Goal: Task Accomplishment & Management: Manage account settings

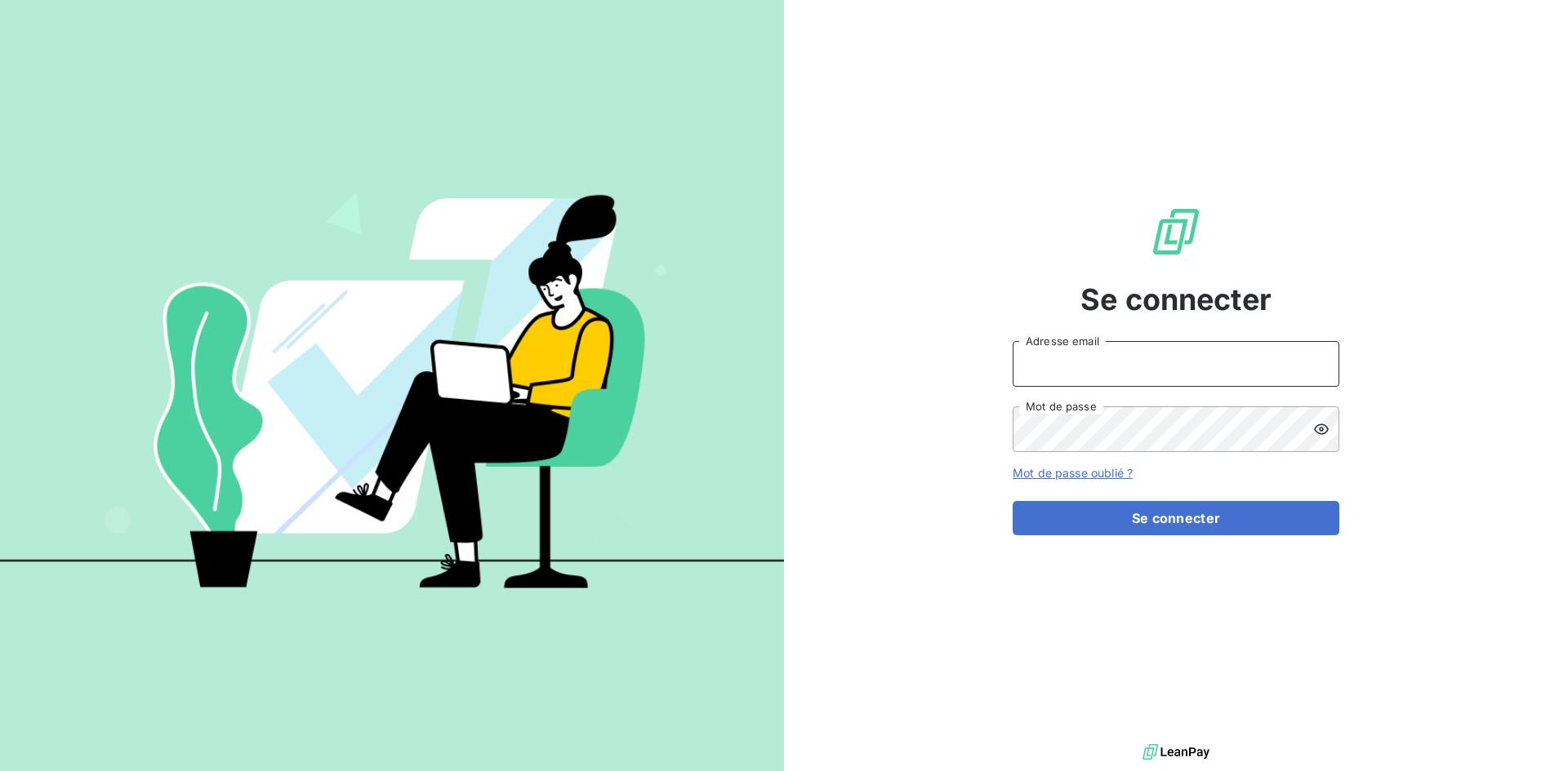
click at [1135, 358] on input "Adresse email" at bounding box center [1176, 363] width 327 height 46
type input "[EMAIL_ADDRESS][DOMAIN_NAME]"
click at [1013, 501] on button "Se connecter" at bounding box center [1176, 518] width 327 height 34
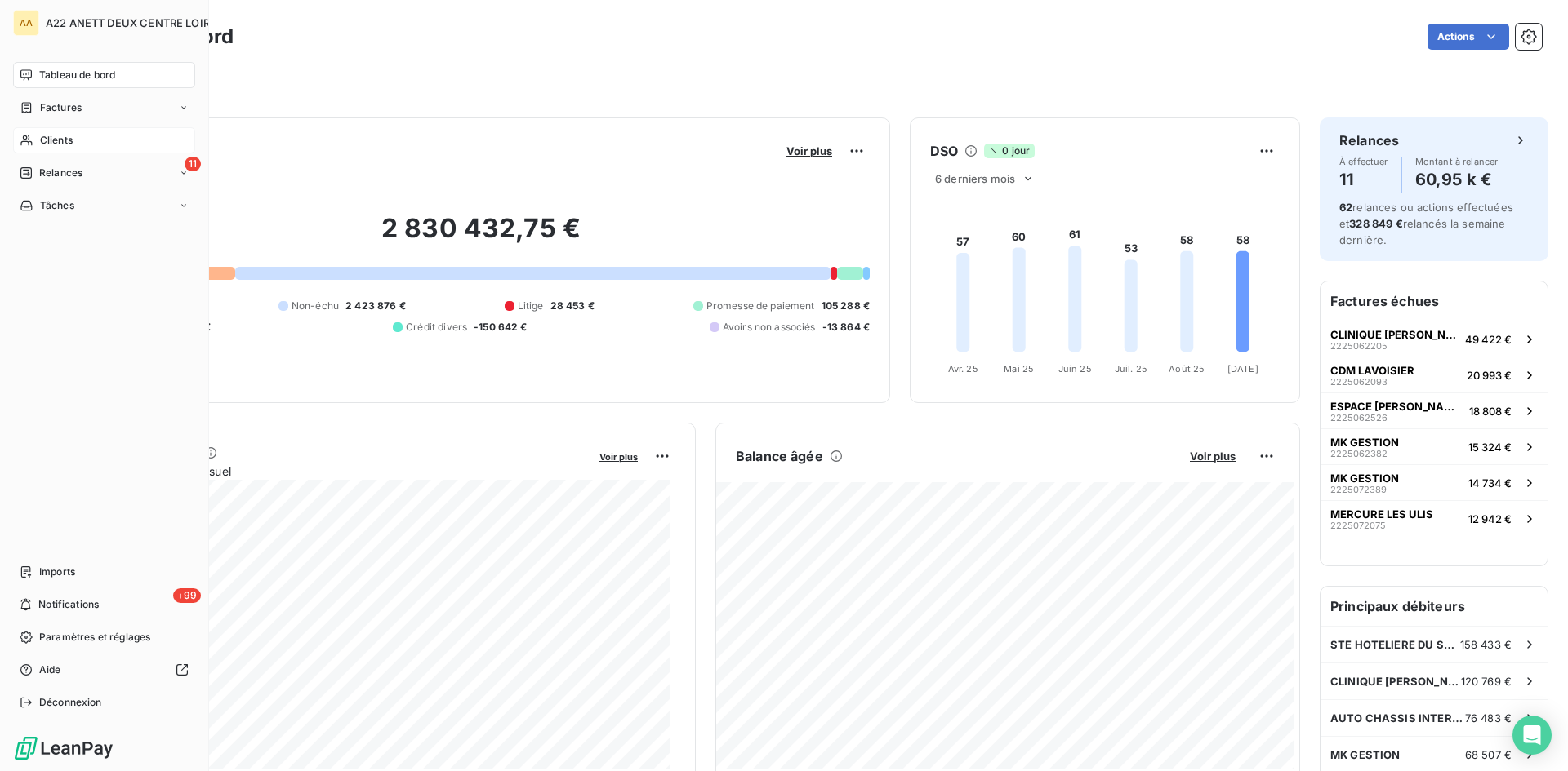
drag, startPoint x: 53, startPoint y: 143, endPoint x: 59, endPoint y: 136, distance: 9.2
click at [53, 142] on span "Clients" at bounding box center [56, 140] width 33 height 15
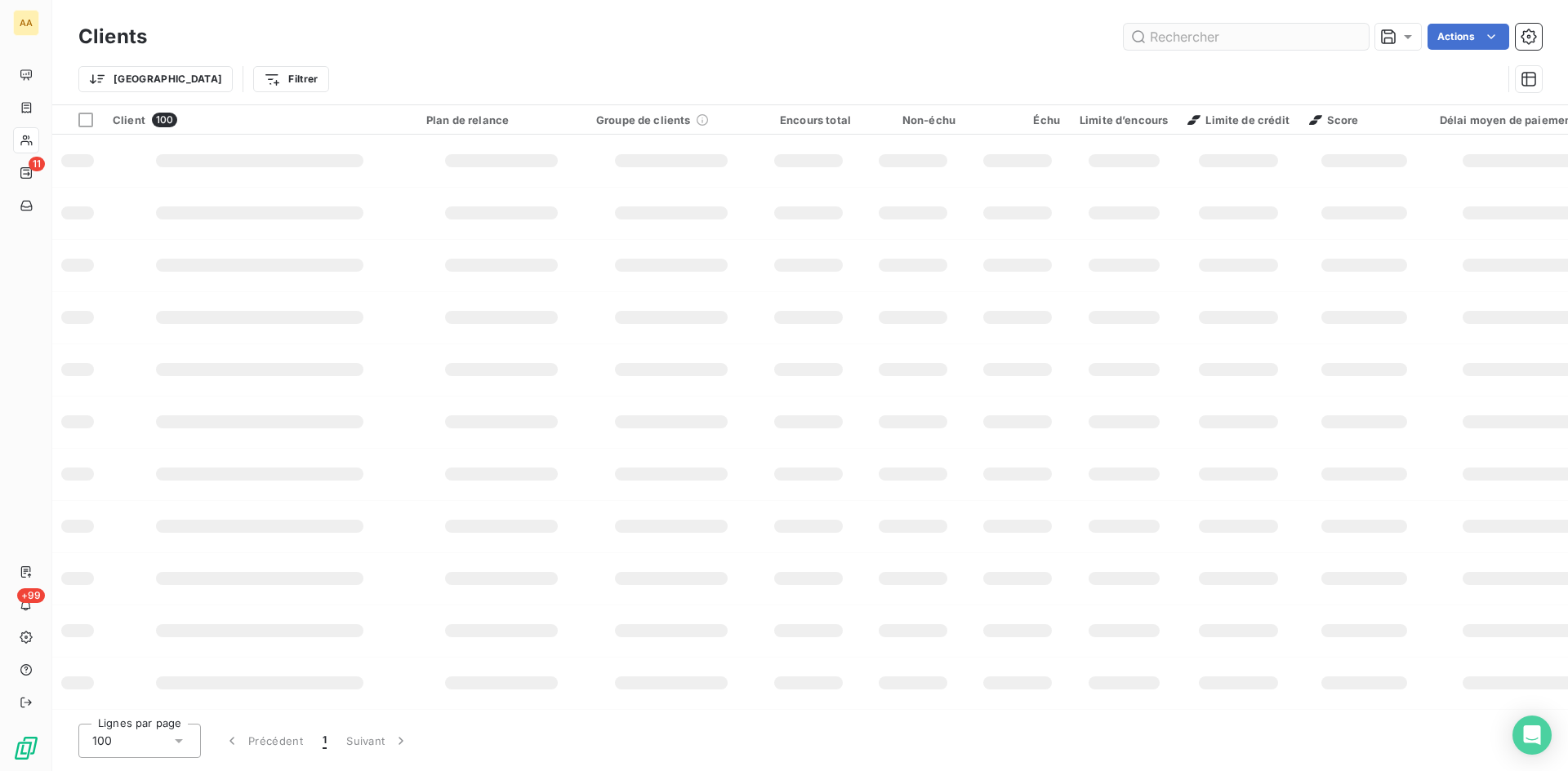
click at [1157, 41] on input "text" at bounding box center [1246, 36] width 245 height 26
click at [1165, 32] on input "text" at bounding box center [1246, 36] width 245 height 26
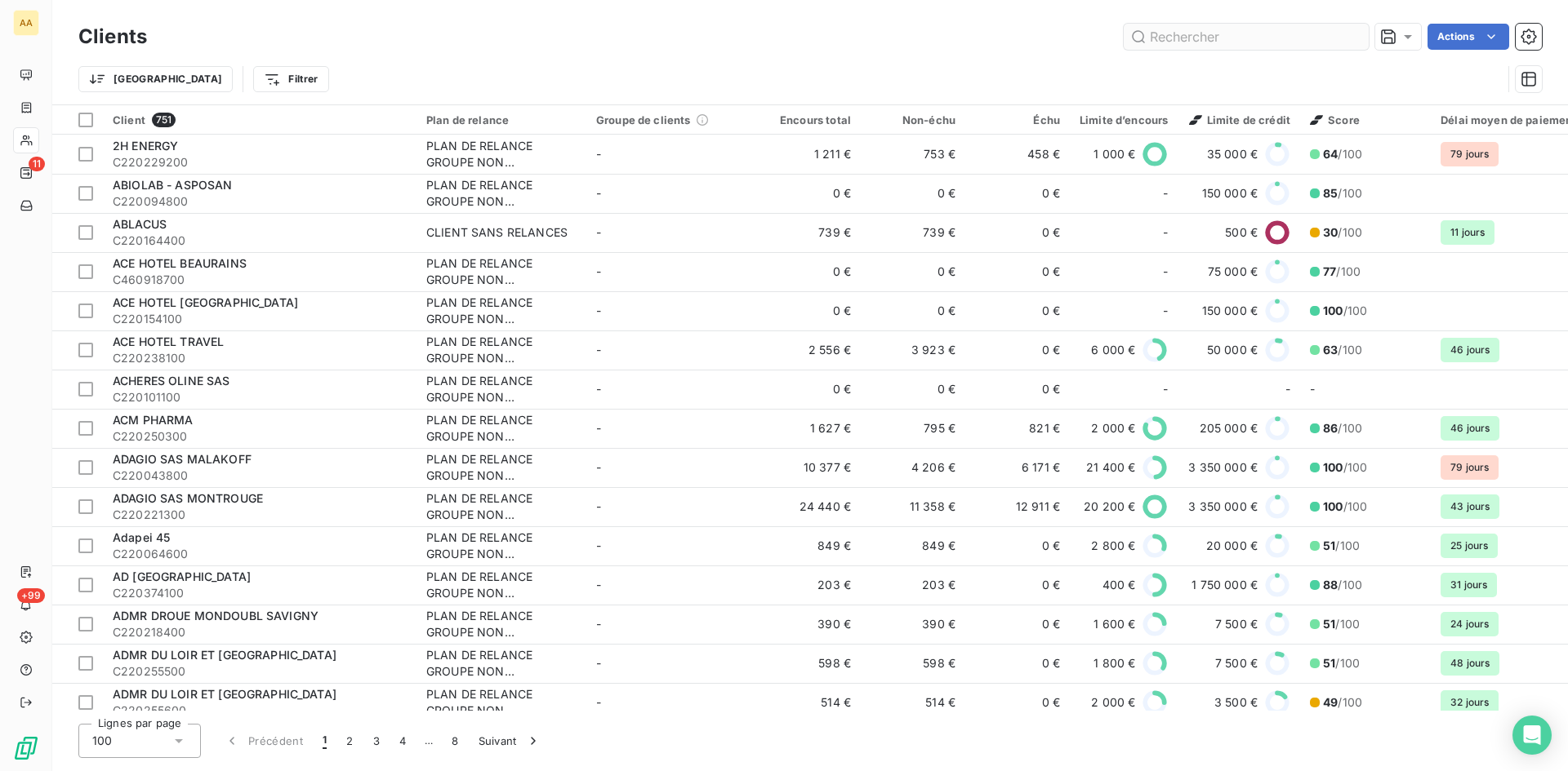
click at [1165, 32] on input "text" at bounding box center [1246, 36] width 245 height 26
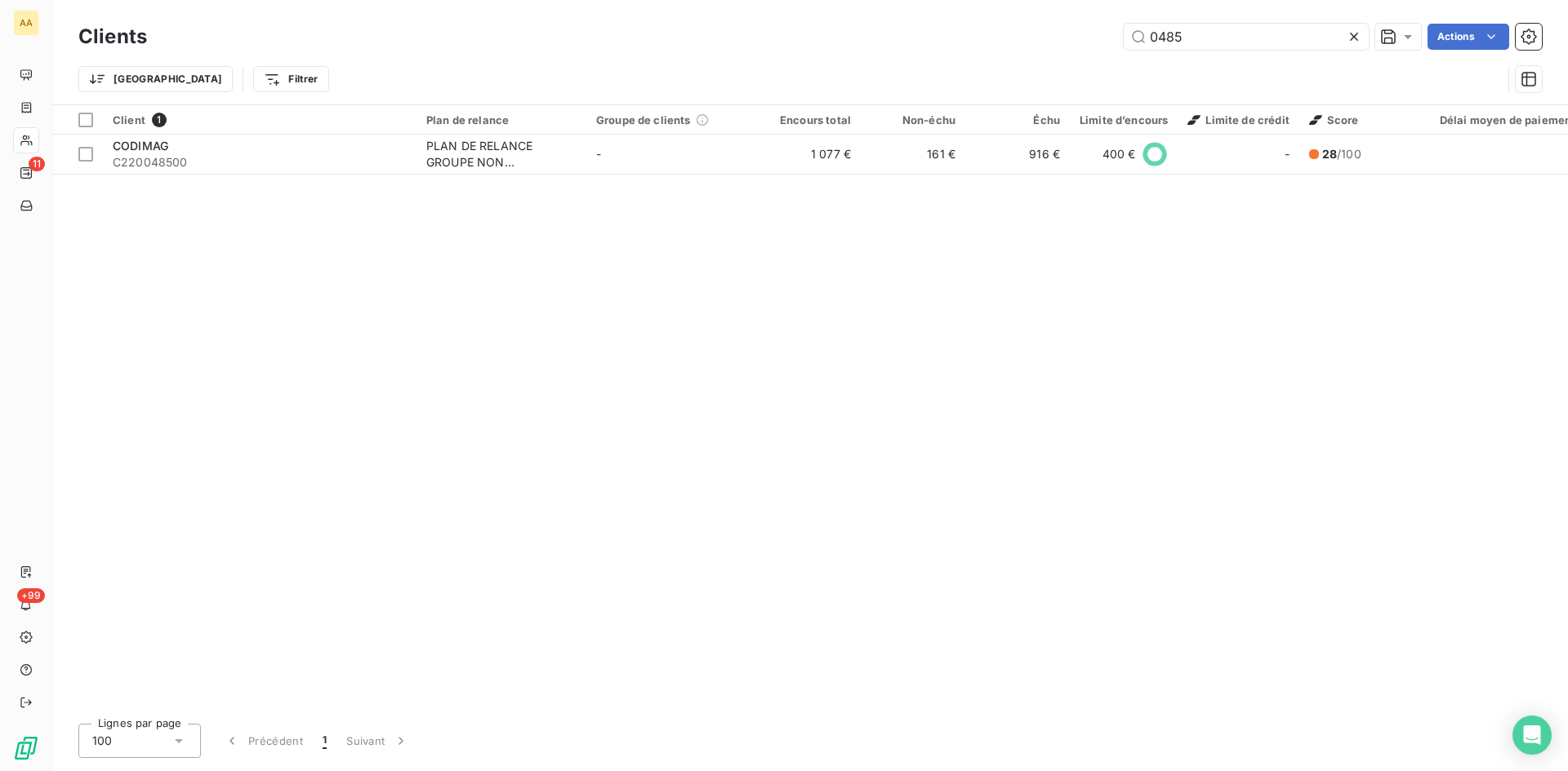
type input "0485"
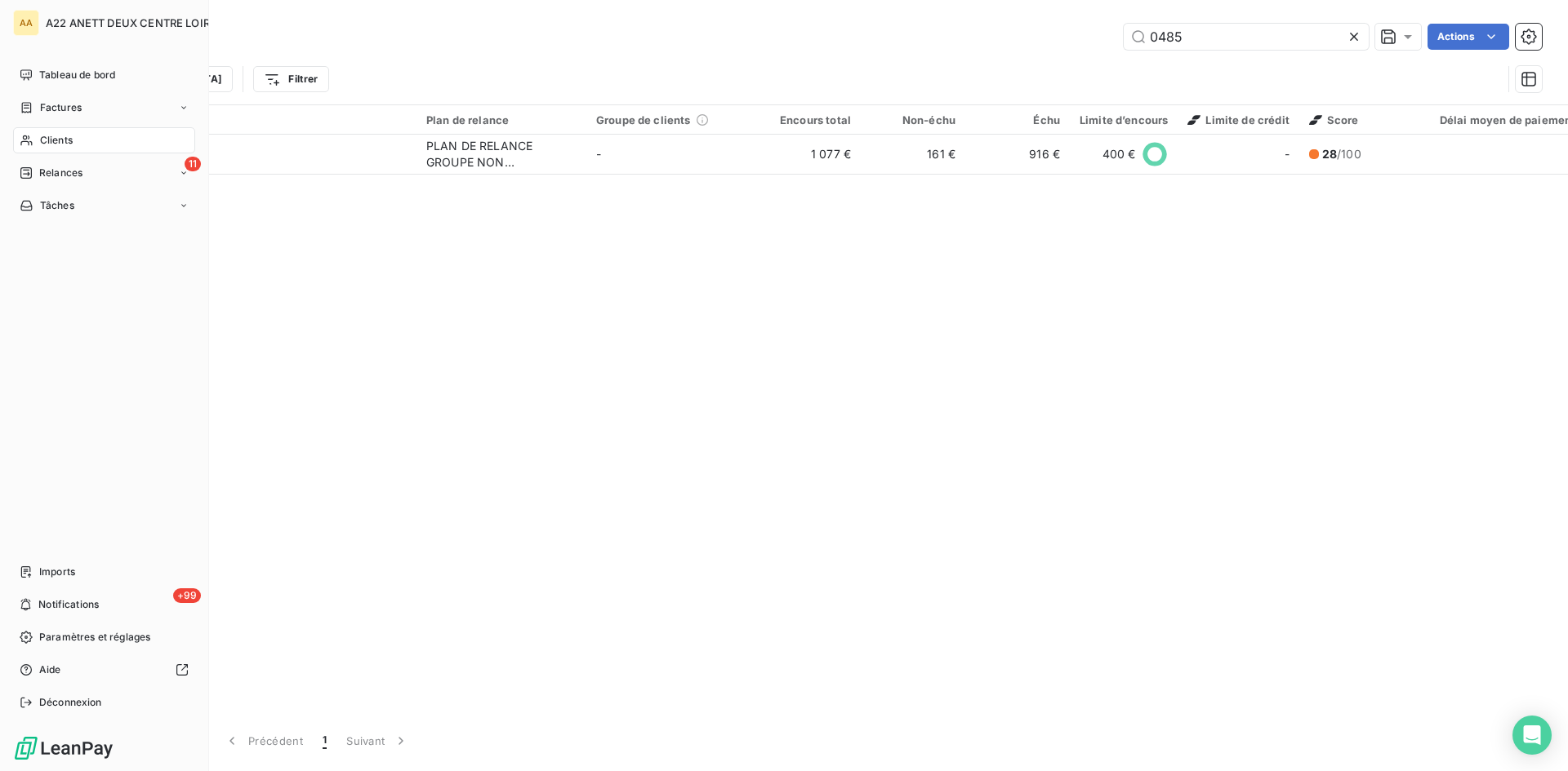
click at [64, 136] on span "Clients" at bounding box center [56, 140] width 33 height 15
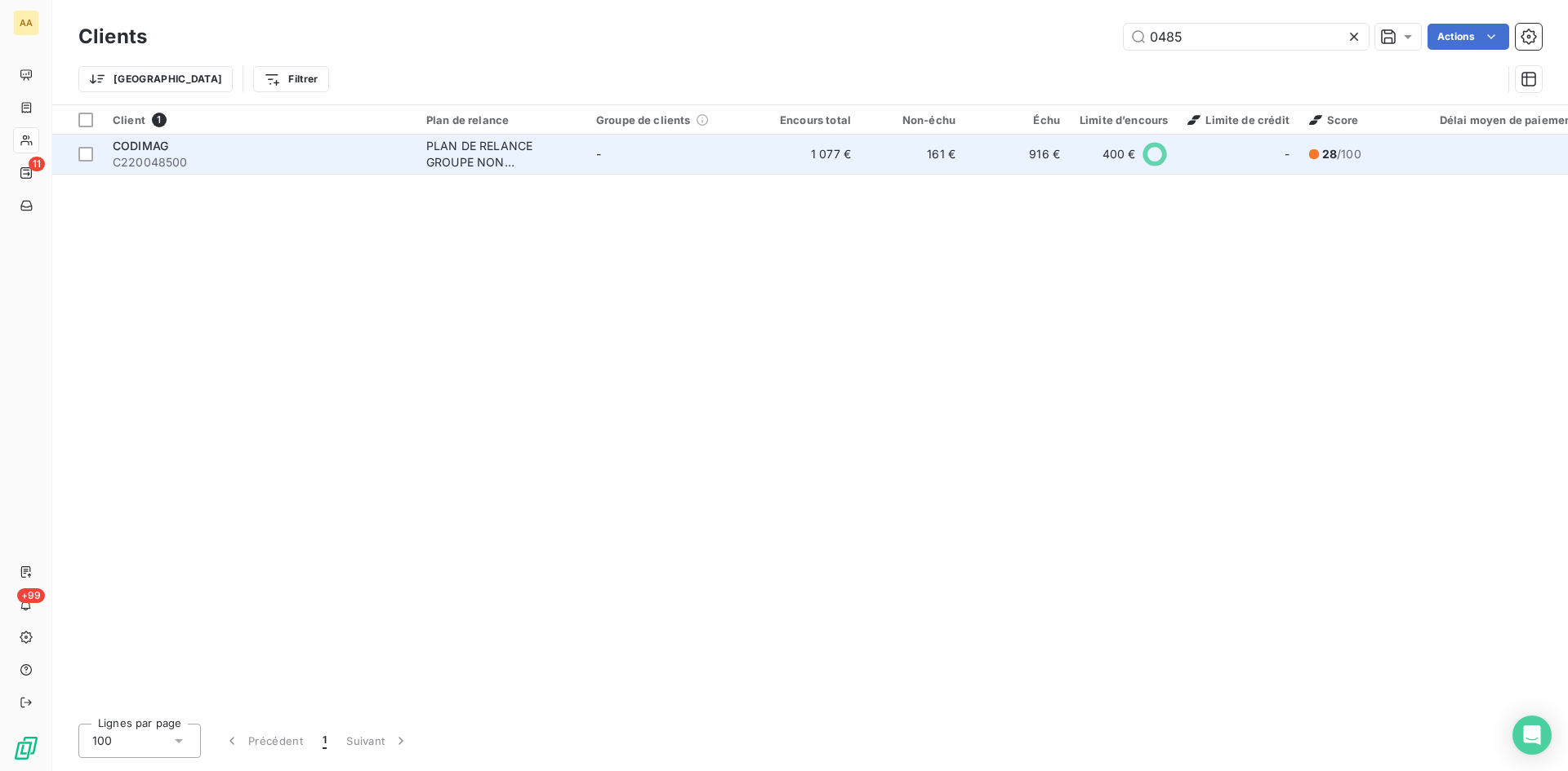
click at [157, 150] on span "CODIMAG" at bounding box center [140, 145] width 55 height 14
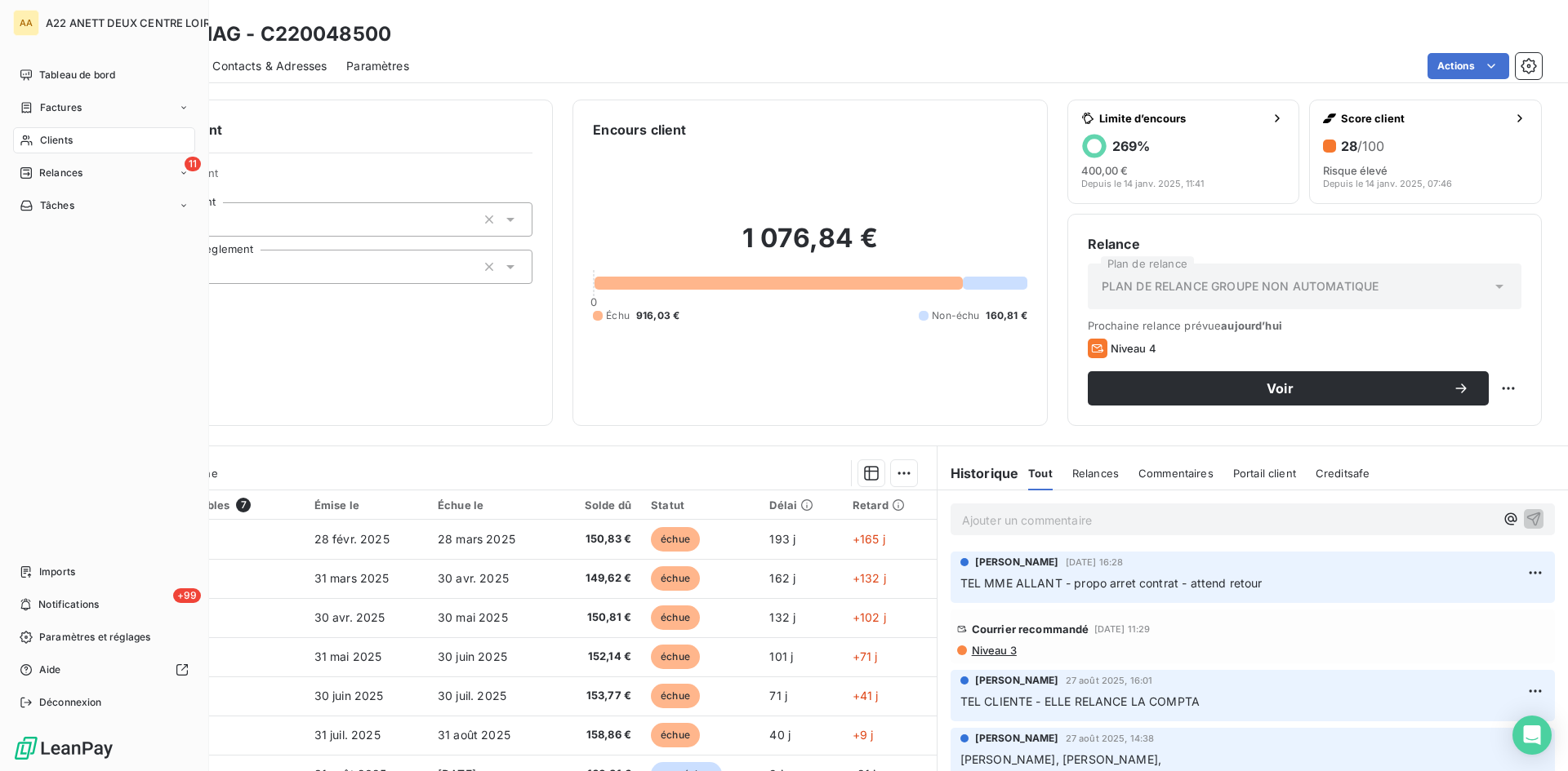
click at [62, 133] on span "Clients" at bounding box center [56, 140] width 33 height 15
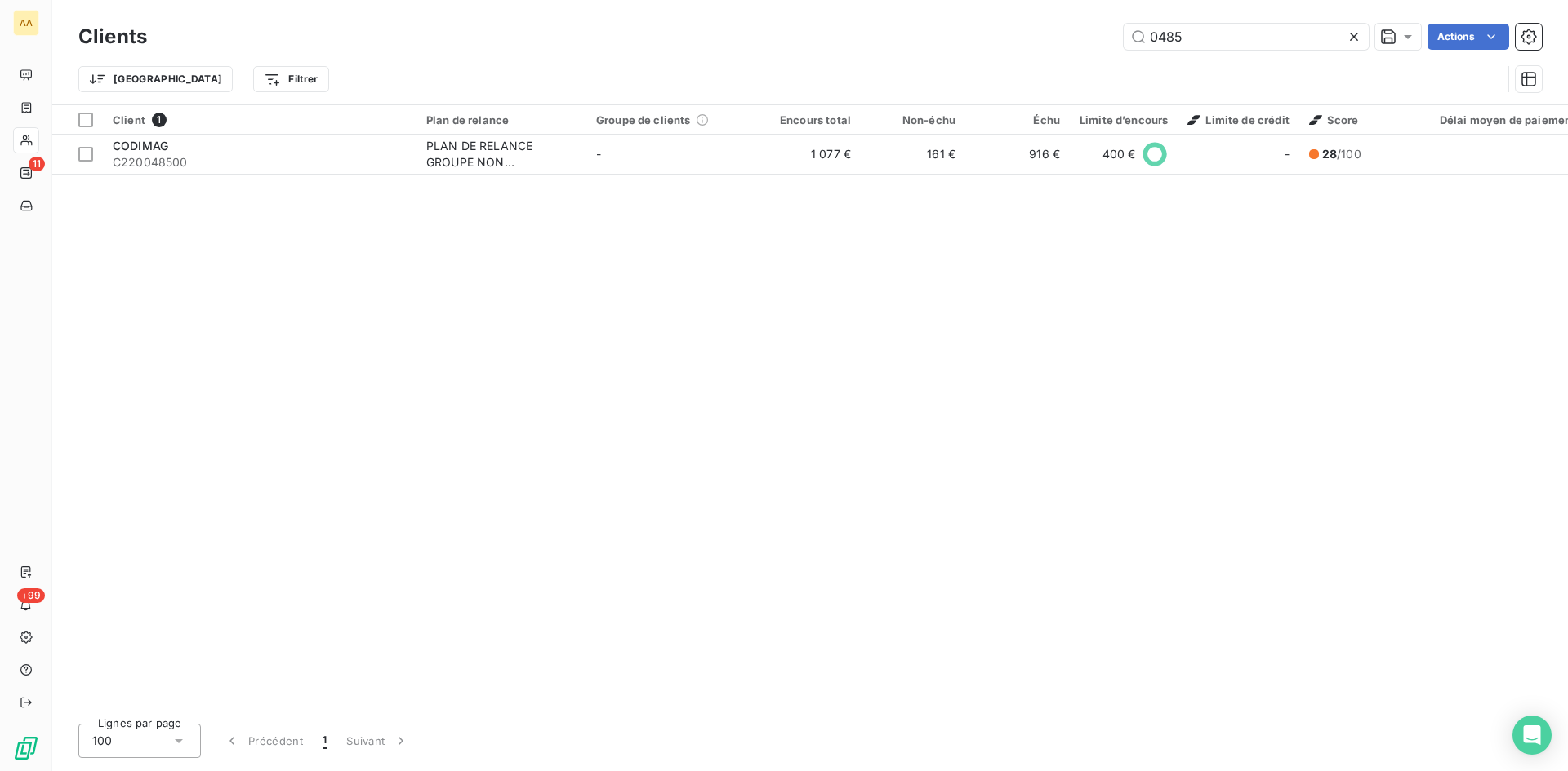
drag, startPoint x: 1196, startPoint y: 38, endPoint x: 1100, endPoint y: 34, distance: 96.1
click at [1100, 34] on div "0485 Actions" at bounding box center [854, 36] width 1376 height 26
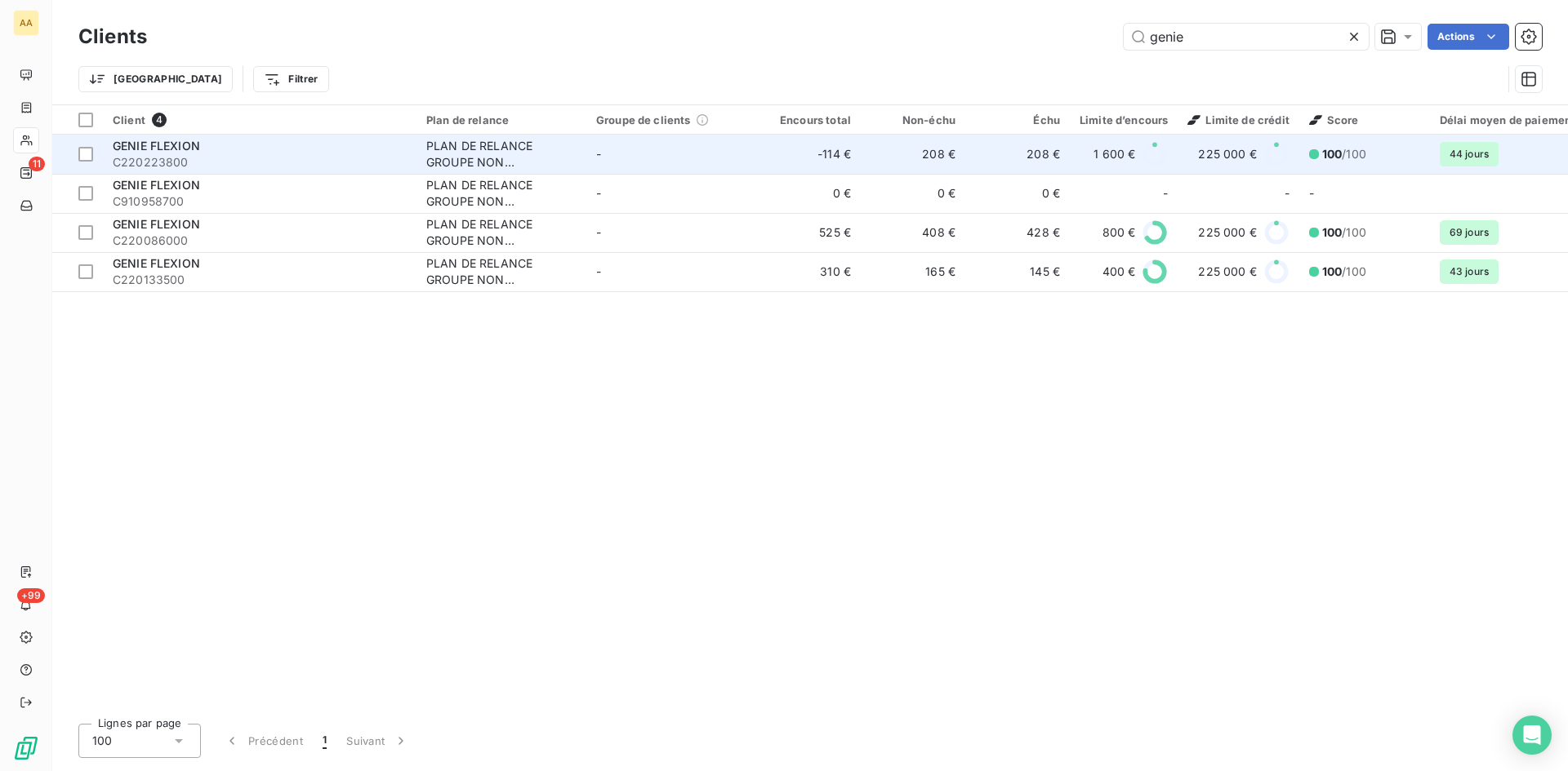
type input "genie"
click at [481, 143] on div "PLAN DE RELANCE GROUPE NON AUTOMATIQUE" at bounding box center [501, 154] width 150 height 33
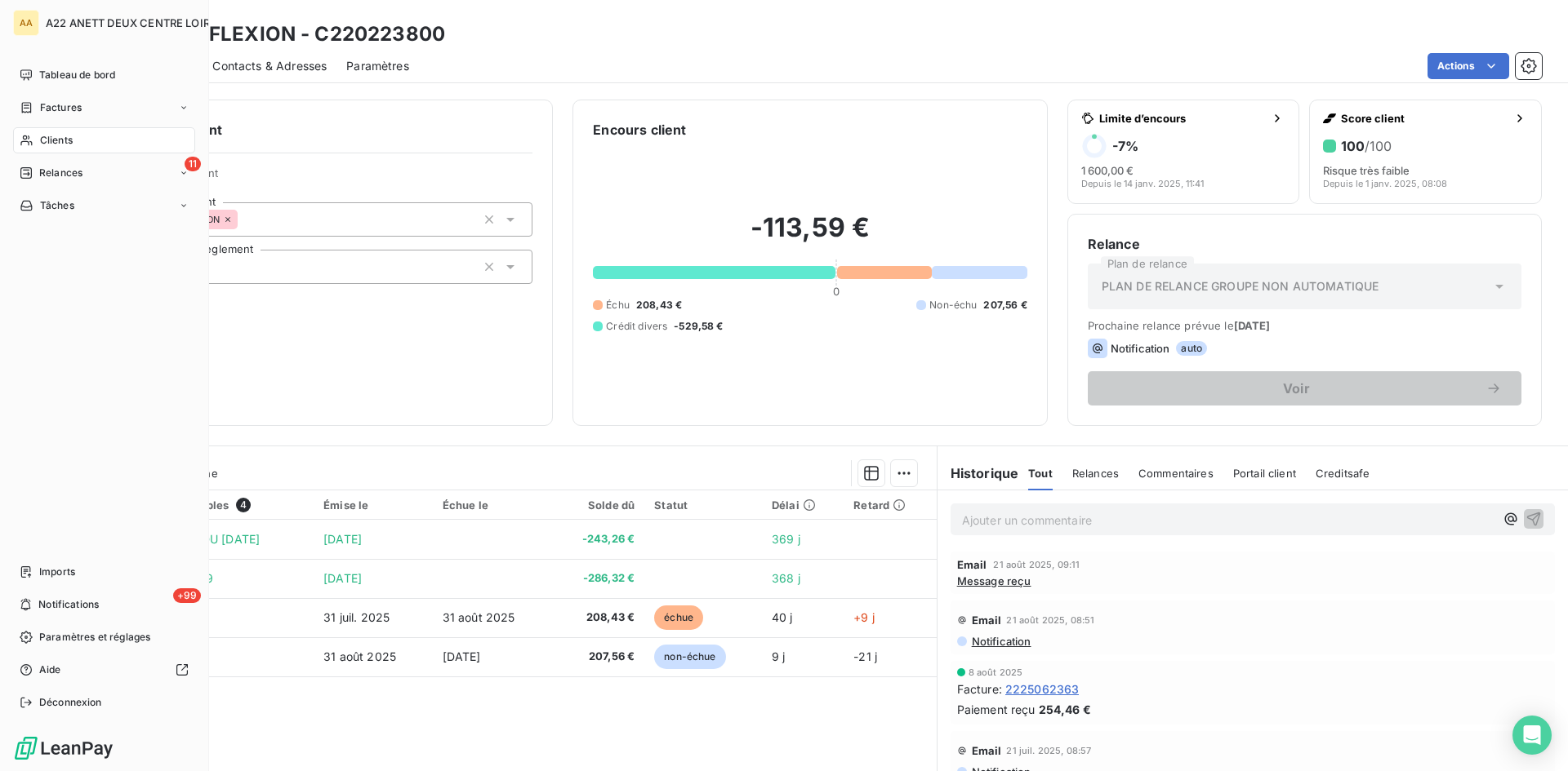
click at [53, 140] on span "Clients" at bounding box center [56, 140] width 33 height 15
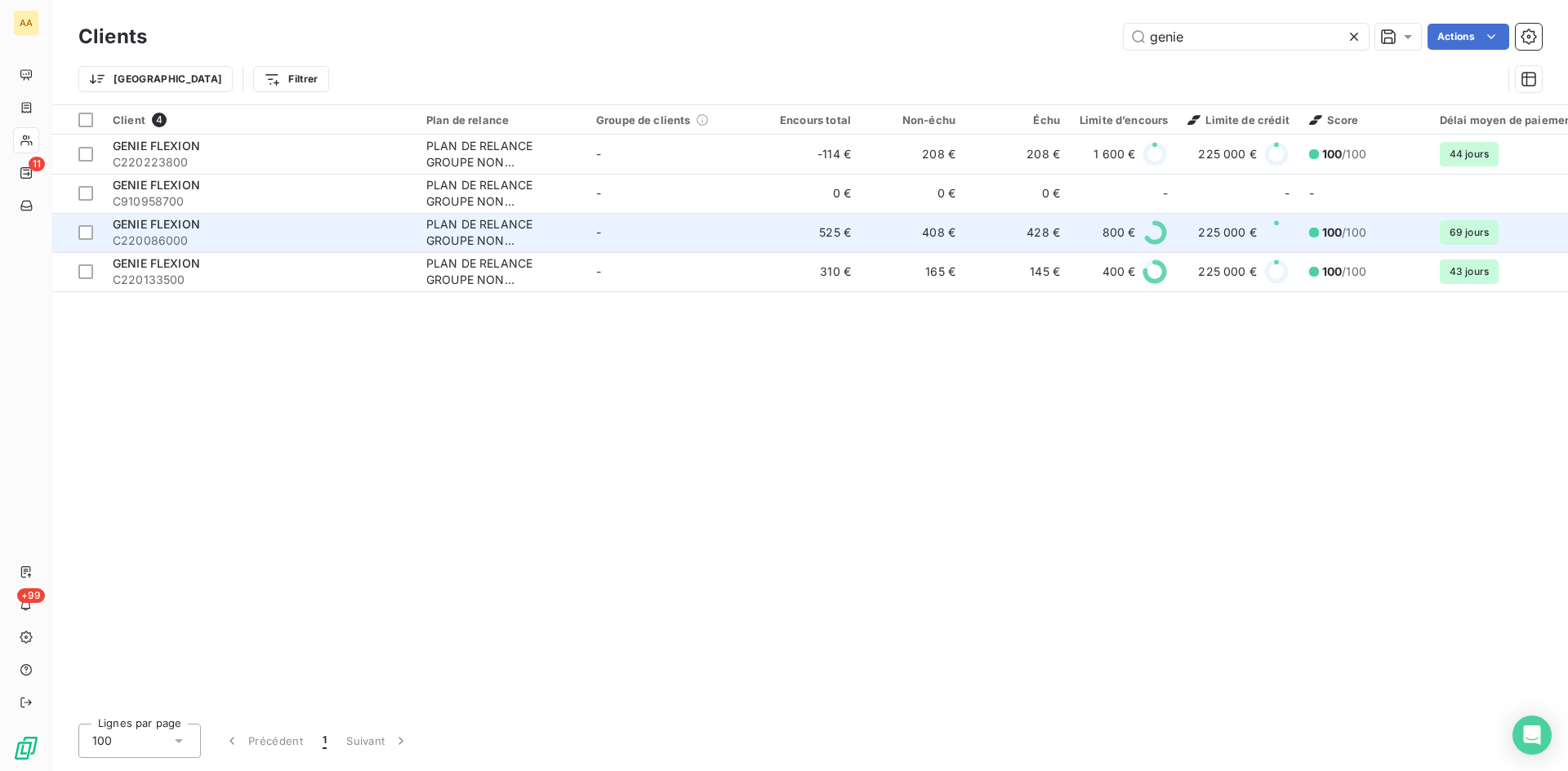
click at [517, 237] on div "PLAN DE RELANCE GROUPE NON AUTOMATIQUE" at bounding box center [501, 232] width 150 height 33
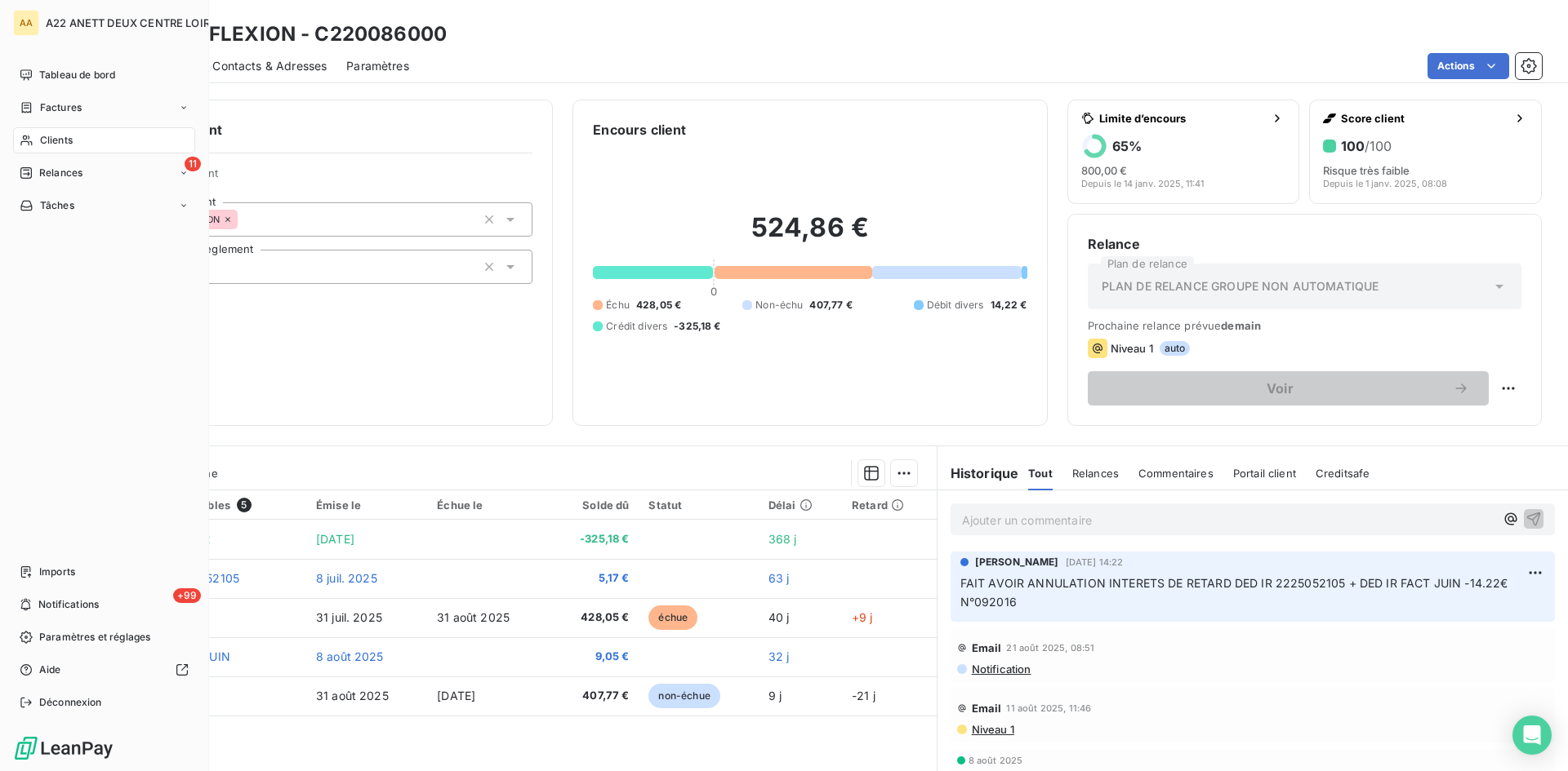
click at [55, 138] on span "Clients" at bounding box center [56, 140] width 33 height 15
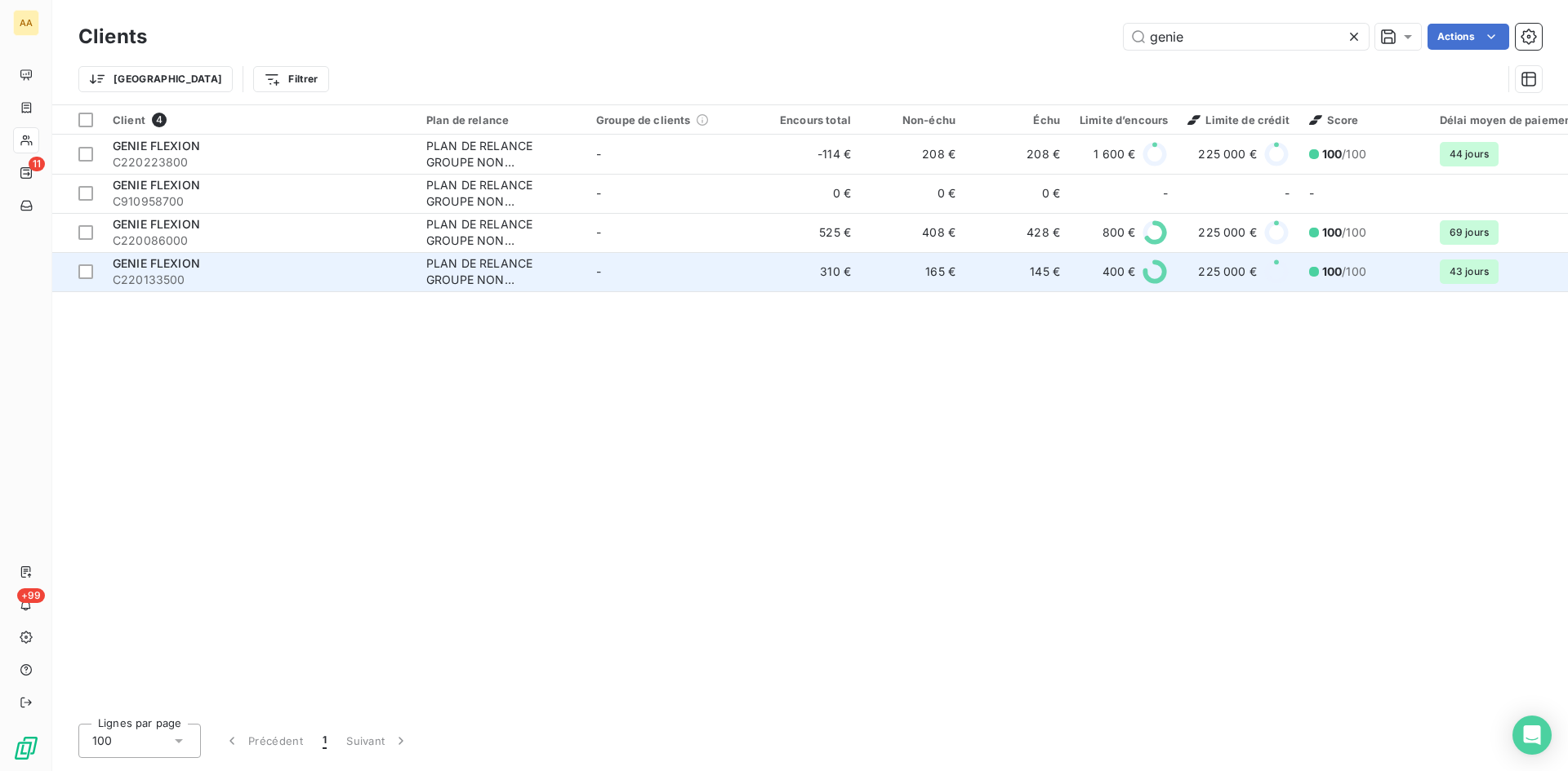
click at [486, 269] on div "PLAN DE RELANCE GROUPE NON AUTOMATIQUE" at bounding box center [501, 271] width 150 height 33
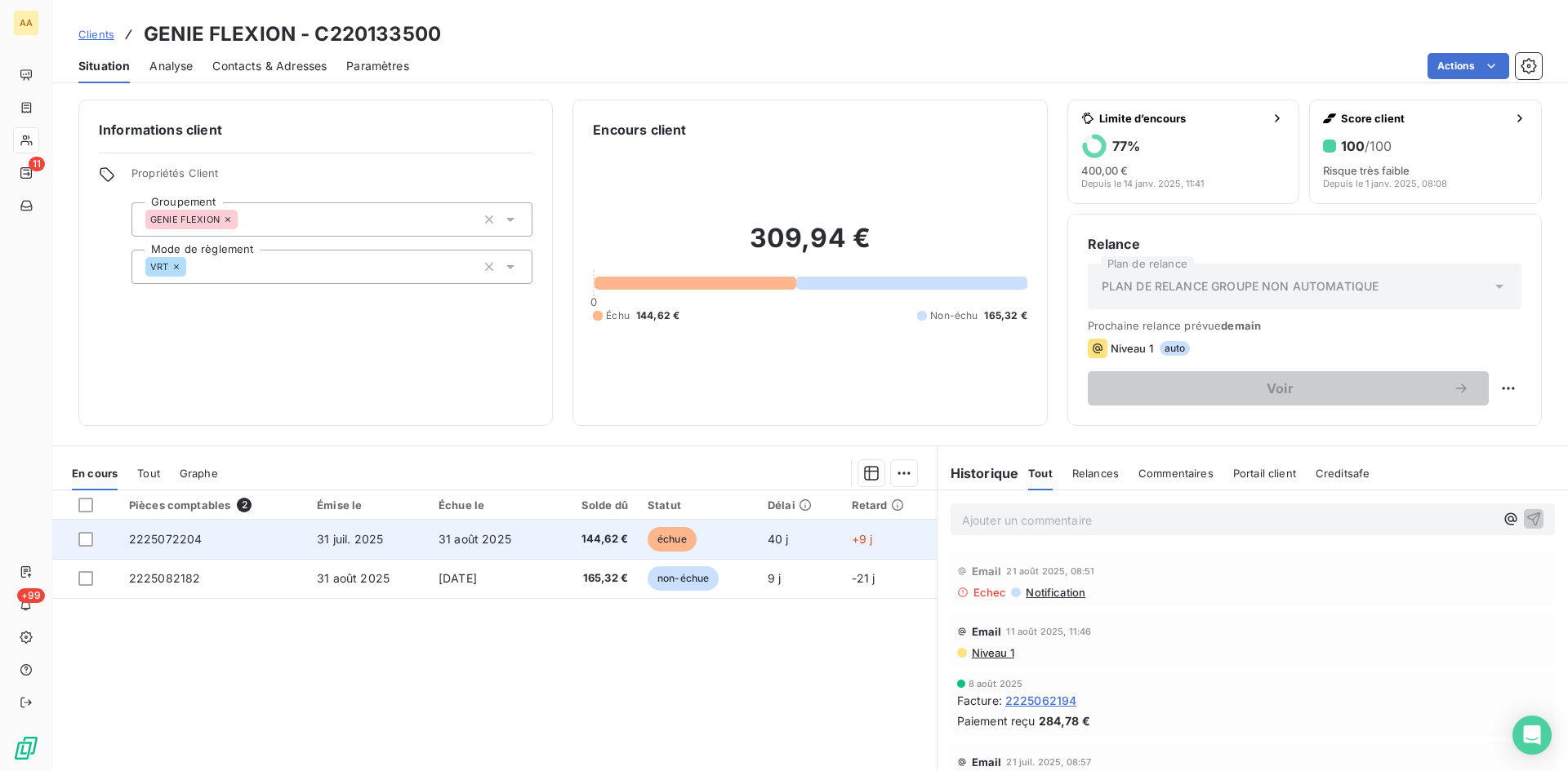
click at [176, 545] on span "2225072204" at bounding box center [165, 539] width 74 height 14
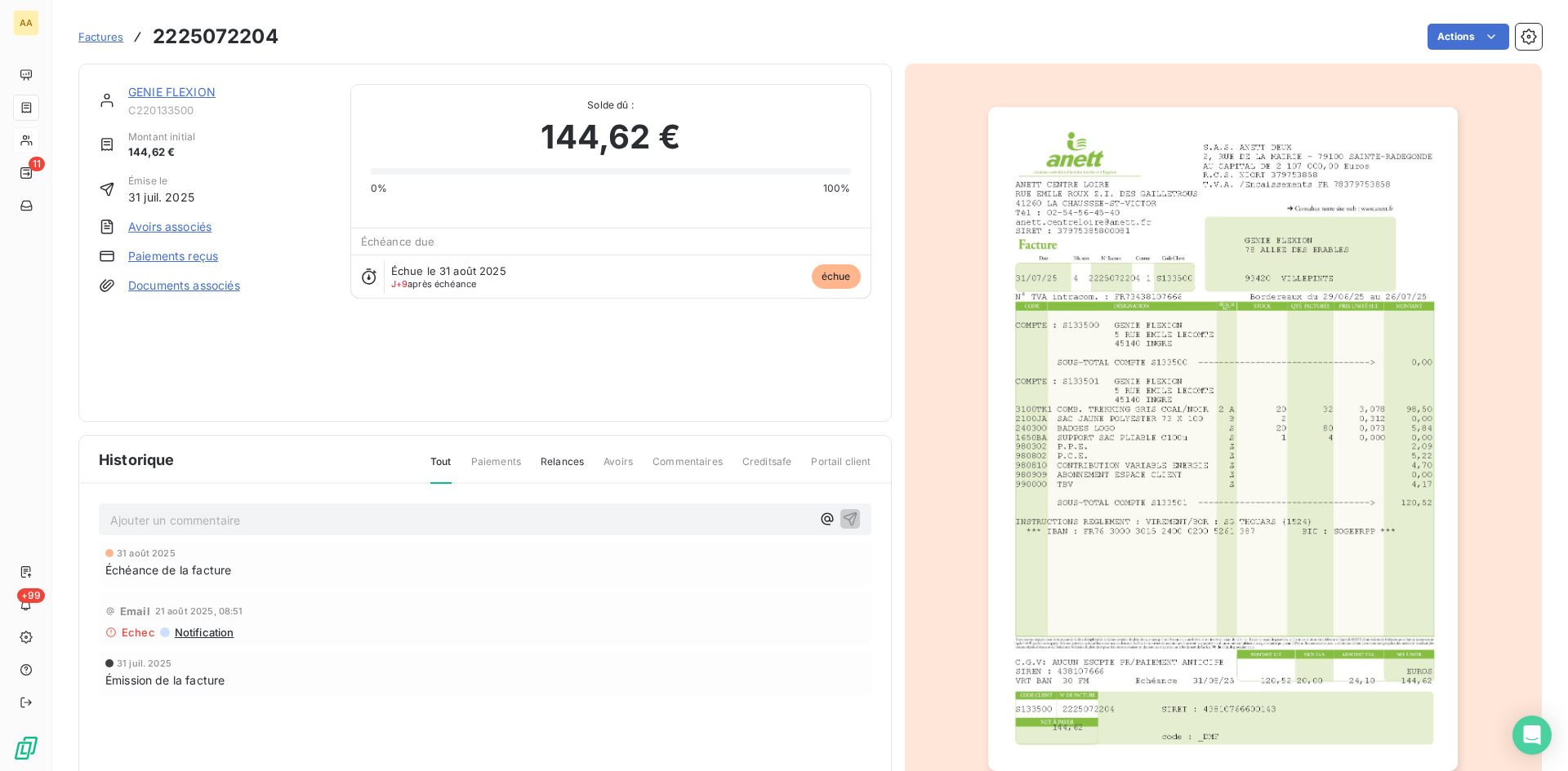
click at [1434, 63] on div "GENIE FLEXION C220133500 Montant initial 144,62 € Émise le 31 juil. 2025 Avoirs…" at bounding box center [810, 434] width 1464 height 761
click at [1426, 41] on html "AA 11 +99 Factures 2225072204 Actions GENIE FLEXION C220133500 Montant initial …" at bounding box center [784, 385] width 1568 height 771
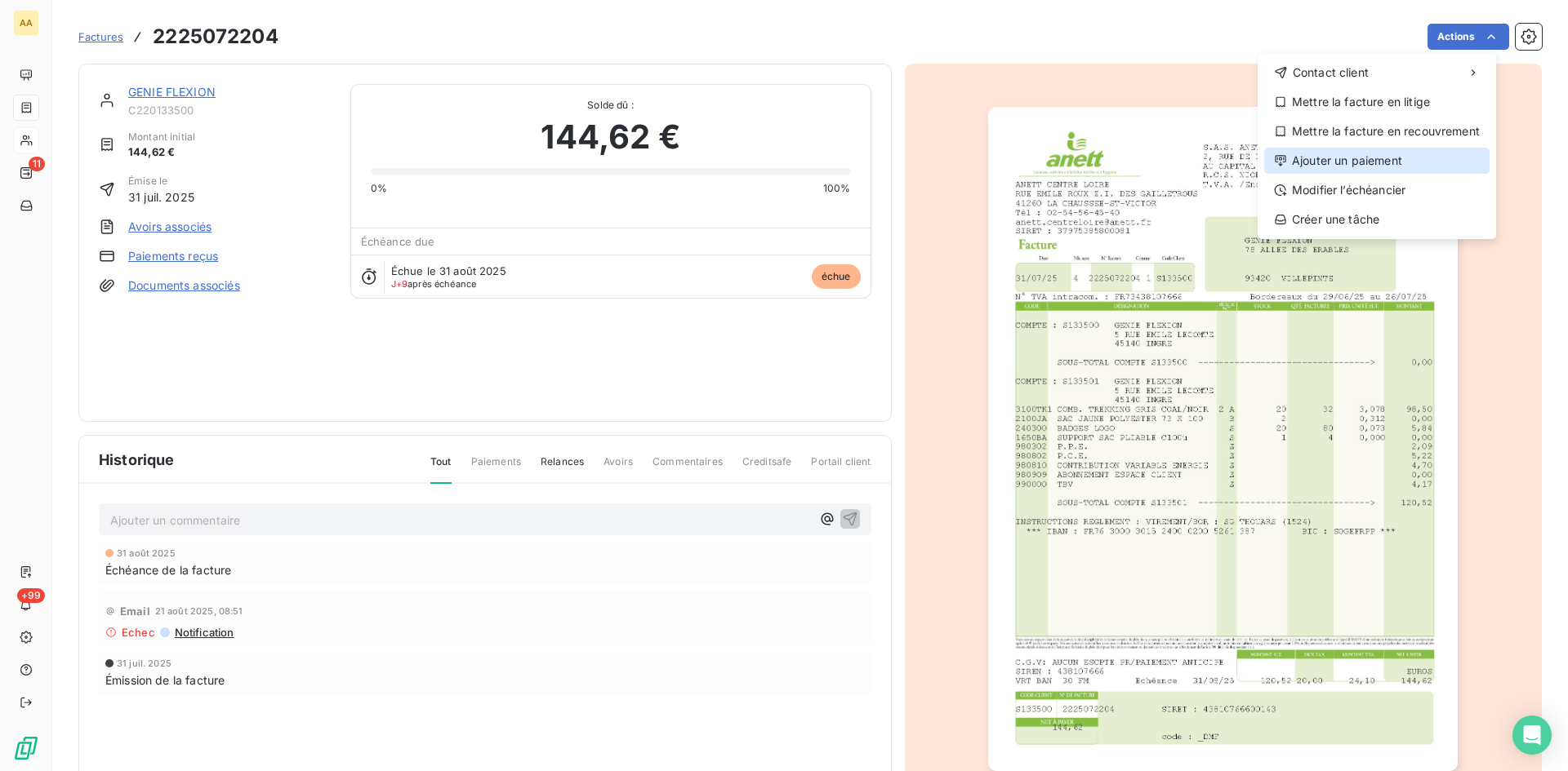
click at [1325, 158] on div "Ajouter un paiement" at bounding box center [1377, 160] width 226 height 26
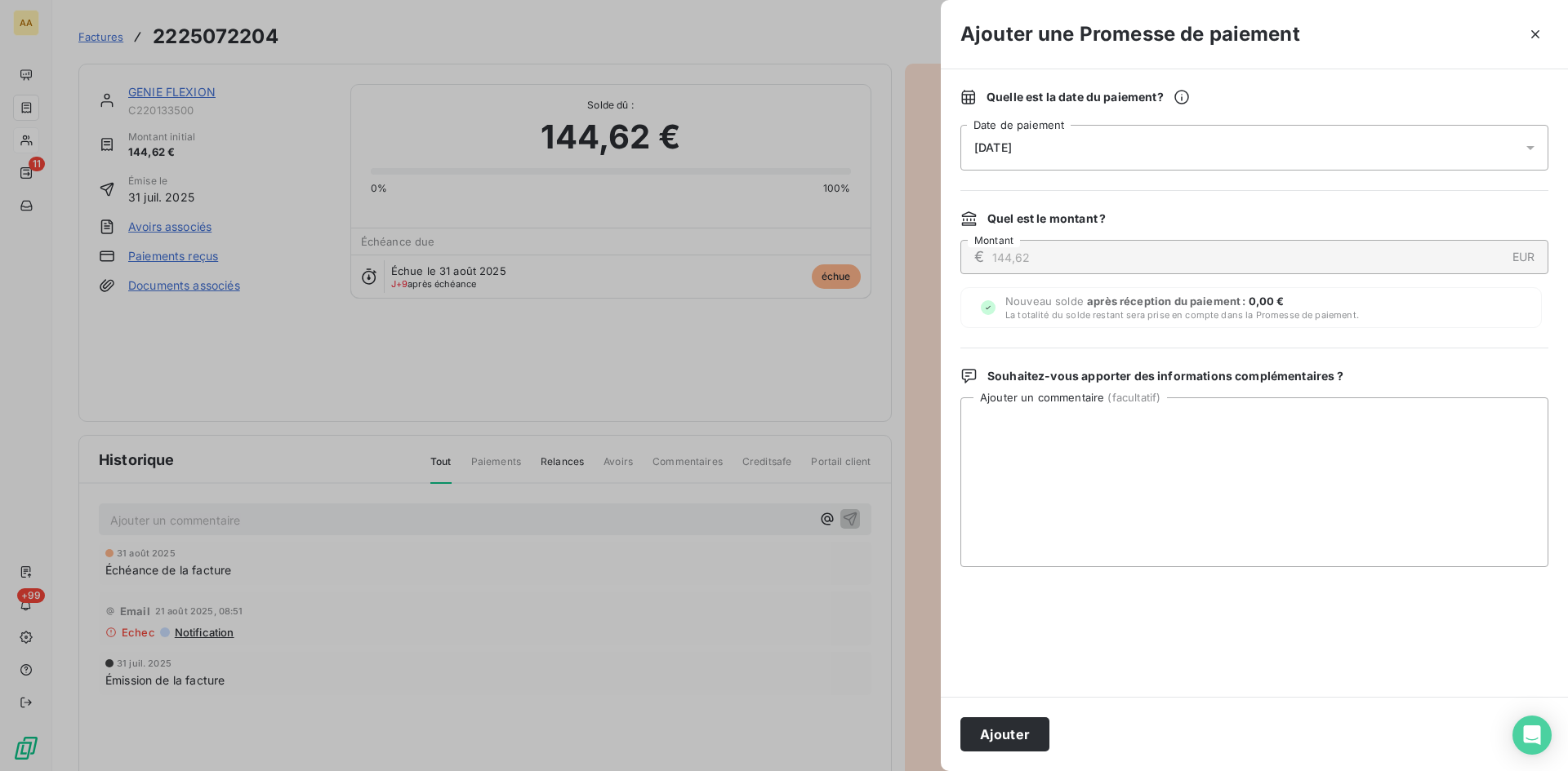
click at [1033, 155] on div "[DATE]" at bounding box center [1255, 148] width 588 height 46
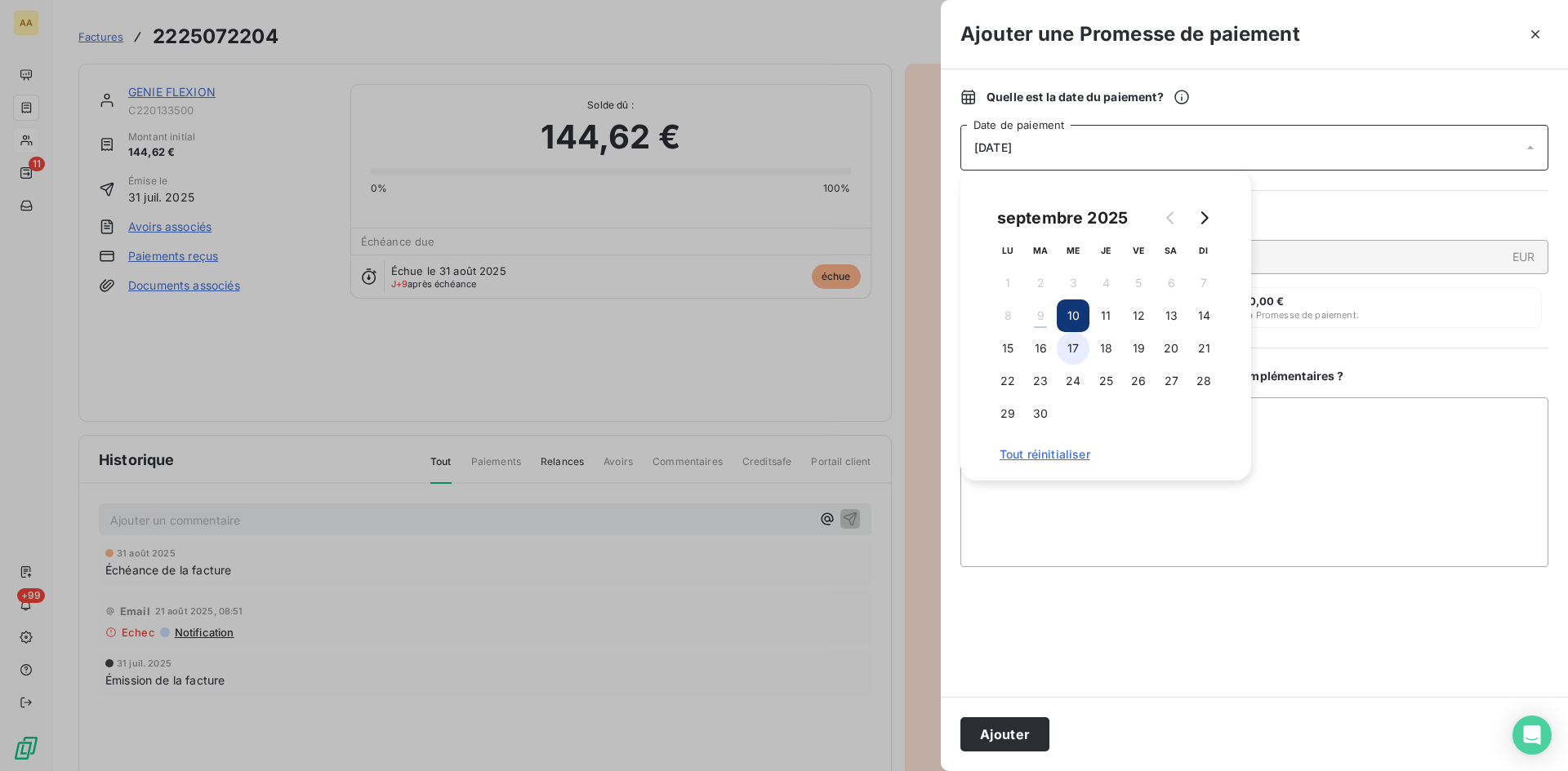
click at [1077, 347] on button "17" at bounding box center [1072, 348] width 33 height 33
click at [1040, 731] on button "Ajouter" at bounding box center [1005, 734] width 89 height 34
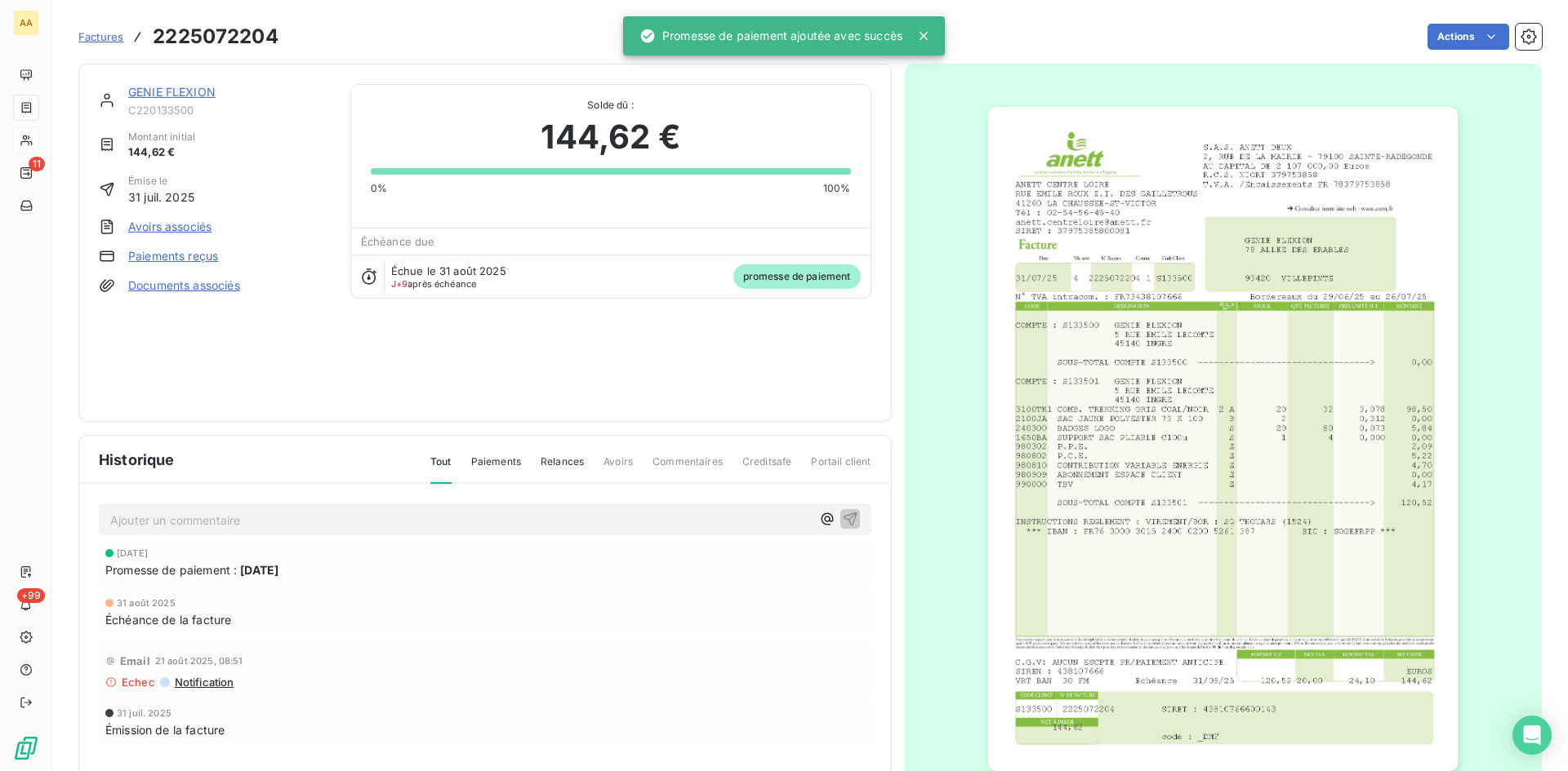
click at [480, 522] on p "Ajouter un commentaire ﻿" at bounding box center [461, 520] width 700 height 20
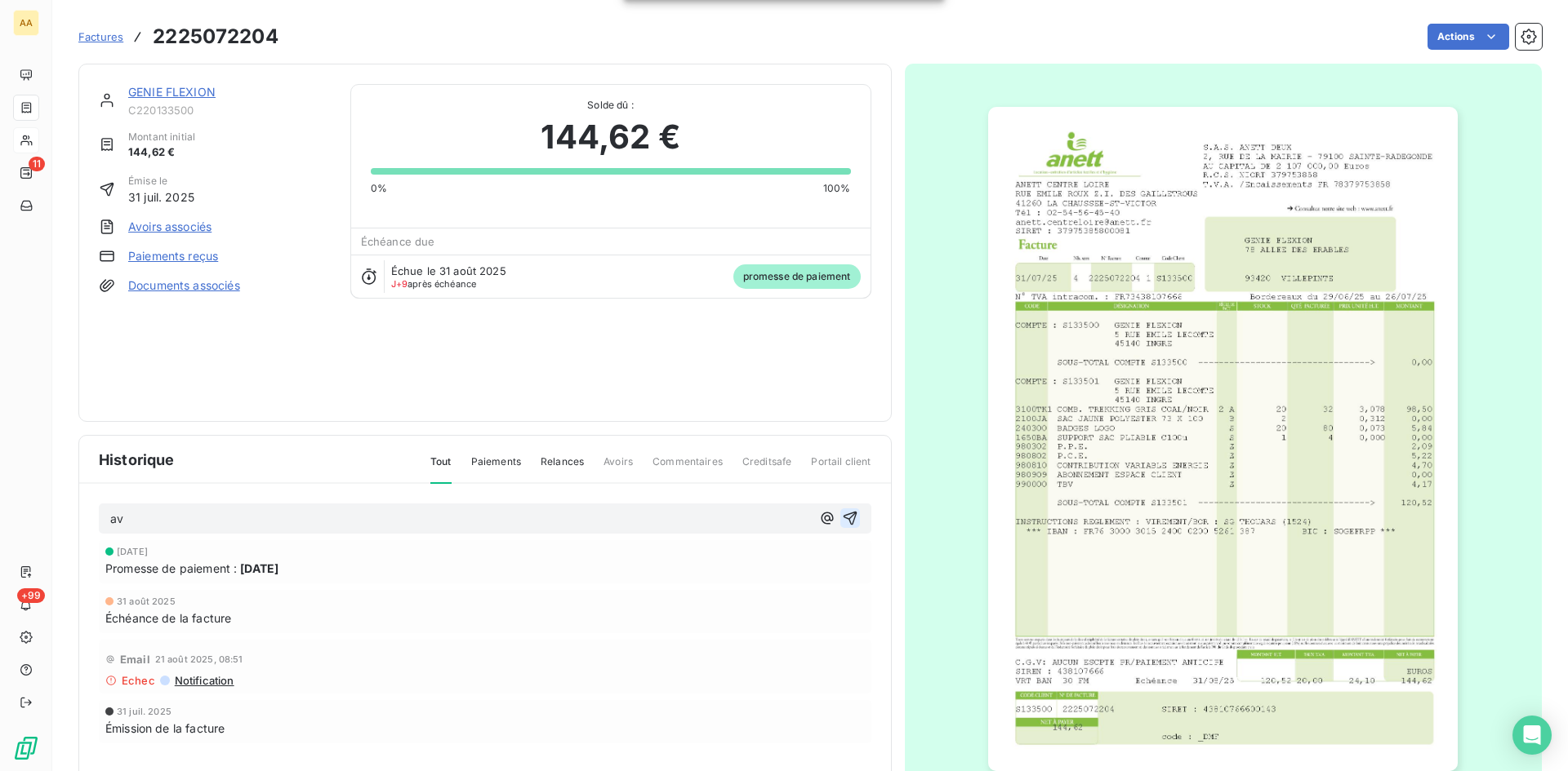
click at [843, 515] on icon "button" at bounding box center [849, 519] width 14 height 14
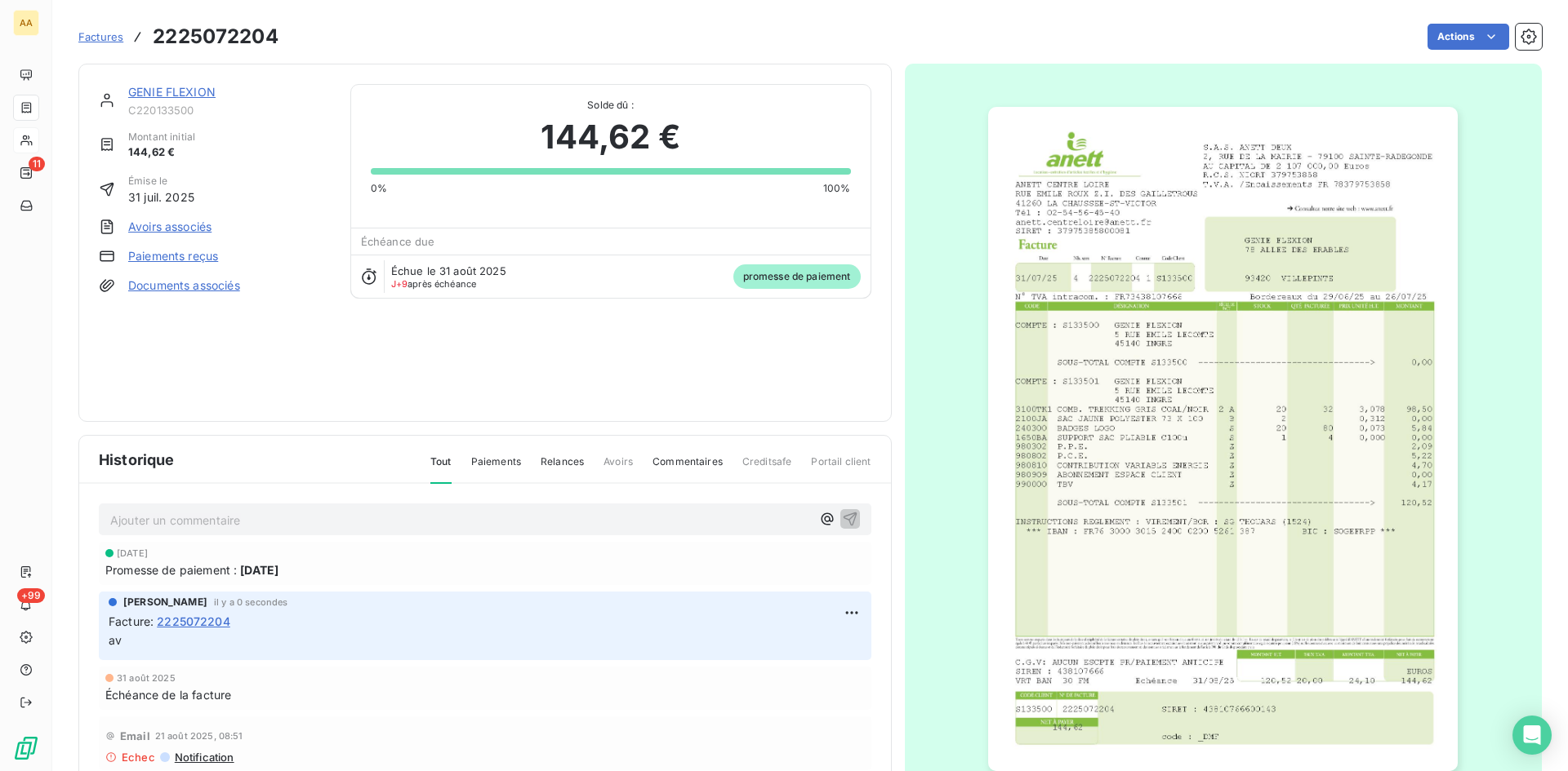
click at [171, 94] on link "GENIE FLEXION" at bounding box center [171, 92] width 88 height 14
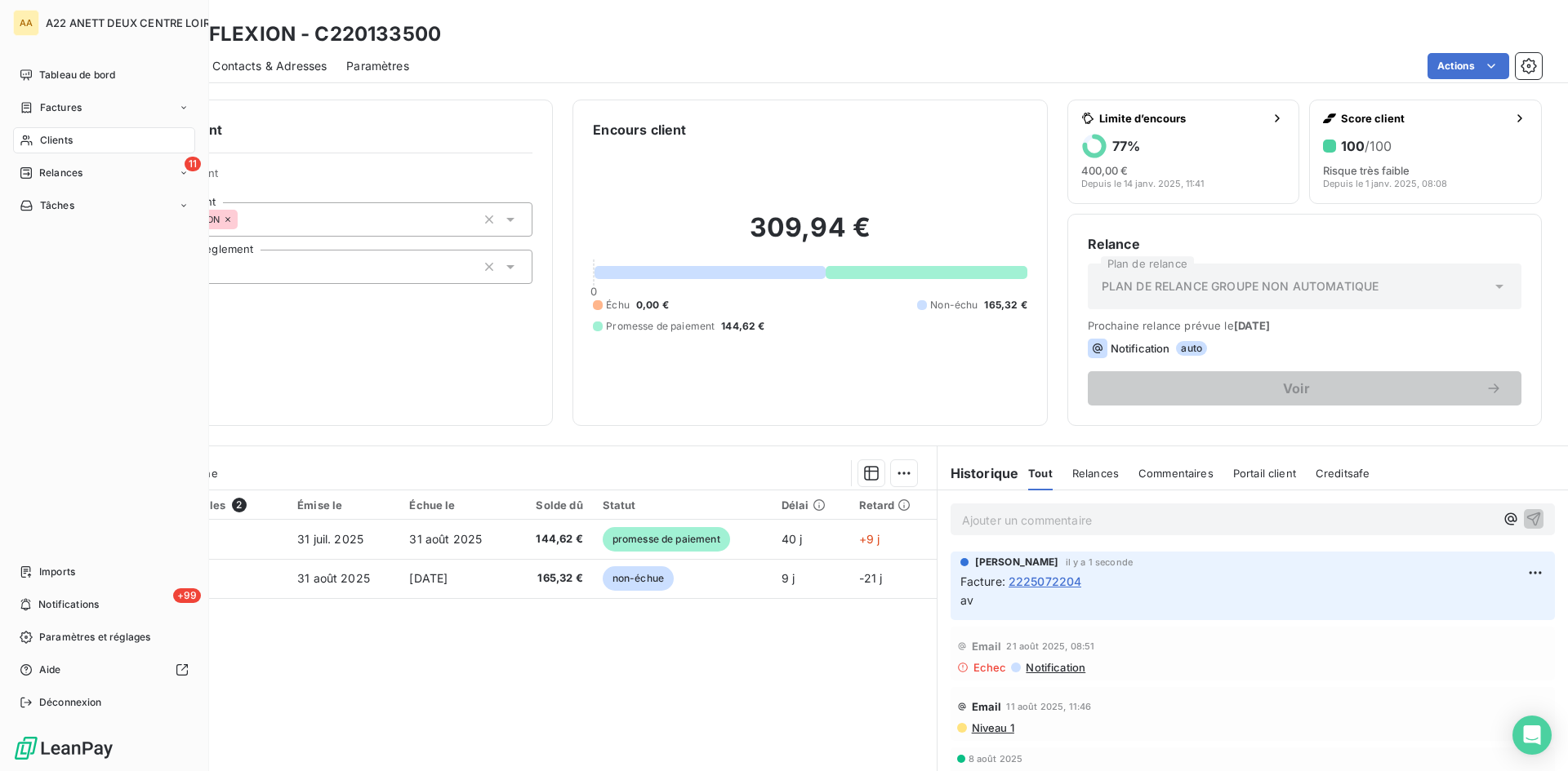
click at [46, 147] on span "Clients" at bounding box center [56, 140] width 33 height 15
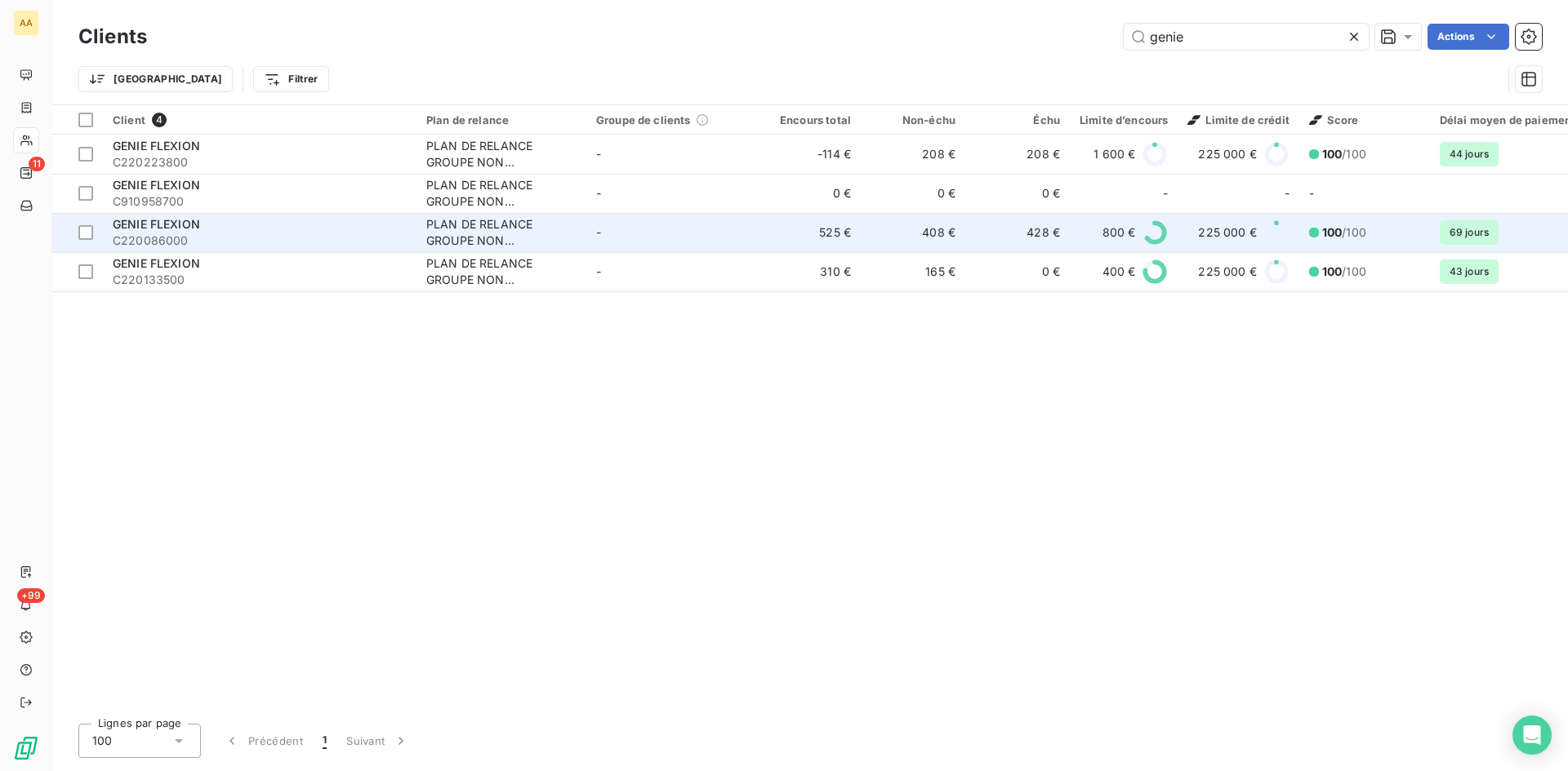
click at [159, 232] on div "GENIE FLEXION" at bounding box center [260, 225] width 294 height 17
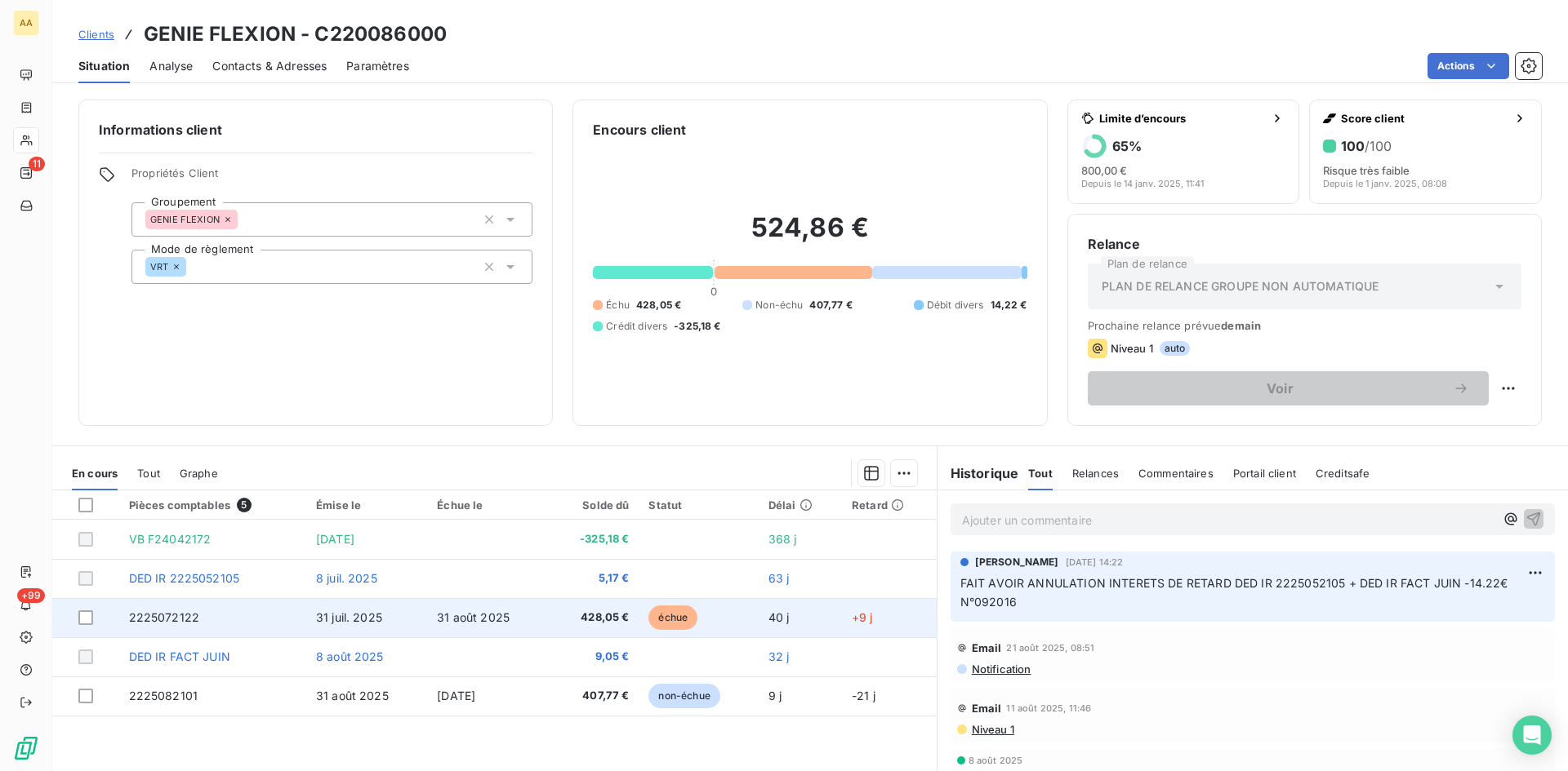
click at [145, 620] on span "2225072122" at bounding box center [164, 617] width 71 height 14
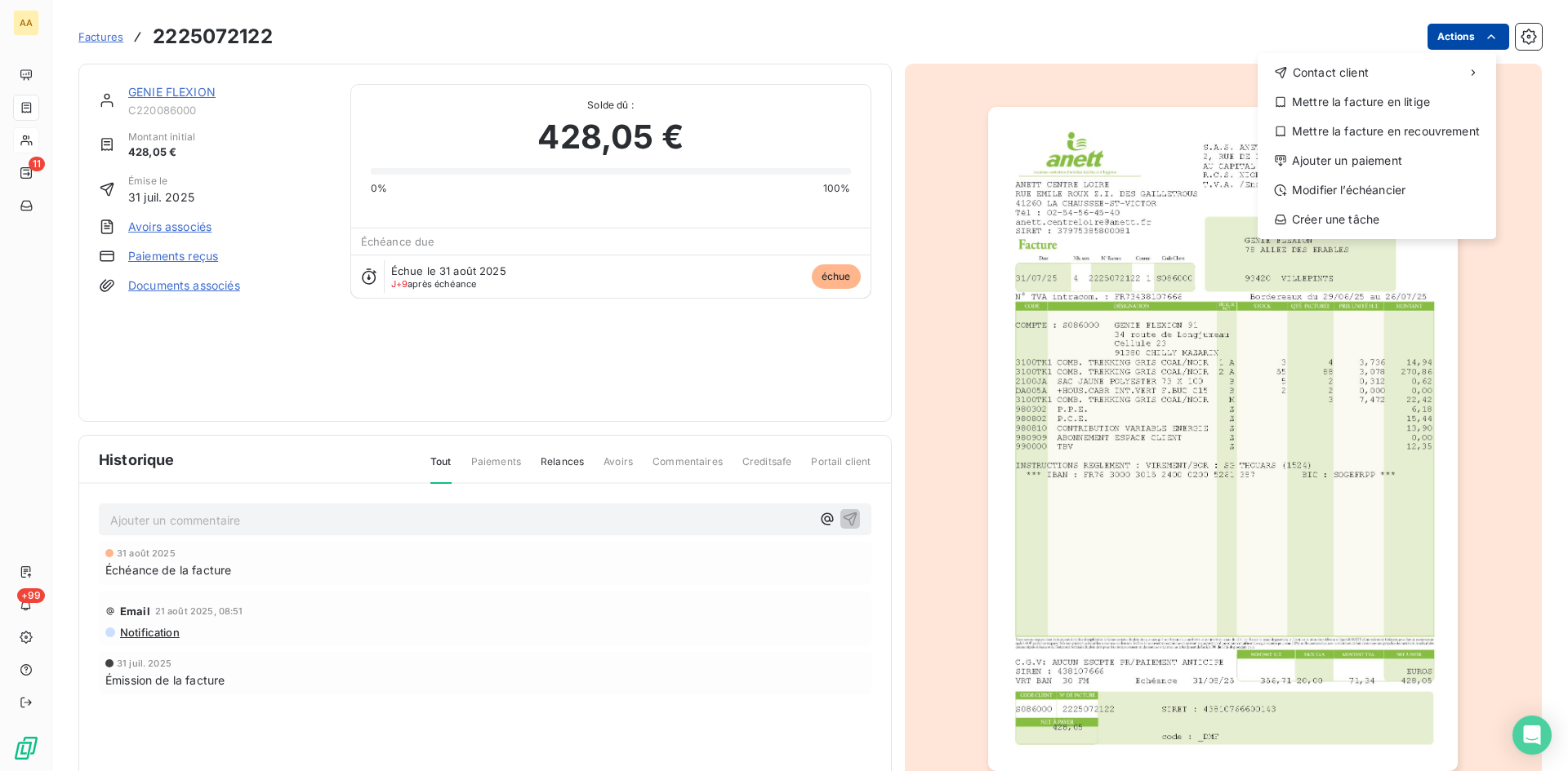
click at [1423, 37] on html "AA 11 +99 Factures [PHONE_NUMBER] Actions Contact client Mettre la facture en l…" at bounding box center [784, 385] width 1568 height 771
click at [1329, 159] on div "Ajouter un paiement" at bounding box center [1377, 160] width 226 height 26
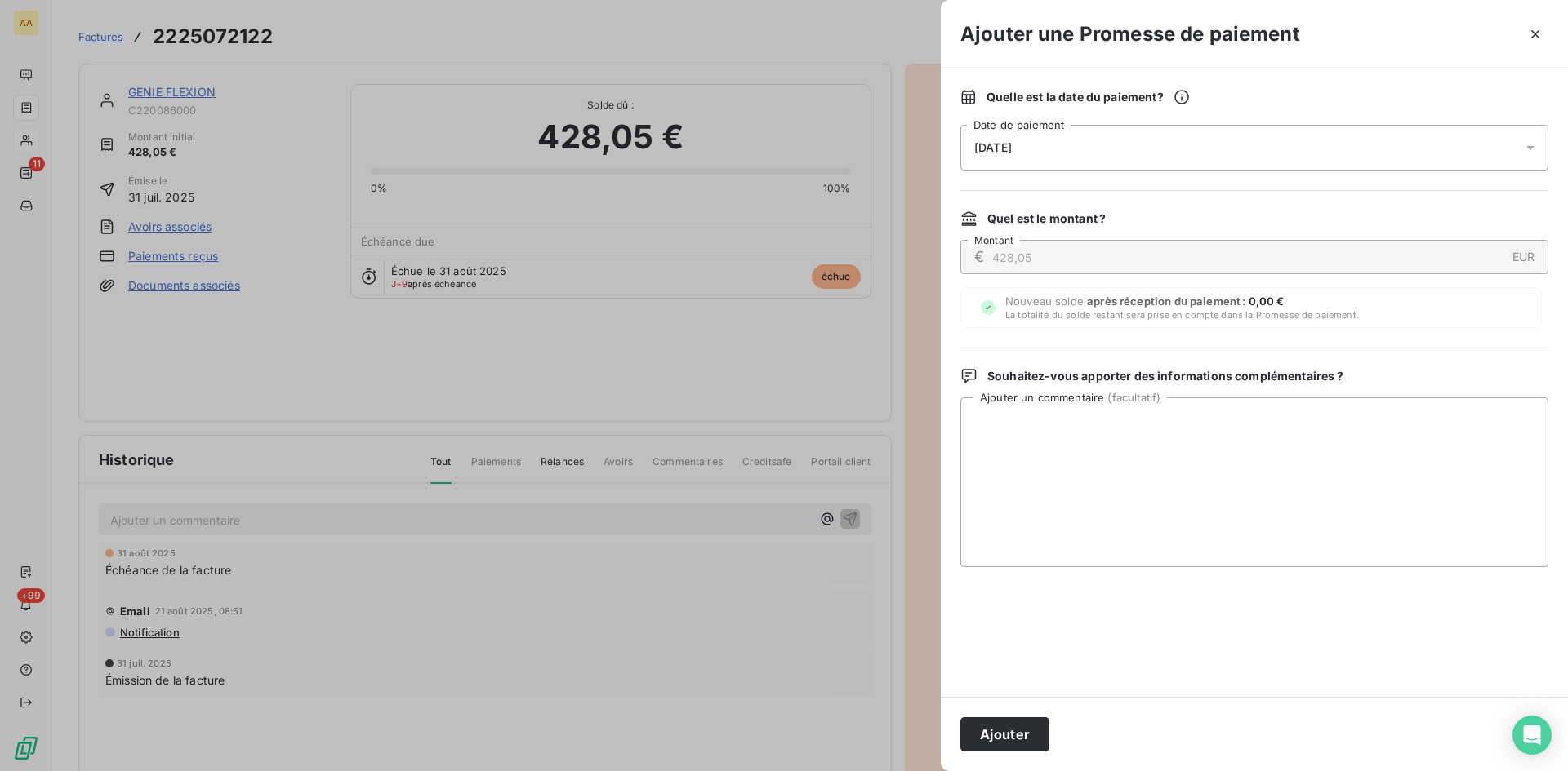
click at [1047, 132] on div "[DATE]" at bounding box center [1255, 148] width 588 height 46
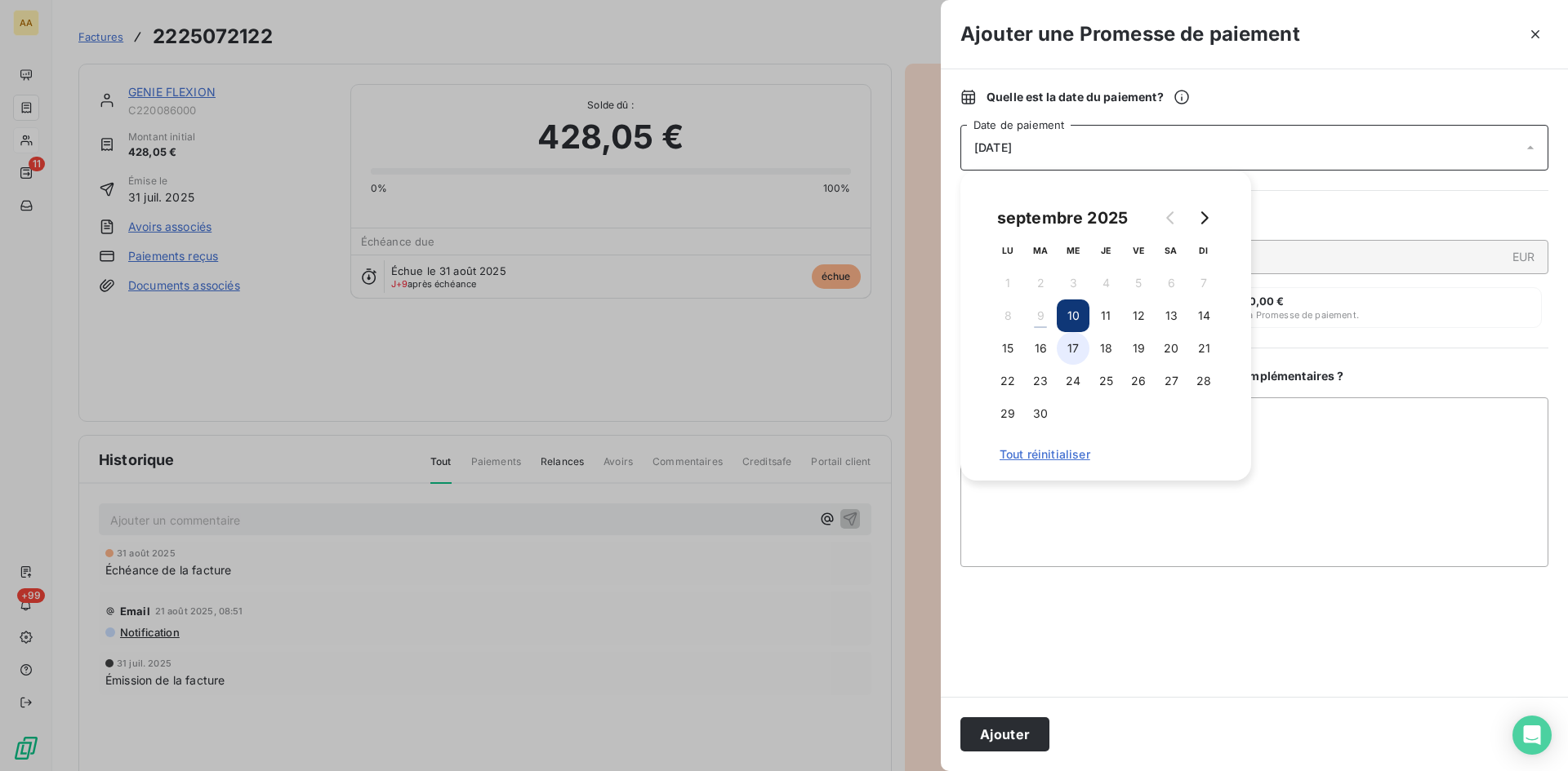
click at [1072, 346] on button "17" at bounding box center [1072, 348] width 33 height 33
drag, startPoint x: 1009, startPoint y: 731, endPoint x: 986, endPoint y: 717, distance: 26.9
click at [1009, 729] on button "Ajouter" at bounding box center [1005, 734] width 89 height 34
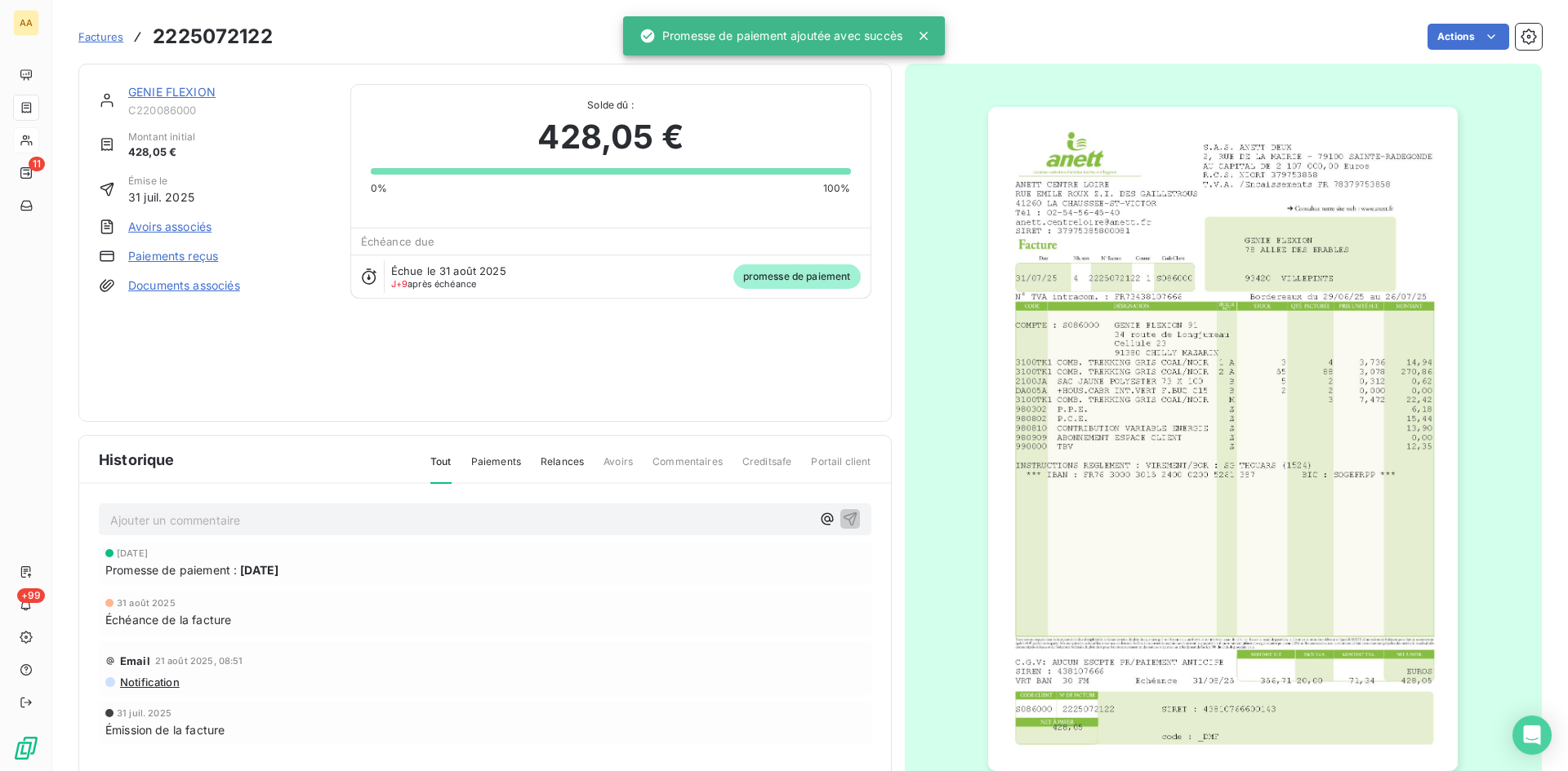
click at [574, 519] on p "Ajouter un commentaire ﻿" at bounding box center [461, 520] width 700 height 20
click at [843, 518] on icon "button" at bounding box center [850, 519] width 17 height 17
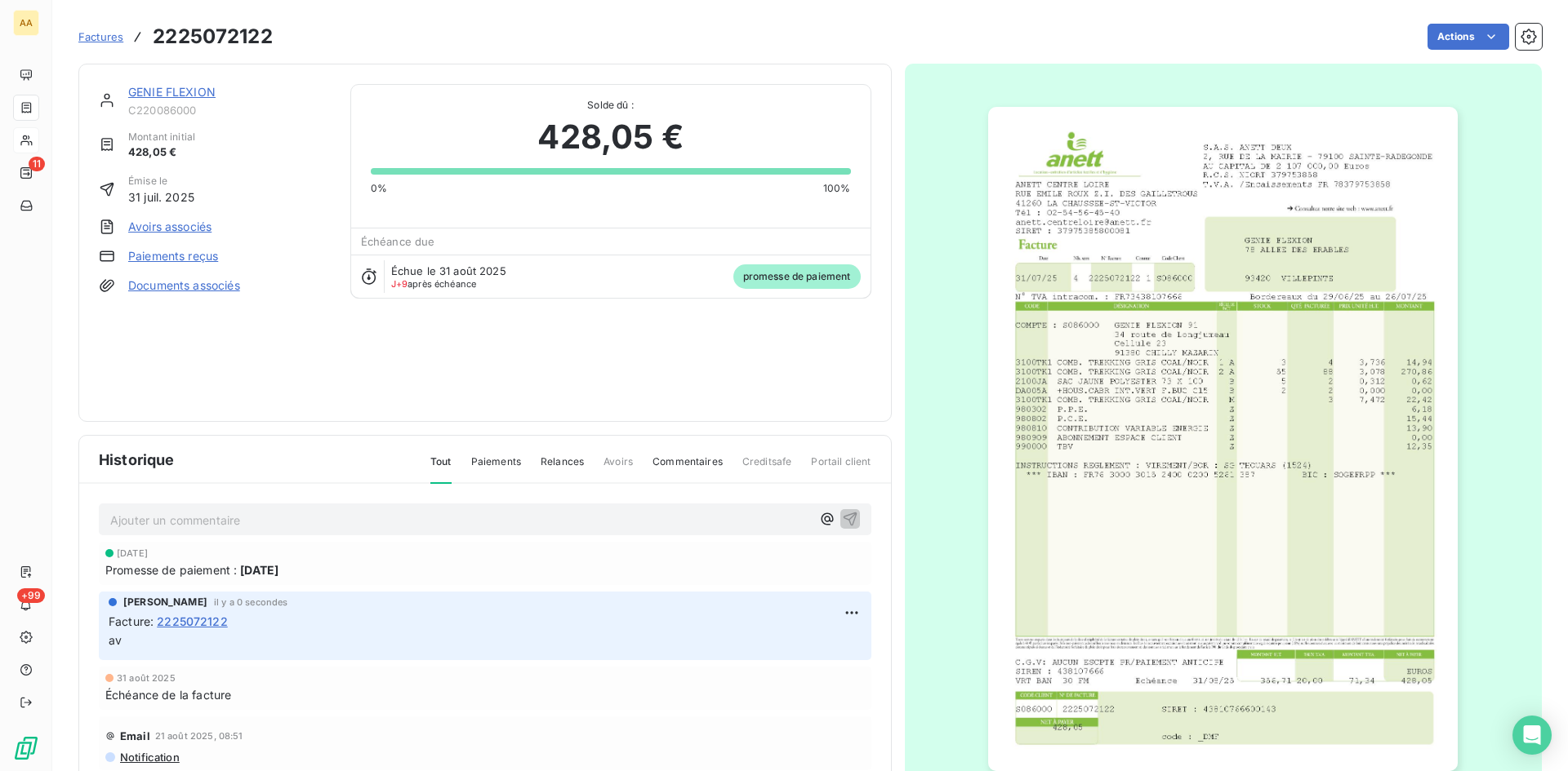
click at [200, 89] on link "GENIE FLEXION" at bounding box center [171, 92] width 88 height 14
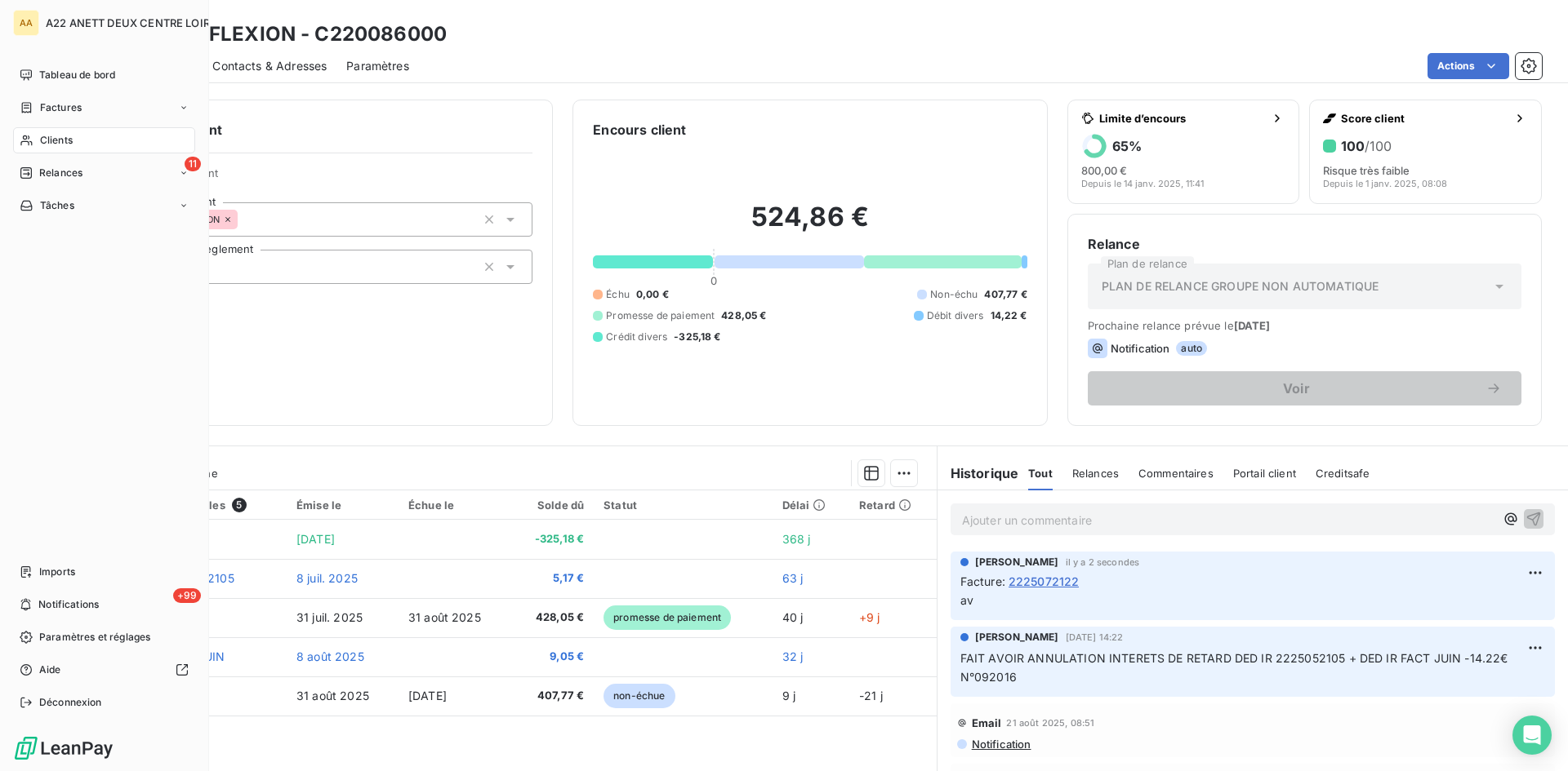
click at [51, 140] on span "Clients" at bounding box center [56, 140] width 33 height 15
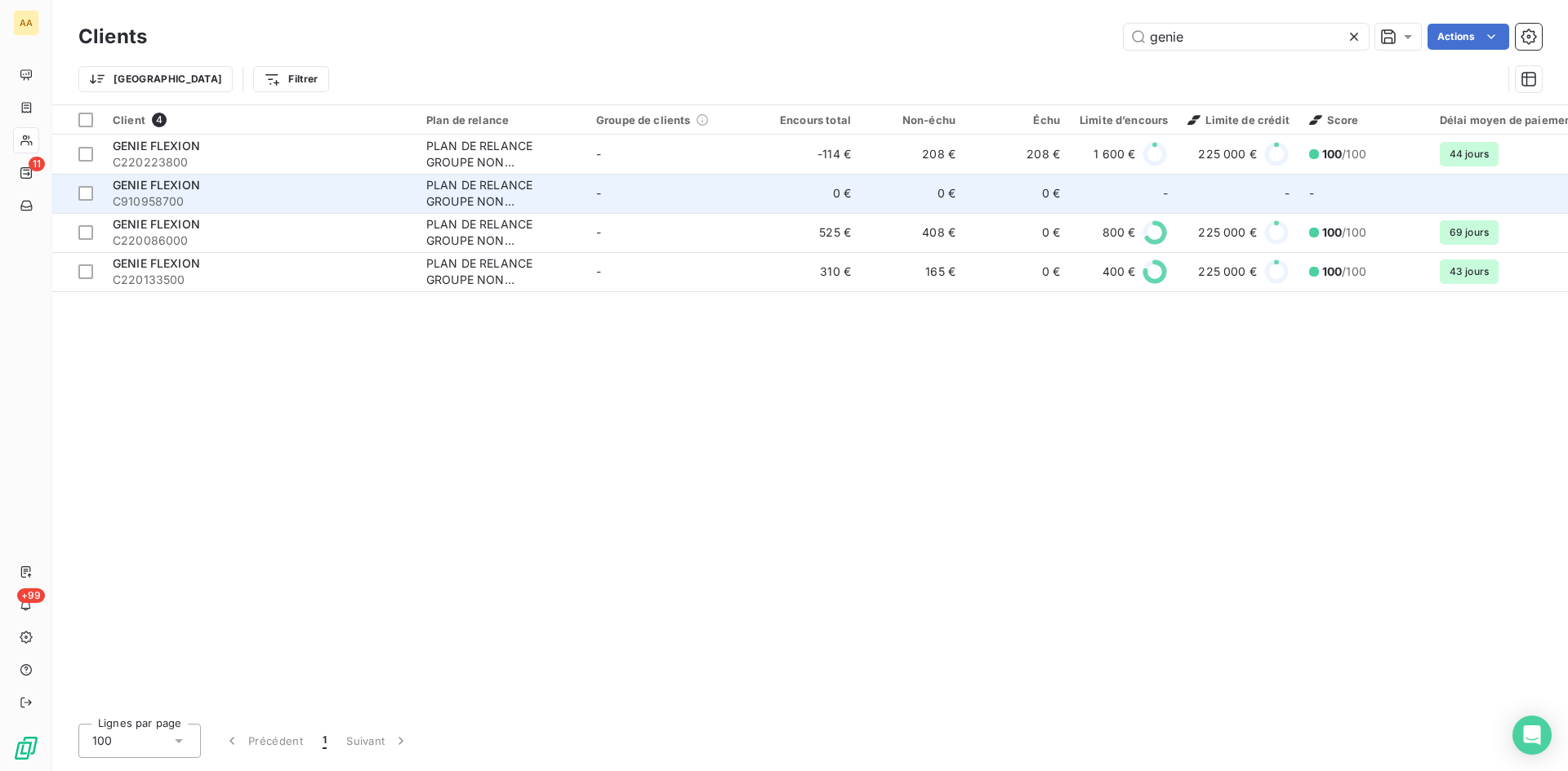
click at [161, 197] on span "C910958700" at bounding box center [260, 202] width 294 height 17
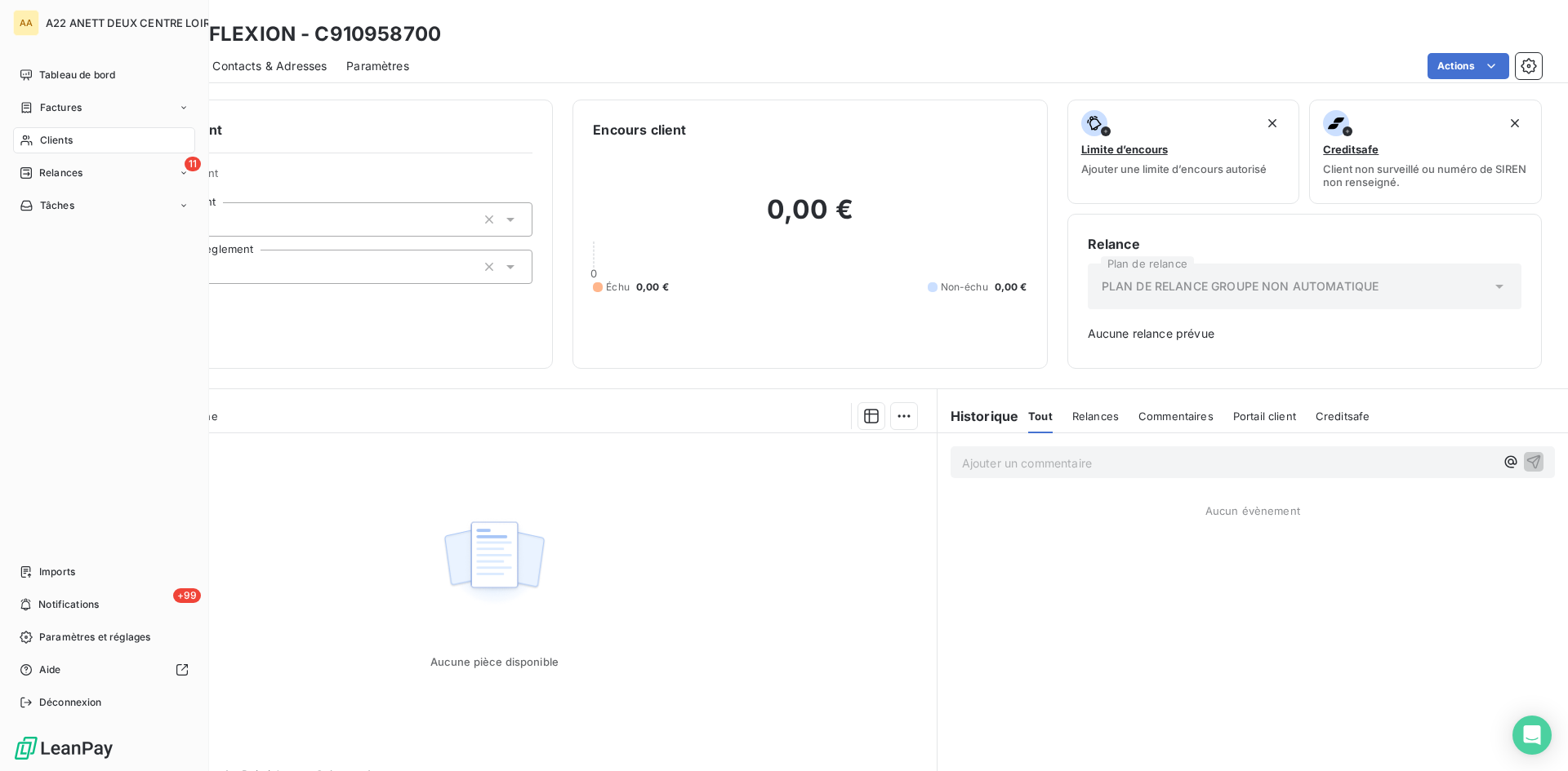
click at [55, 139] on span "Clients" at bounding box center [56, 140] width 33 height 15
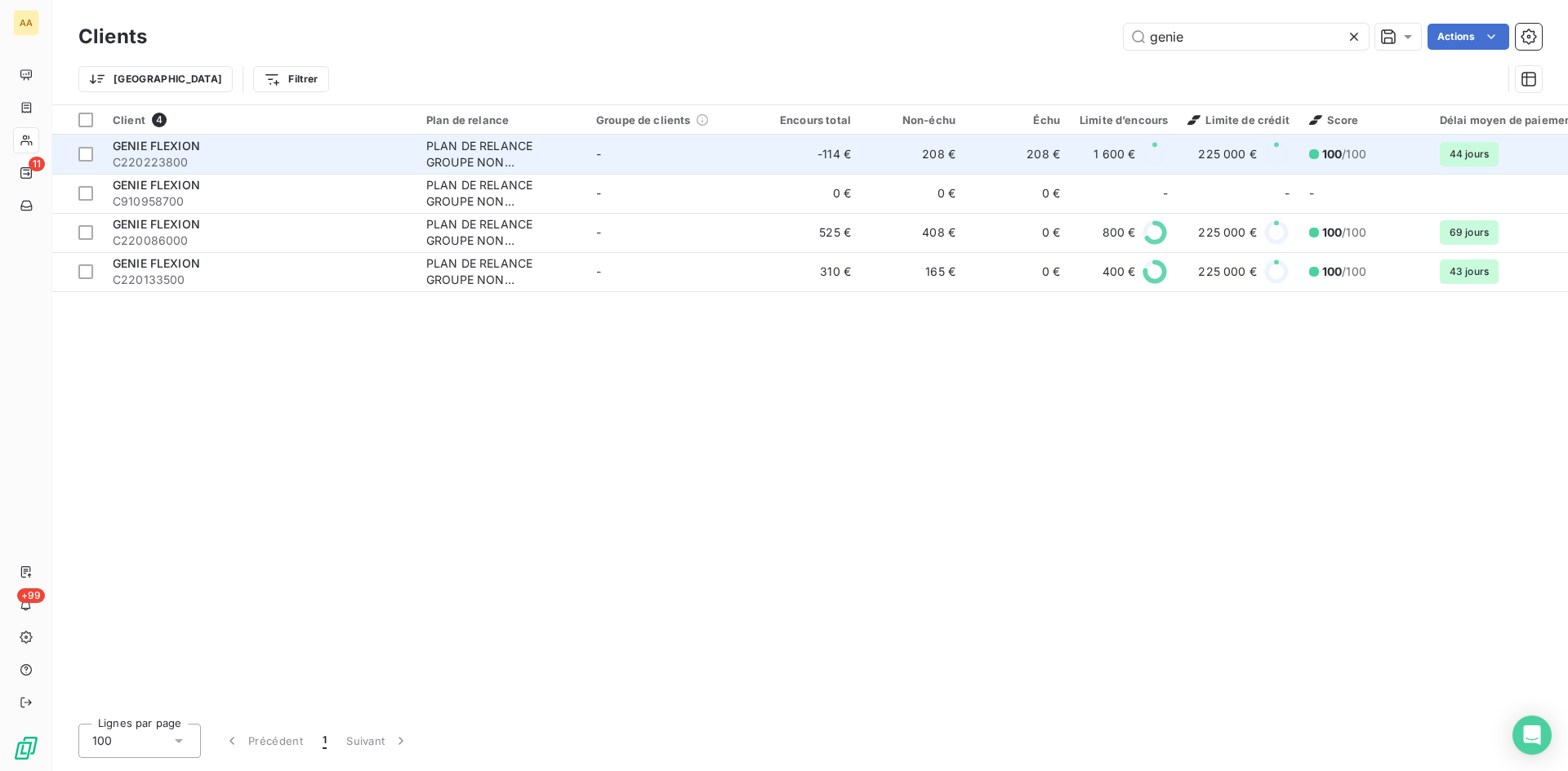
click at [422, 143] on td "PLAN DE RELANCE GROUPE NON AUTOMATIQUE" at bounding box center [501, 154] width 170 height 39
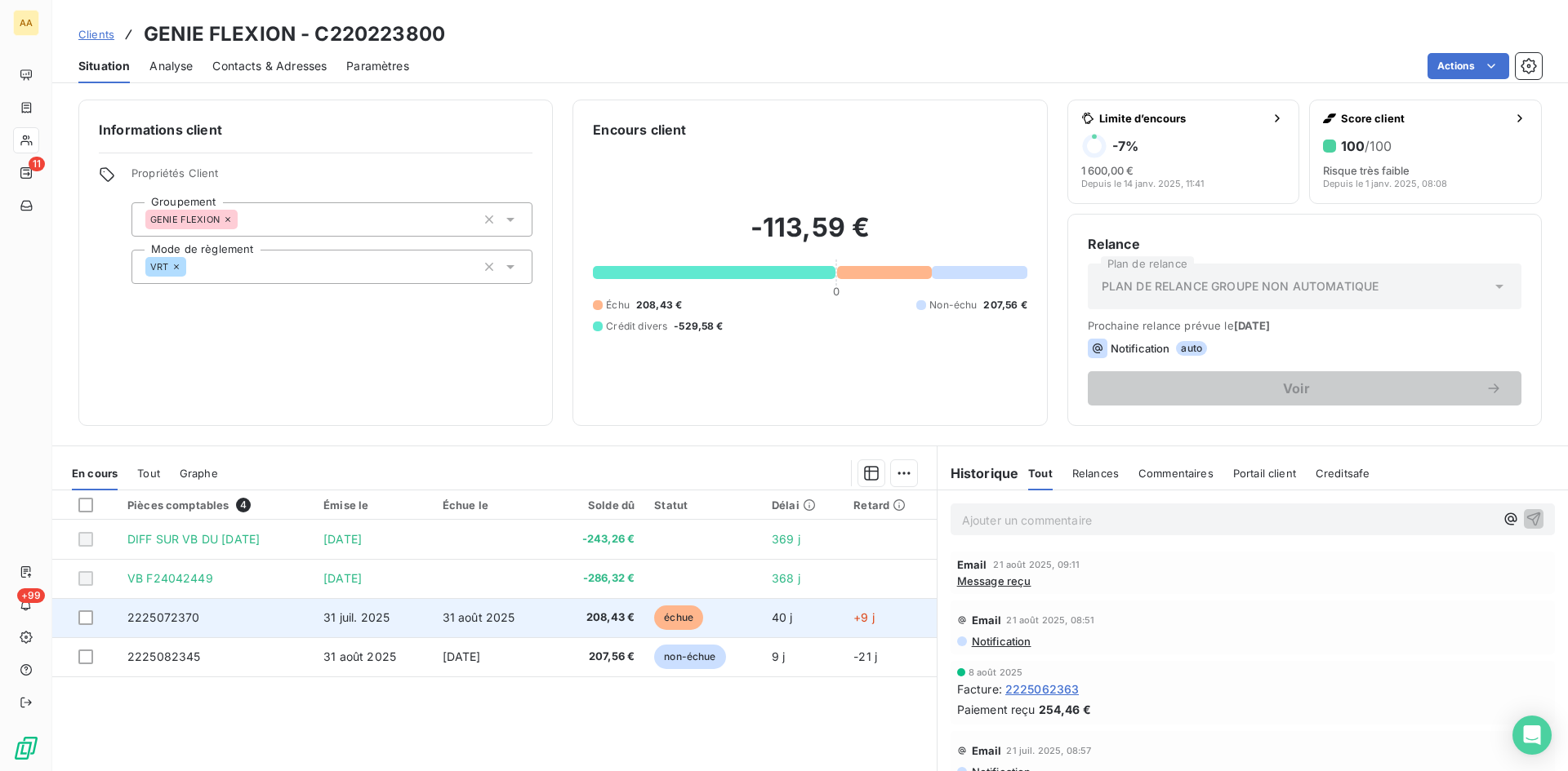
click at [182, 621] on span "2225072370" at bounding box center [163, 617] width 73 height 14
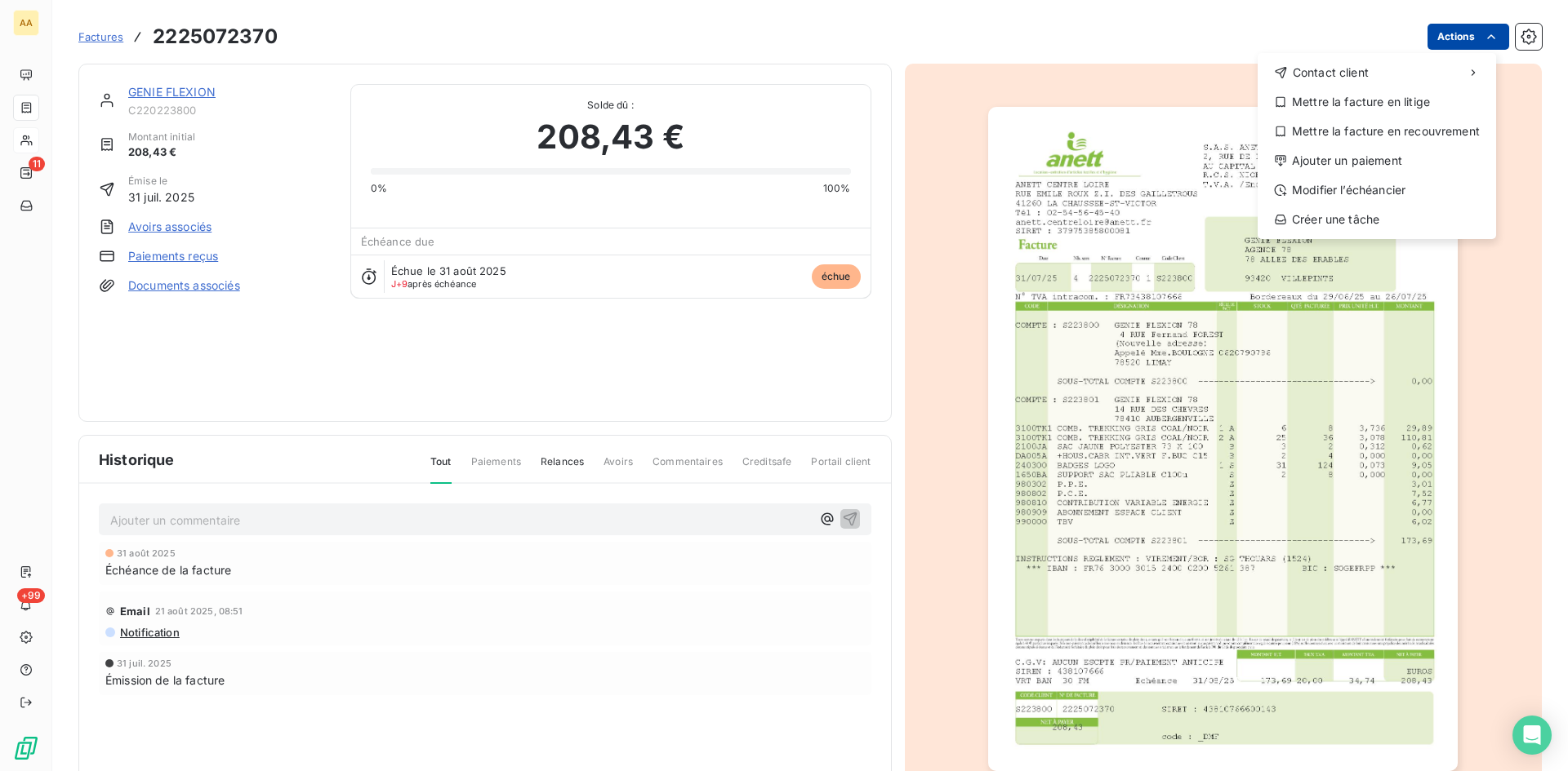
click at [1438, 27] on html "AA 11 +99 Factures [PHONE_NUMBER] Actions Contact client Mettre la facture en l…" at bounding box center [784, 385] width 1568 height 771
click at [1318, 168] on div "Ajouter un paiement" at bounding box center [1377, 160] width 226 height 26
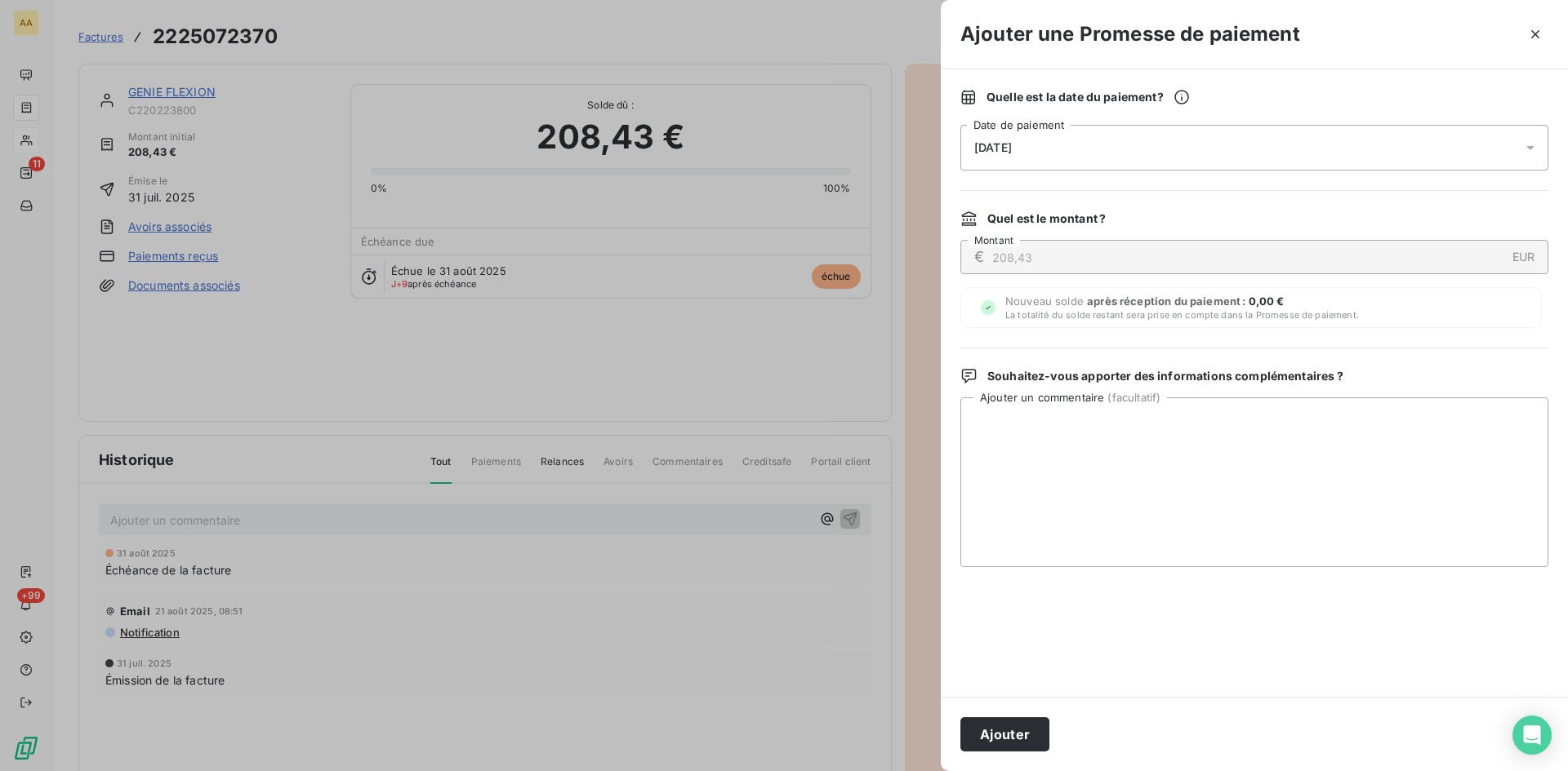
click at [1048, 127] on div "[DATE]" at bounding box center [1255, 148] width 588 height 46
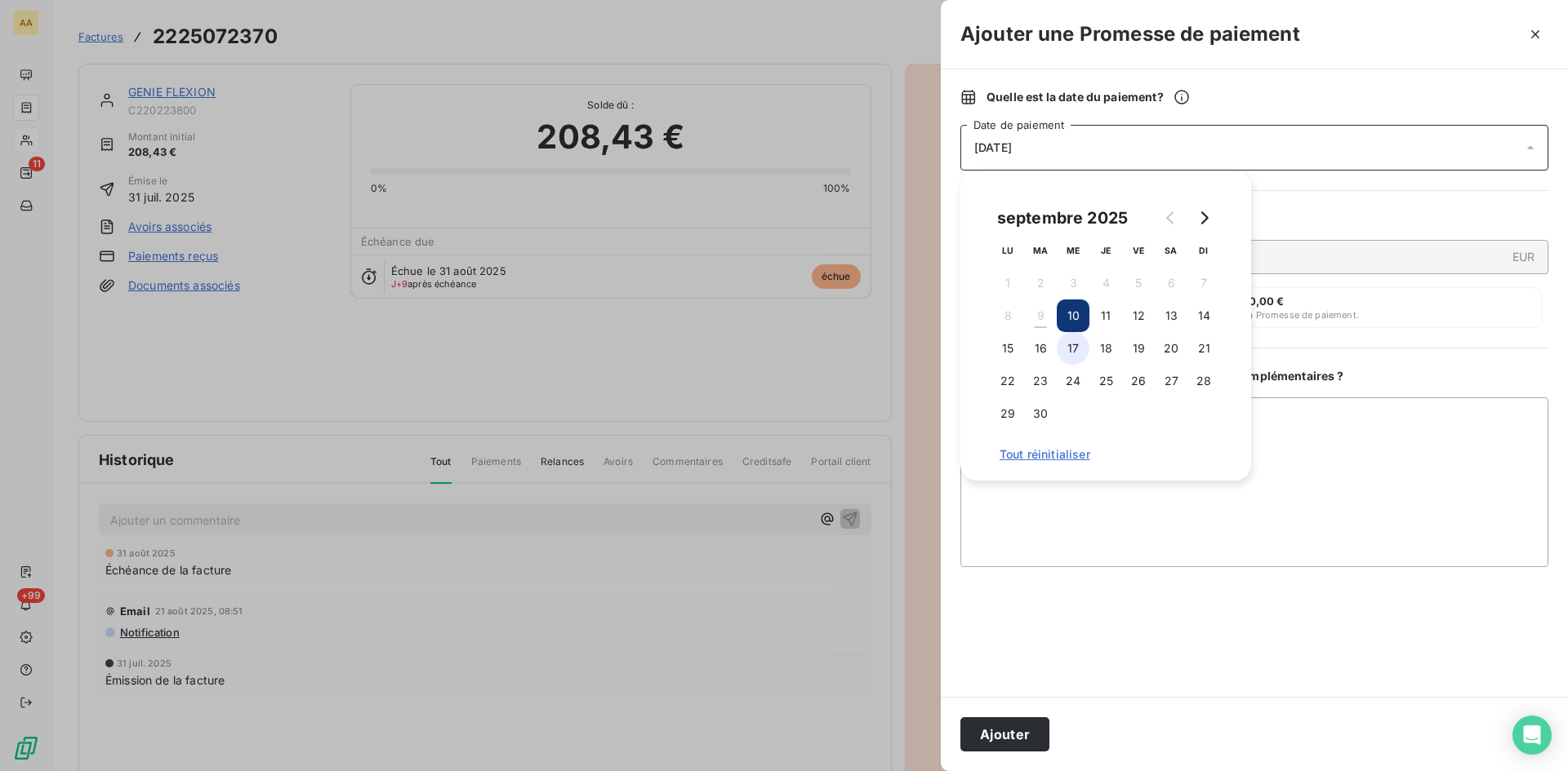
click at [1080, 346] on button "17" at bounding box center [1072, 348] width 33 height 33
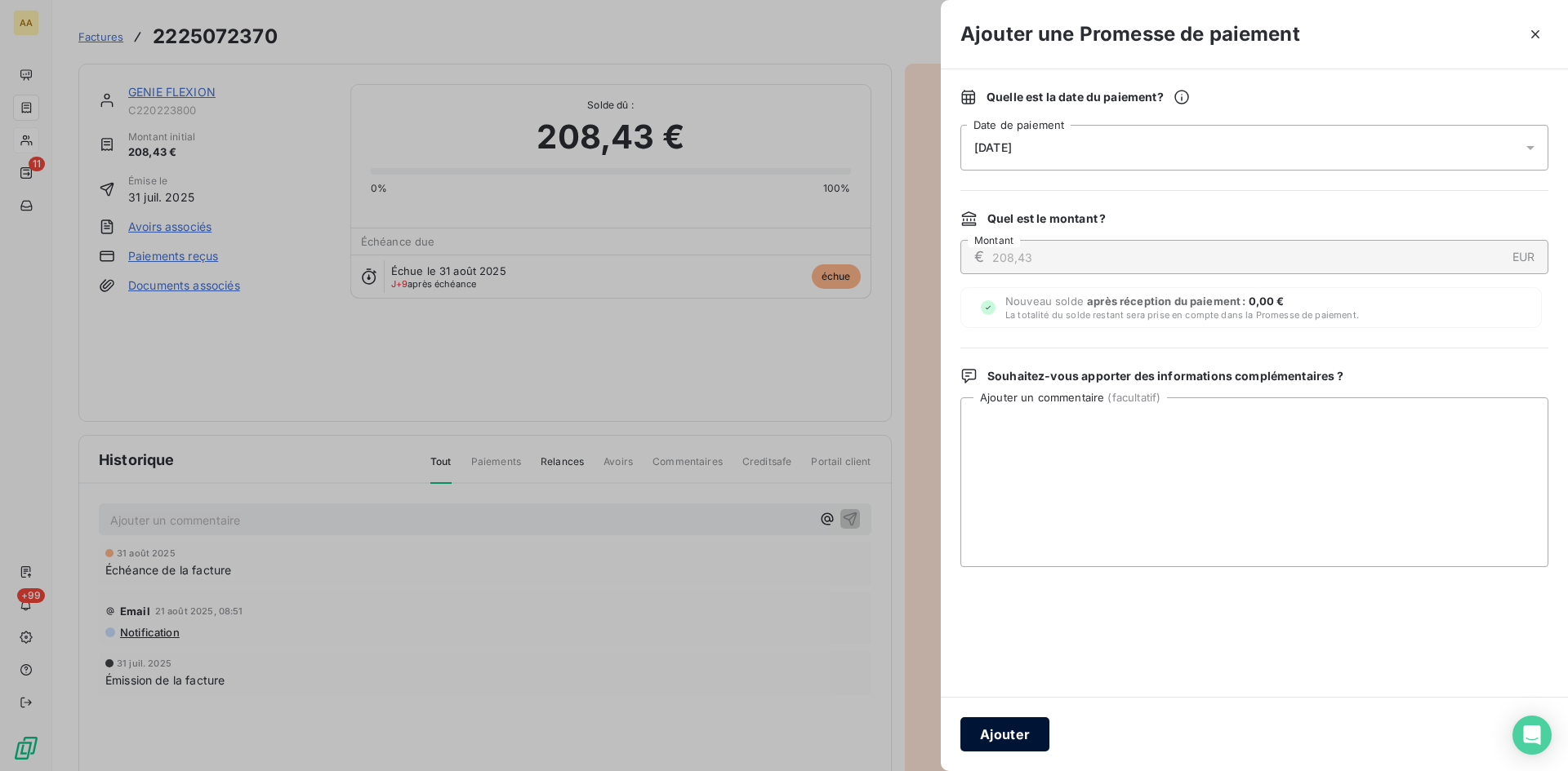
click at [1038, 733] on button "Ajouter" at bounding box center [1005, 734] width 89 height 34
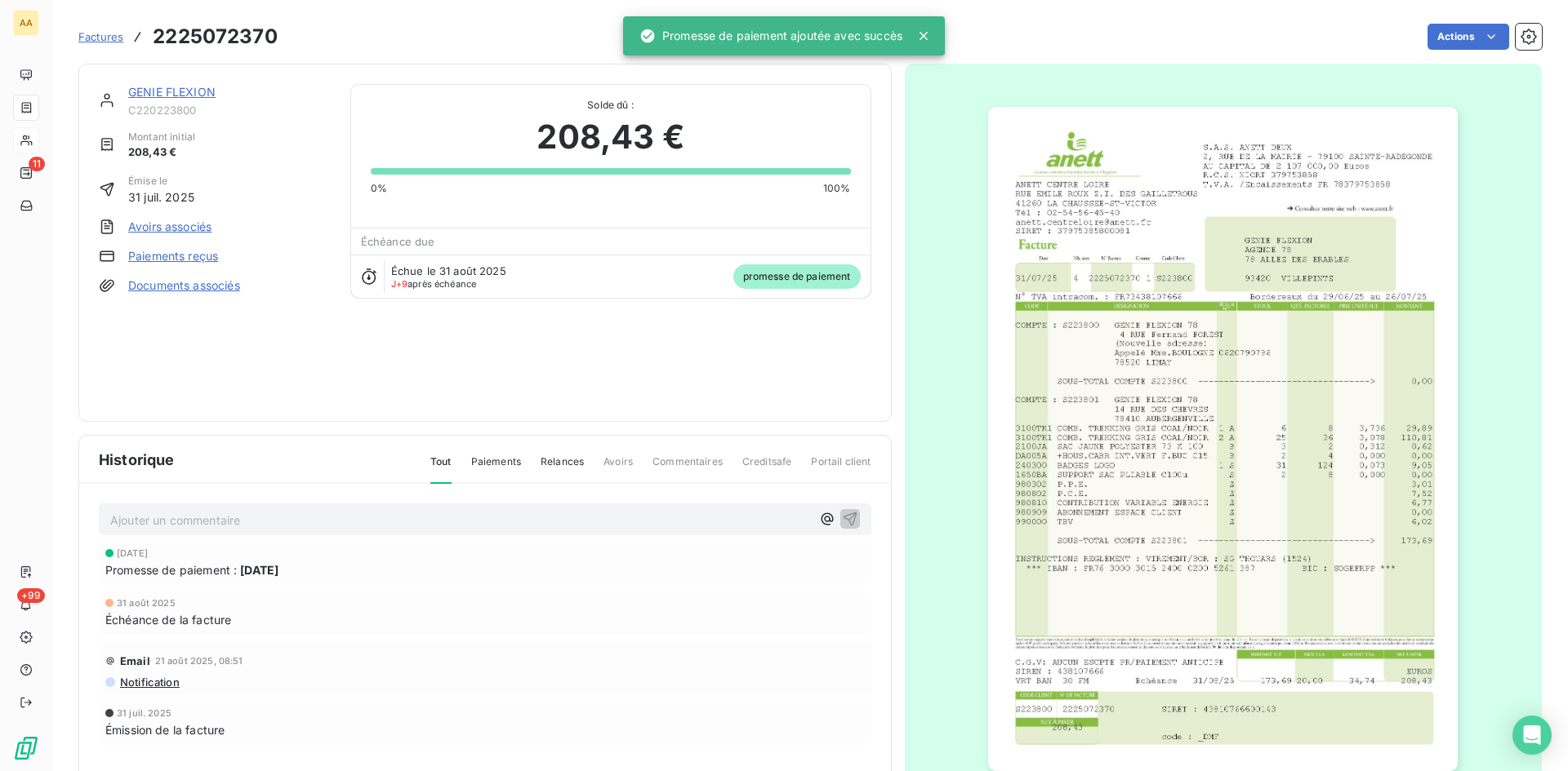
click at [585, 518] on p "Ajouter un commentaire ﻿" at bounding box center [461, 520] width 700 height 20
drag, startPoint x: 847, startPoint y: 520, endPoint x: 700, endPoint y: 412, distance: 182.4
click at [848, 520] on icon "button" at bounding box center [850, 519] width 17 height 17
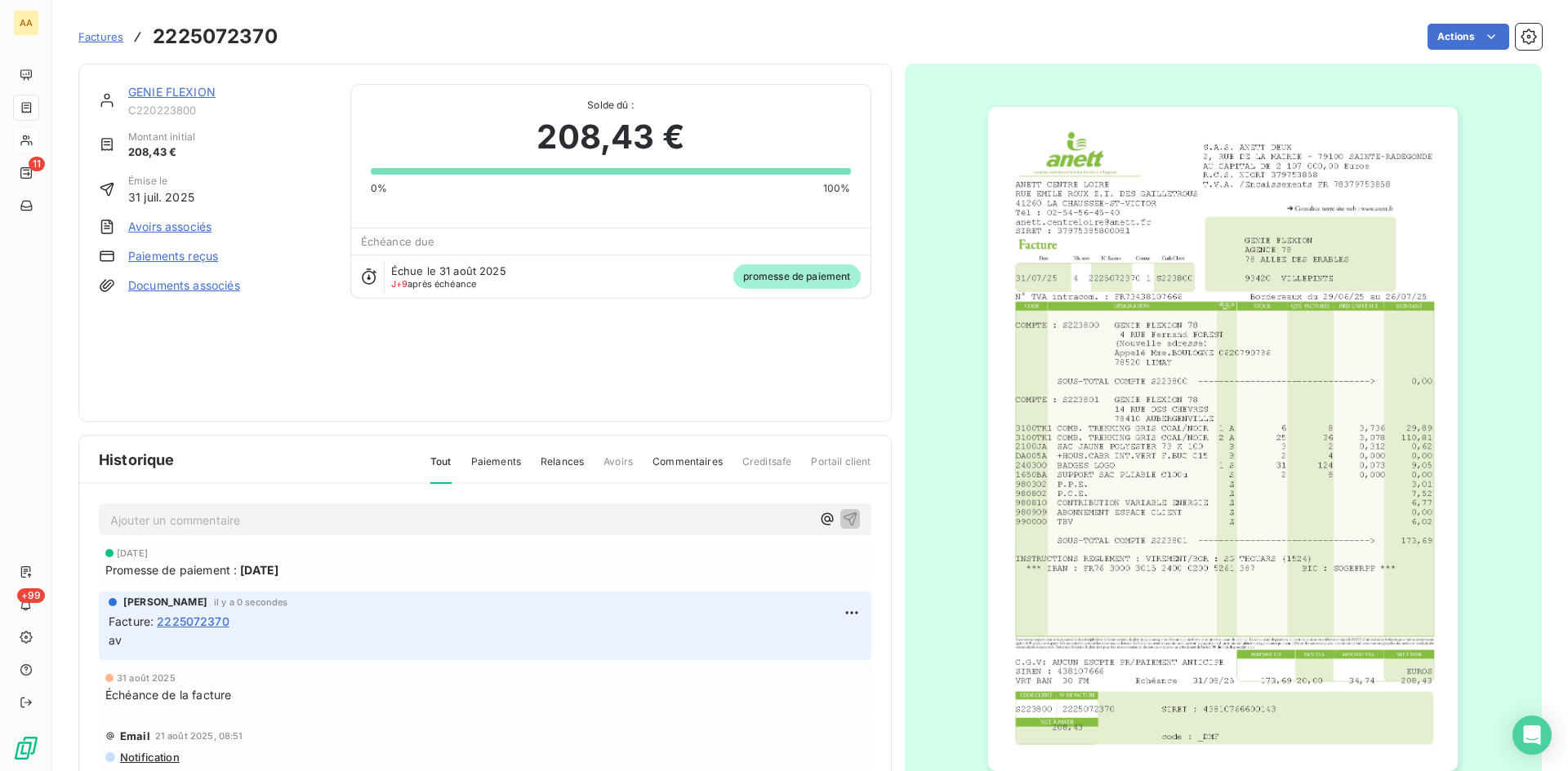
click at [186, 89] on link "GENIE FLEXION" at bounding box center [171, 92] width 88 height 14
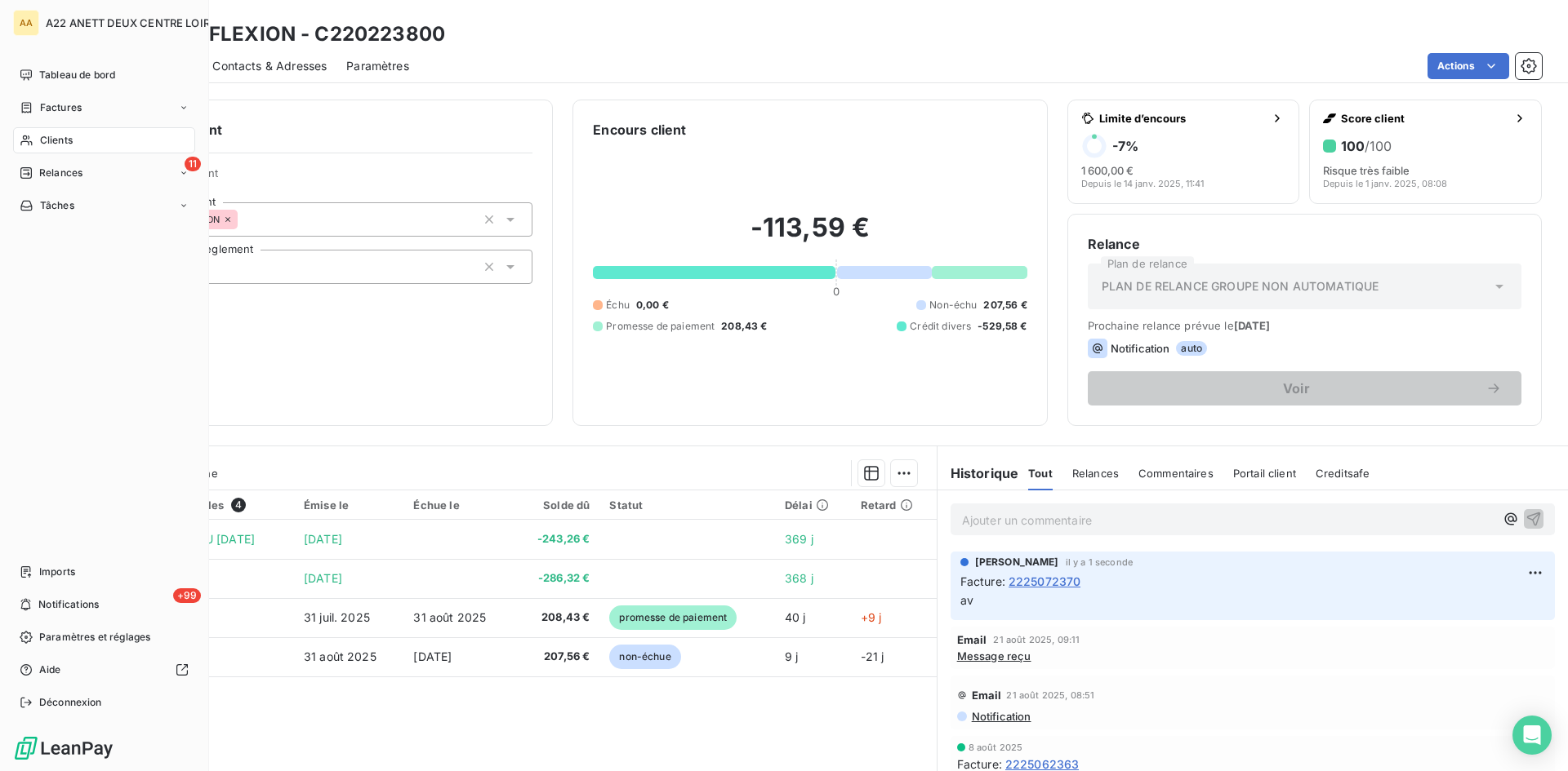
click at [45, 146] on span "Clients" at bounding box center [56, 140] width 33 height 15
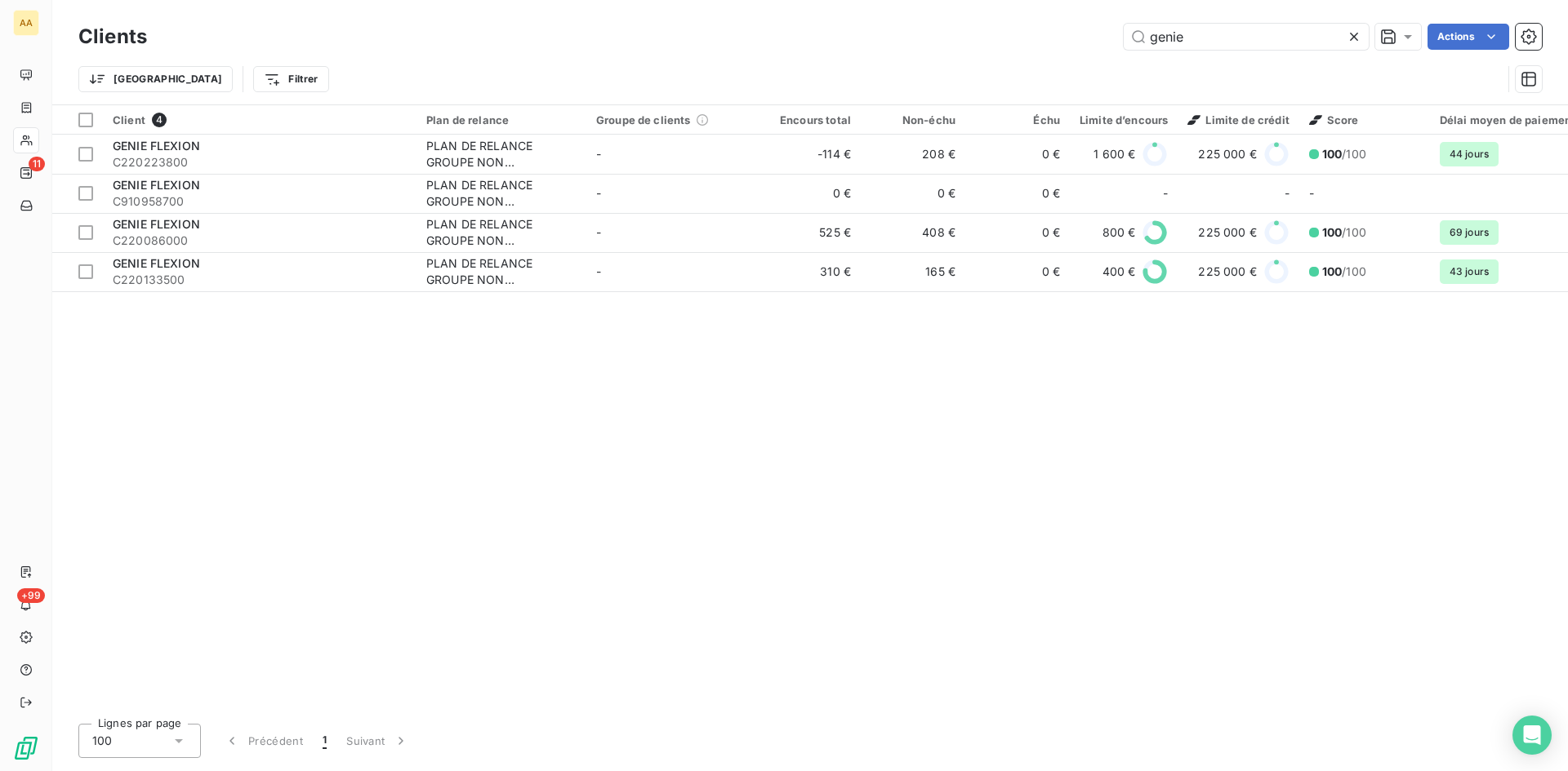
drag, startPoint x: 1199, startPoint y: 43, endPoint x: 1061, endPoint y: 50, distance: 138.2
click at [1061, 50] on div "Clients genie Actions" at bounding box center [810, 36] width 1464 height 34
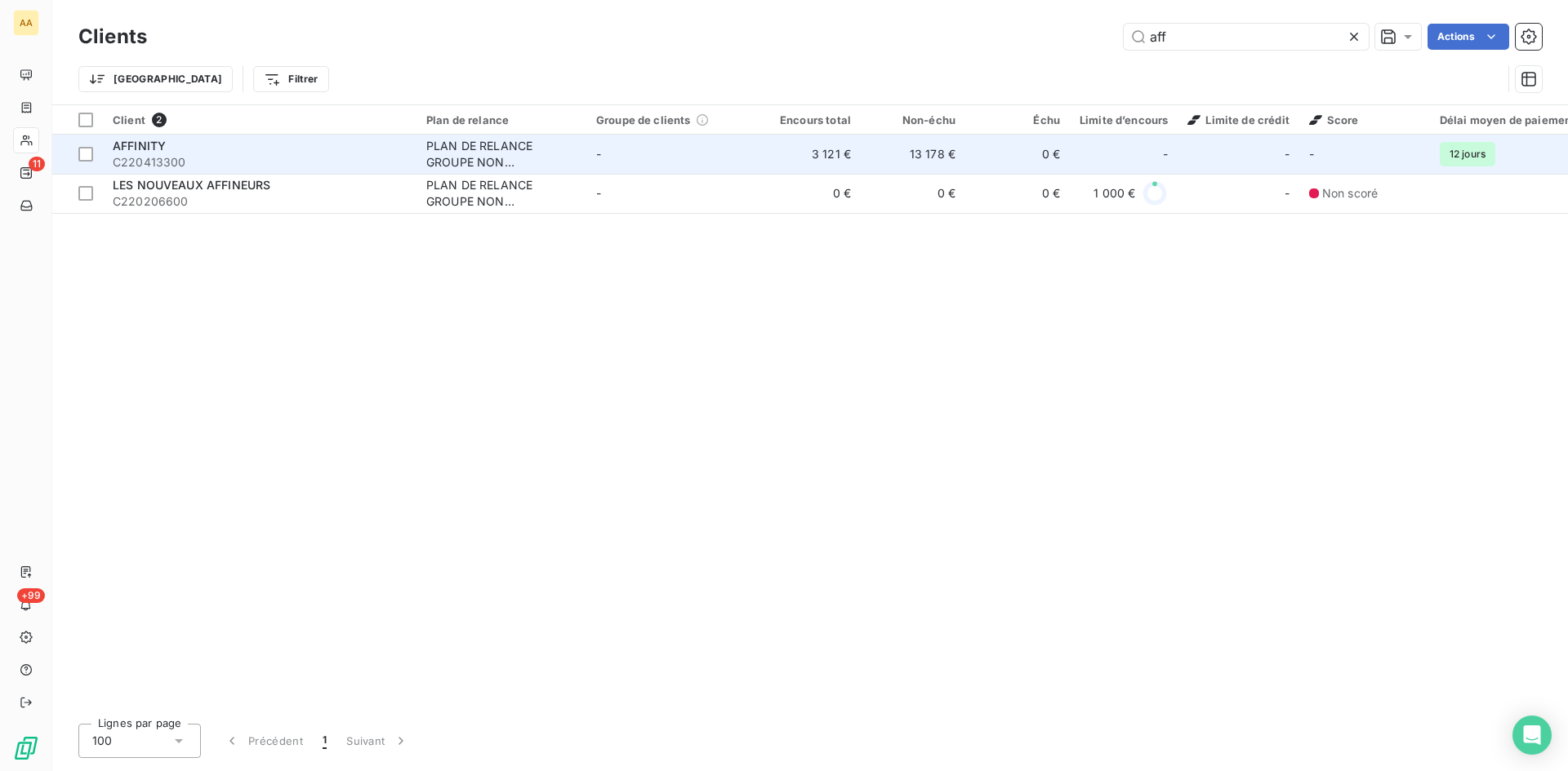
type input "aff"
click at [491, 160] on div "PLAN DE RELANCE GROUPE NON AUTOMATIQUE" at bounding box center [501, 154] width 150 height 33
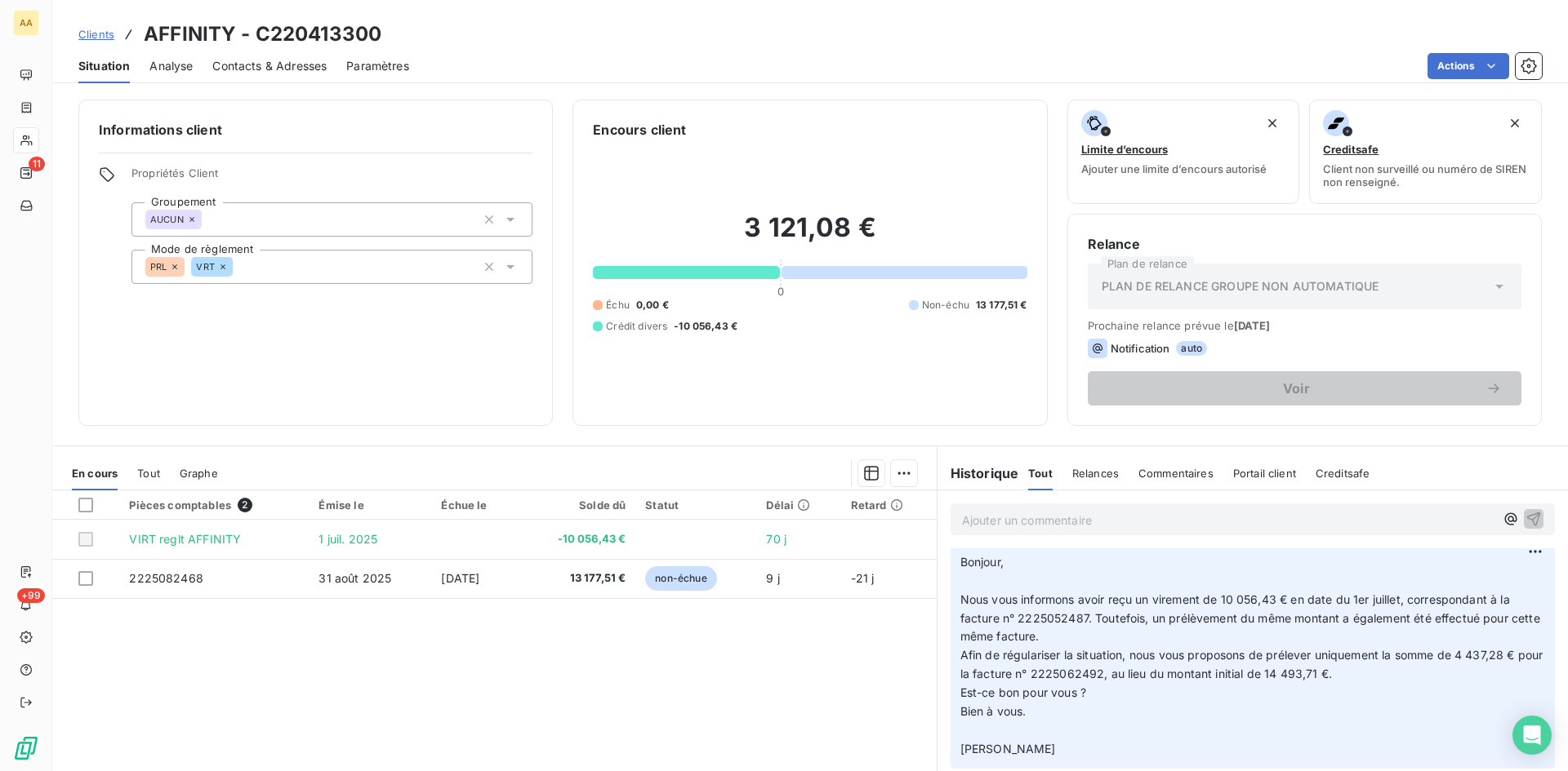
scroll to position [163, 0]
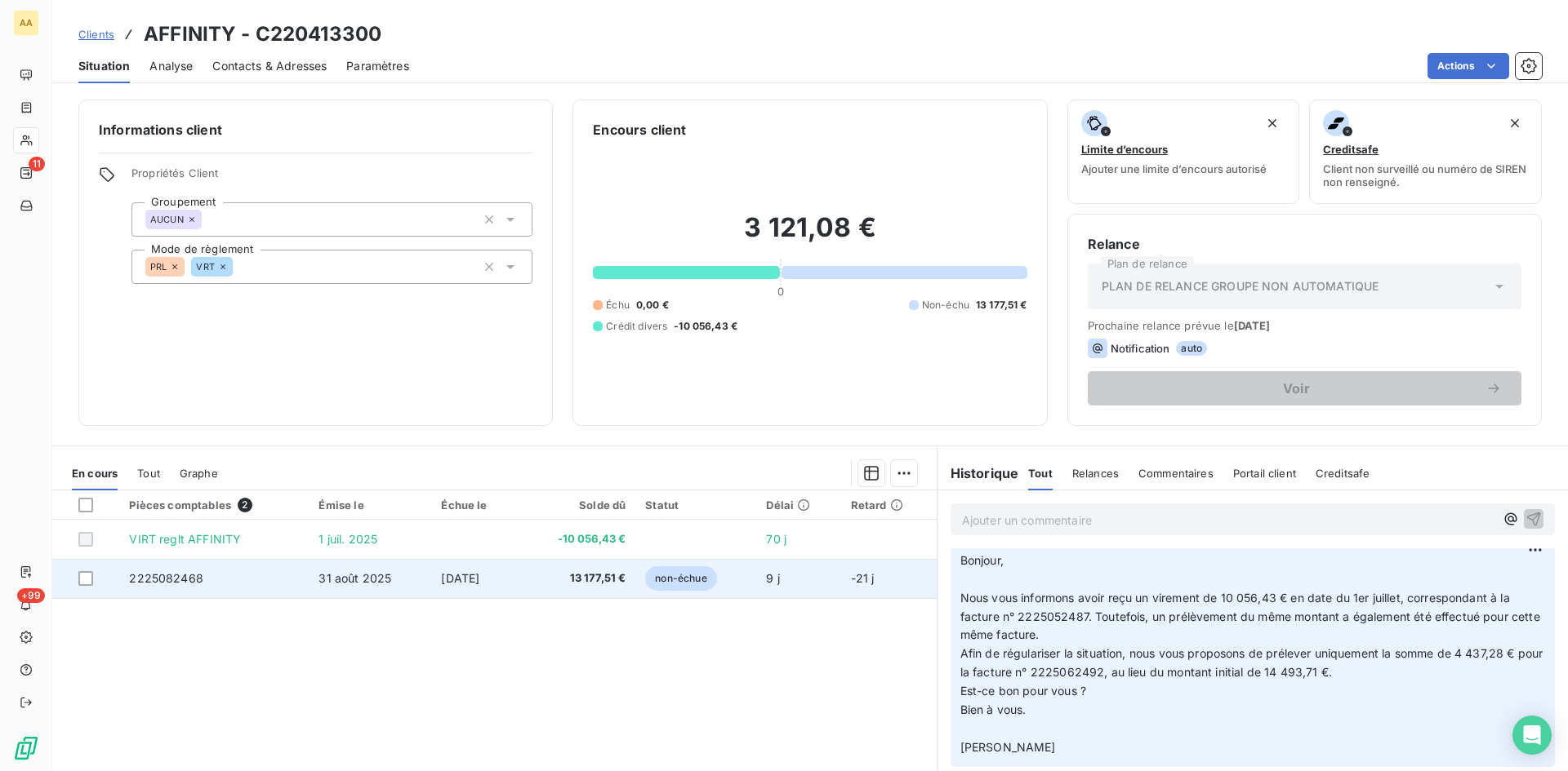
click at [155, 576] on span "2225082468" at bounding box center [165, 578] width 74 height 14
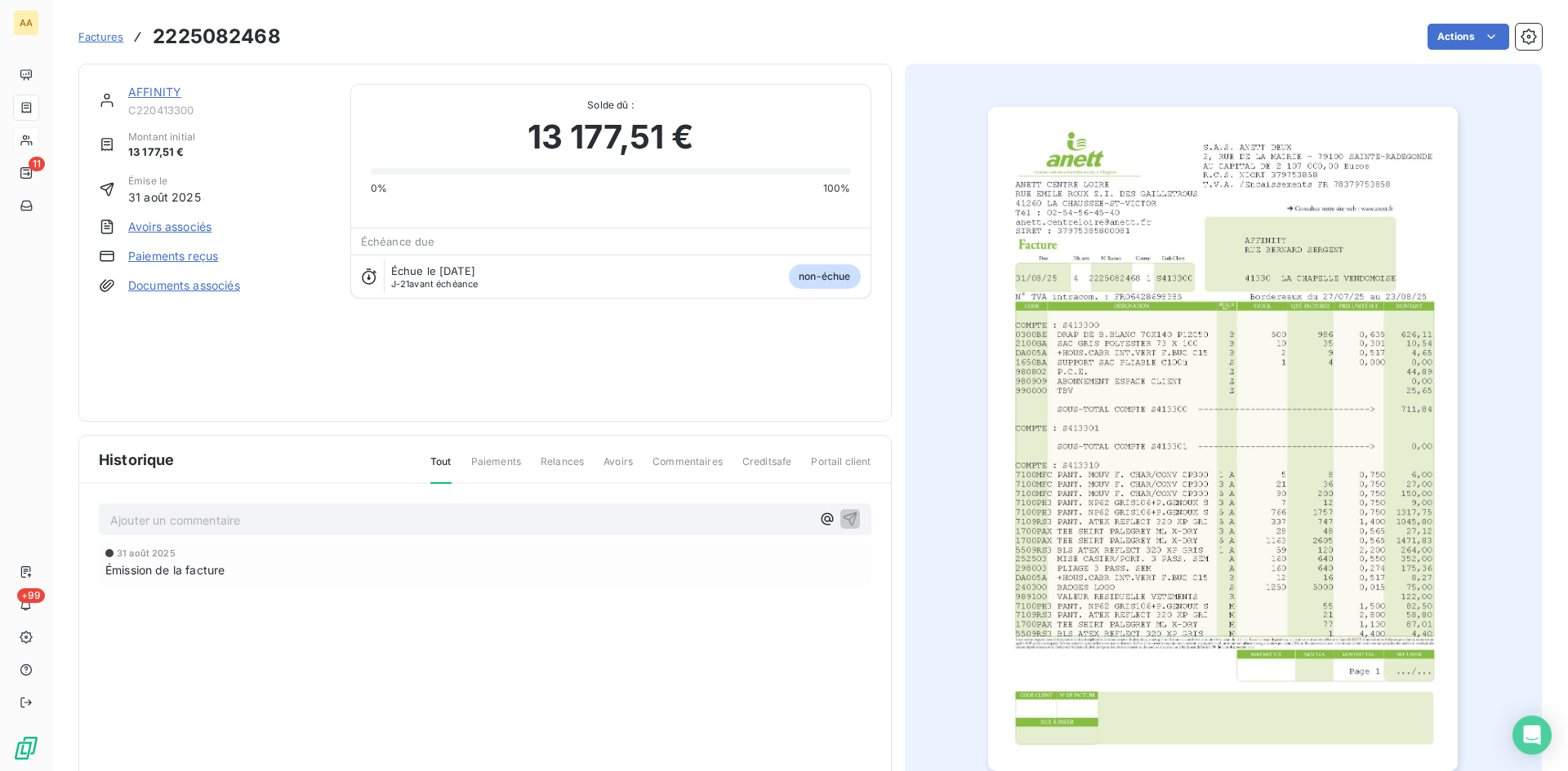
click at [1102, 399] on img "button" at bounding box center [1223, 439] width 470 height 664
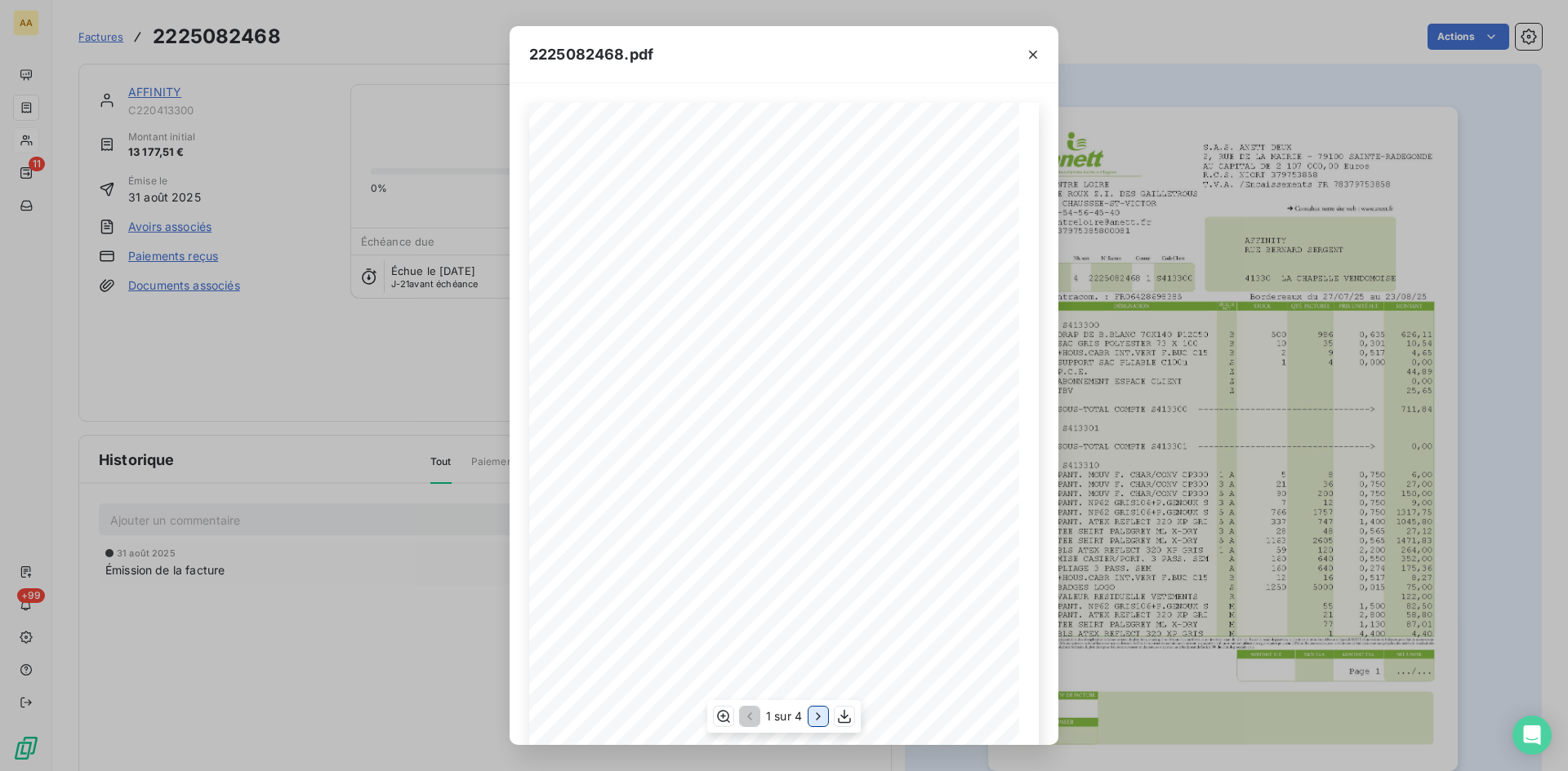
click at [816, 717] on icon "button" at bounding box center [818, 717] width 17 height 17
click at [816, 717] on icon "button" at bounding box center [820, 717] width 17 height 17
click at [748, 719] on icon "button" at bounding box center [748, 717] width 17 height 17
click at [1037, 52] on icon "button" at bounding box center [1033, 55] width 17 height 17
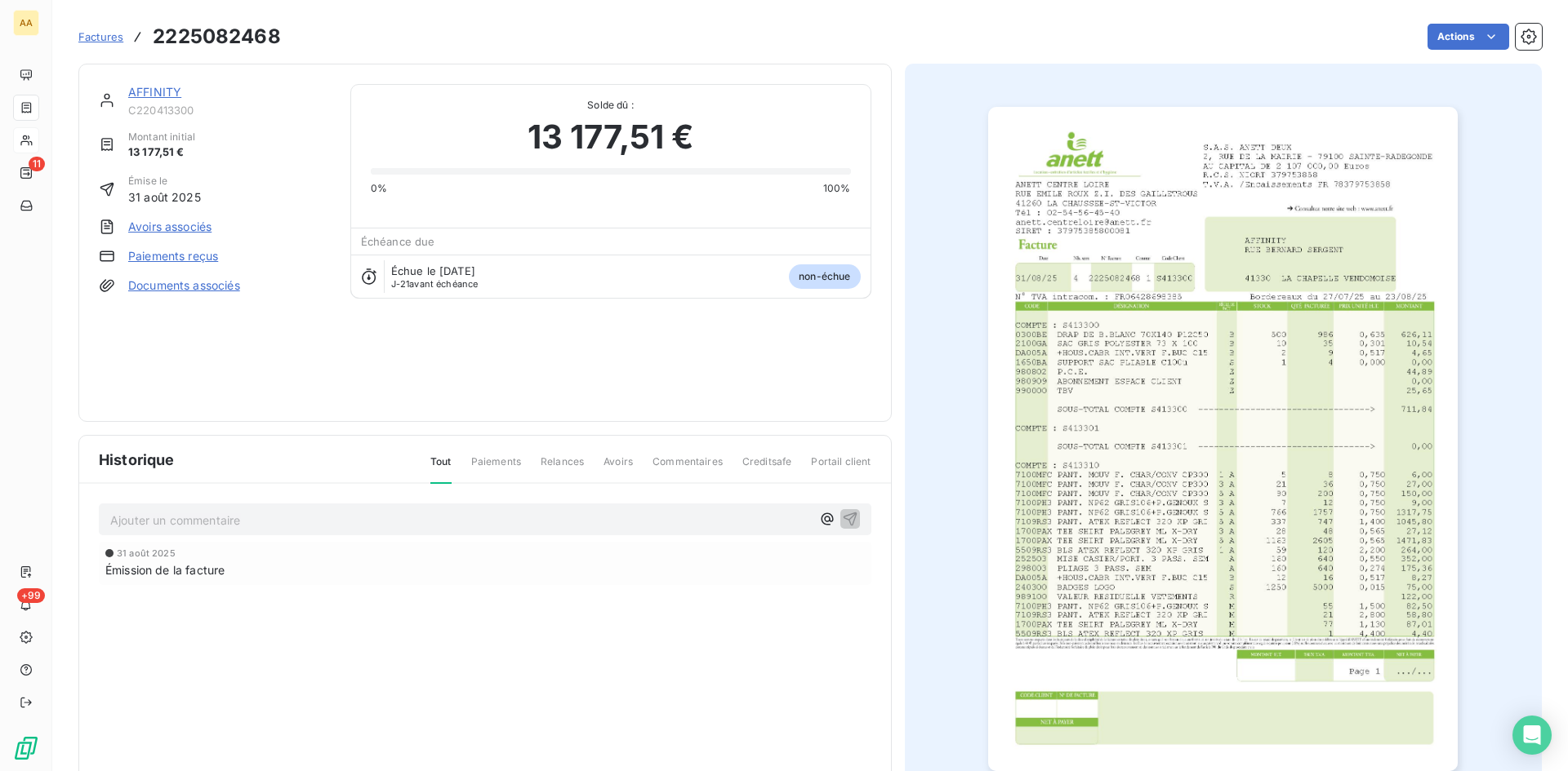
click at [160, 84] on div "AFFINITY" at bounding box center [229, 93] width 202 height 17
click at [160, 87] on link "AFFINITY" at bounding box center [155, 92] width 53 height 14
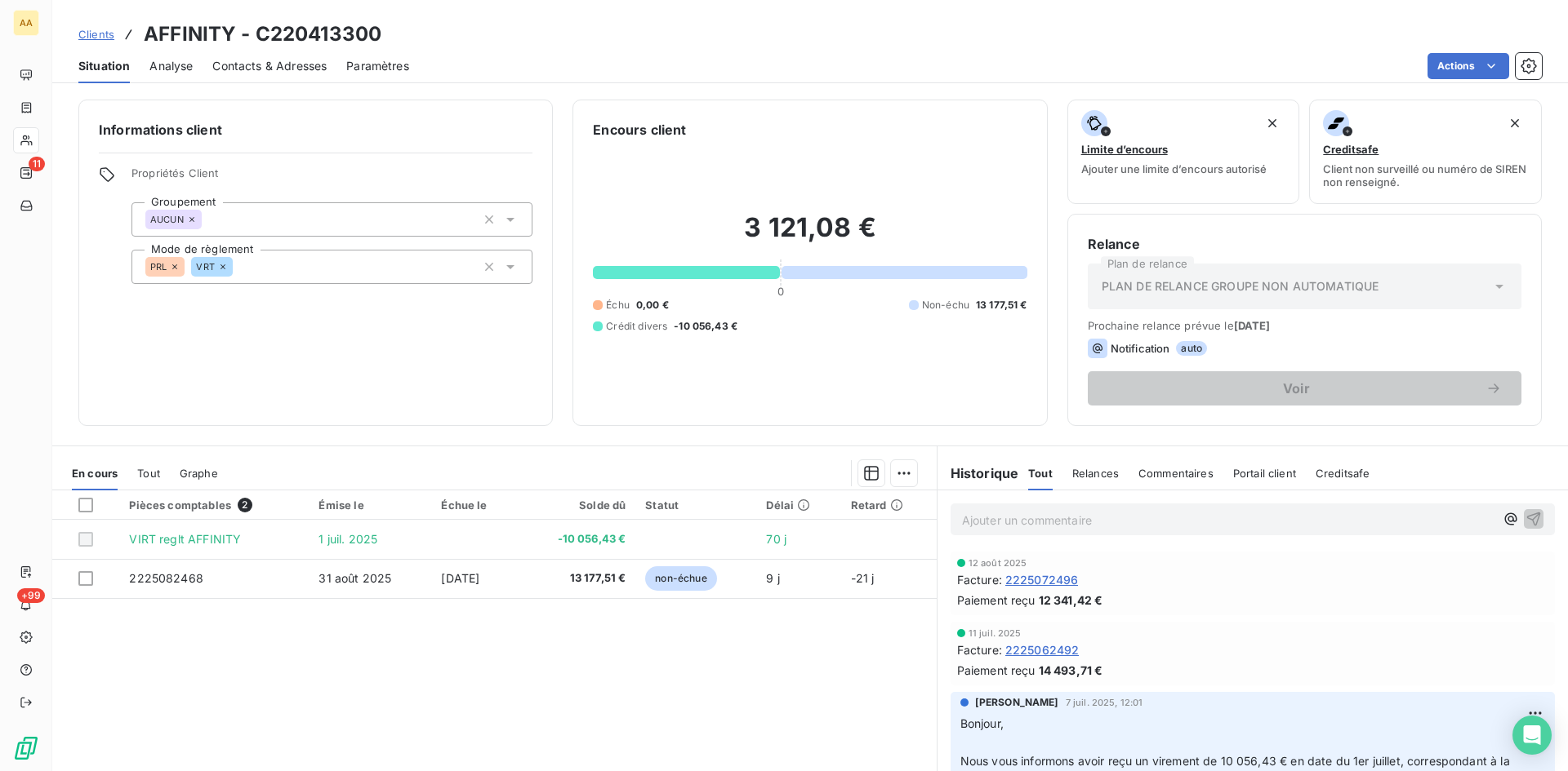
click at [1019, 512] on p "Ajouter un commentaire ﻿" at bounding box center [1228, 520] width 532 height 20
click at [979, 525] on p "Ajouter un commentaire ﻿" at bounding box center [1228, 520] width 532 height 20
click at [1525, 519] on icon "button" at bounding box center [1534, 519] width 17 height 17
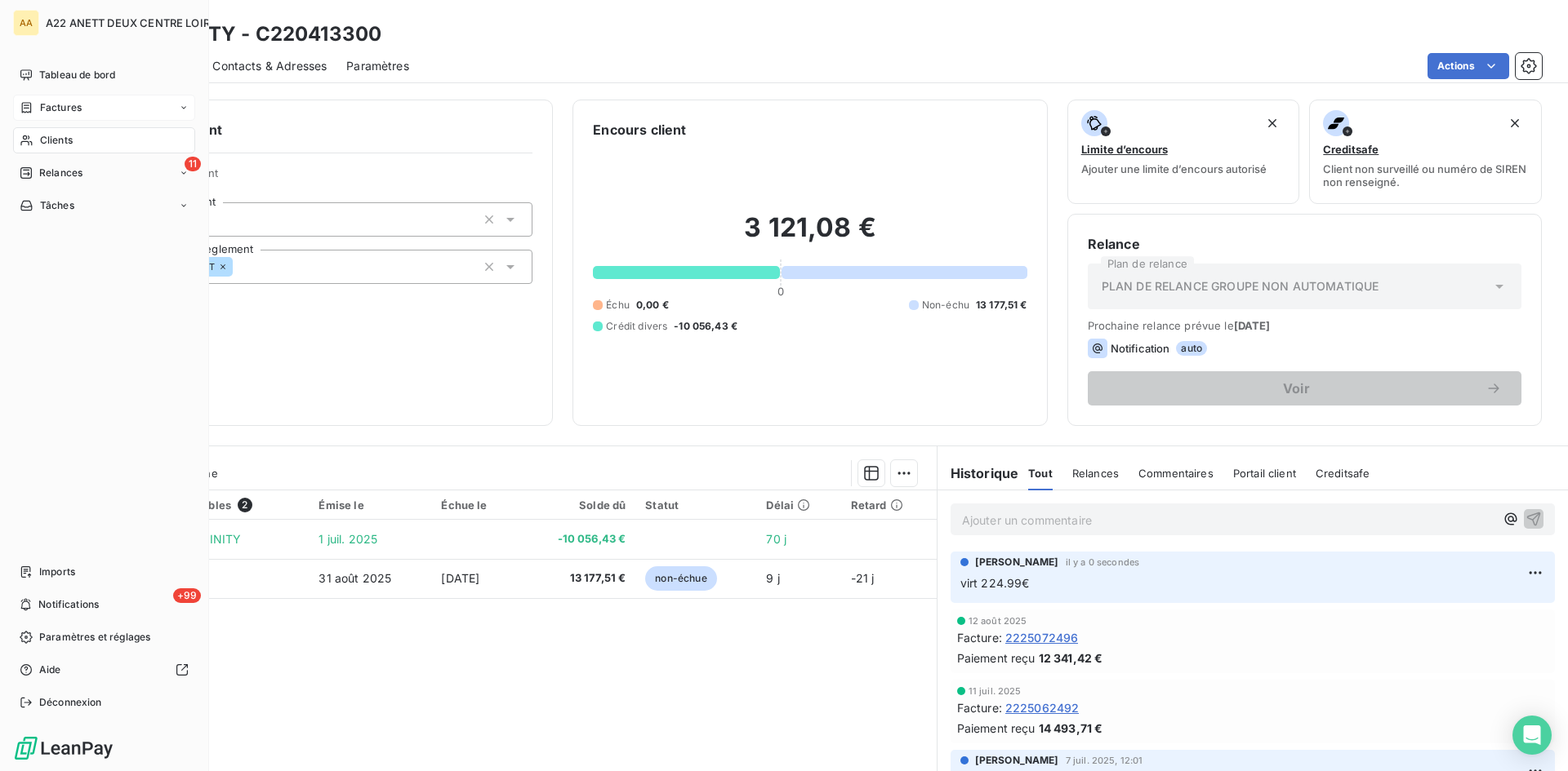
click at [77, 105] on span "Factures" at bounding box center [61, 108] width 42 height 15
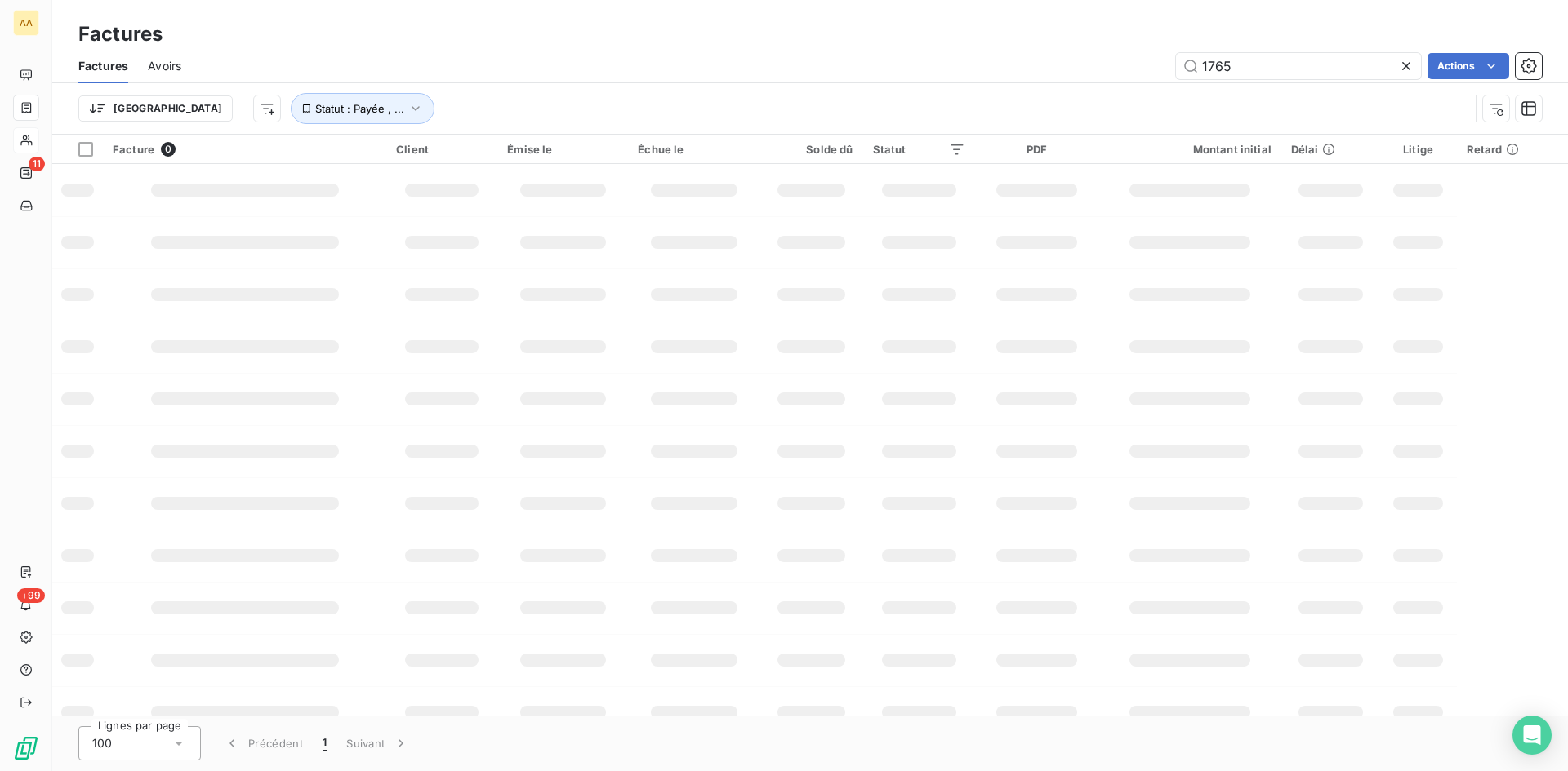
click at [1109, 72] on div "1765 Actions" at bounding box center [871, 66] width 1341 height 26
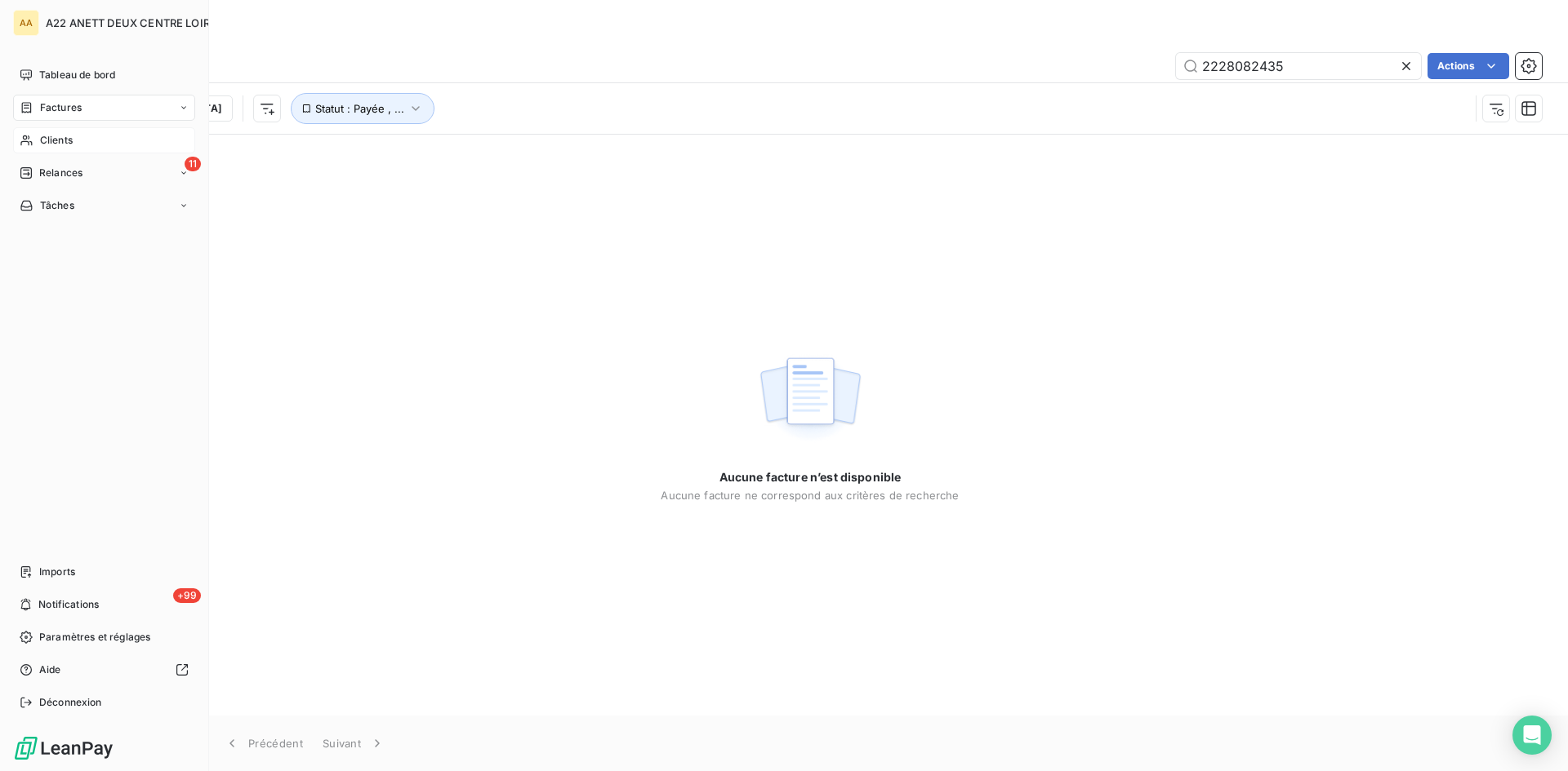
click at [69, 113] on span "Factures" at bounding box center [61, 108] width 42 height 15
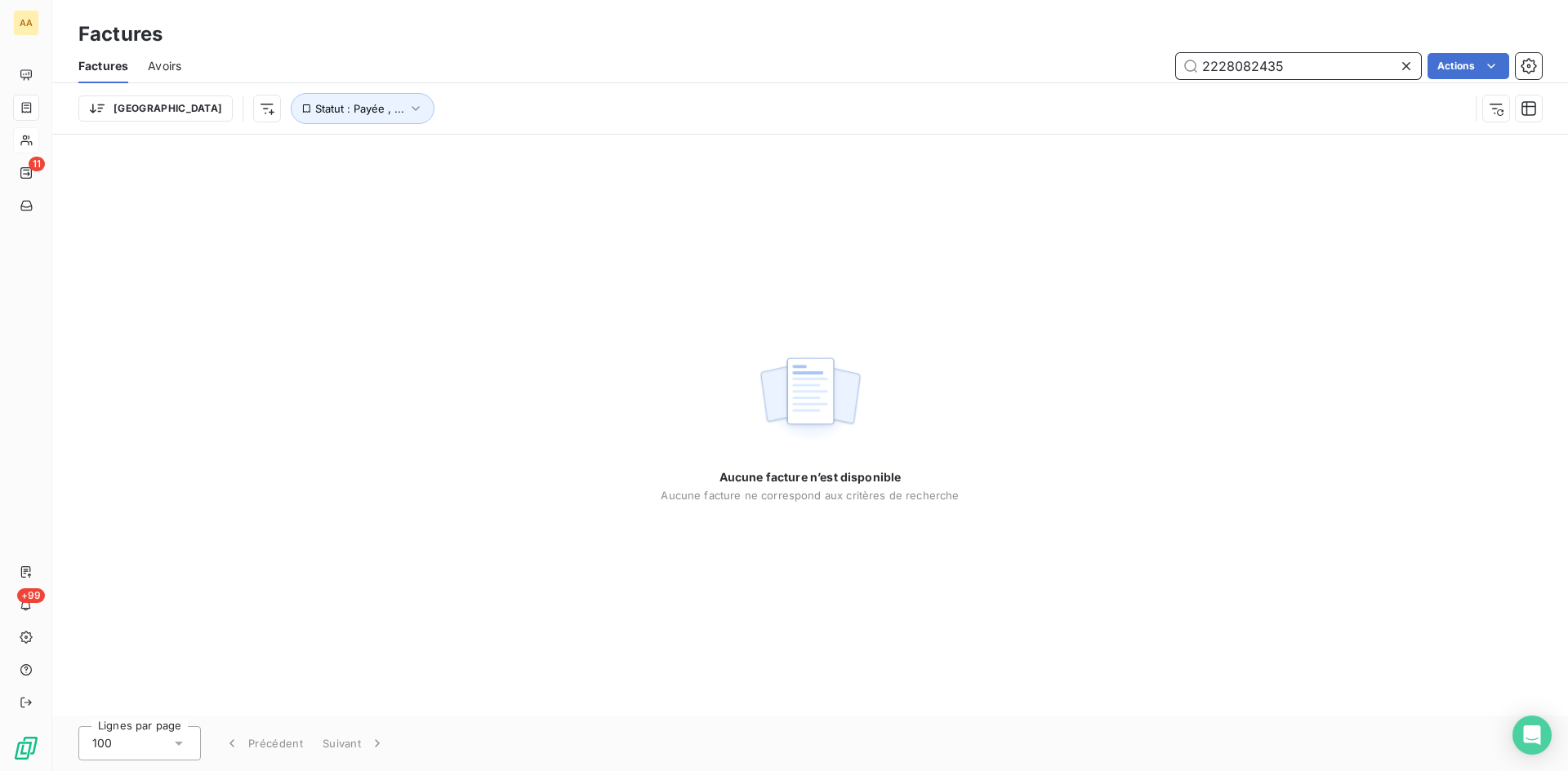
drag, startPoint x: 1234, startPoint y: 65, endPoint x: 1224, endPoint y: 60, distance: 11.2
click at [1224, 60] on input "2228082435" at bounding box center [1298, 66] width 245 height 26
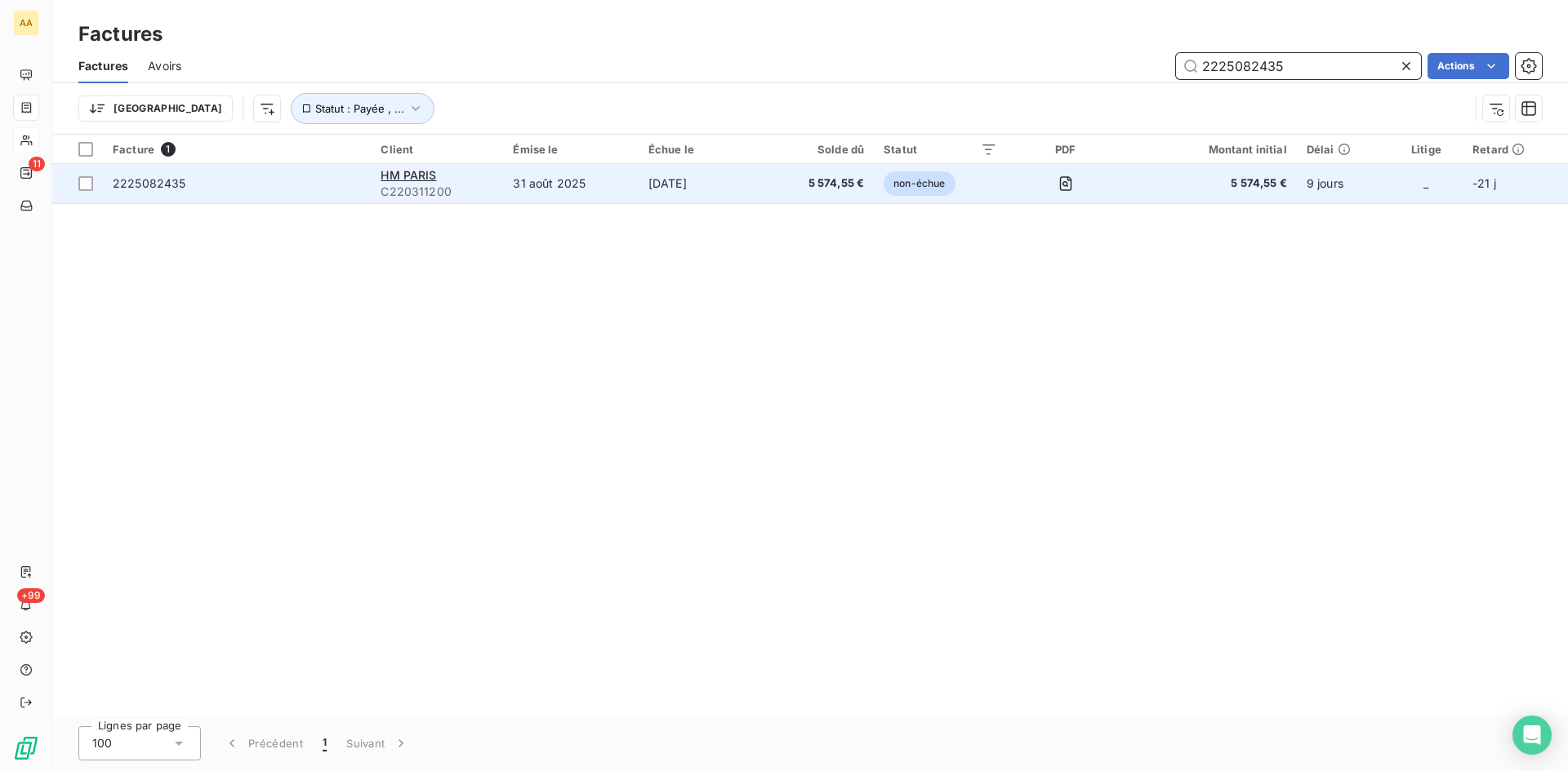
type input "2225082435"
click at [410, 182] on div "HM PARIS" at bounding box center [436, 175] width 113 height 17
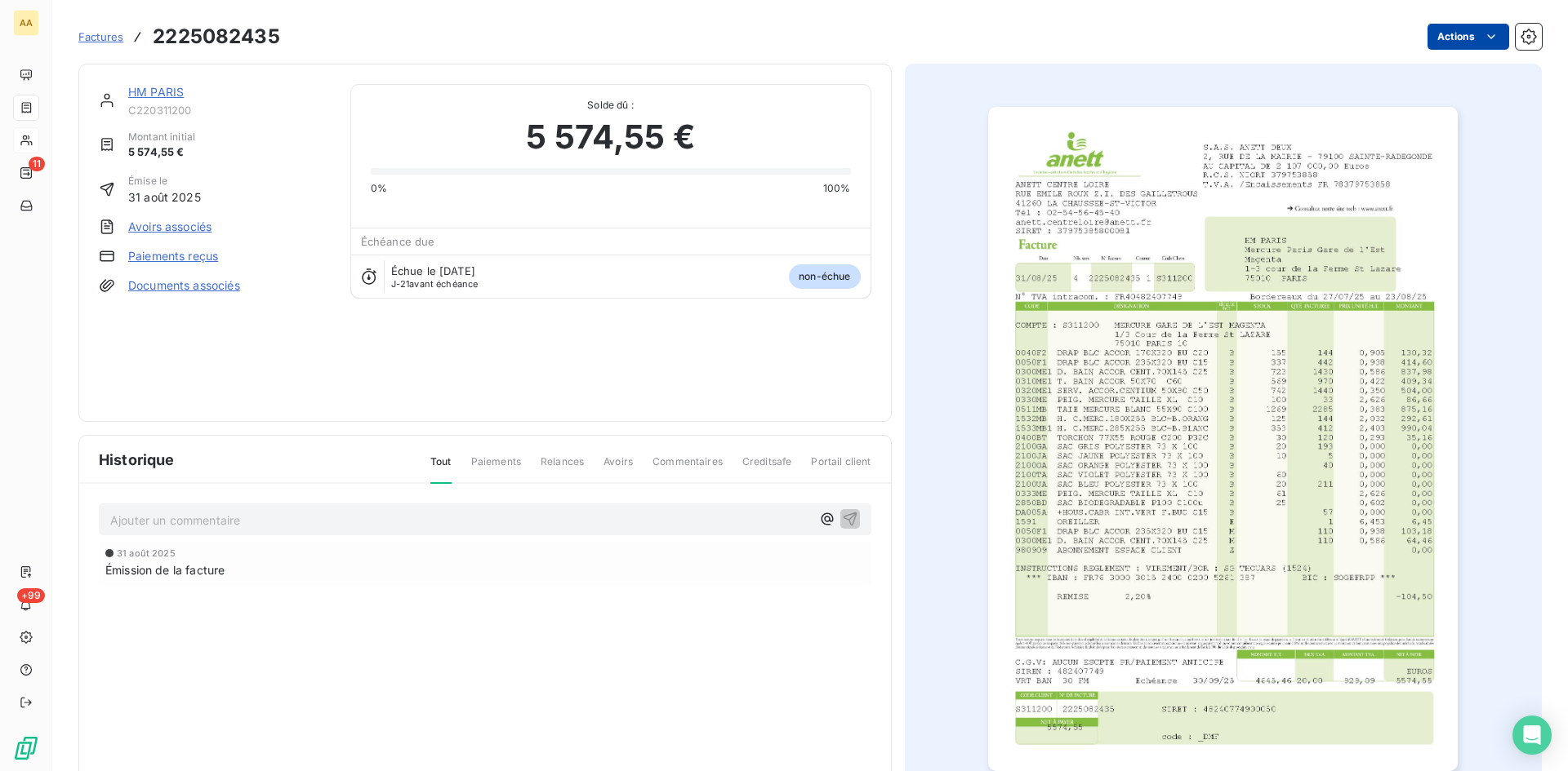
click at [1443, 44] on html "AA 11 +99 Factures 2225082435 Actions HM PARIS C220311200 Montant initial 5 574…" at bounding box center [784, 385] width 1568 height 771
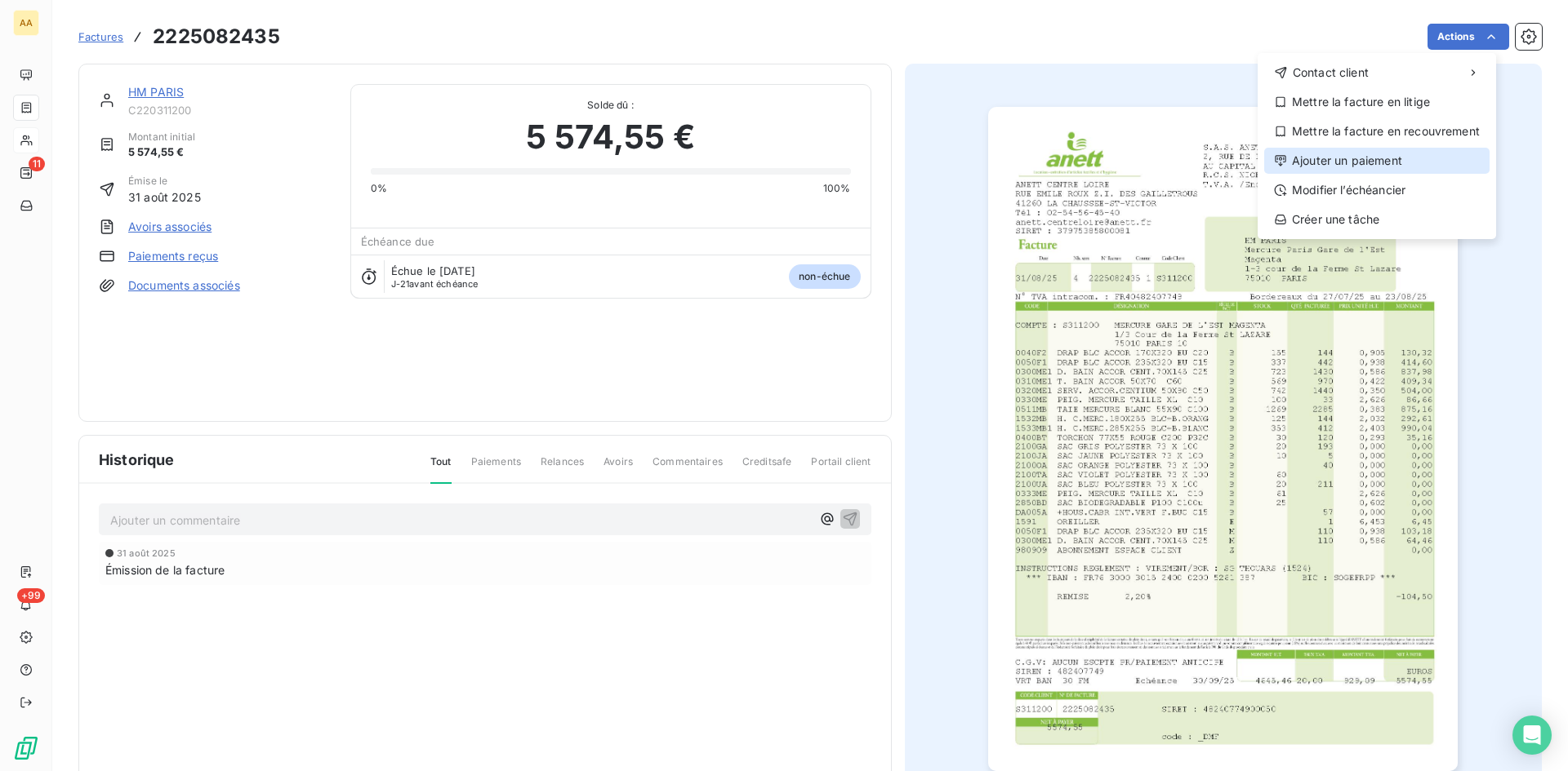
click at [1385, 156] on div "Ajouter un paiement" at bounding box center [1377, 160] width 226 height 26
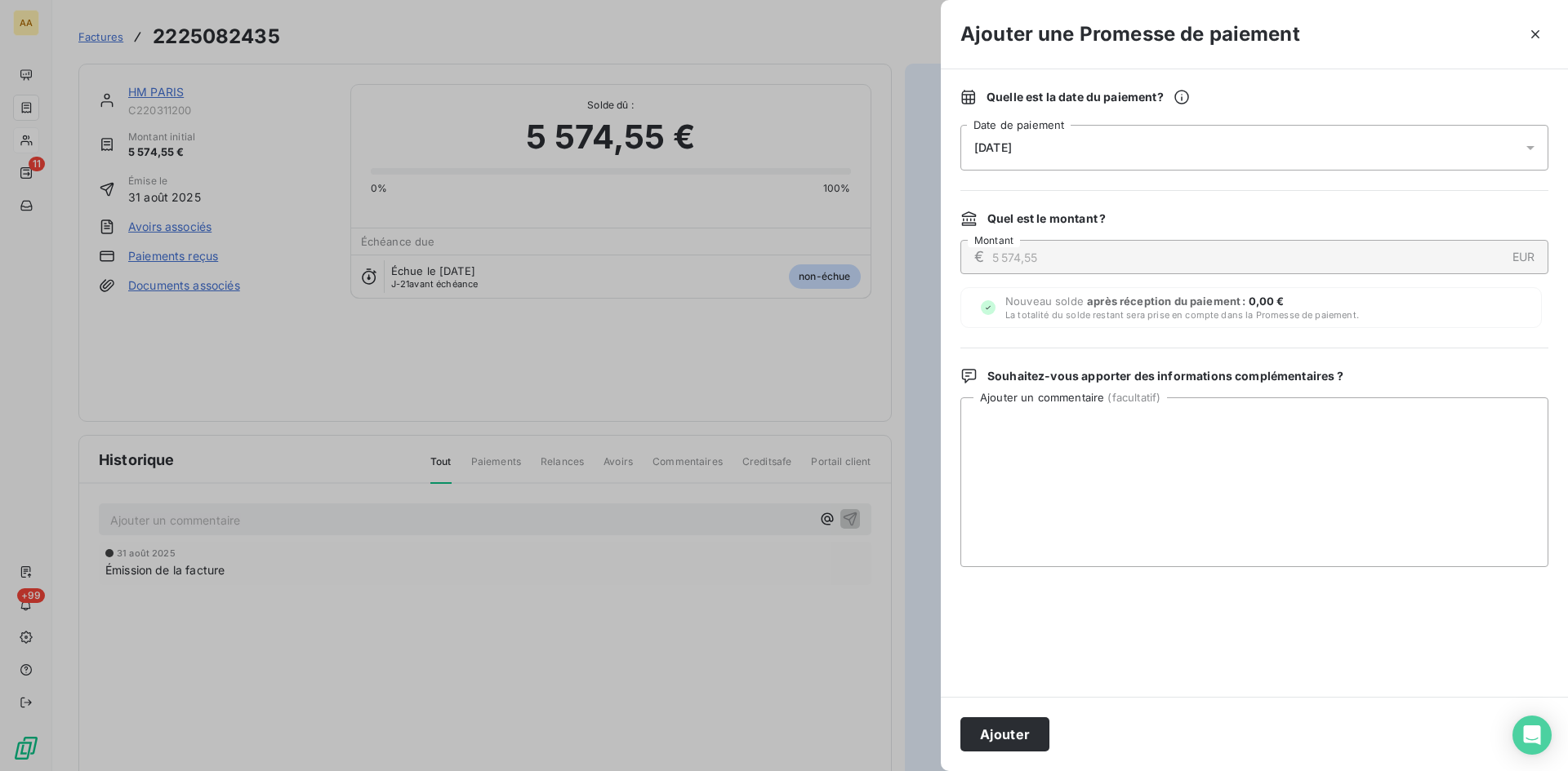
click at [1123, 133] on div "[DATE]" at bounding box center [1255, 148] width 588 height 46
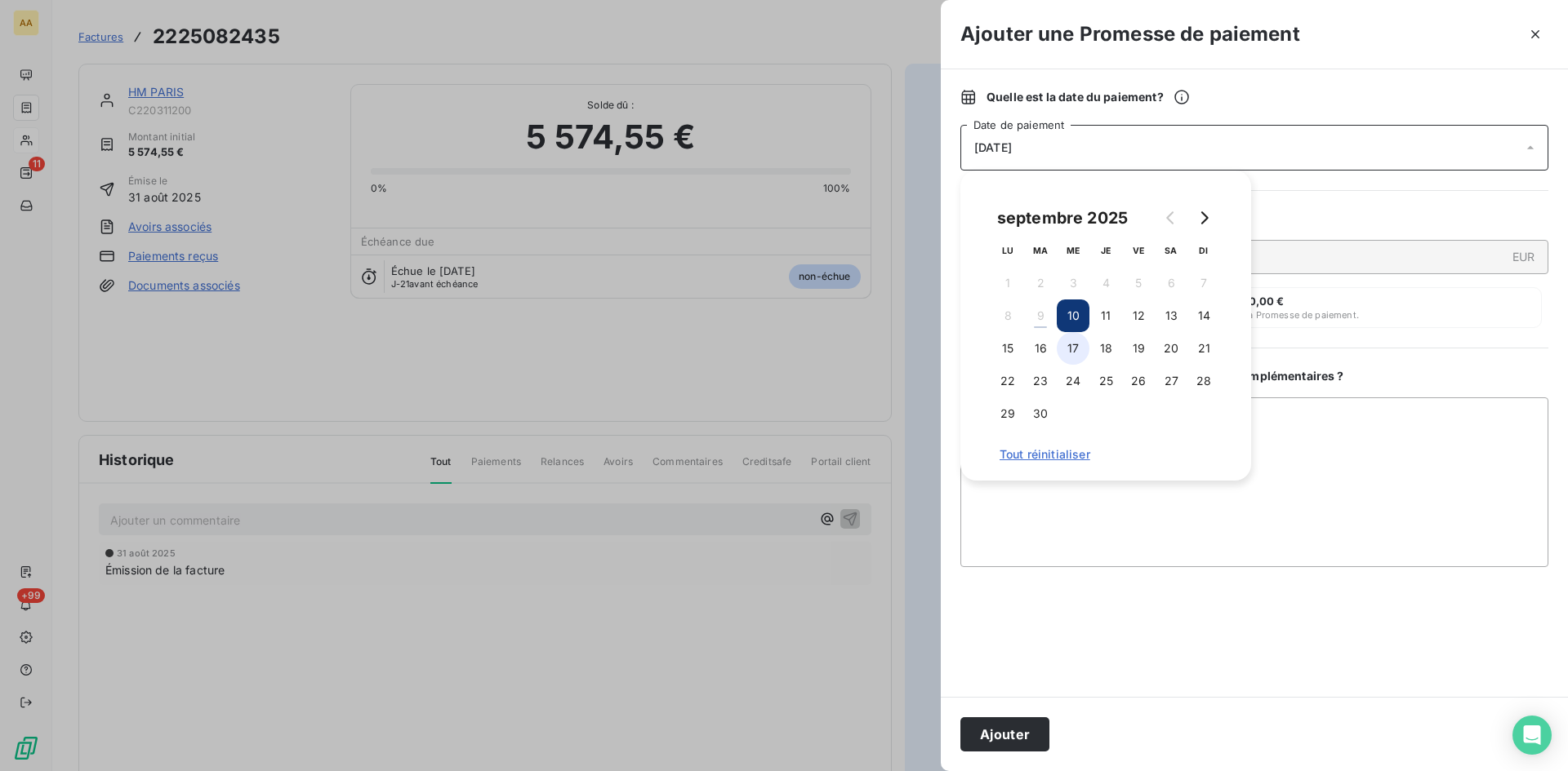
click at [1083, 343] on button "17" at bounding box center [1072, 348] width 33 height 33
click at [1021, 723] on button "Ajouter" at bounding box center [1005, 734] width 89 height 34
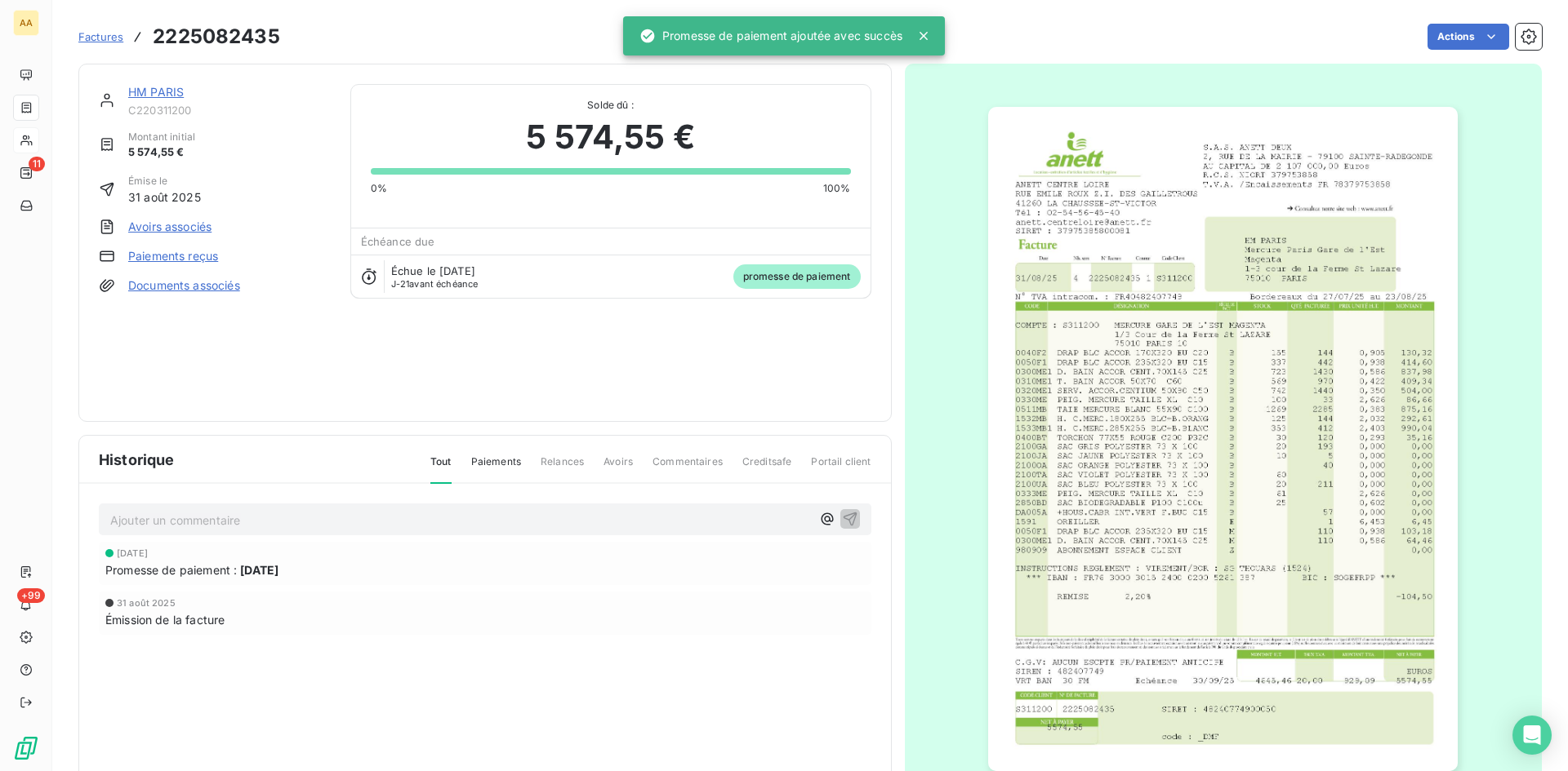
click at [526, 506] on div "Ajouter un commentaire ﻿" at bounding box center [485, 520] width 772 height 32
click at [521, 518] on p "Ajouter un commentaire ﻿" at bounding box center [461, 520] width 700 height 20
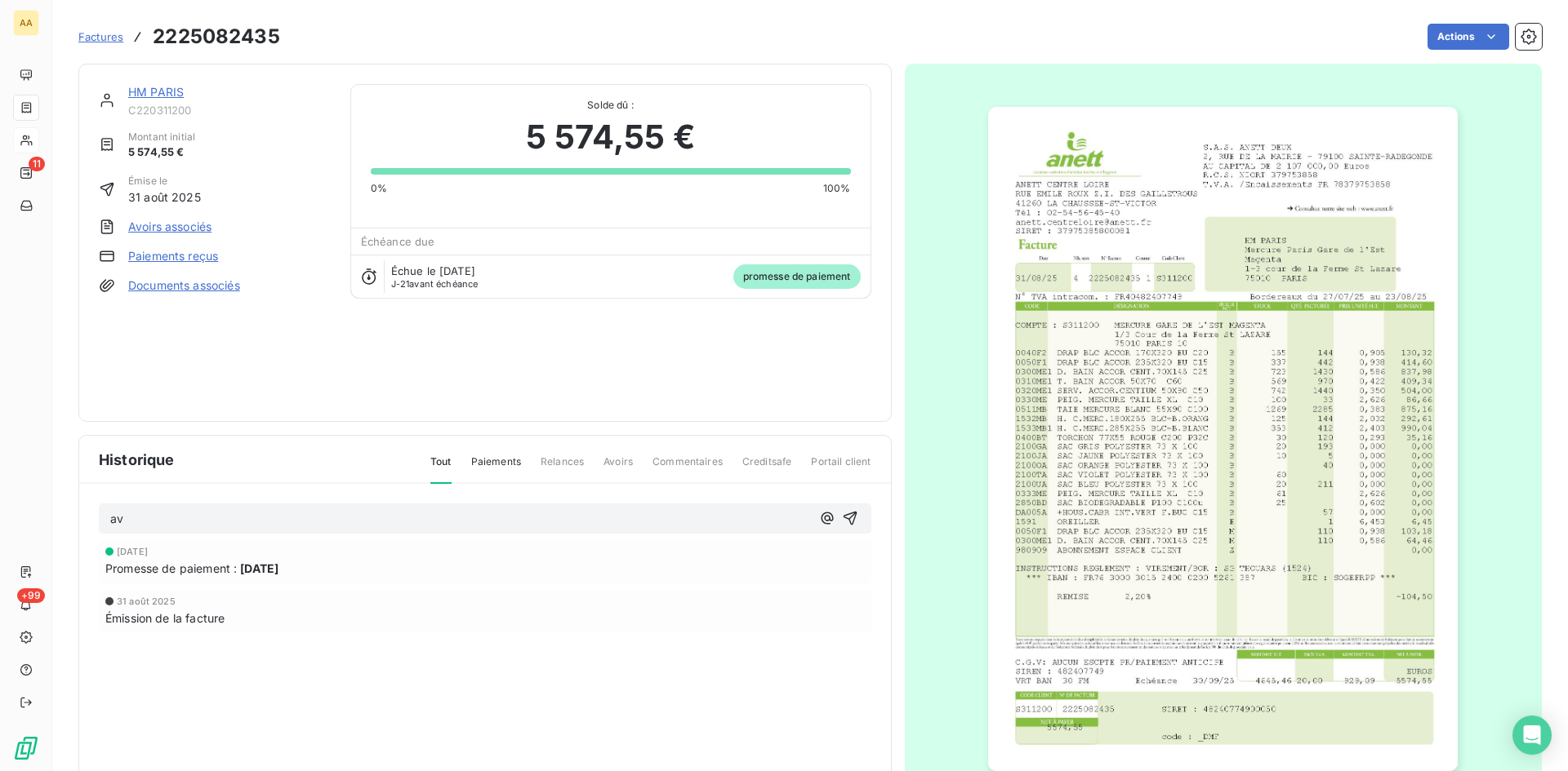
drag, startPoint x: 846, startPoint y: 519, endPoint x: 802, endPoint y: 486, distance: 55.0
click at [846, 518] on icon "button" at bounding box center [850, 519] width 17 height 17
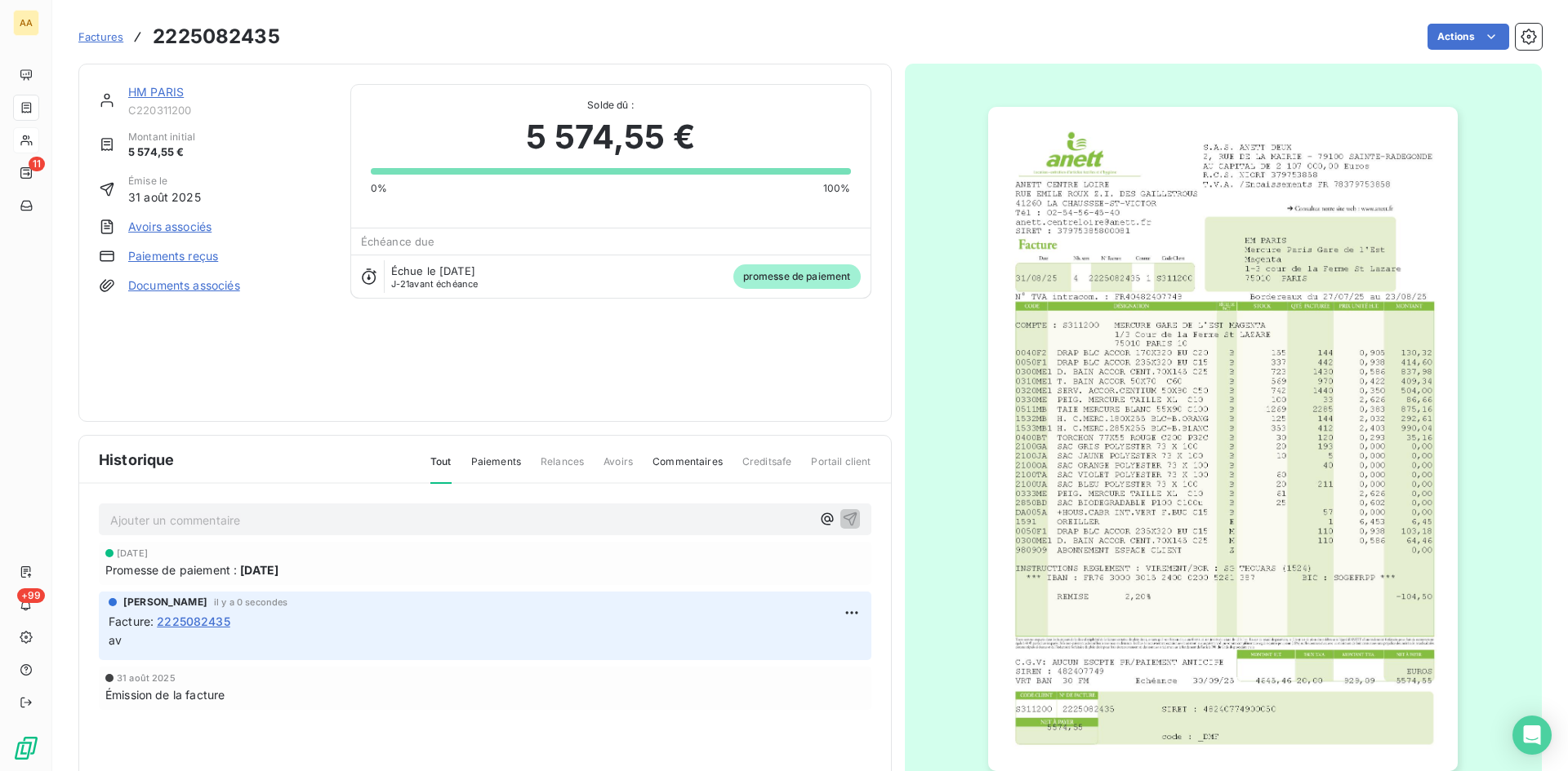
click at [153, 90] on link "HM PARIS" at bounding box center [155, 92] width 55 height 14
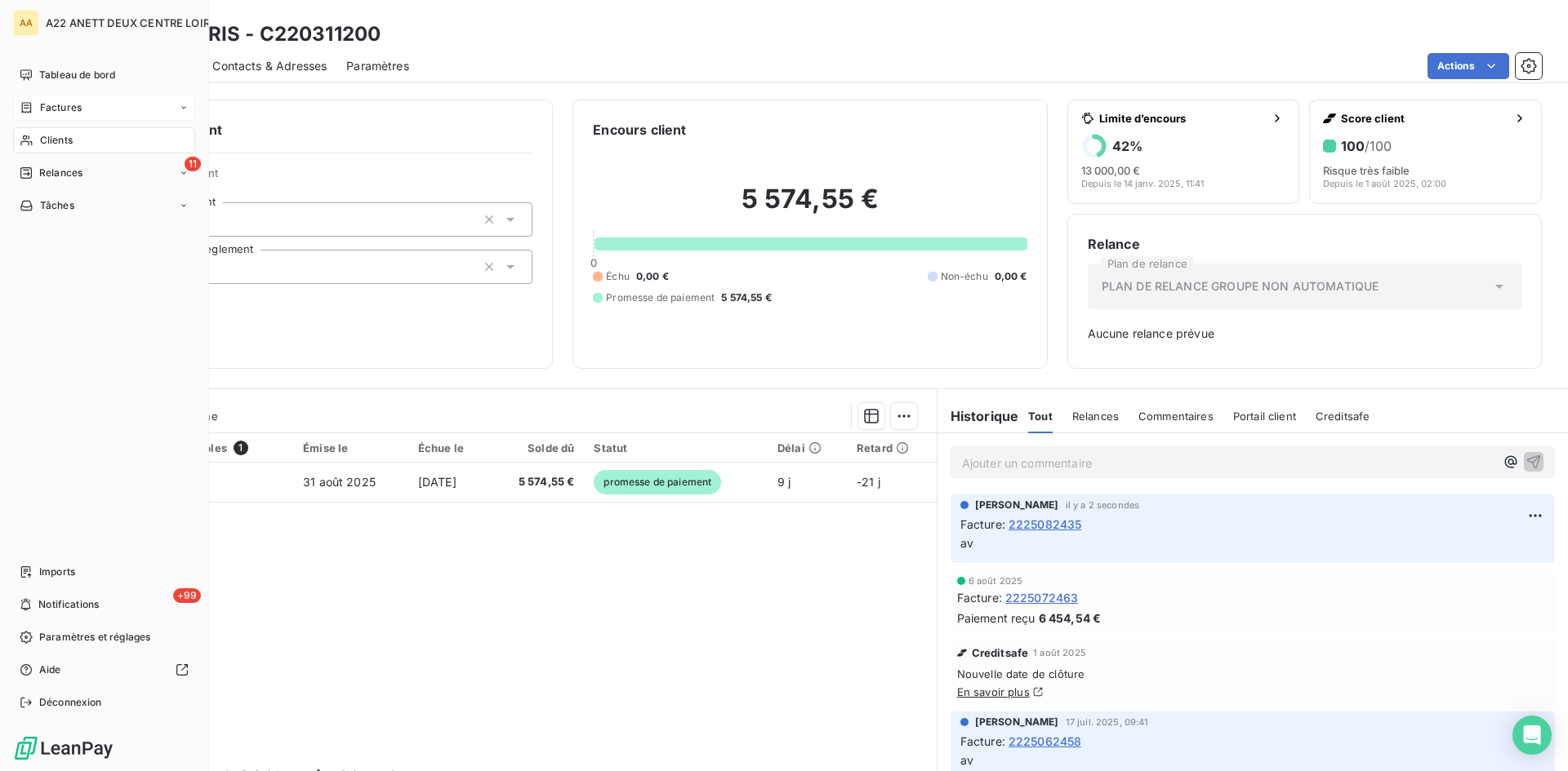
click at [40, 139] on span "Clients" at bounding box center [56, 140] width 33 height 15
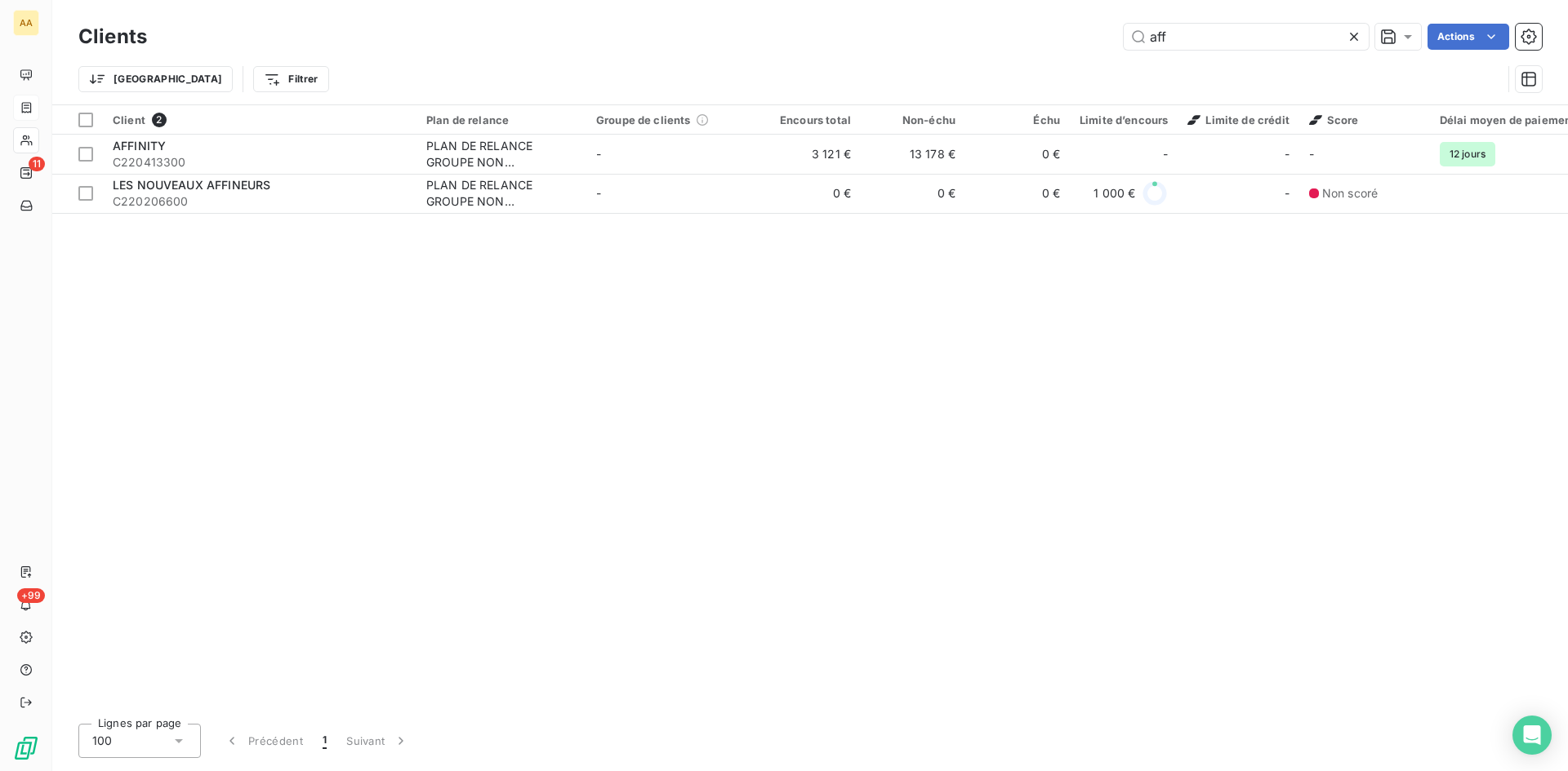
drag, startPoint x: 1199, startPoint y: 29, endPoint x: 1031, endPoint y: 34, distance: 168.1
click at [1031, 34] on div "aff Actions" at bounding box center [854, 36] width 1376 height 26
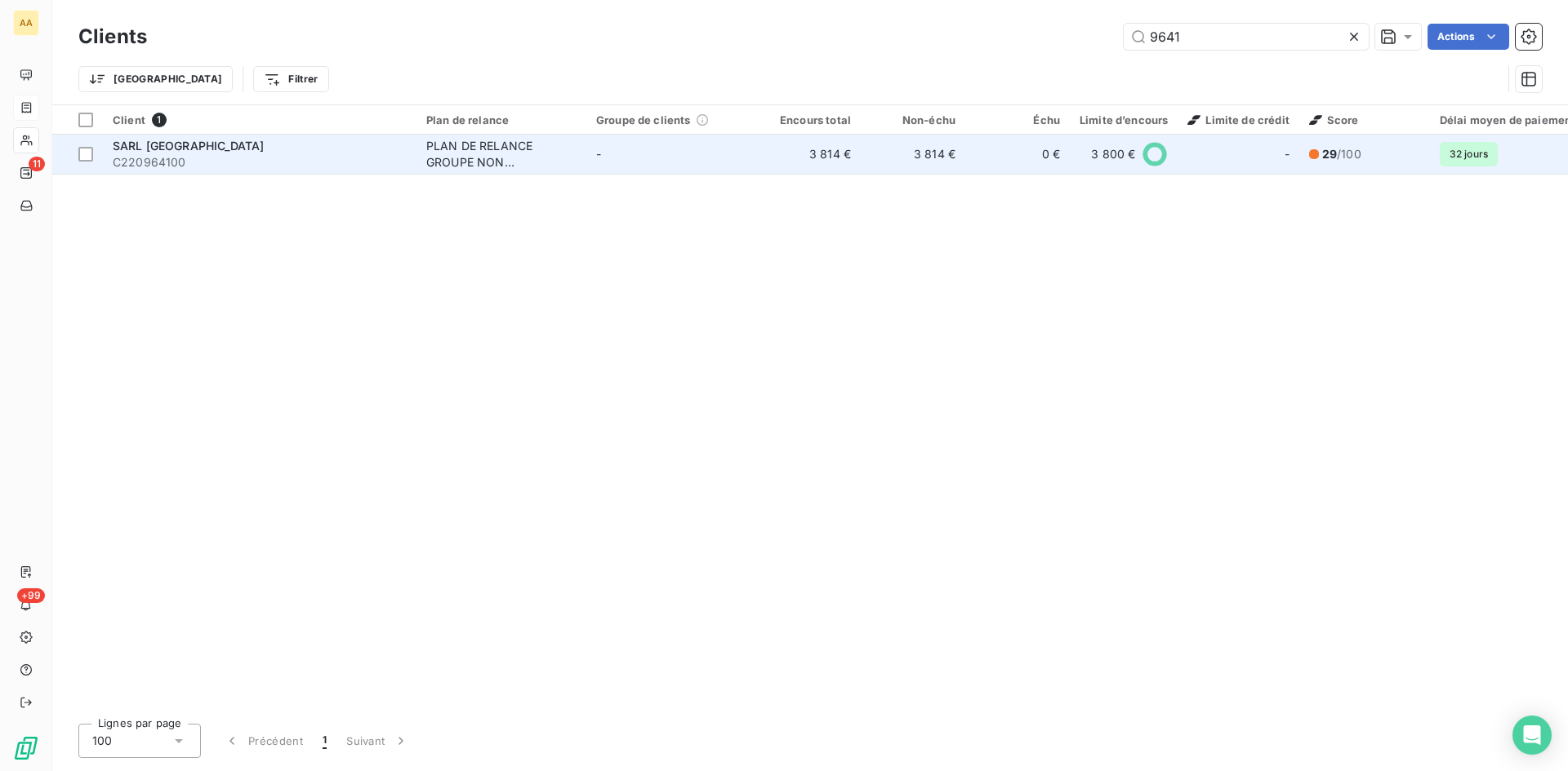
type input "9641"
click at [473, 160] on div "PLAN DE RELANCE GROUPE NON AUTOMATIQUE" at bounding box center [501, 154] width 150 height 33
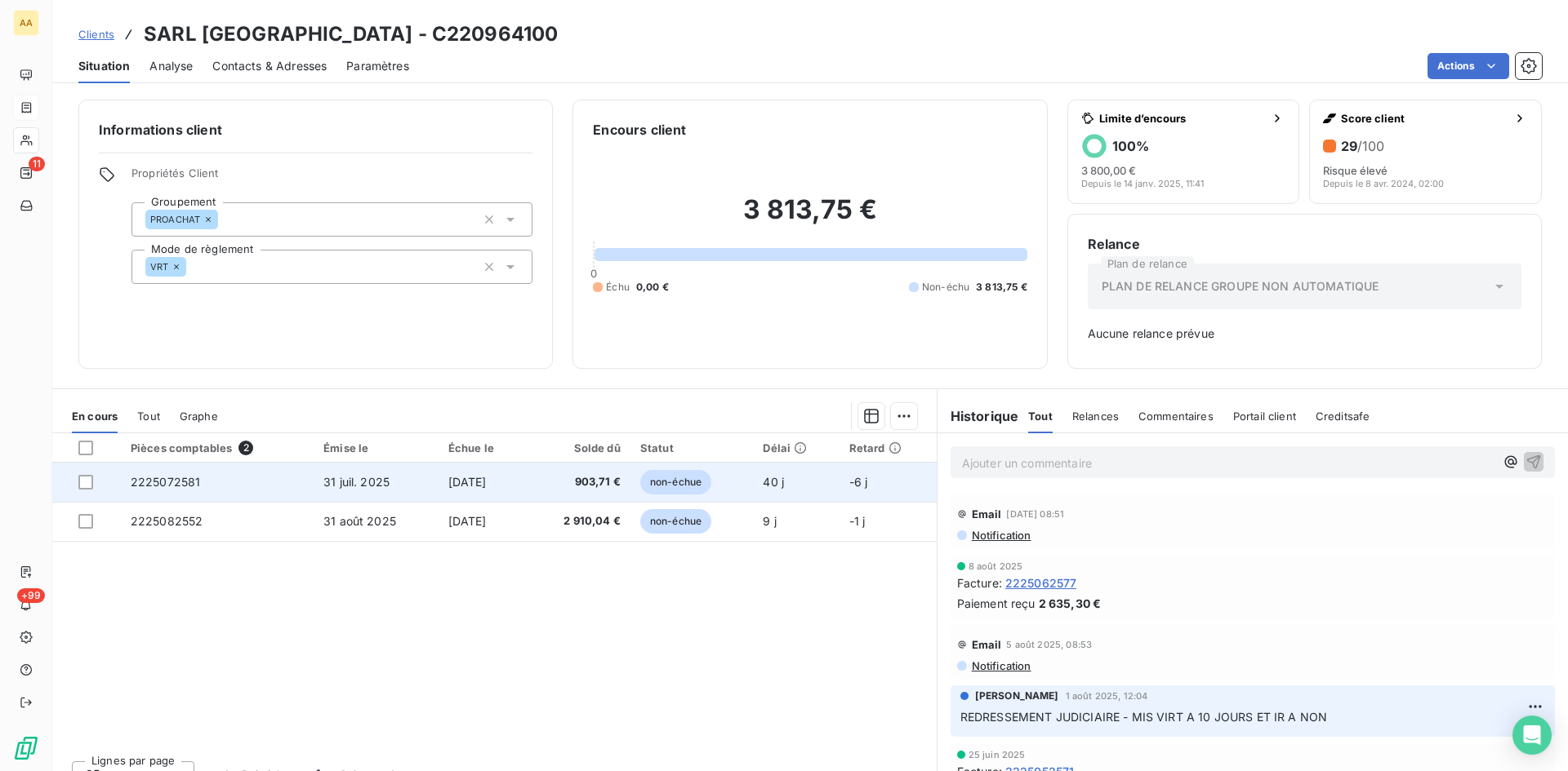
click at [179, 484] on span "2225072581" at bounding box center [165, 482] width 70 height 14
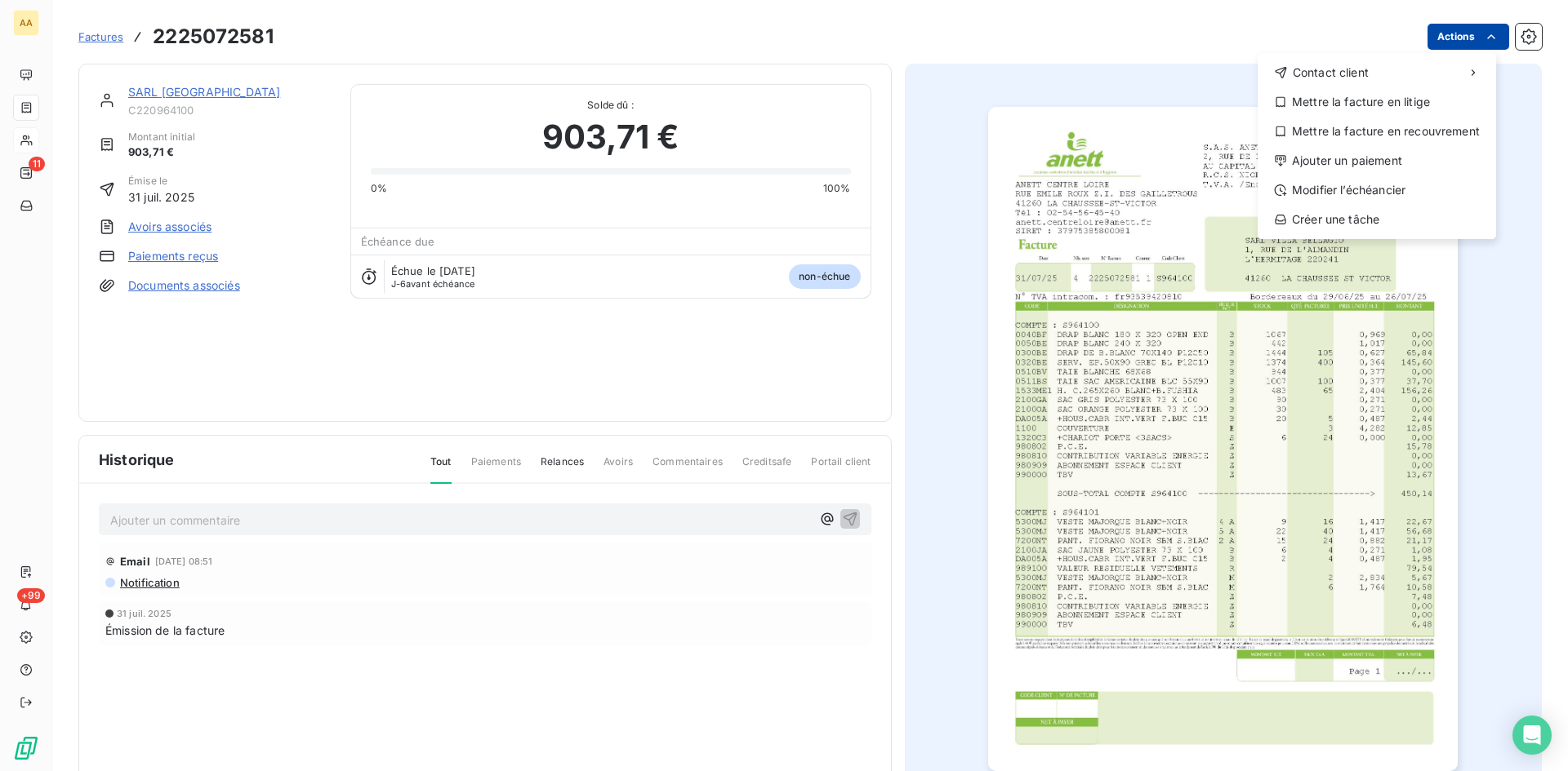
click at [1444, 43] on html "AA 11 +99 Factures [PHONE_NUMBER] Actions Contact client Mettre la facture en l…" at bounding box center [784, 385] width 1568 height 771
click at [1327, 161] on div "Ajouter un paiement" at bounding box center [1377, 160] width 226 height 26
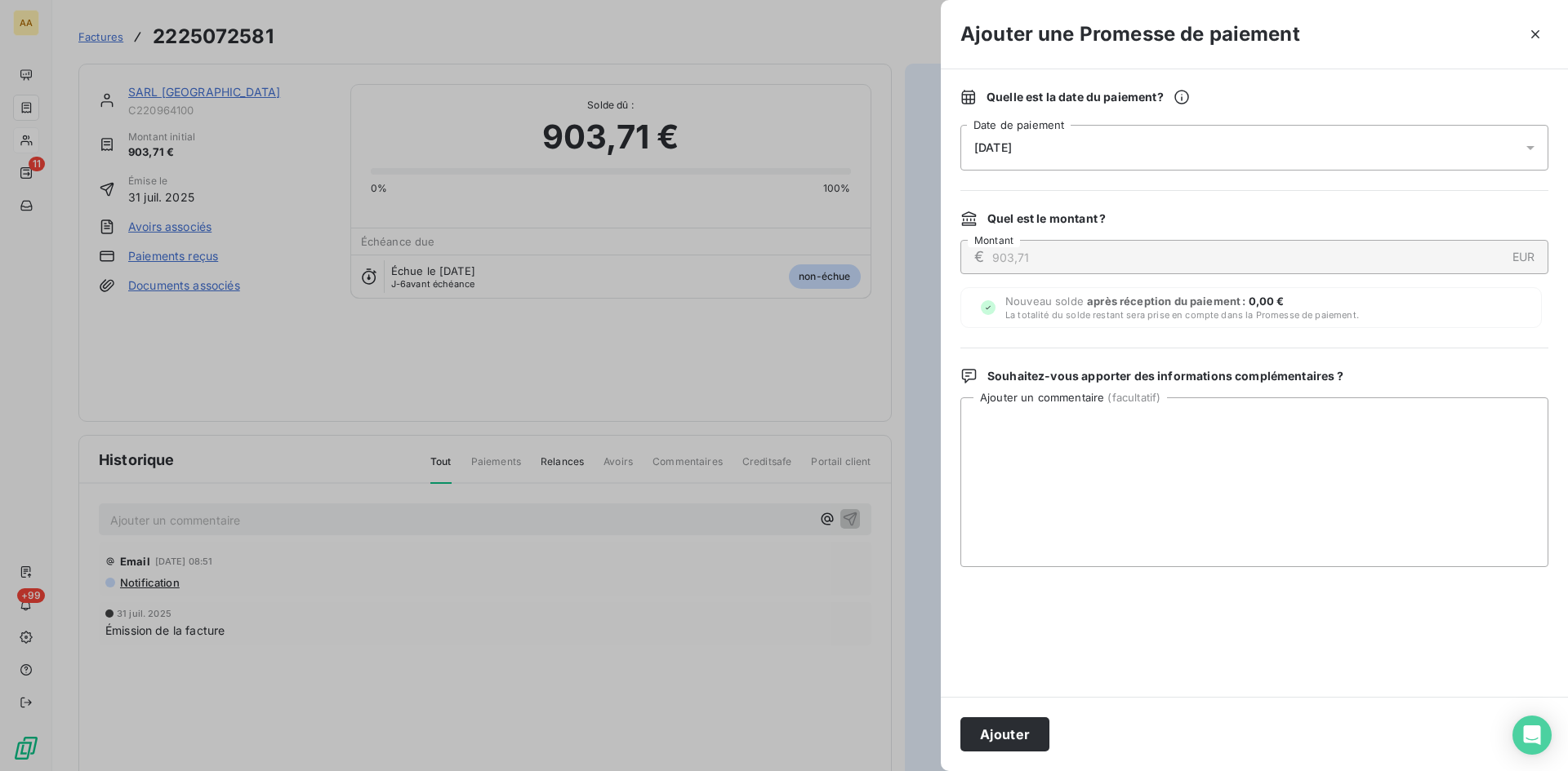
click at [1047, 145] on div "[DATE]" at bounding box center [1255, 148] width 588 height 46
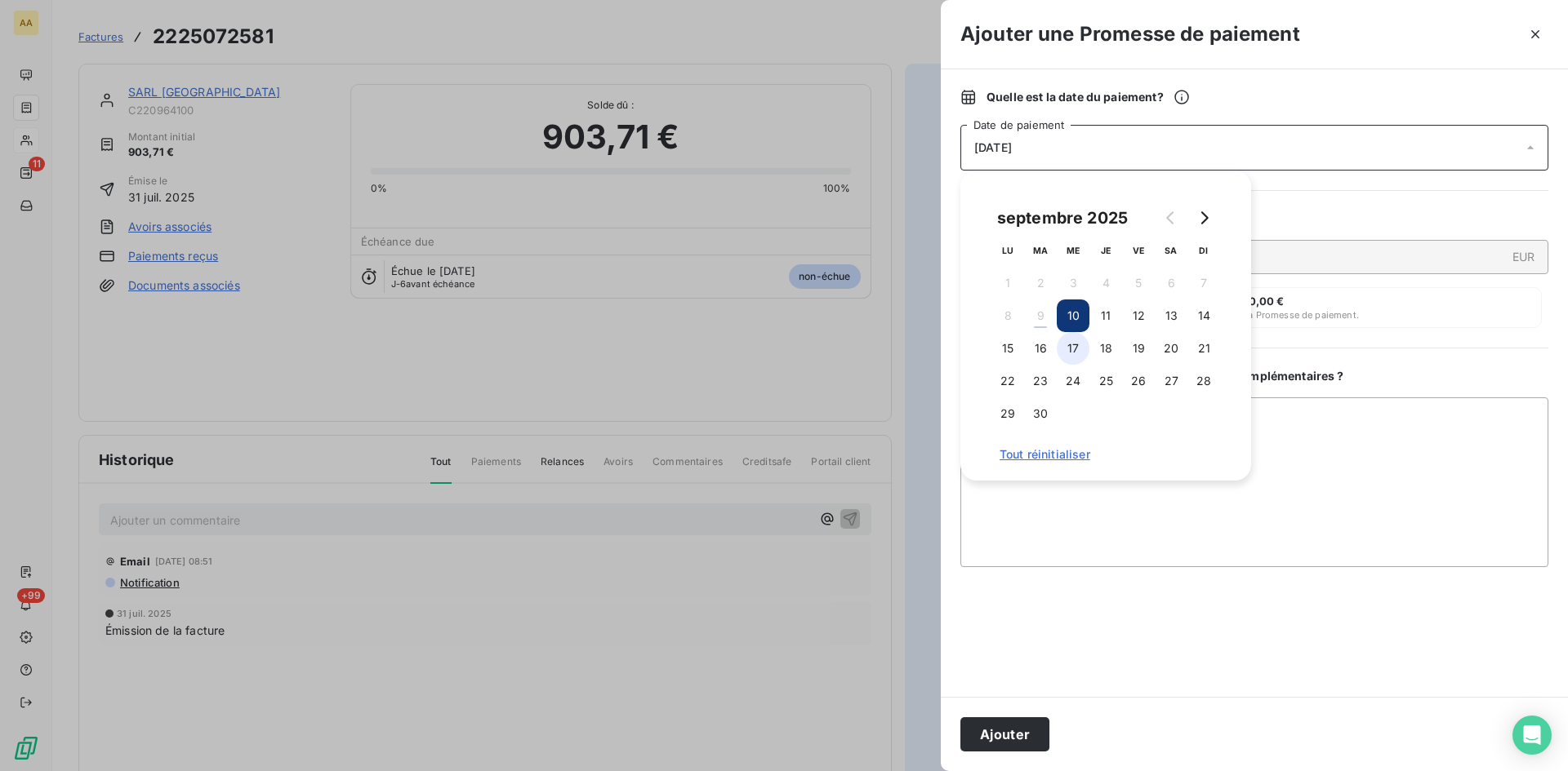
click at [1072, 346] on button "17" at bounding box center [1072, 348] width 33 height 33
click at [1009, 728] on button "Ajouter" at bounding box center [1005, 734] width 89 height 34
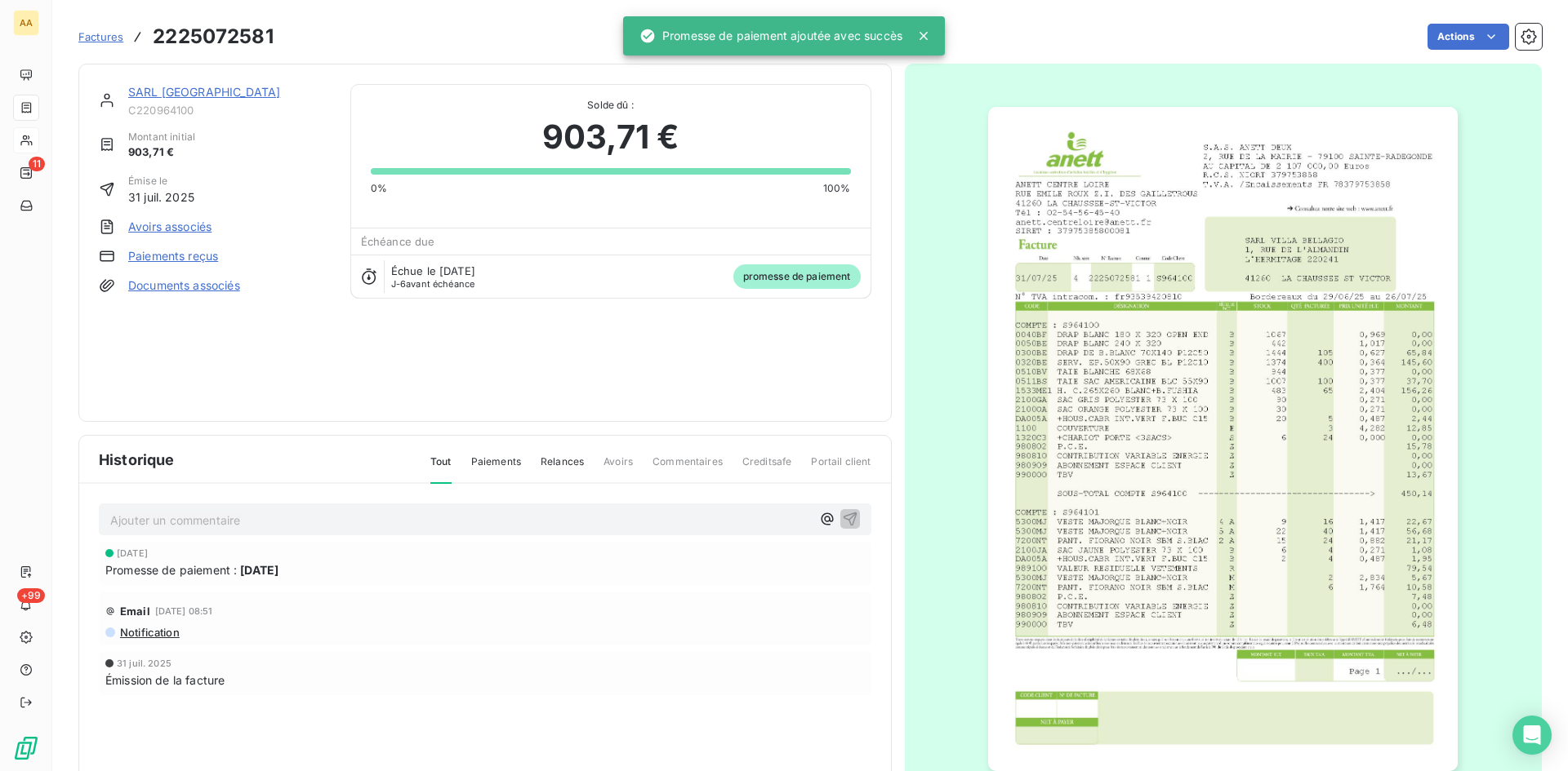
click at [409, 515] on p "Ajouter un commentaire ﻿" at bounding box center [461, 520] width 700 height 20
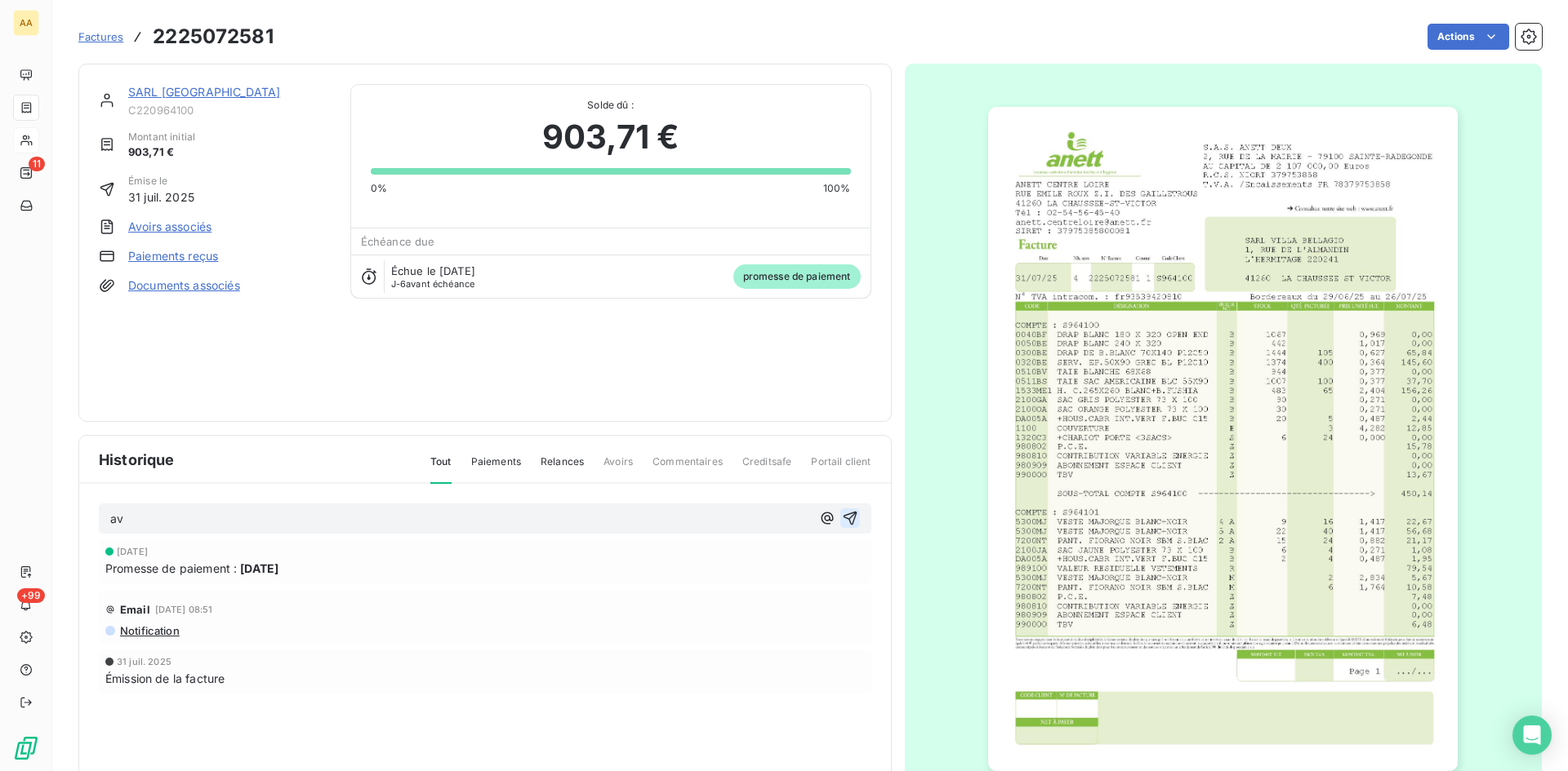
click at [848, 520] on icon "button" at bounding box center [849, 519] width 14 height 14
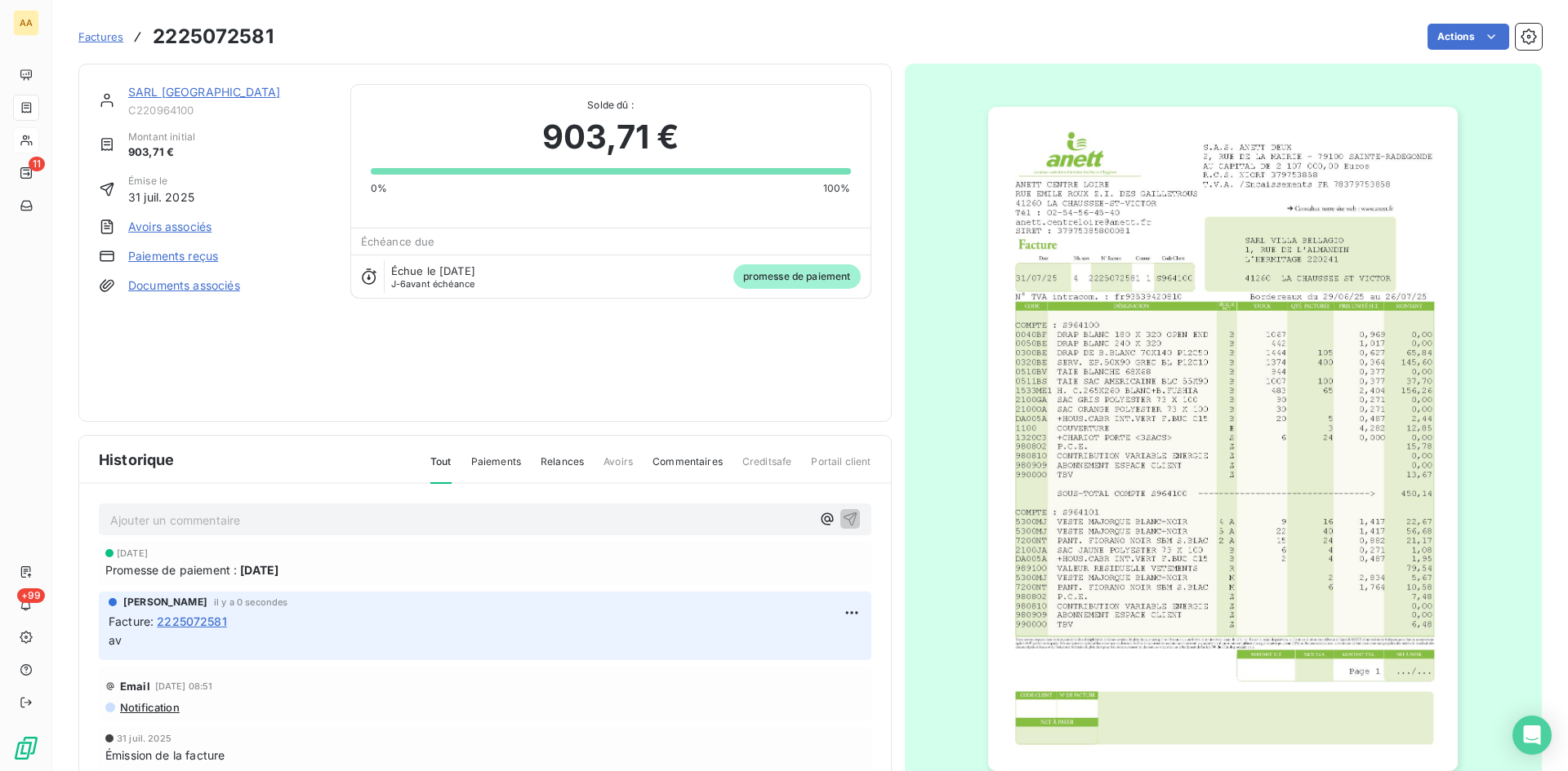
click at [223, 95] on link "SARL [GEOGRAPHIC_DATA]" at bounding box center [204, 92] width 152 height 14
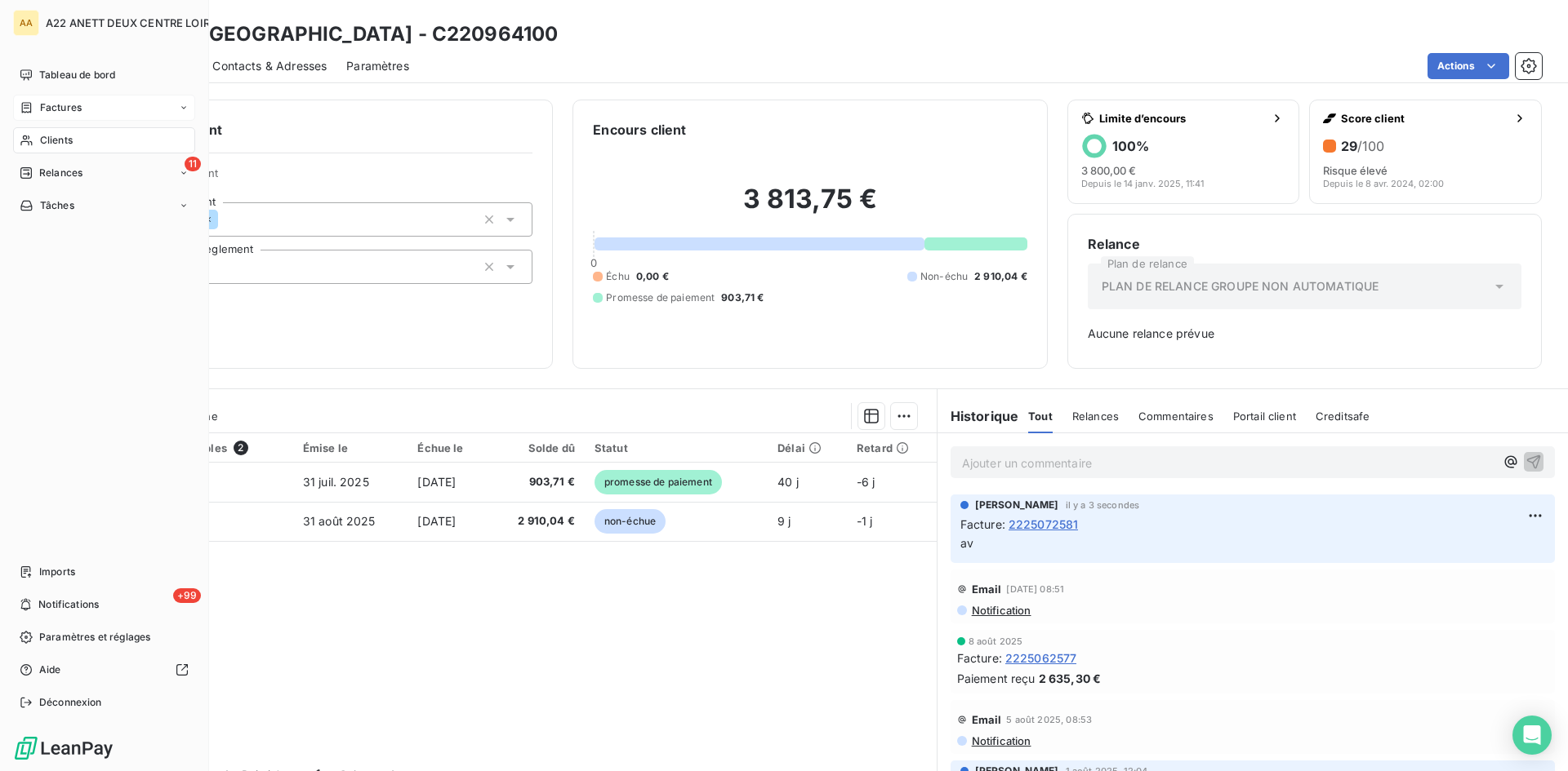
click at [48, 142] on span "Clients" at bounding box center [56, 140] width 33 height 15
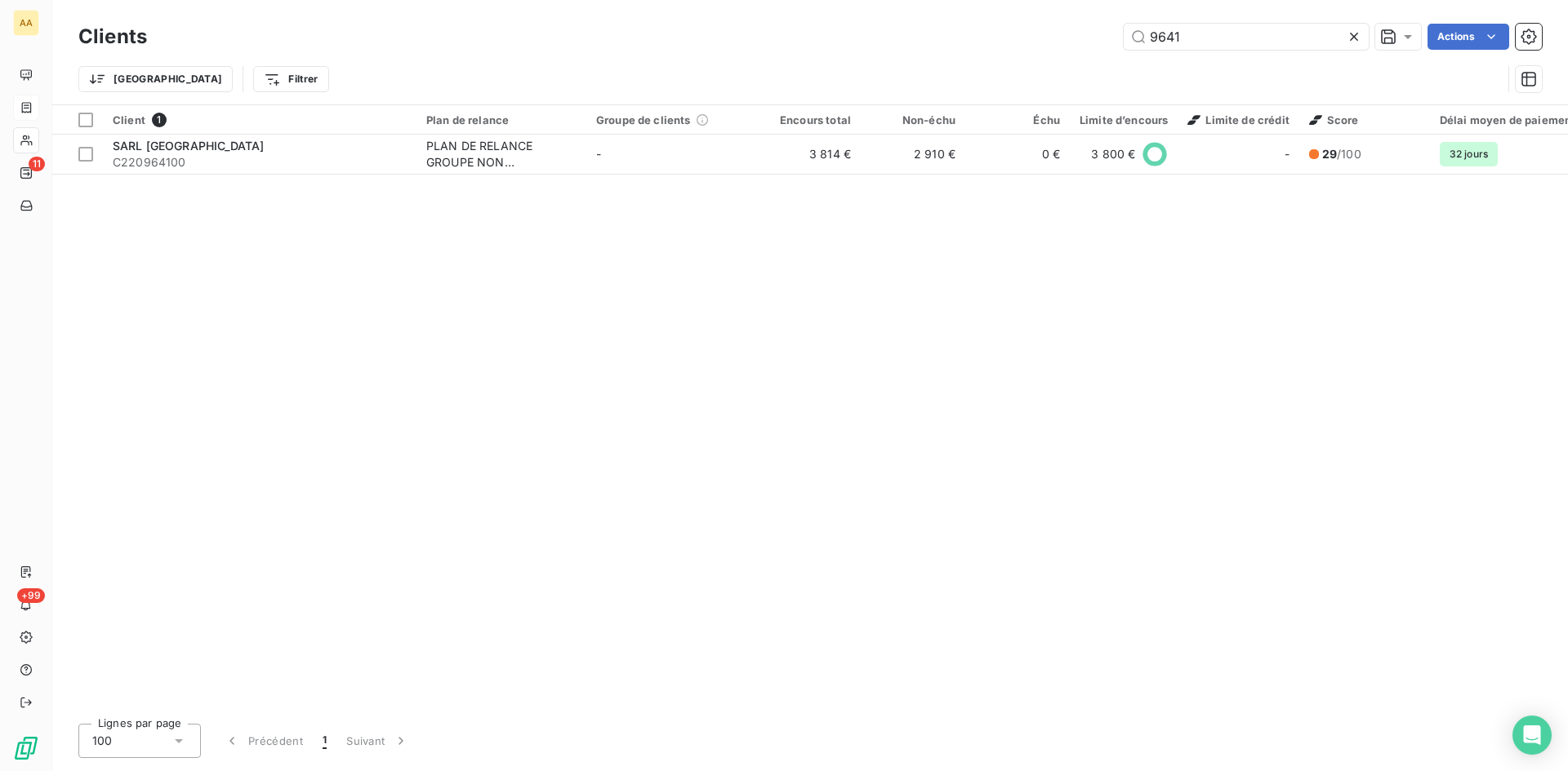
drag, startPoint x: 1187, startPoint y: 38, endPoint x: 1047, endPoint y: 38, distance: 140.0
click at [1047, 38] on div "9641 Actions" at bounding box center [854, 36] width 1376 height 26
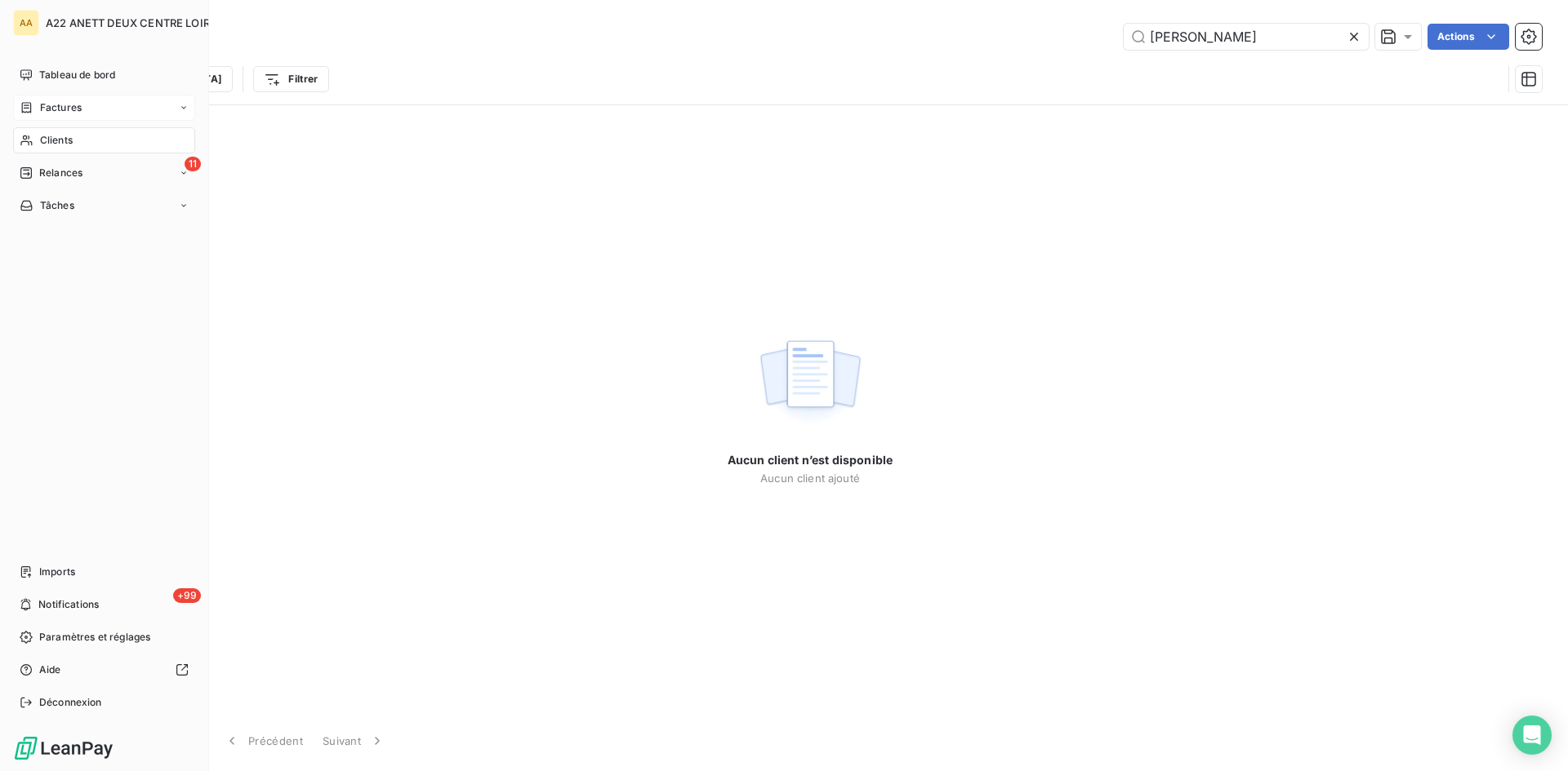
type input "[PERSON_NAME]"
click at [48, 107] on span "Factures" at bounding box center [61, 108] width 42 height 15
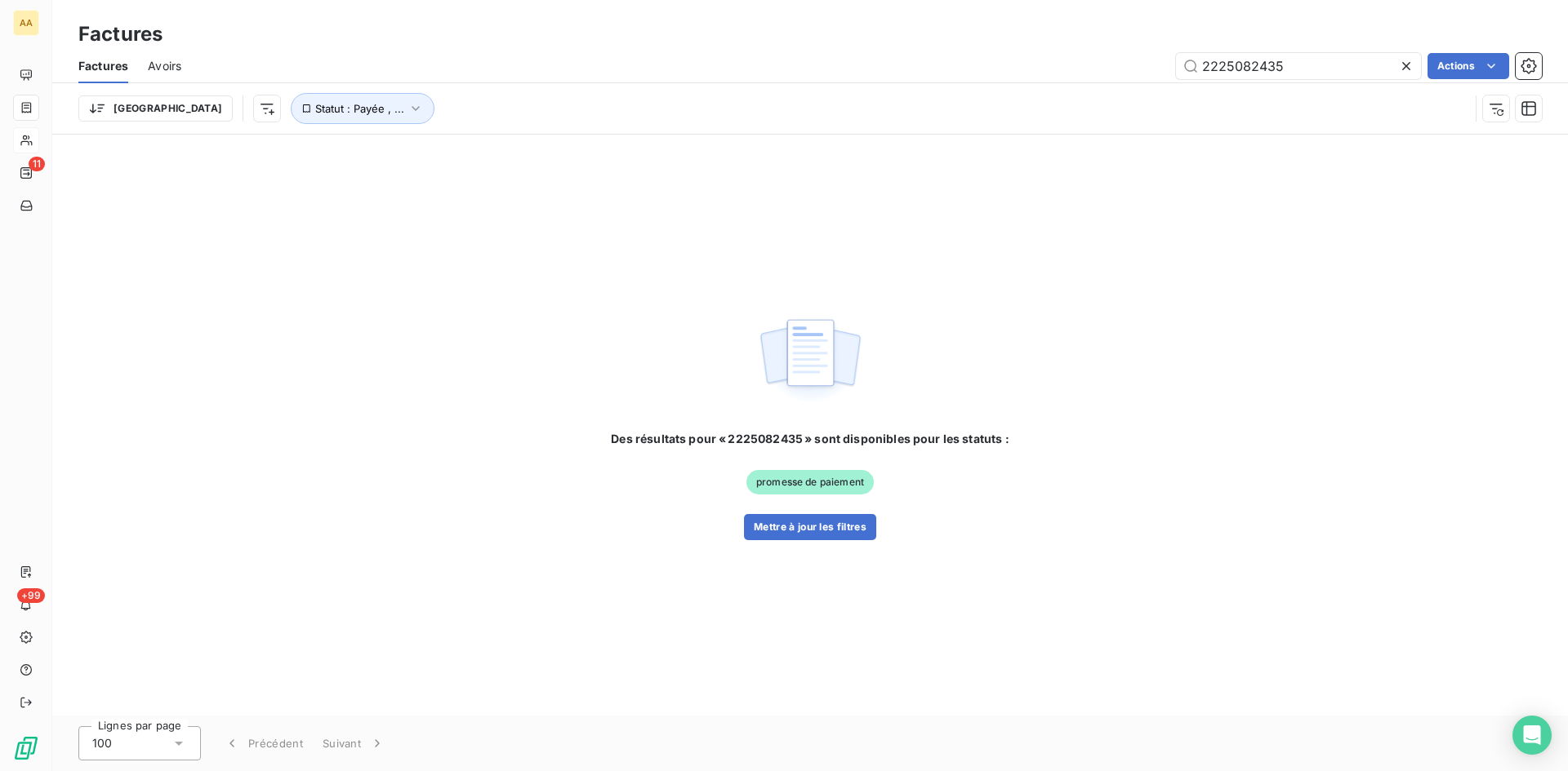
drag, startPoint x: 1304, startPoint y: 71, endPoint x: 1091, endPoint y: 81, distance: 213.2
click at [1091, 81] on div "Factures Avoirs 2225082435 Actions" at bounding box center [811, 66] width 1516 height 34
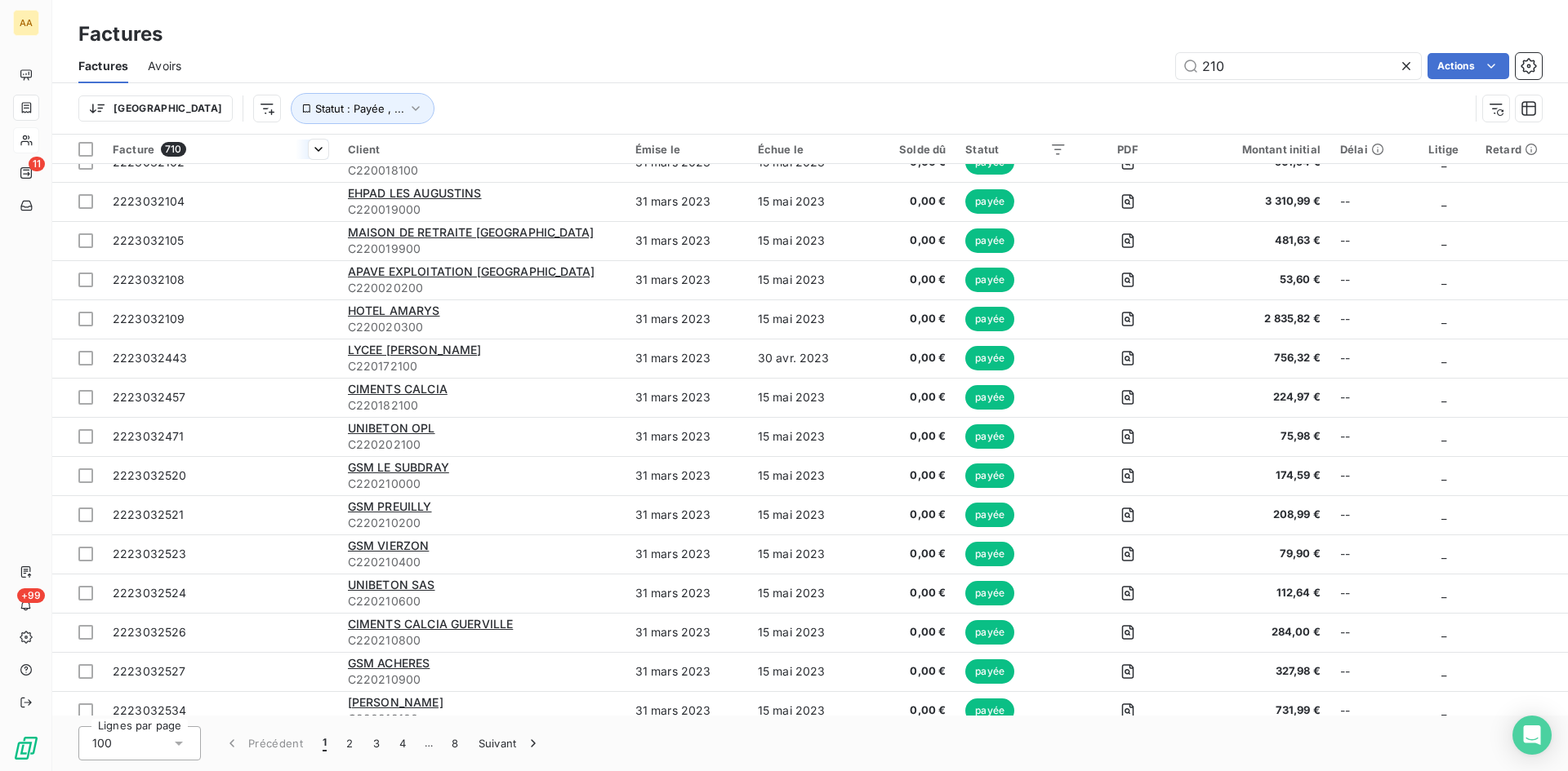
scroll to position [2796, 0]
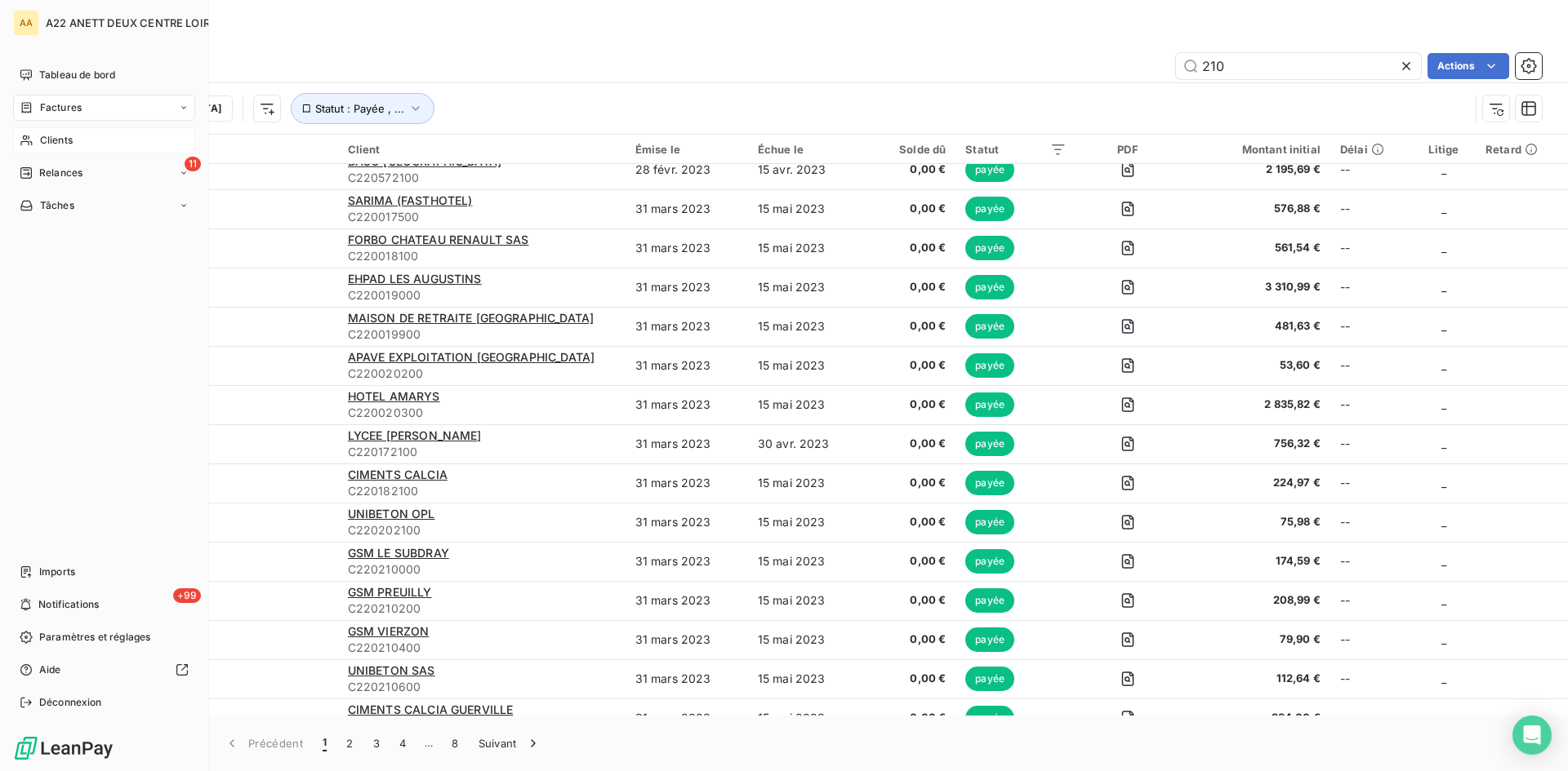
type input "210"
click at [40, 138] on span "Clients" at bounding box center [56, 140] width 33 height 15
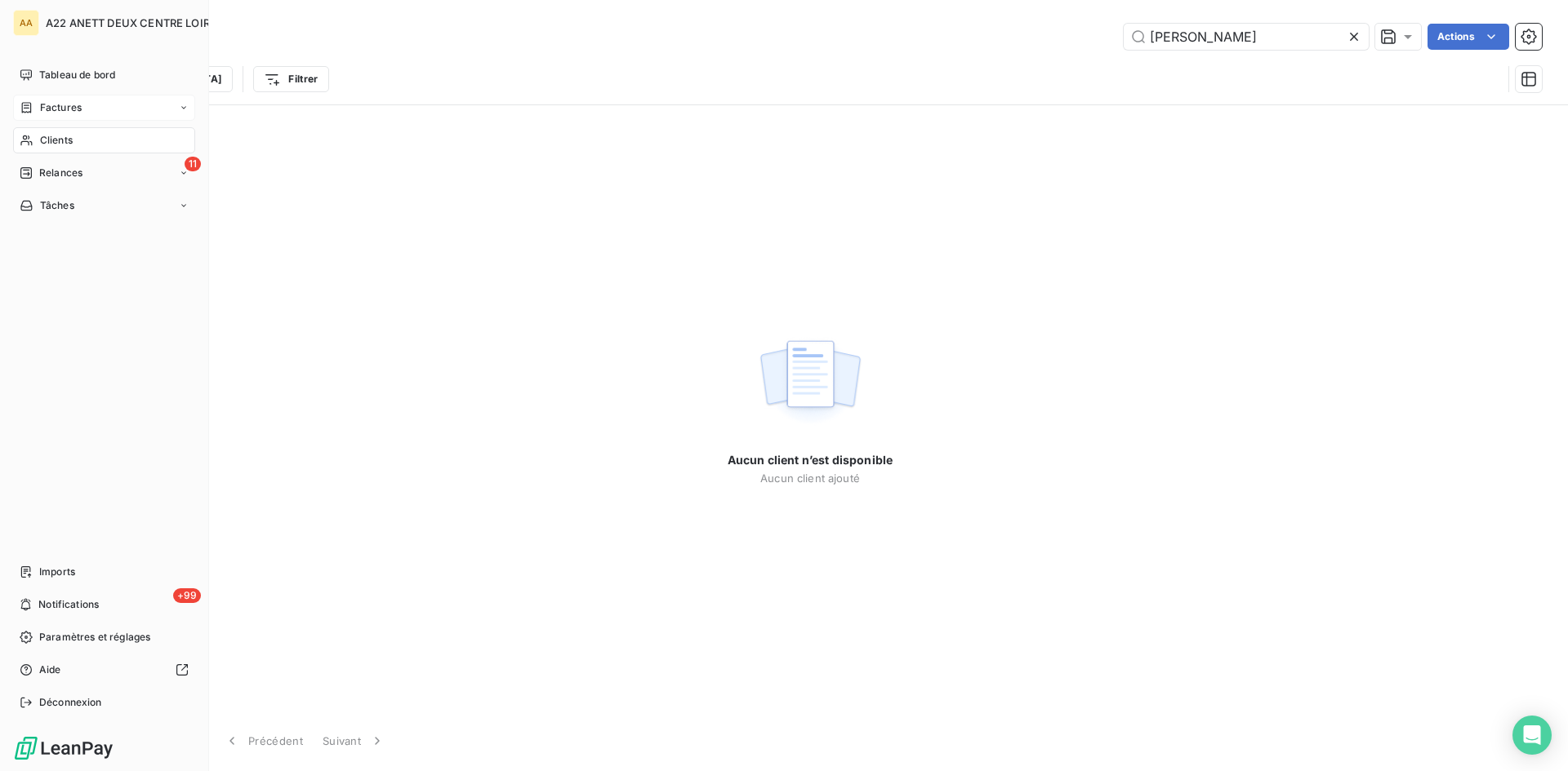
click at [48, 105] on span "Factures" at bounding box center [61, 108] width 42 height 15
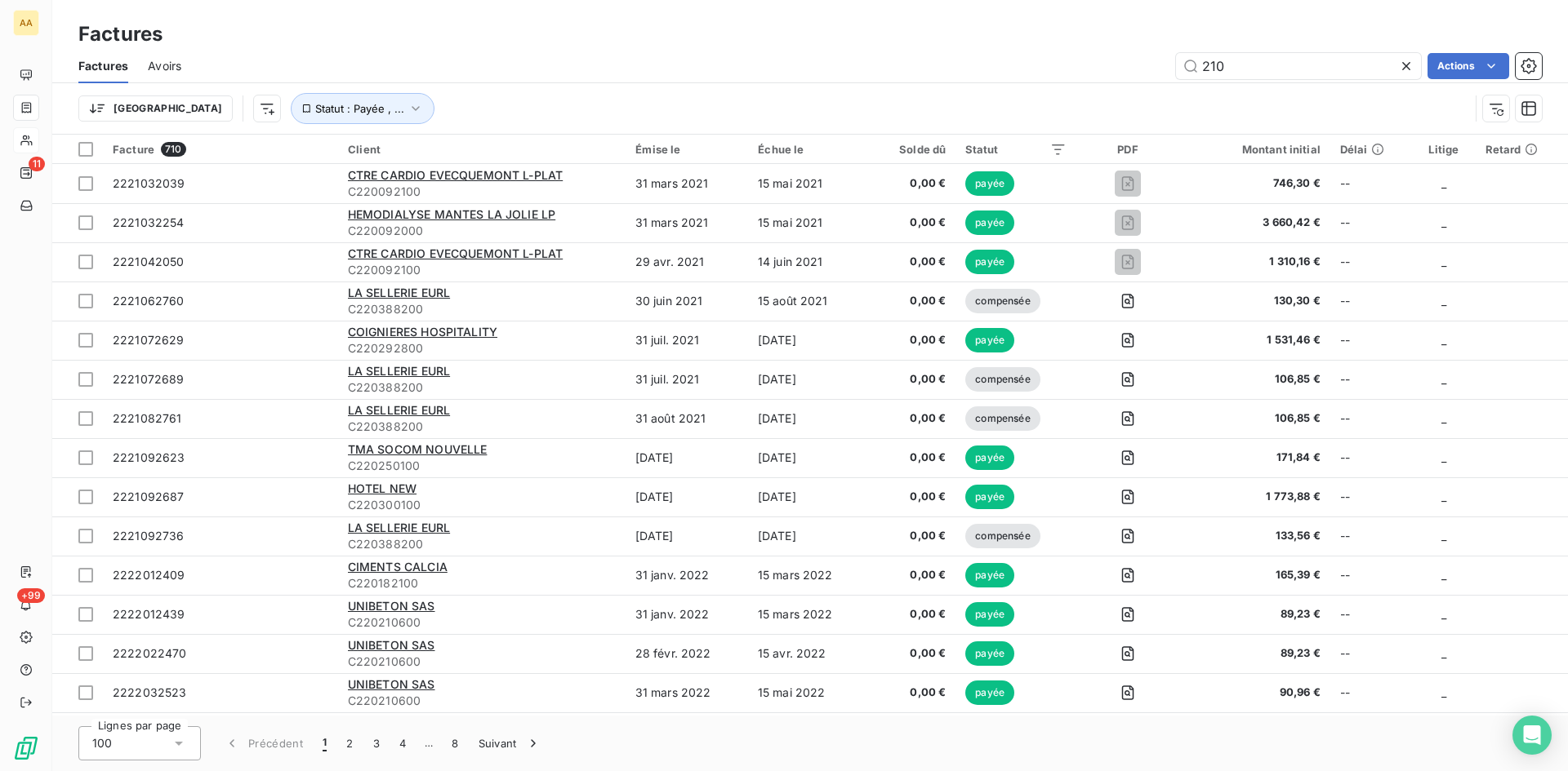
drag, startPoint x: 1092, startPoint y: 74, endPoint x: 964, endPoint y: 74, distance: 128.0
click at [964, 74] on div "210 Actions" at bounding box center [871, 66] width 1341 height 26
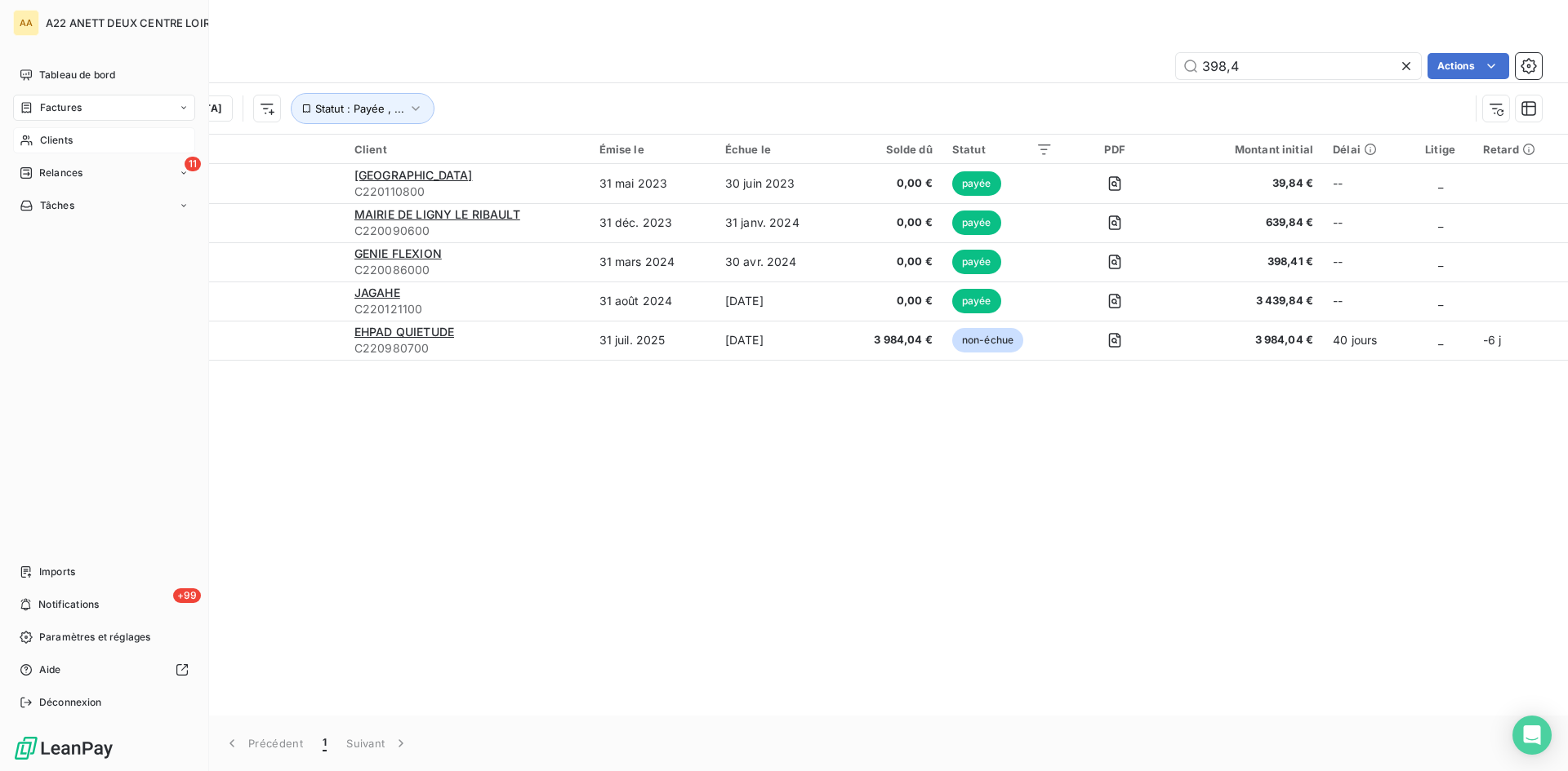
click at [43, 109] on span "Factures" at bounding box center [61, 108] width 42 height 15
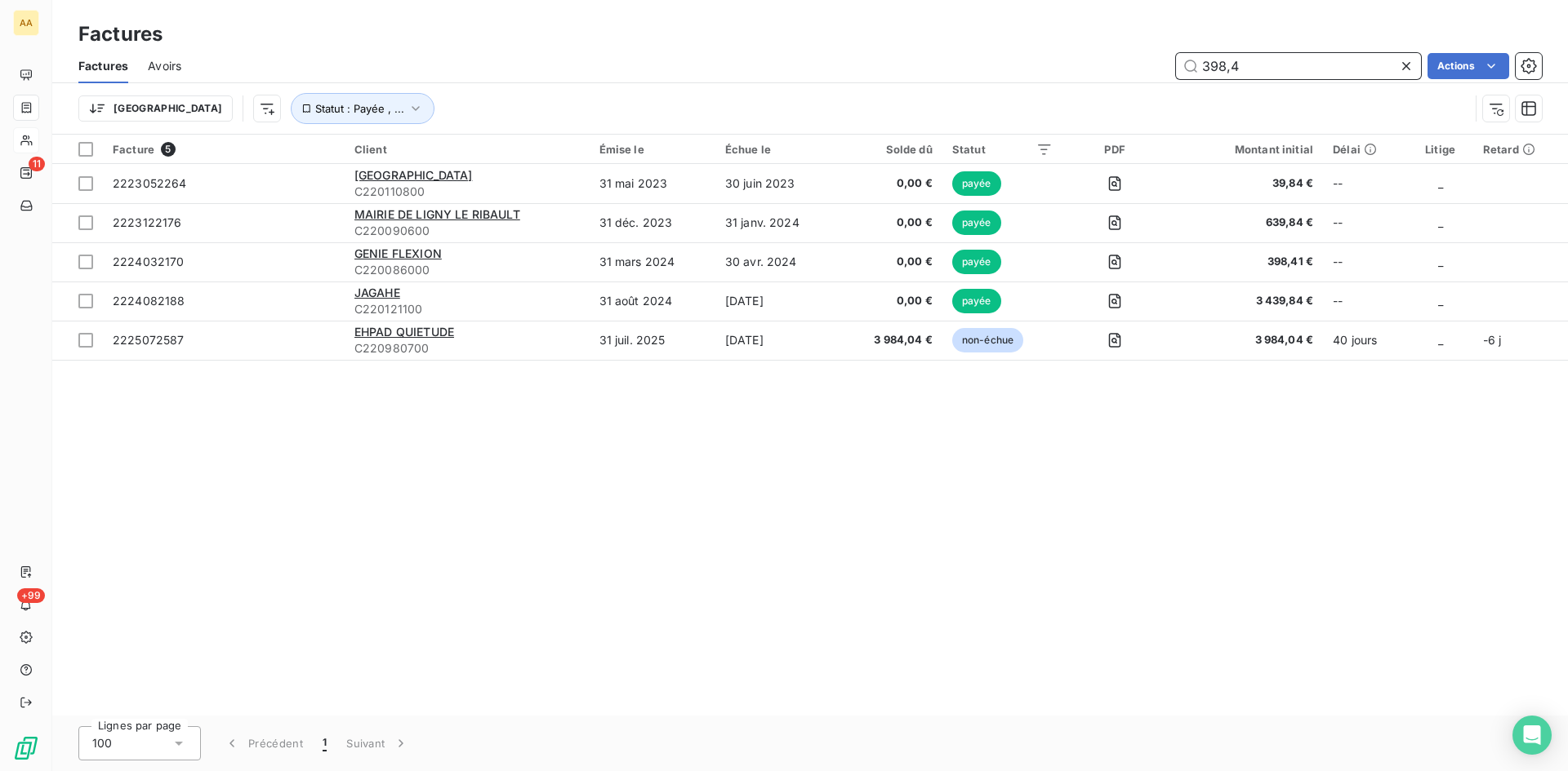
drag, startPoint x: 1250, startPoint y: 69, endPoint x: 1085, endPoint y: 87, distance: 166.0
click at [1087, 87] on div "Factures Avoirs 398,4 Actions Trier Statut : Payée , ..." at bounding box center [811, 92] width 1516 height 85
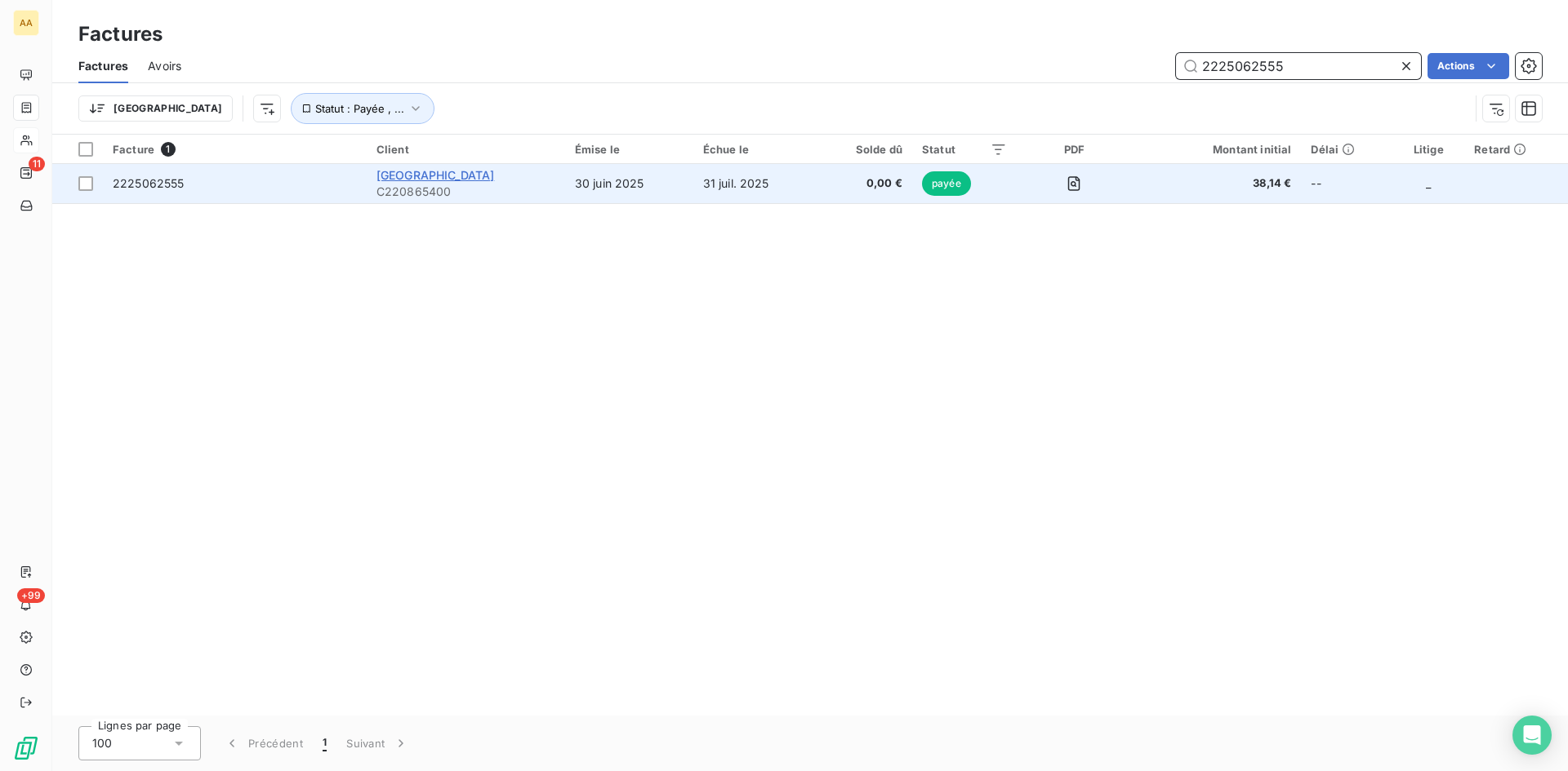
type input "2225062555"
click at [442, 176] on span "[GEOGRAPHIC_DATA]" at bounding box center [435, 175] width 119 height 14
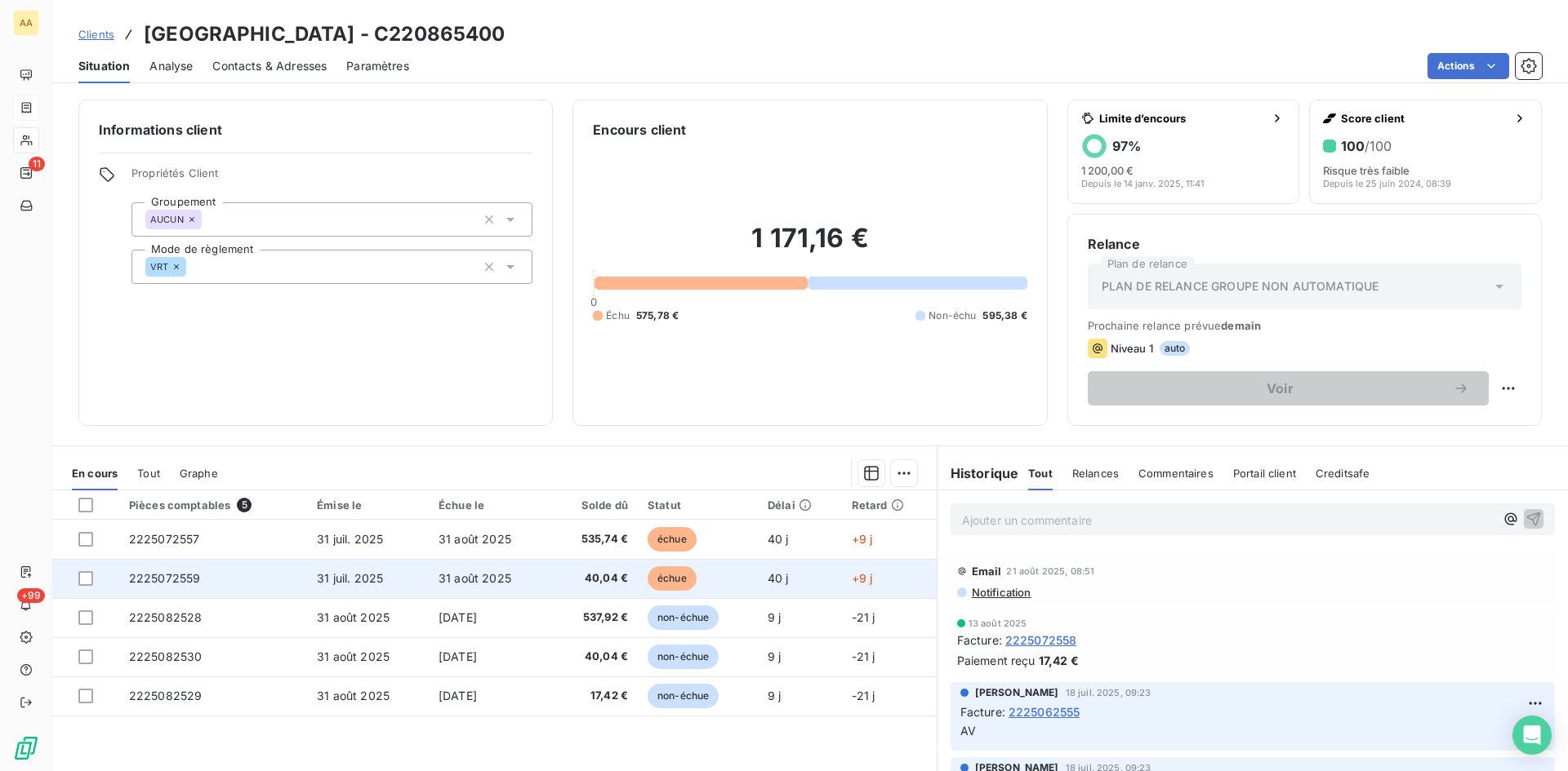
click at [173, 574] on span "2225072559" at bounding box center [165, 578] width 72 height 14
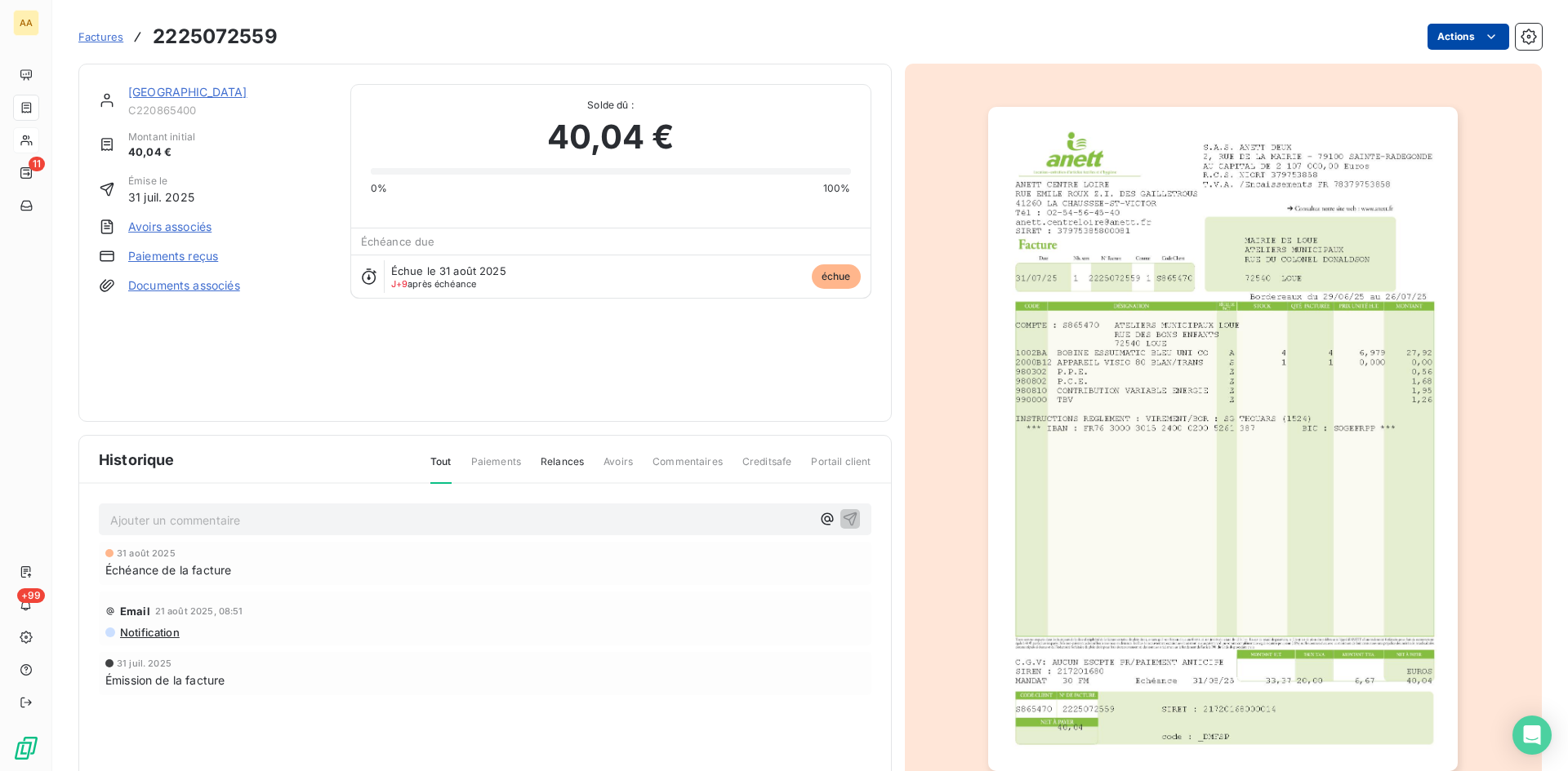
click at [1451, 35] on html "AA 11 +99 Factures 2225072559 Actions MAIRIE DE LOUE C220865400 Montant initial…" at bounding box center [784, 385] width 1568 height 771
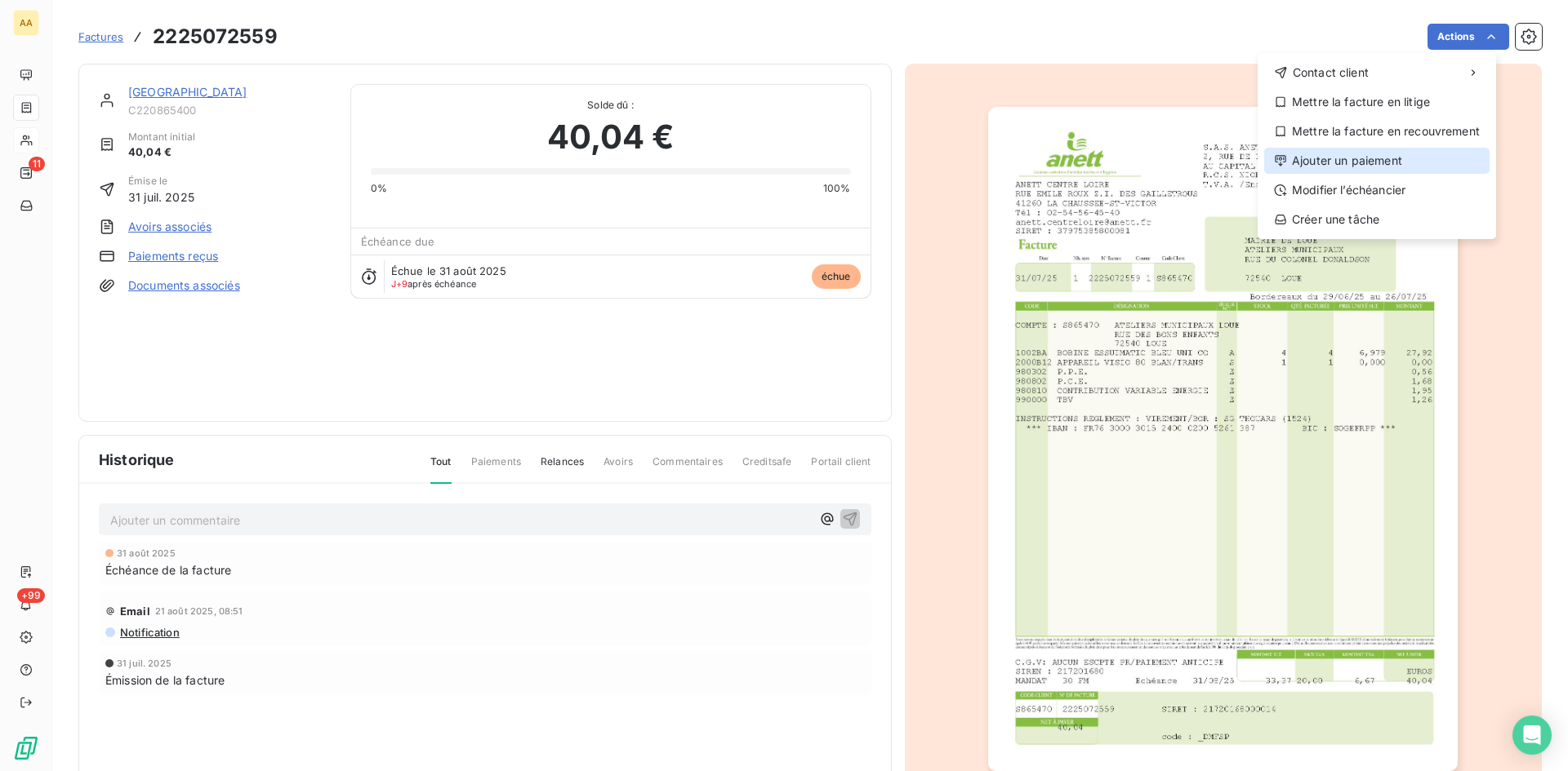
click at [1366, 165] on div "Ajouter un paiement" at bounding box center [1377, 160] width 226 height 26
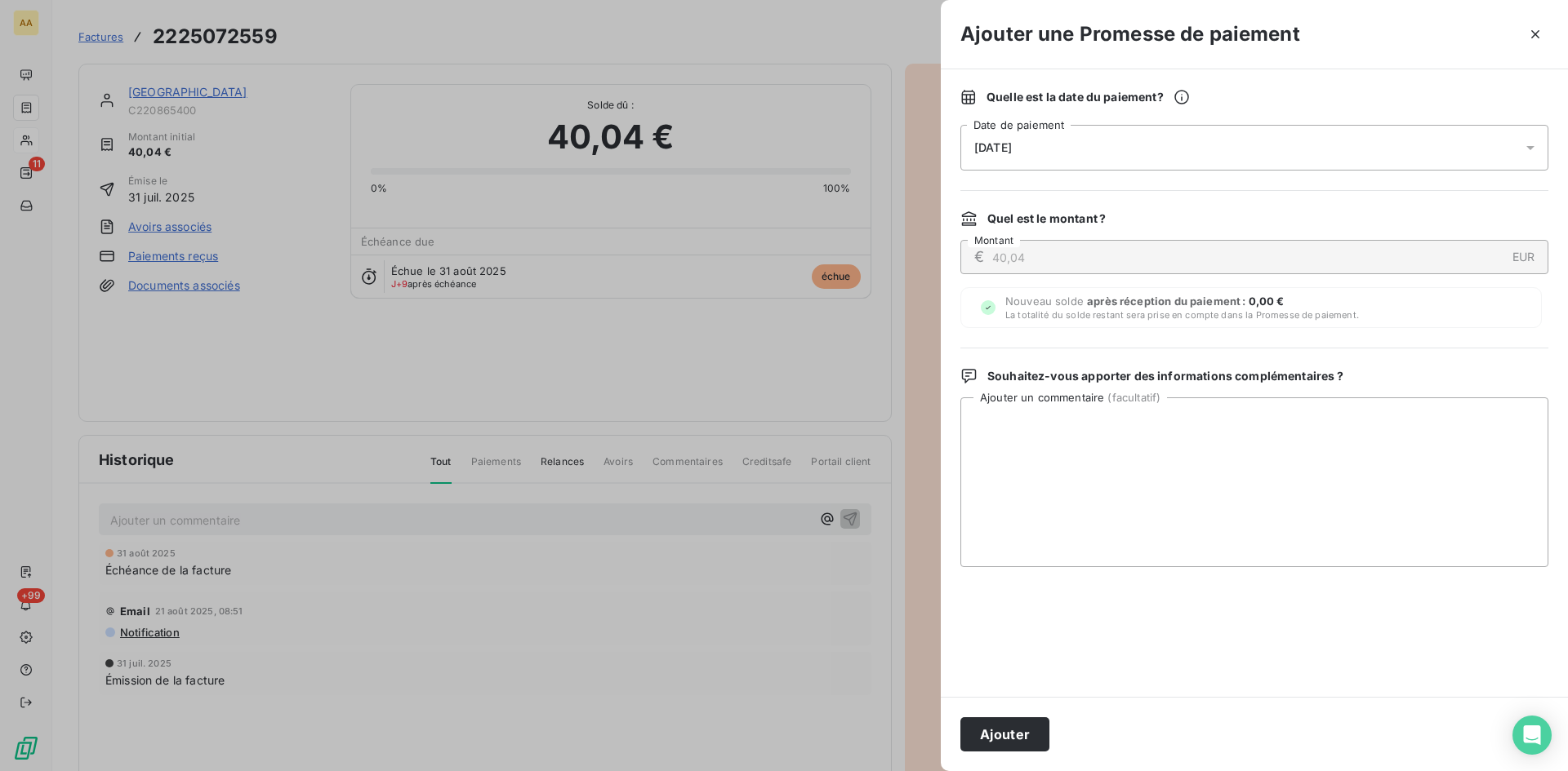
click at [987, 139] on div "[DATE]" at bounding box center [1255, 148] width 588 height 46
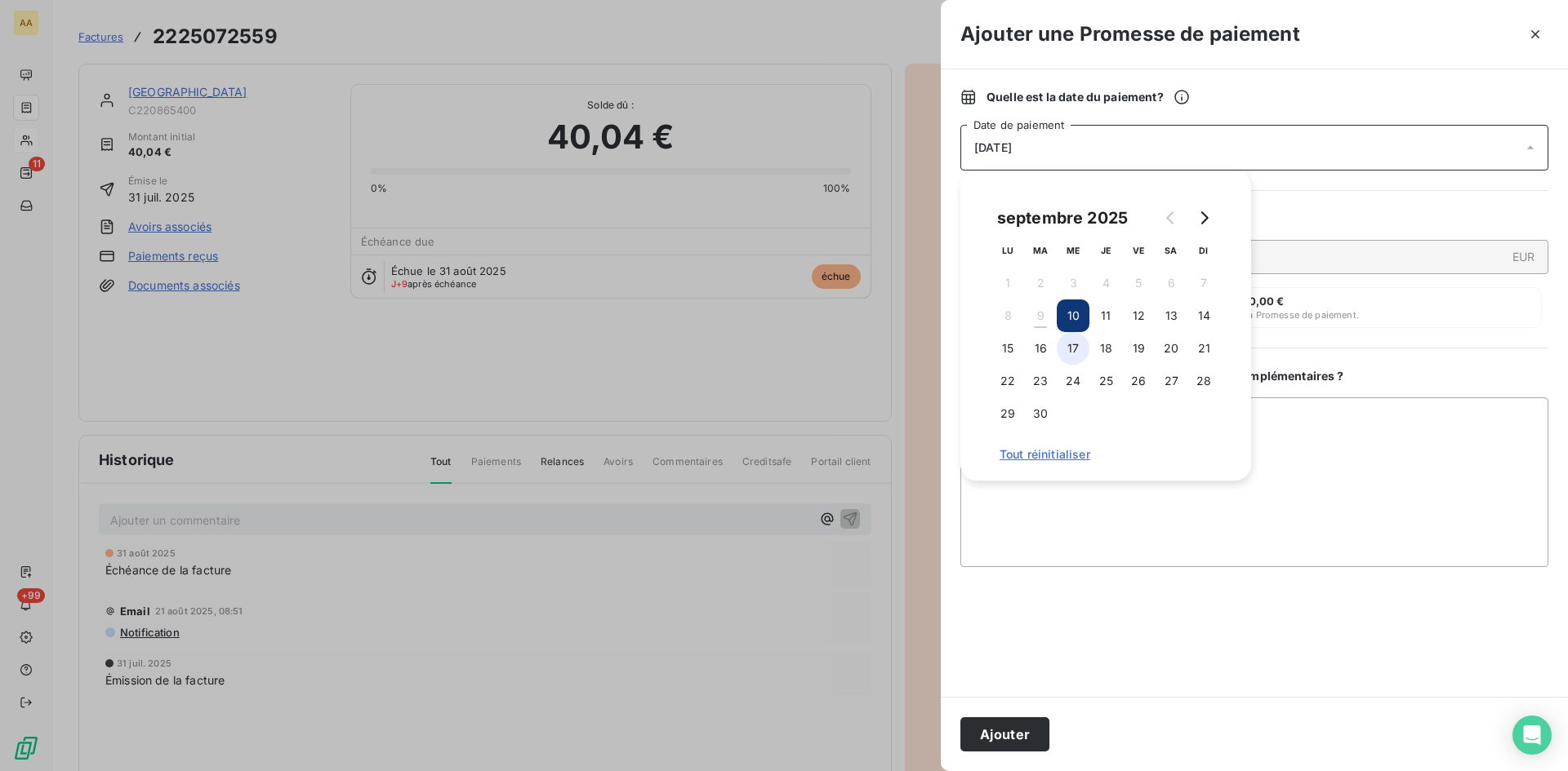
click at [1064, 350] on button "17" at bounding box center [1072, 348] width 33 height 33
drag, startPoint x: 1029, startPoint y: 733, endPoint x: 993, endPoint y: 709, distance: 43.3
click at [1029, 732] on button "Ajouter" at bounding box center [1005, 734] width 89 height 34
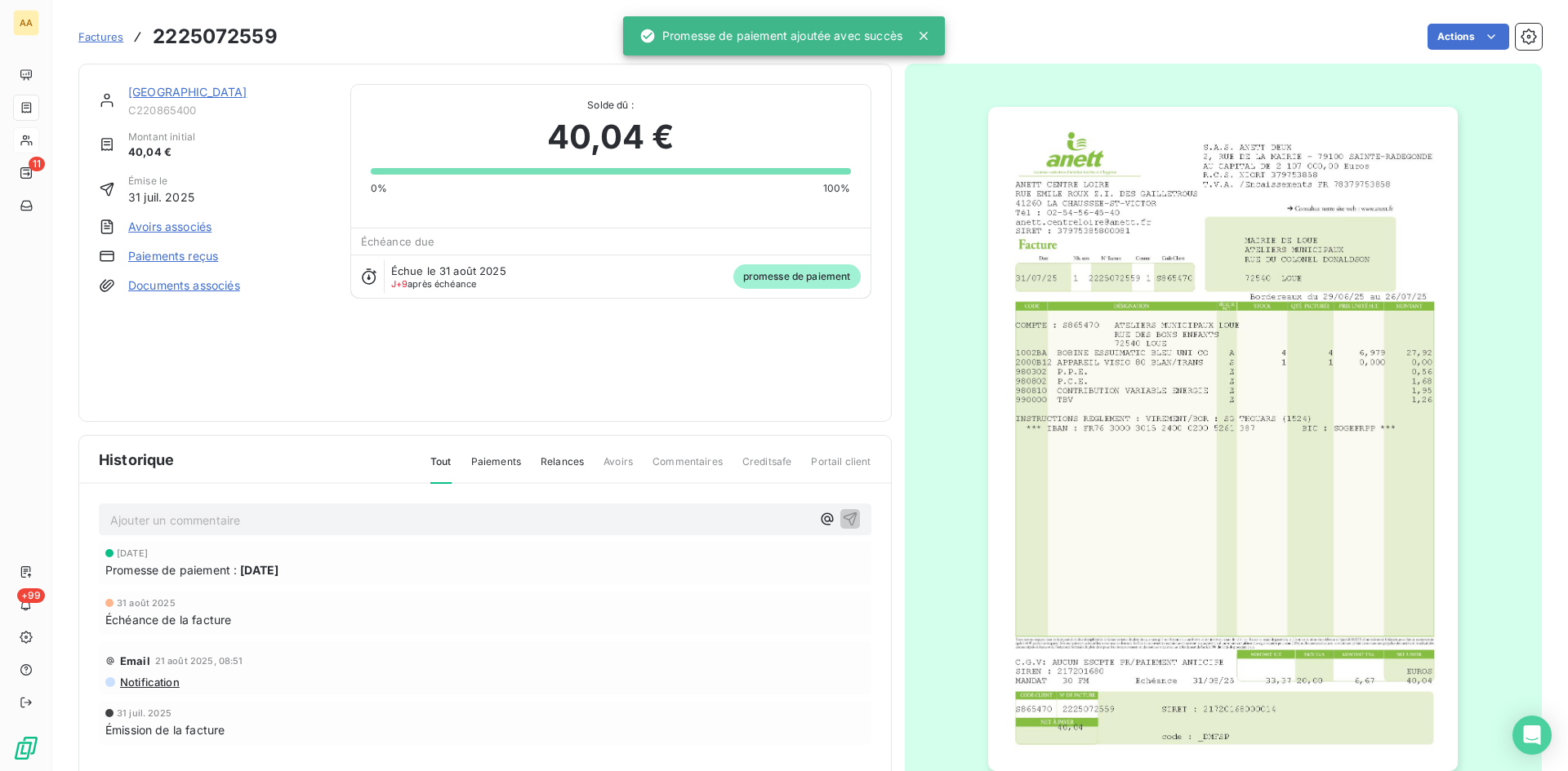
click at [566, 519] on p "Ajouter un commentaire ﻿" at bounding box center [461, 520] width 700 height 20
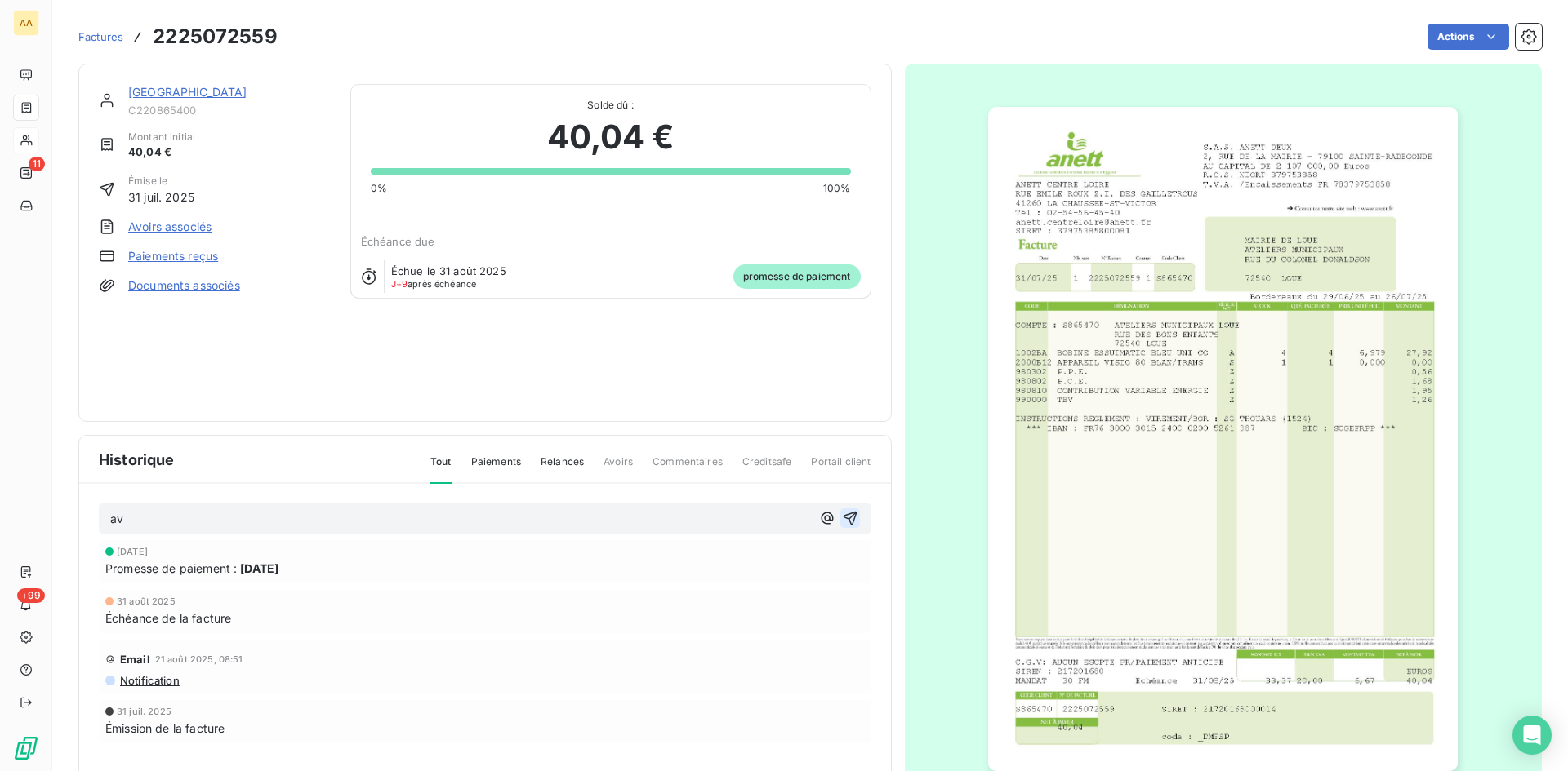
click at [843, 514] on icon "button" at bounding box center [850, 519] width 17 height 17
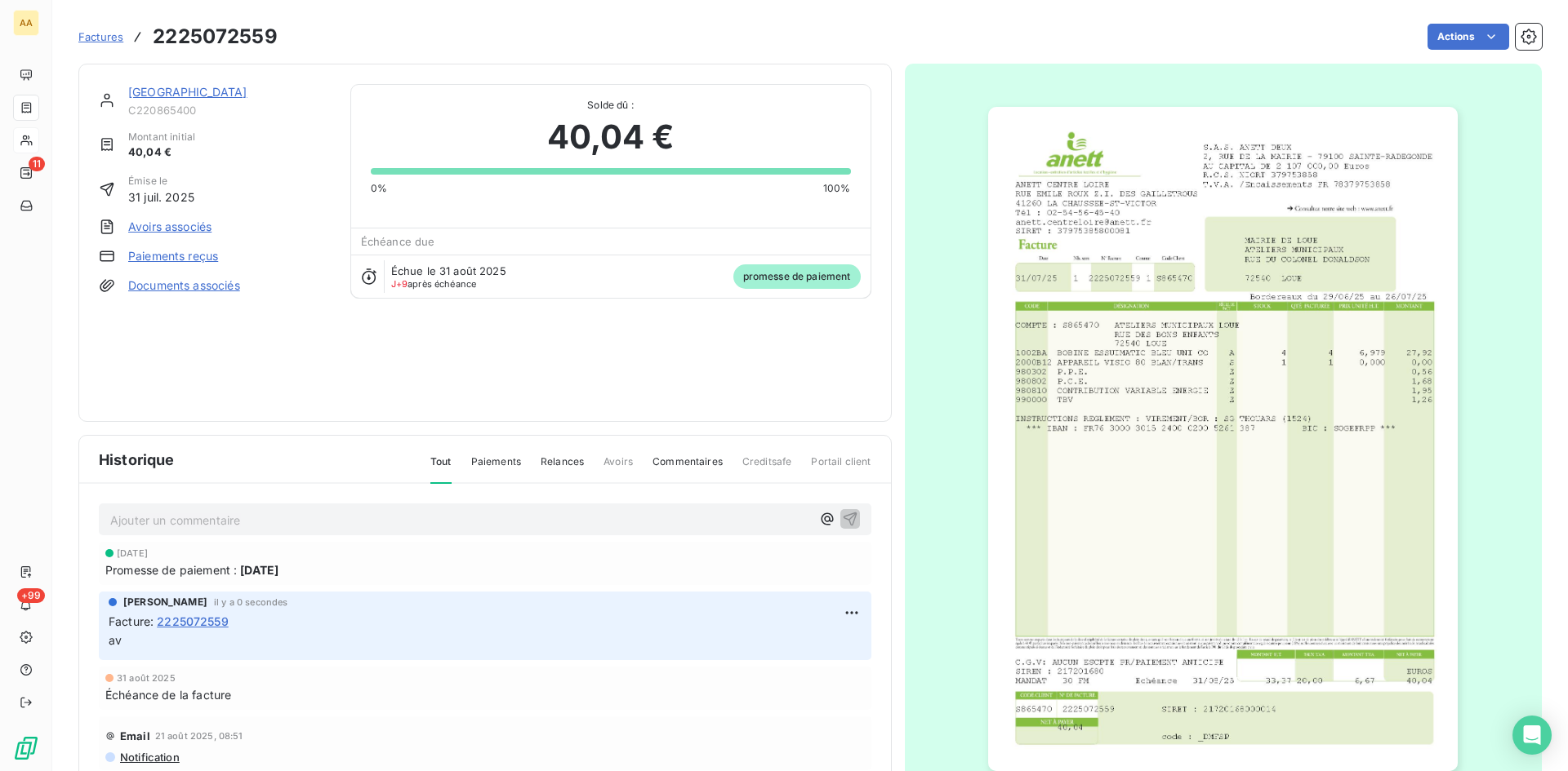
click at [176, 89] on link "[GEOGRAPHIC_DATA]" at bounding box center [187, 92] width 120 height 14
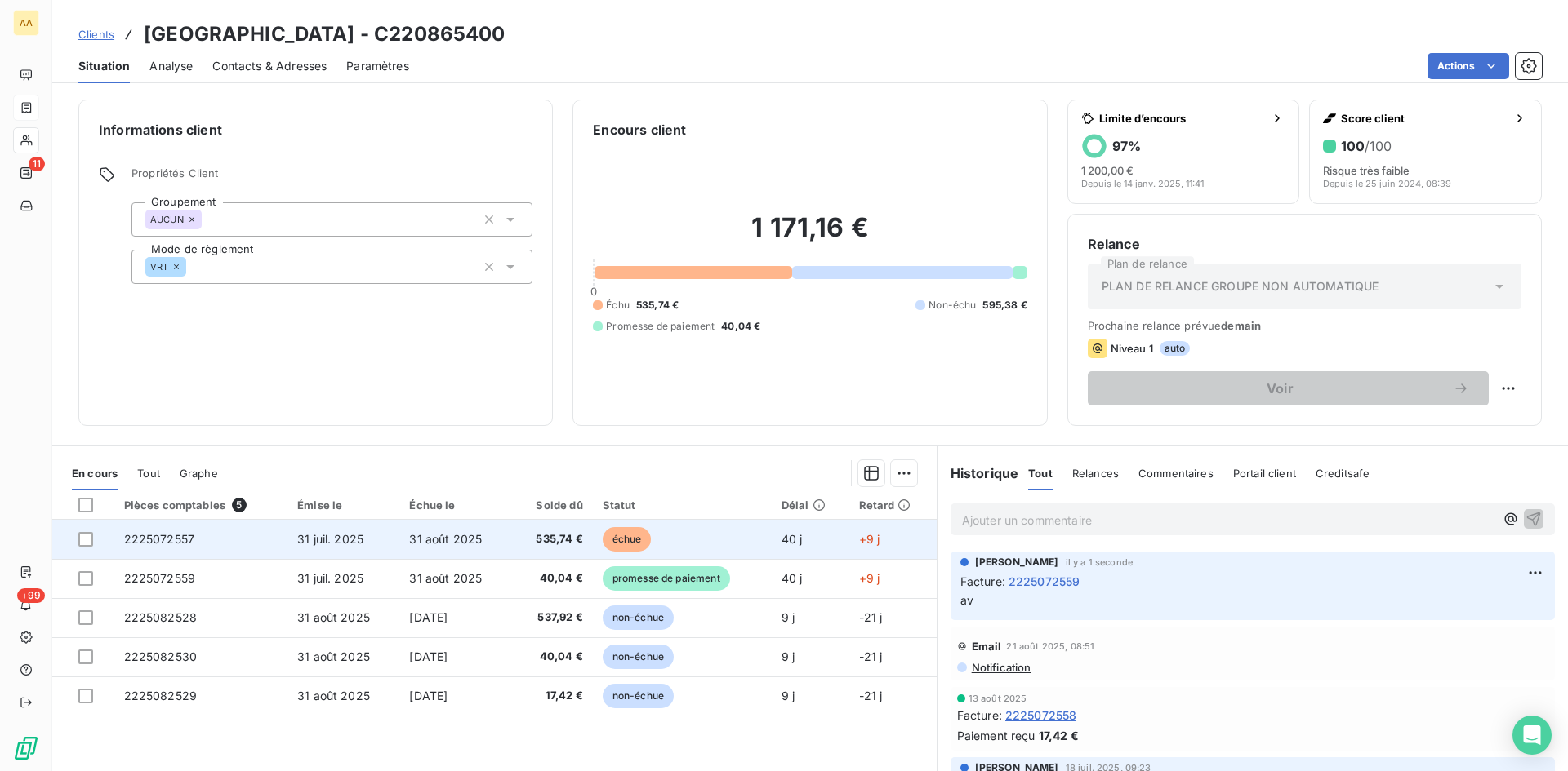
click at [157, 536] on span "2225072557" at bounding box center [160, 539] width 71 height 14
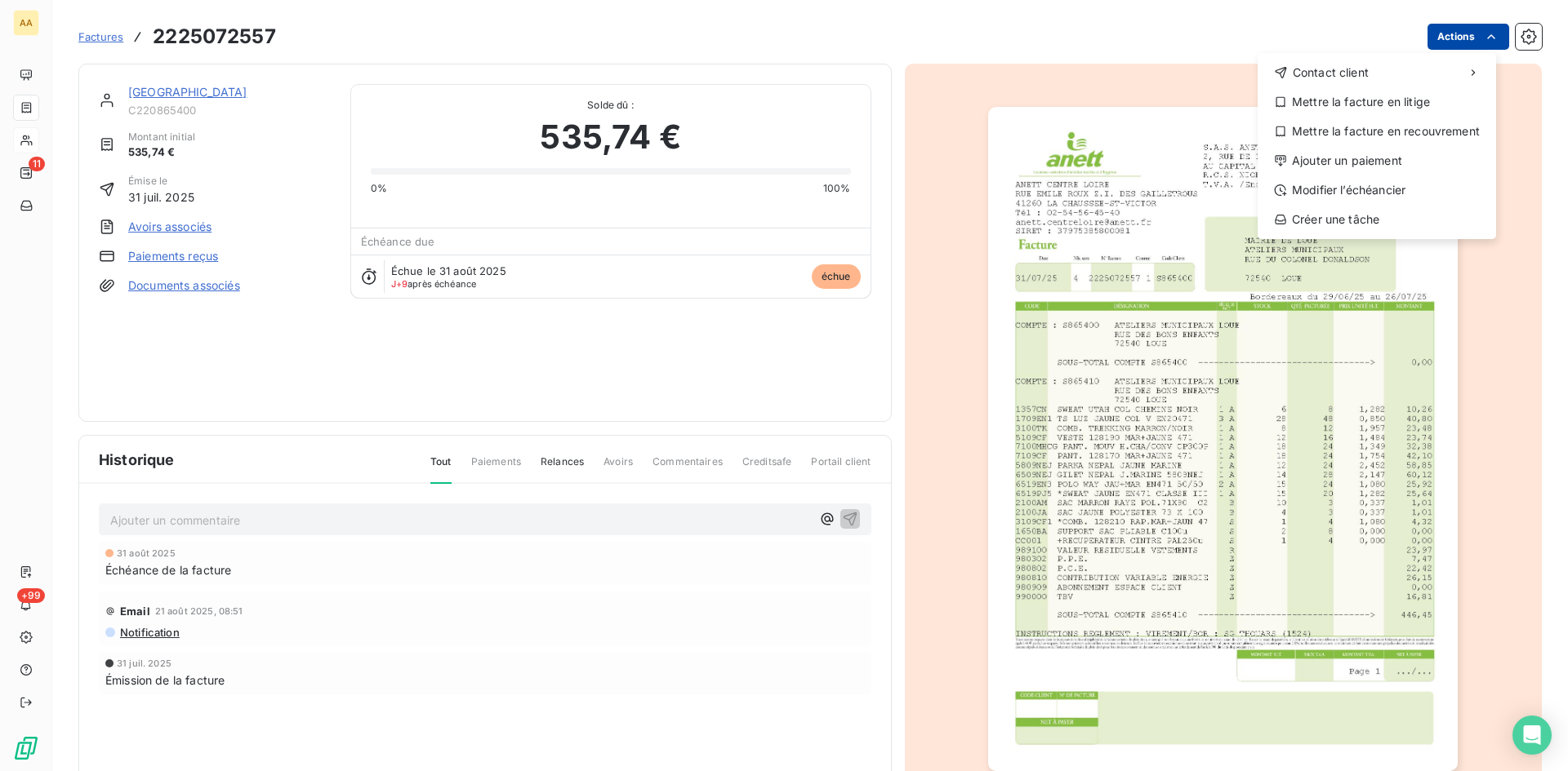
click at [1447, 38] on html "AA 11 +99 Factures [PHONE_NUMBER] Actions Contact client Mettre la facture en l…" at bounding box center [784, 385] width 1568 height 771
click at [1407, 159] on div "Ajouter un paiement" at bounding box center [1377, 160] width 226 height 26
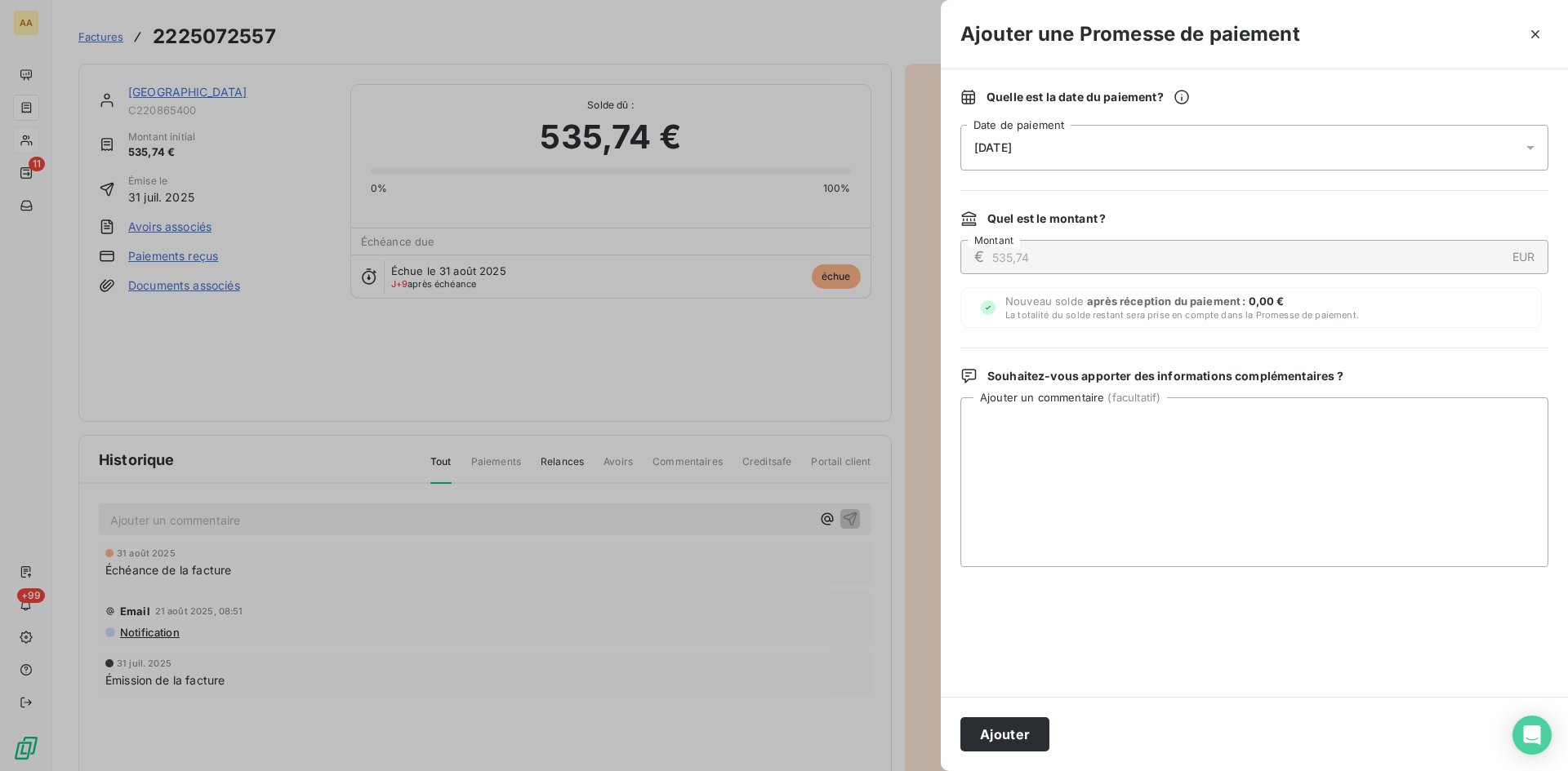
click at [1095, 145] on div "[DATE]" at bounding box center [1255, 148] width 588 height 46
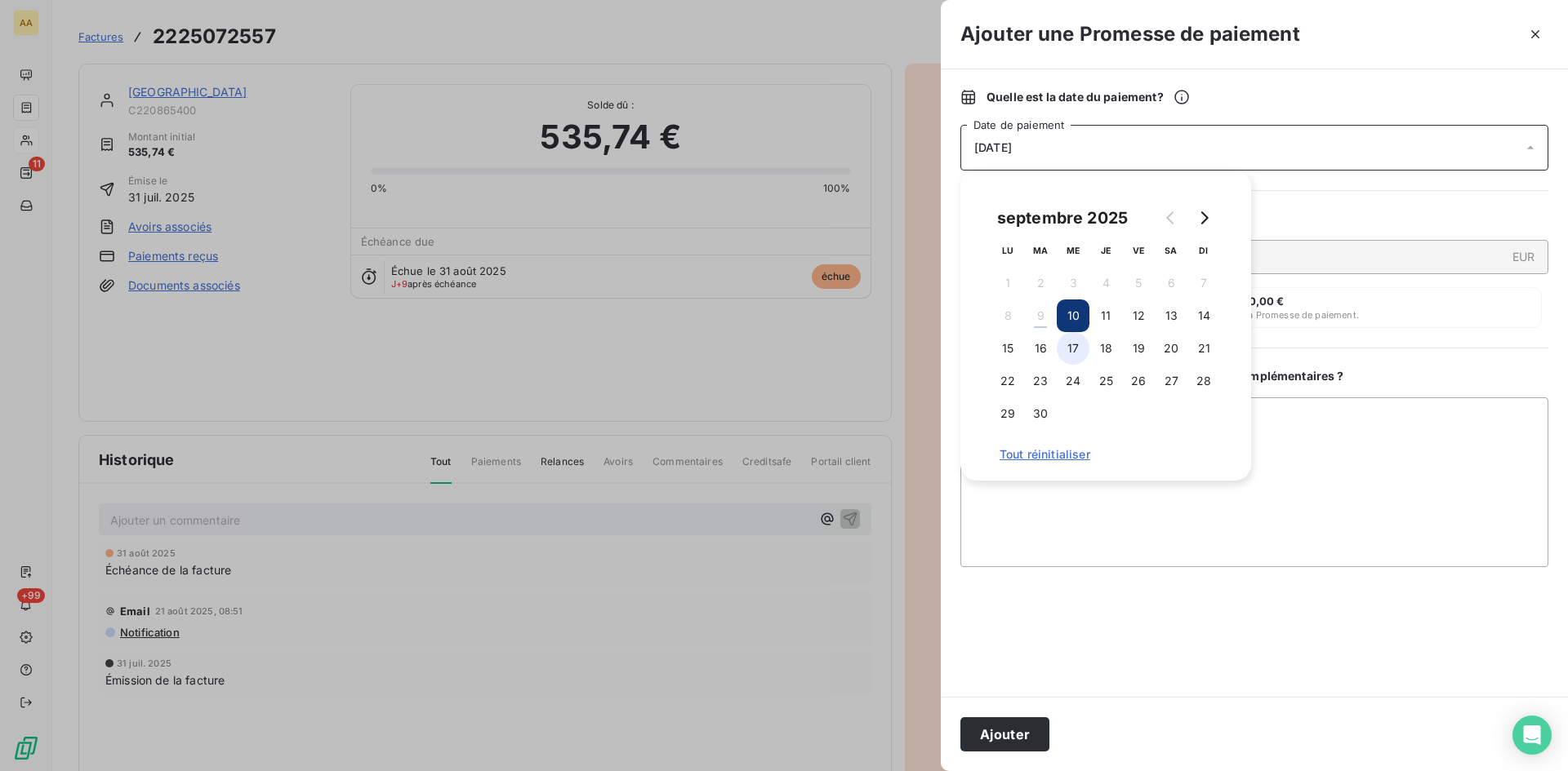
click at [1081, 349] on button "17" at bounding box center [1072, 348] width 33 height 33
click at [1029, 726] on button "Ajouter" at bounding box center [1005, 734] width 89 height 34
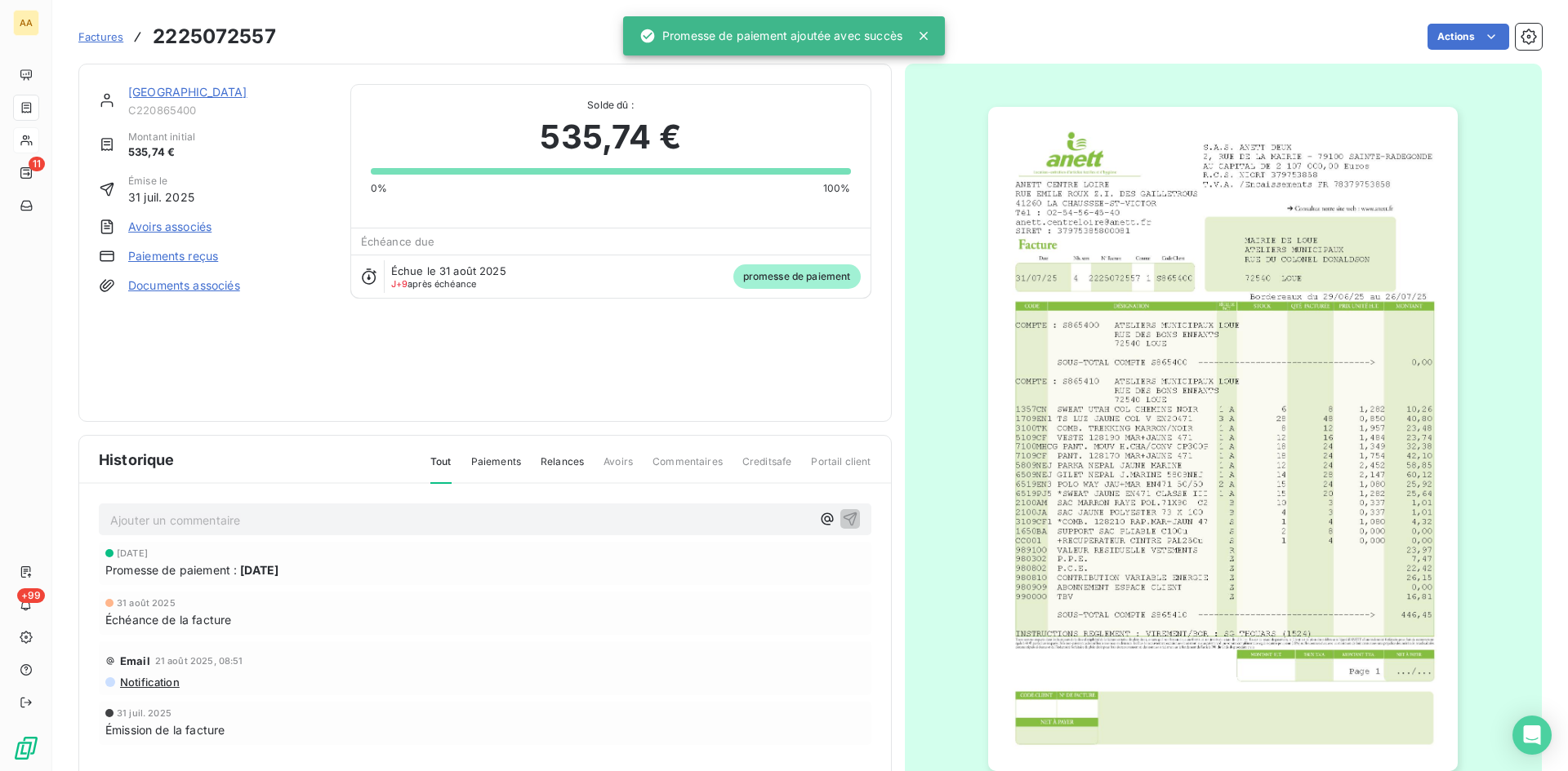
click at [698, 525] on p "Ajouter un commentaire ﻿" at bounding box center [461, 520] width 700 height 20
click at [843, 518] on icon "button" at bounding box center [849, 519] width 14 height 14
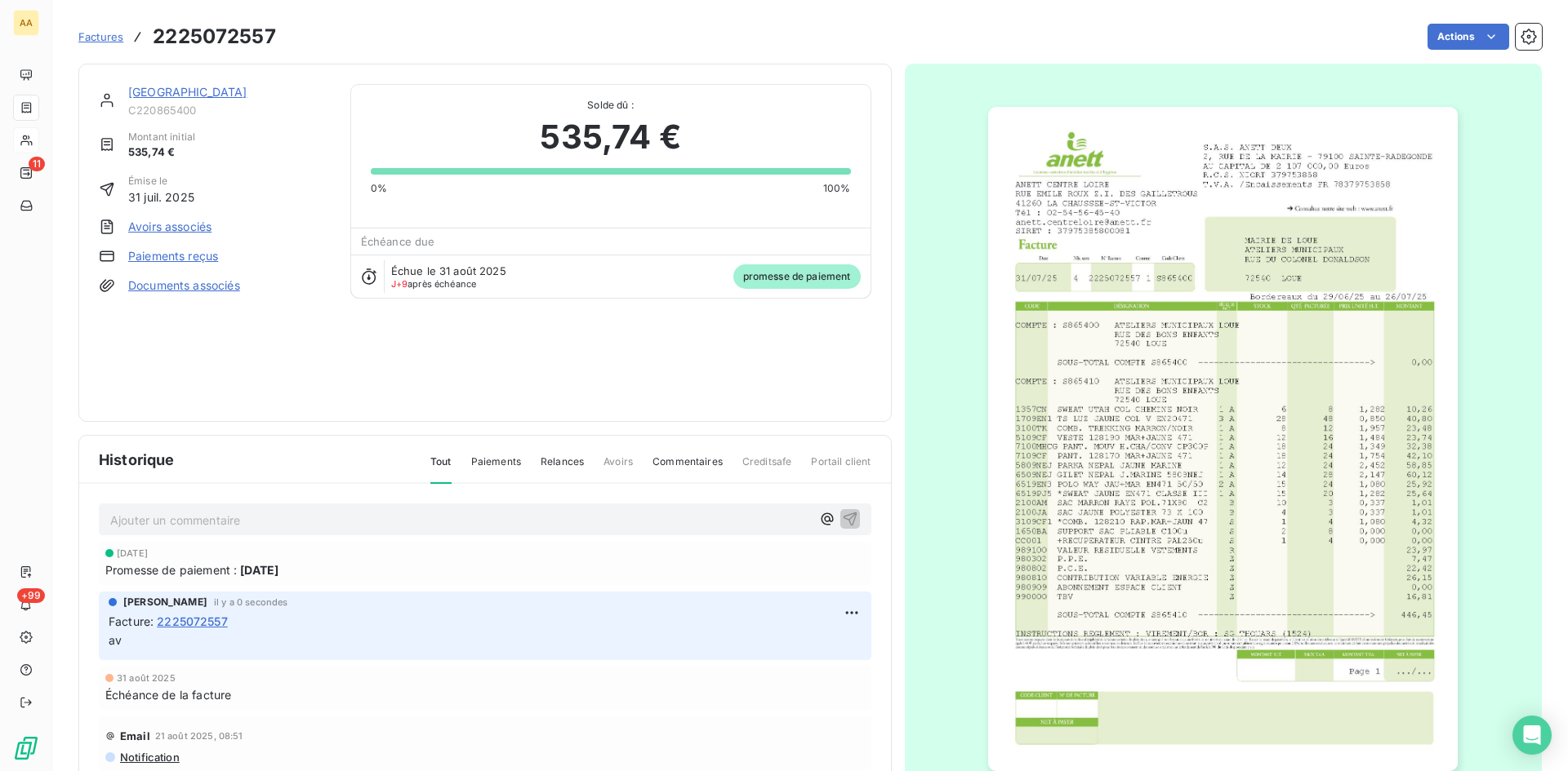
click at [159, 92] on link "[GEOGRAPHIC_DATA]" at bounding box center [187, 92] width 120 height 14
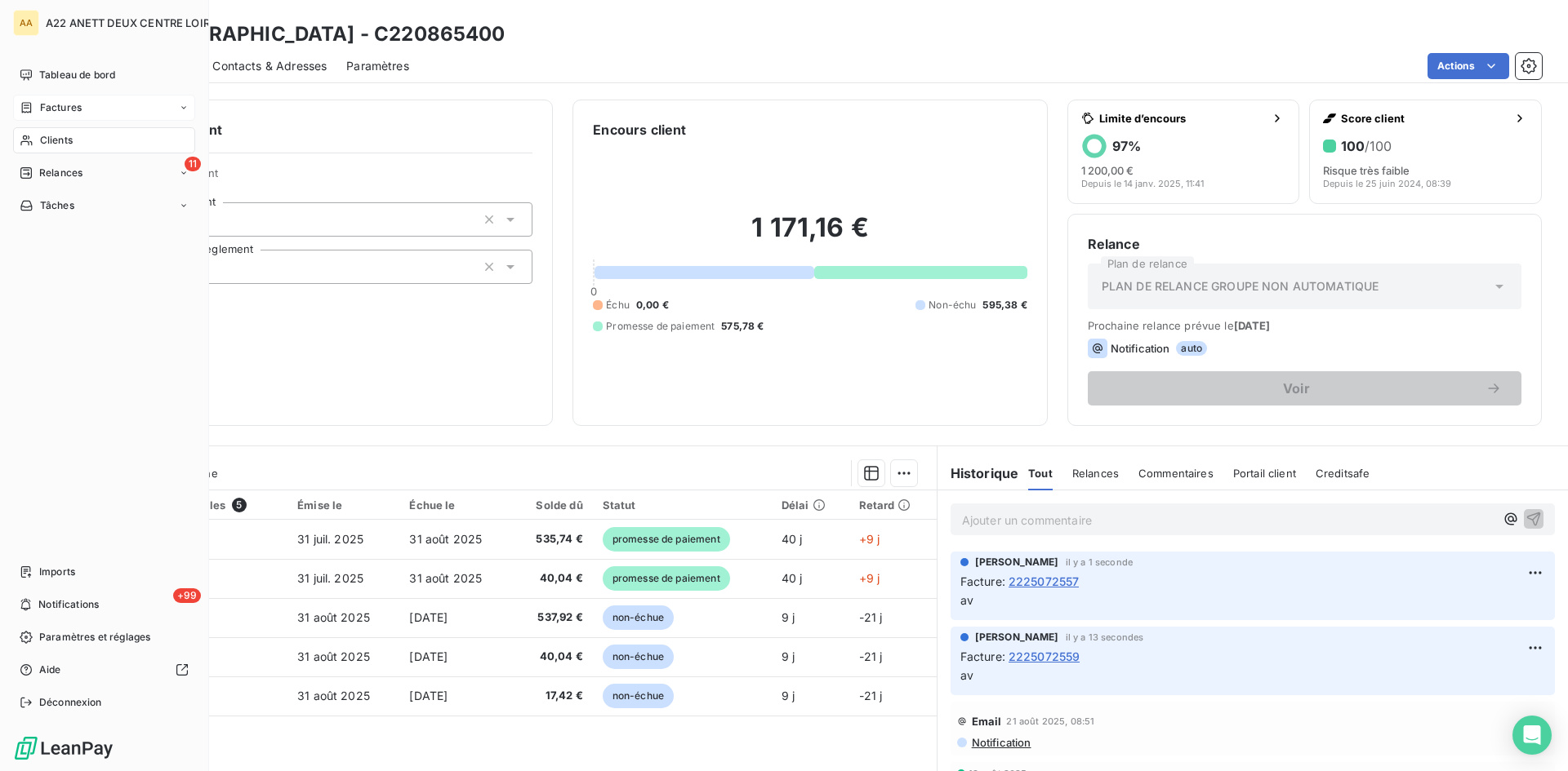
click at [55, 111] on span "Factures" at bounding box center [61, 108] width 42 height 15
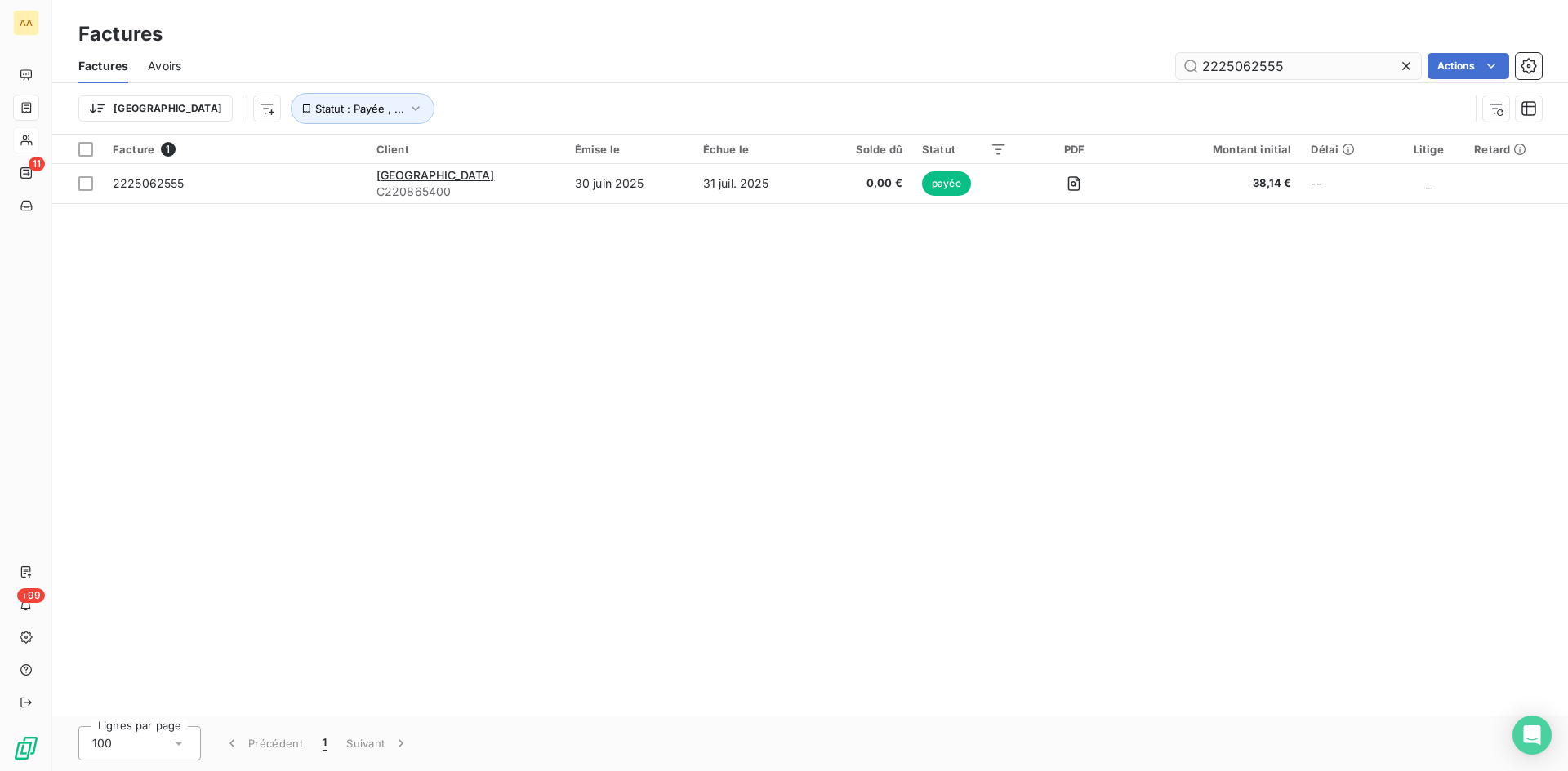
drag, startPoint x: 1259, startPoint y: 65, endPoint x: 1243, endPoint y: 63, distance: 16.1
click at [1243, 63] on input "2225062555" at bounding box center [1298, 66] width 245 height 26
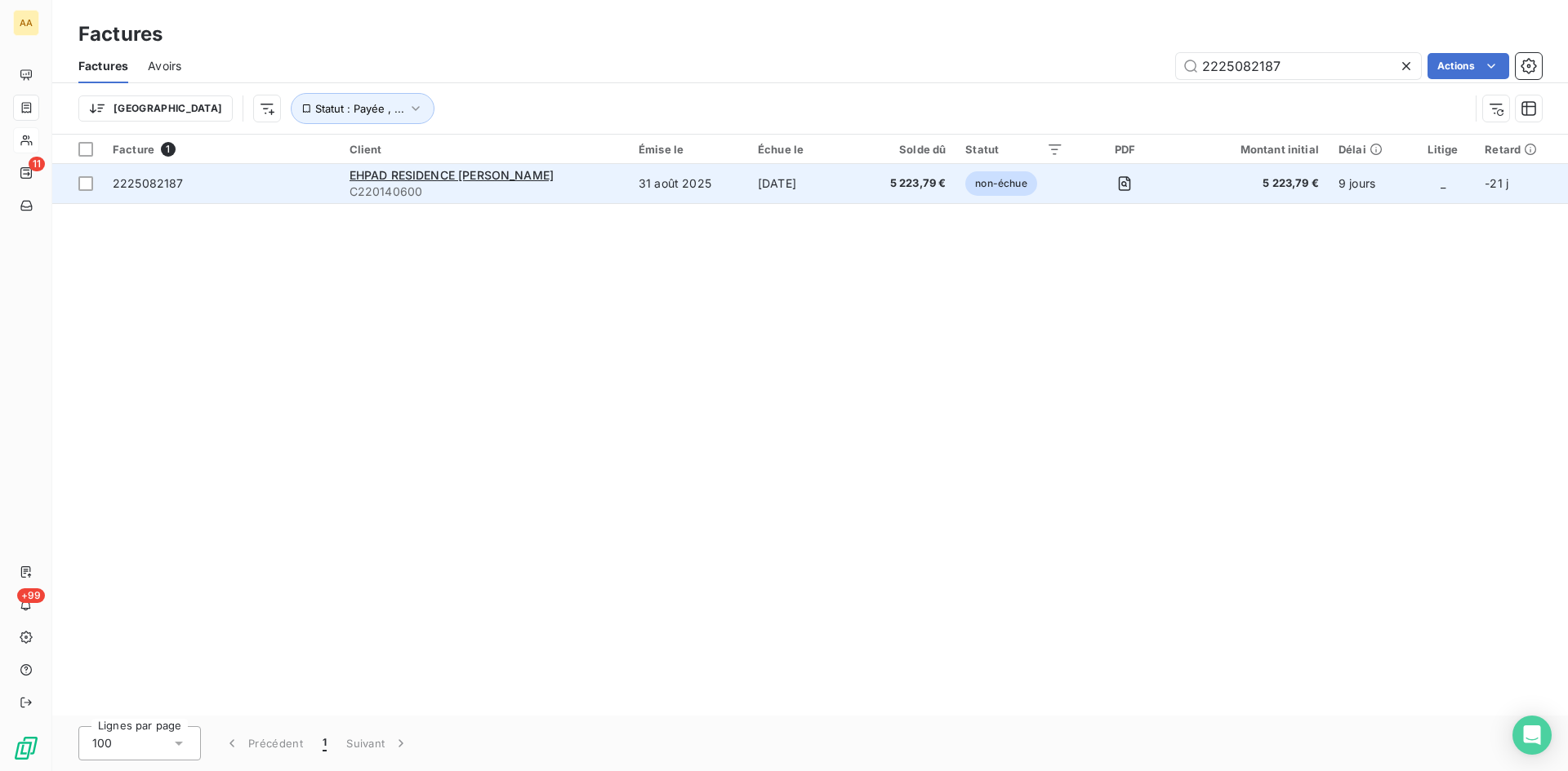
type input "2225082187"
click at [438, 185] on span "C220140600" at bounding box center [484, 192] width 269 height 17
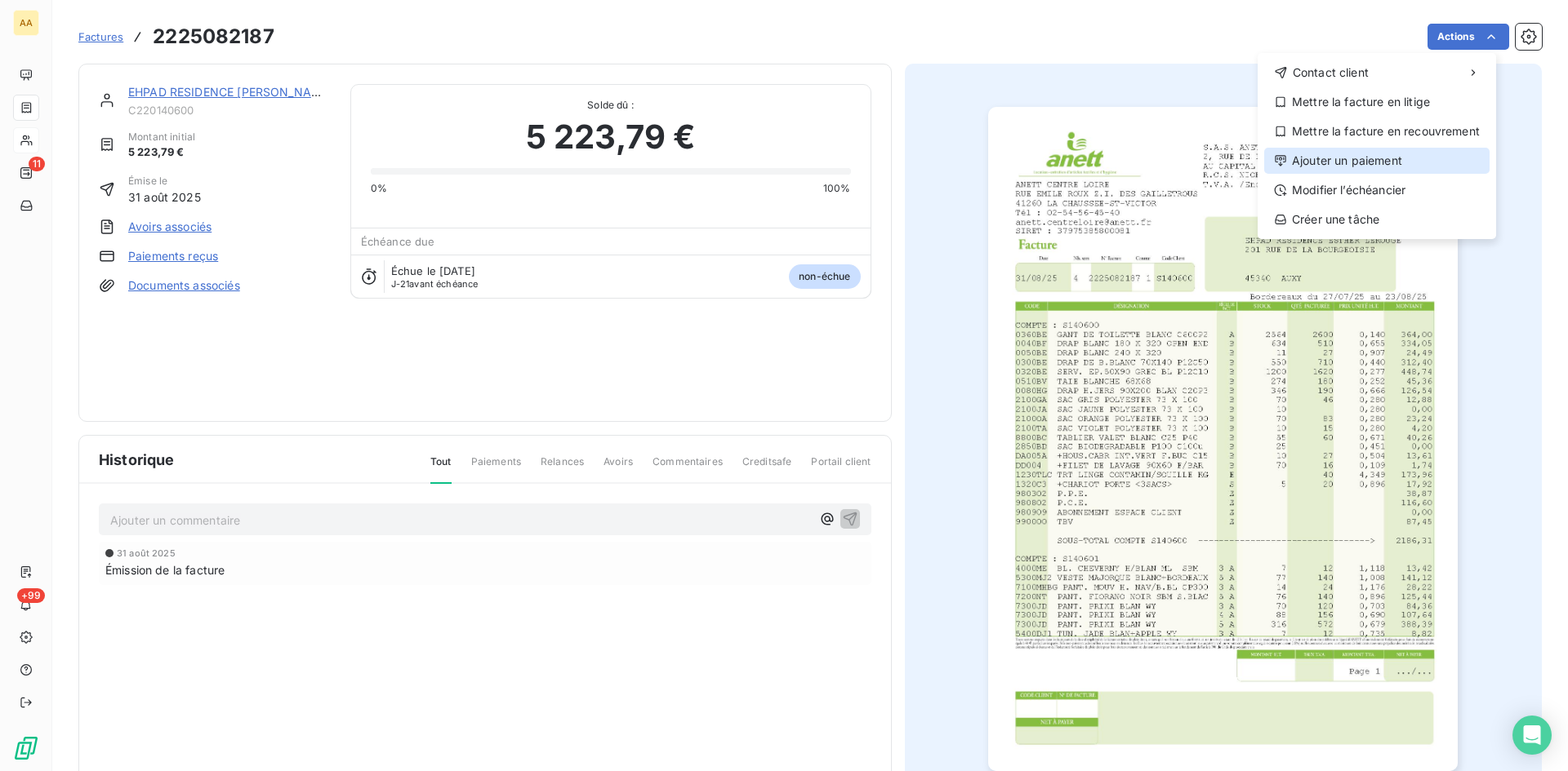
click at [1384, 158] on div "Ajouter un paiement" at bounding box center [1377, 160] width 226 height 26
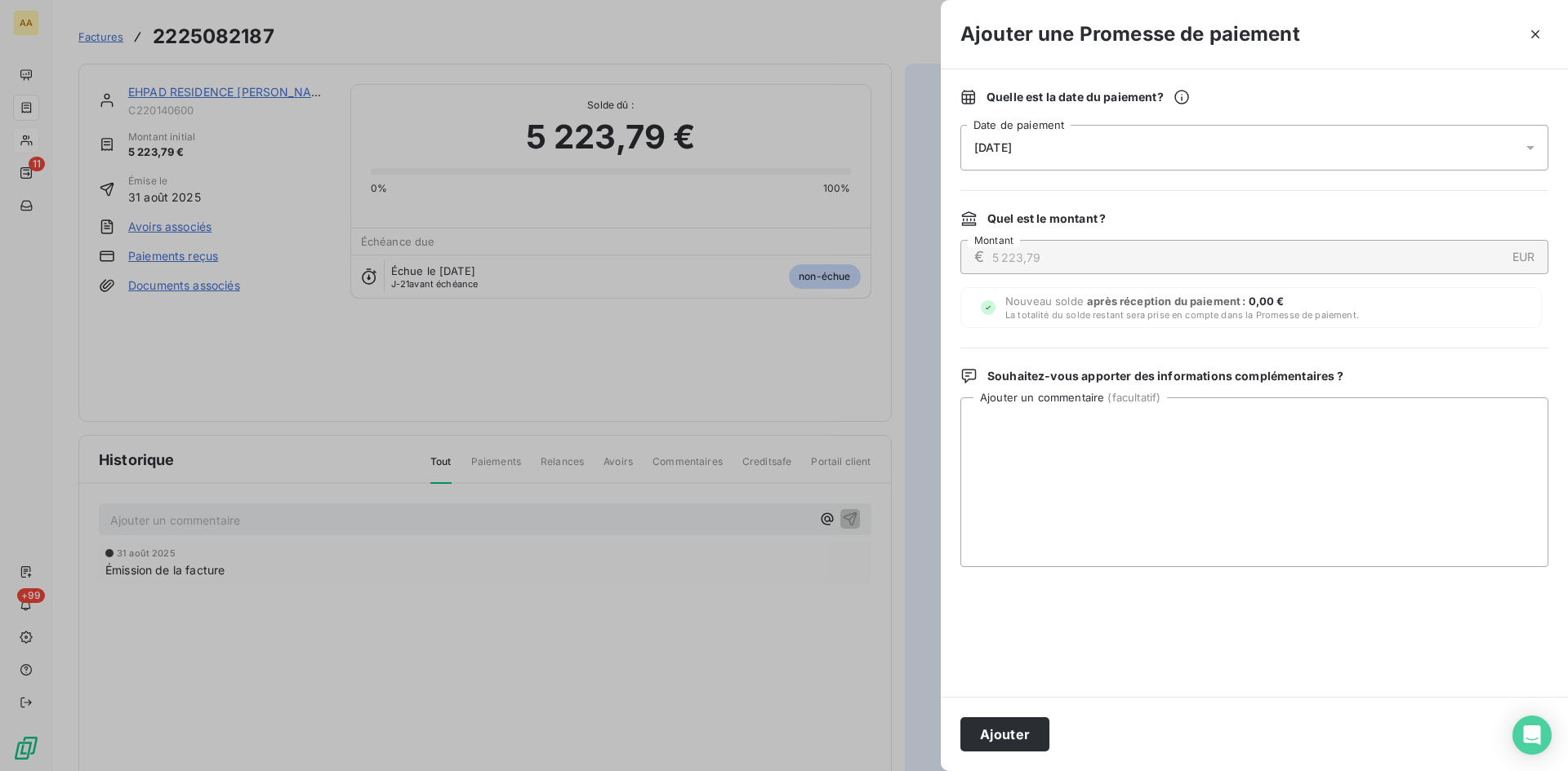
click at [1072, 160] on div "[DATE]" at bounding box center [1255, 148] width 588 height 46
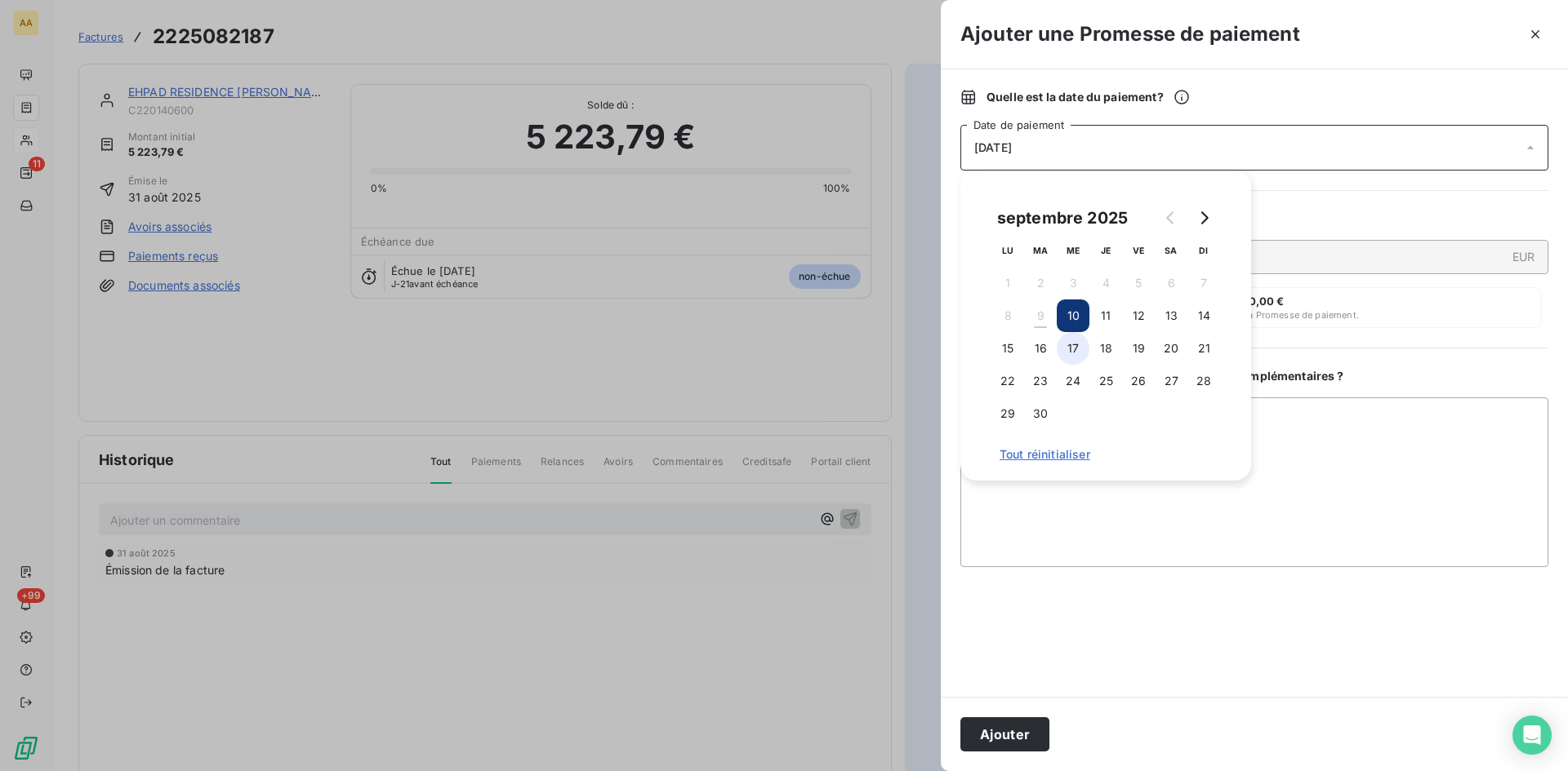
click at [1079, 337] on button "17" at bounding box center [1072, 348] width 33 height 33
click at [1046, 738] on button "Ajouter" at bounding box center [1005, 734] width 89 height 34
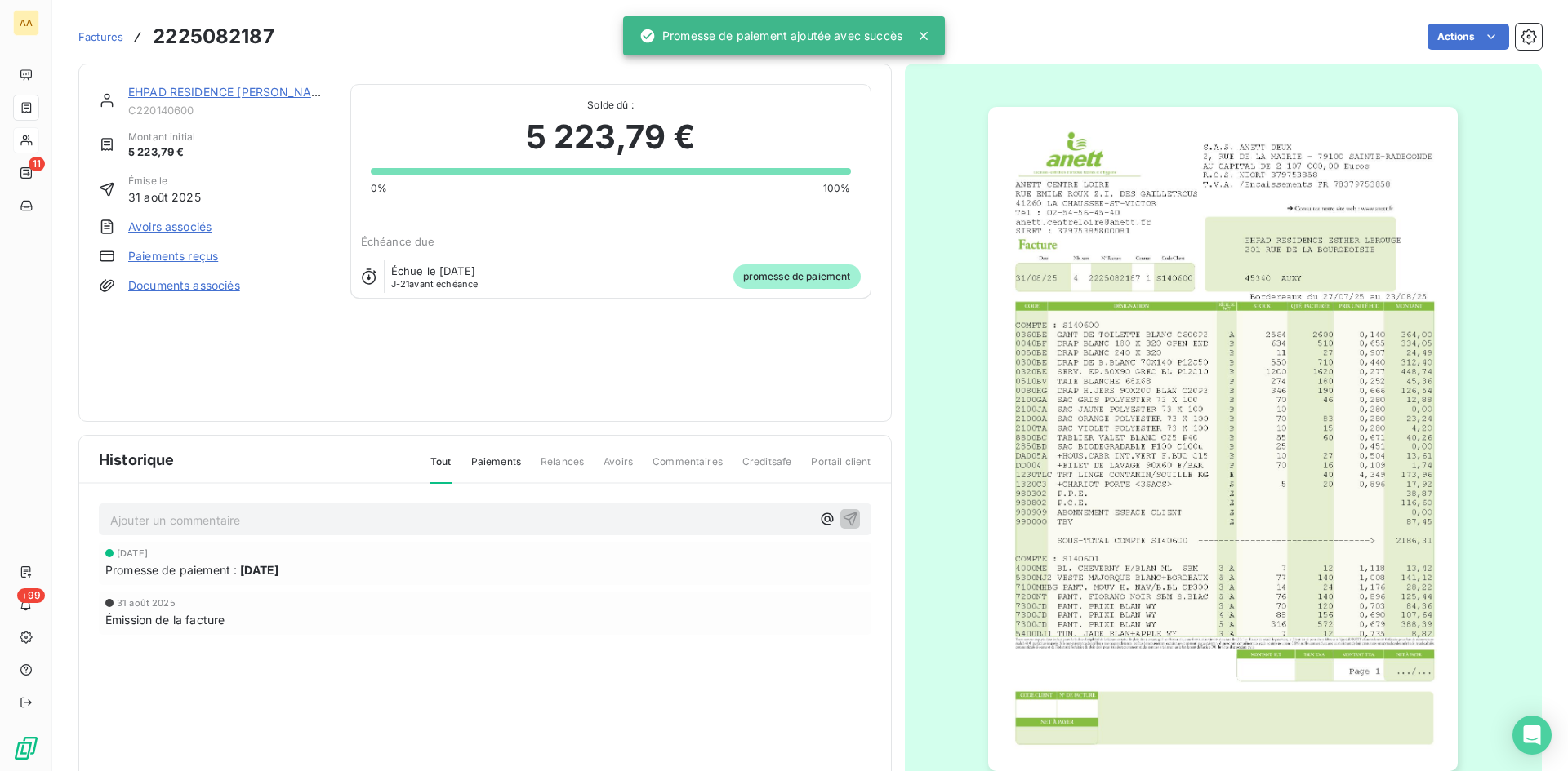
click at [594, 524] on p "Ajouter un commentaire ﻿" at bounding box center [461, 520] width 700 height 20
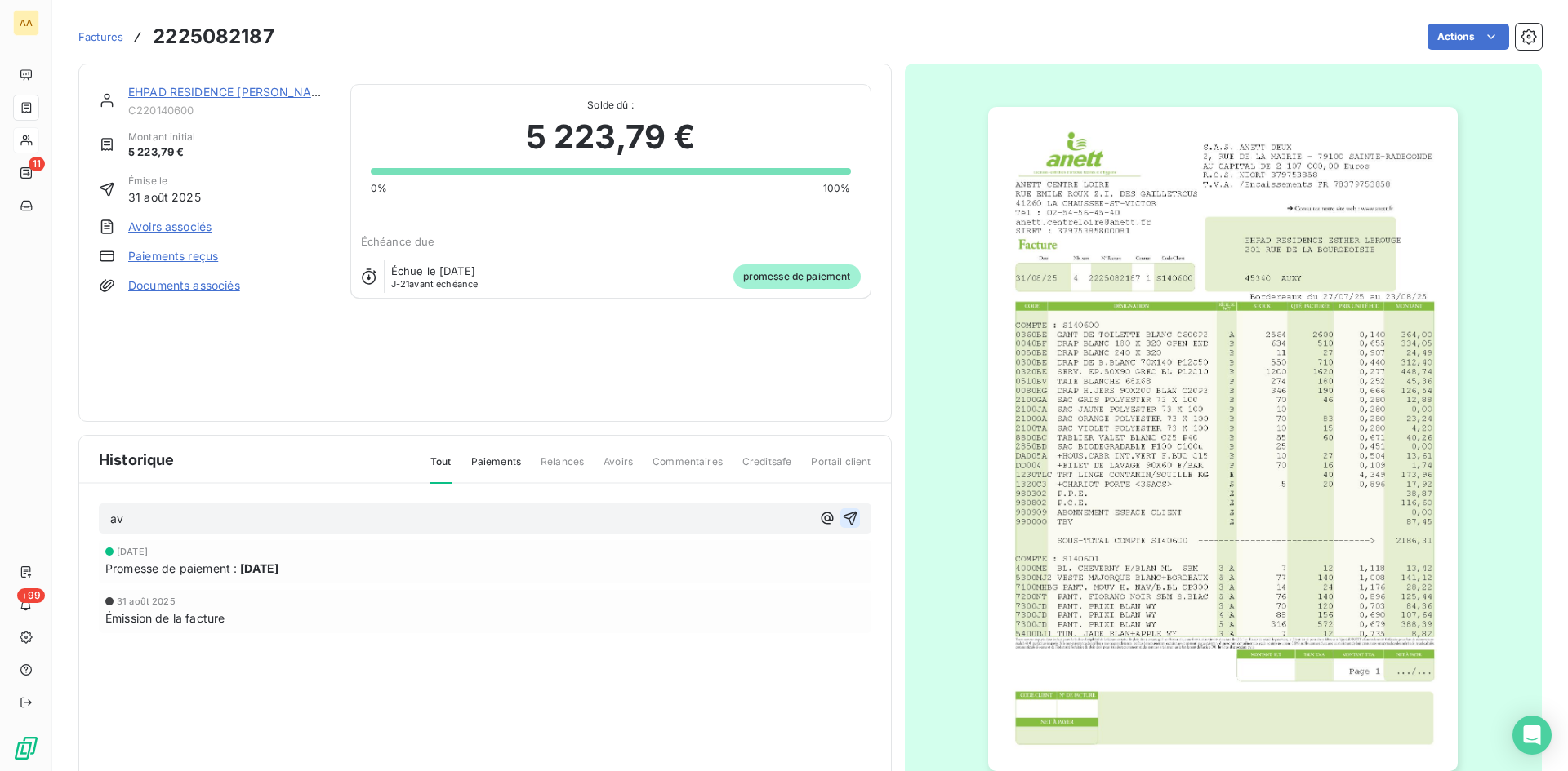
click at [846, 517] on icon "button" at bounding box center [849, 519] width 14 height 14
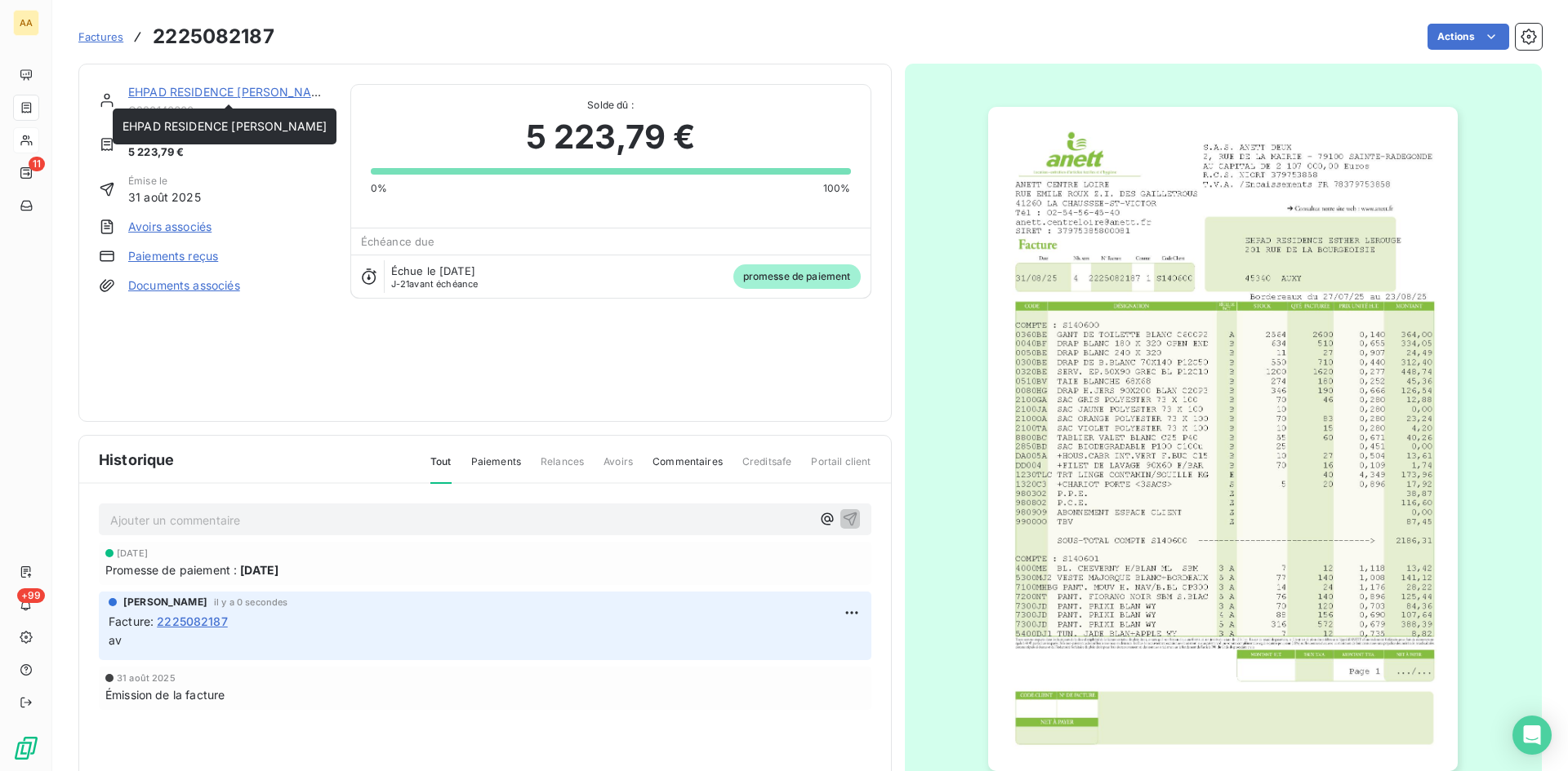
click at [235, 96] on link "EHPAD RESIDENCE [PERSON_NAME]" at bounding box center [230, 92] width 204 height 14
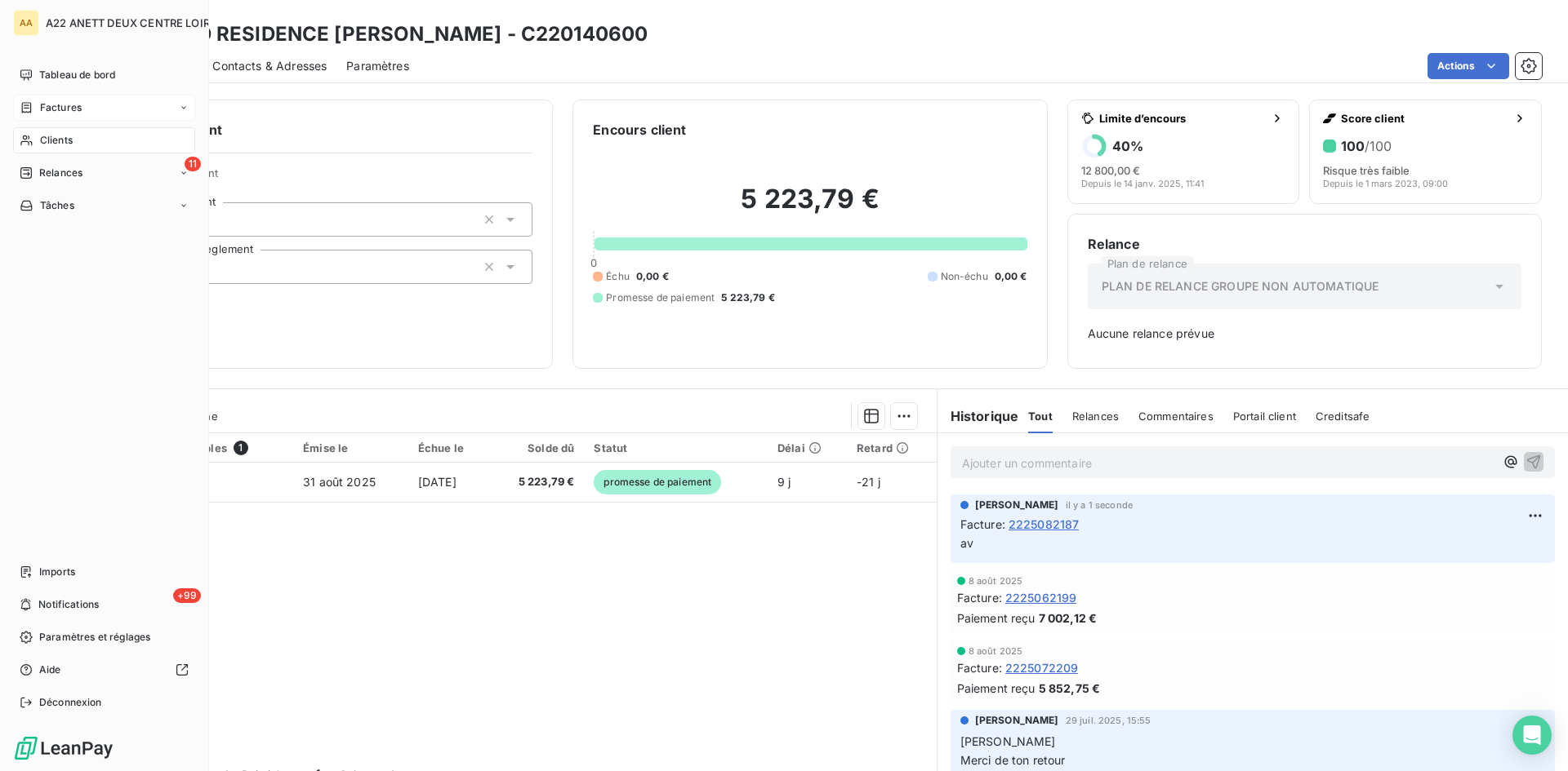
drag, startPoint x: 53, startPoint y: 138, endPoint x: 135, endPoint y: 106, distance: 88.0
click at [55, 138] on span "Clients" at bounding box center [56, 140] width 33 height 15
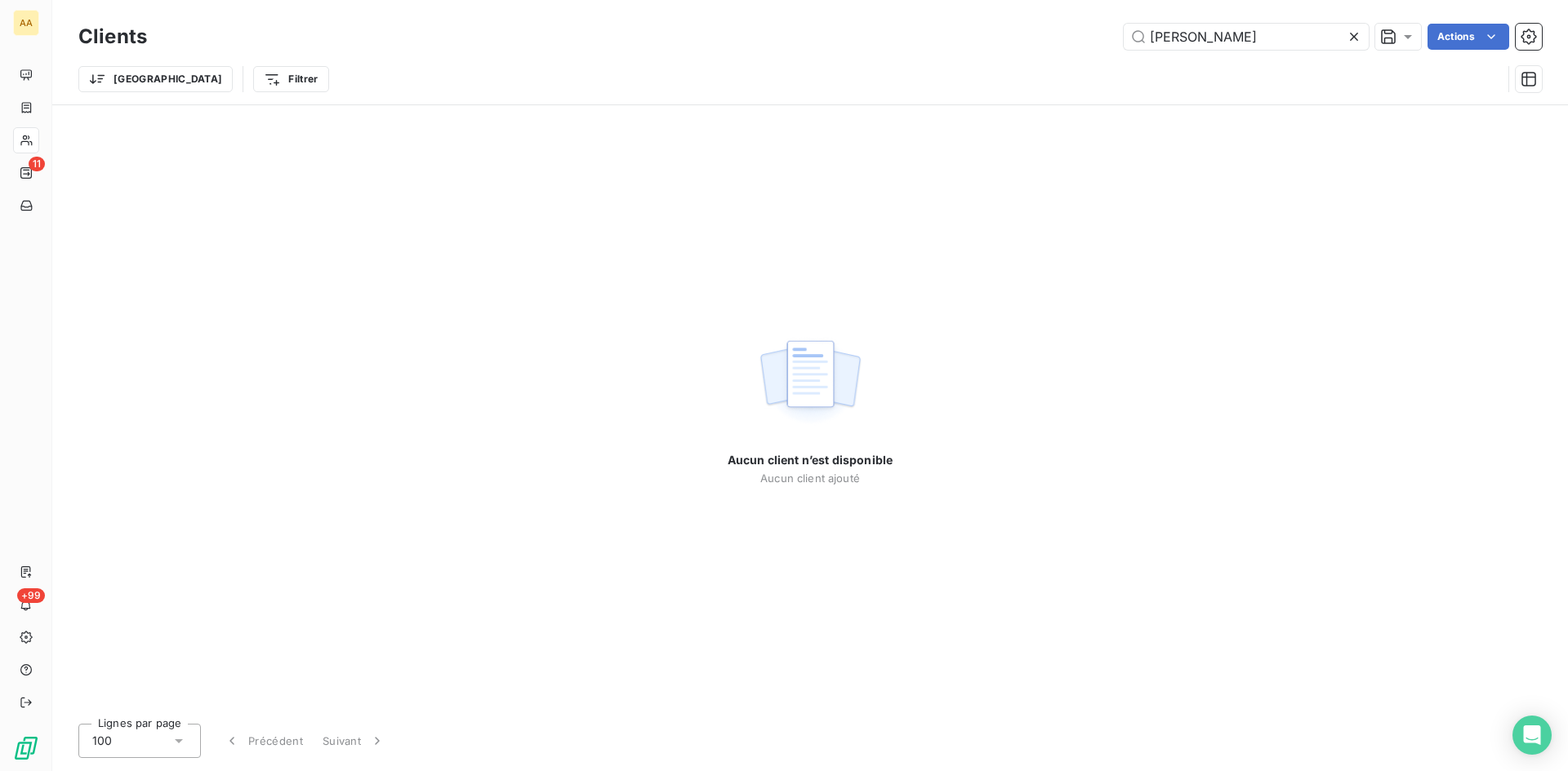
drag, startPoint x: 1188, startPoint y: 43, endPoint x: 1094, endPoint y: 43, distance: 94.0
click at [1094, 43] on div "romi Actions" at bounding box center [854, 36] width 1376 height 26
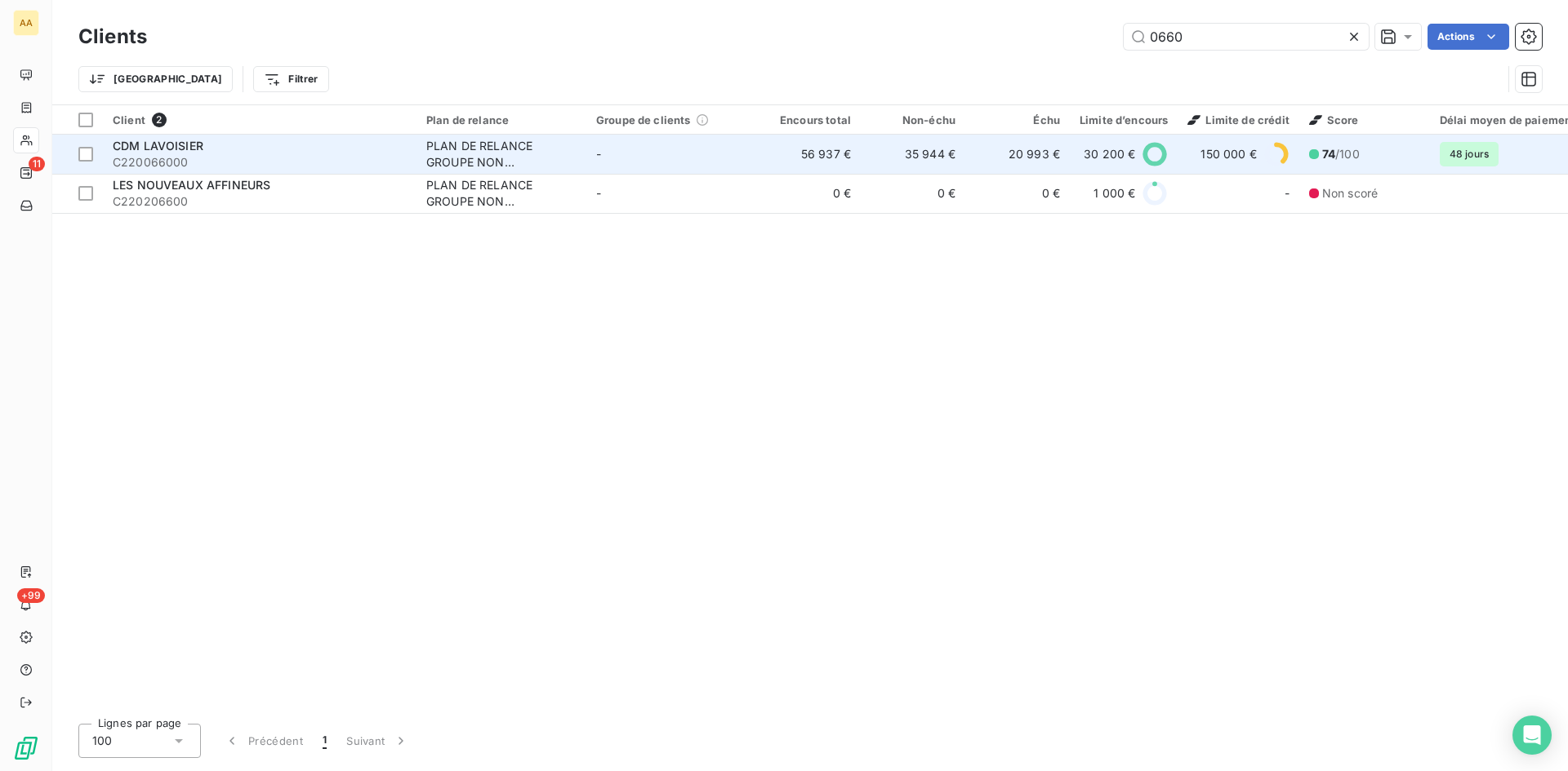
type input "0660"
click at [486, 154] on div "PLAN DE RELANCE GROUPE NON AUTOMATIQUE" at bounding box center [501, 154] width 150 height 33
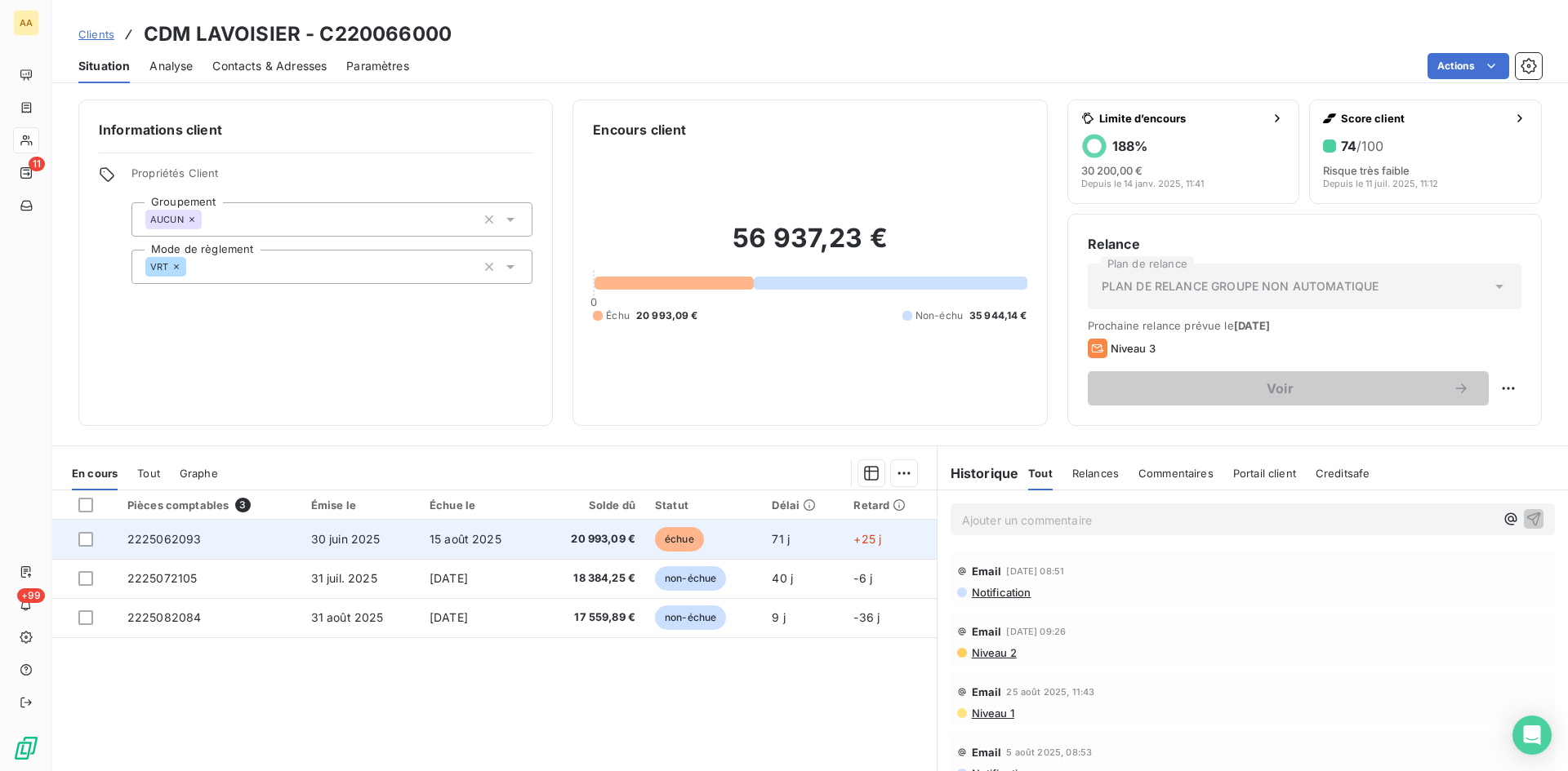
click at [176, 535] on span "2225062093" at bounding box center [164, 539] width 74 height 14
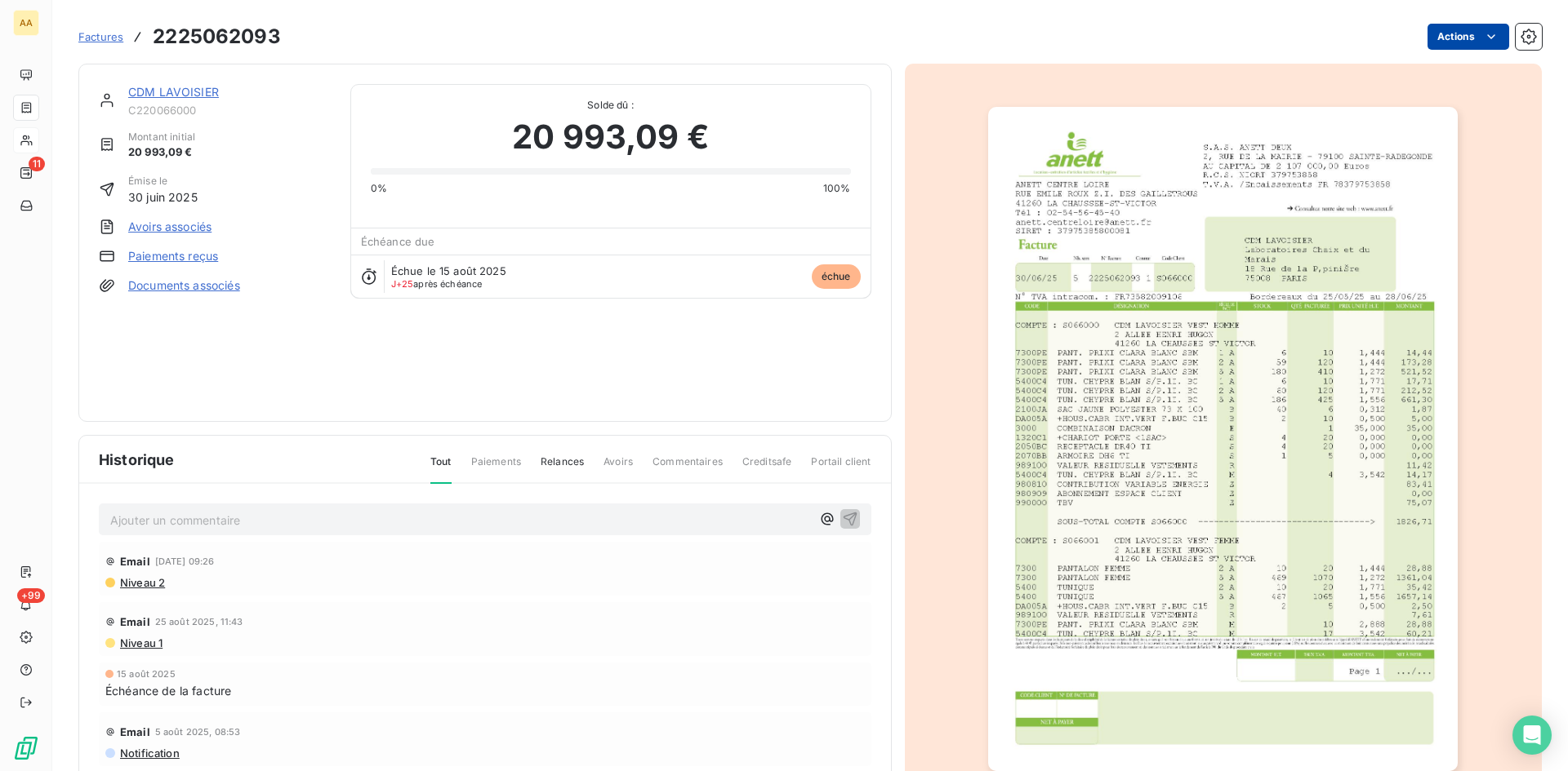
click at [1467, 39] on html "AA 11 +99 Factures 2225062093 Actions CDM LAVOISIER C220066000 Montant initial …" at bounding box center [784, 385] width 1568 height 771
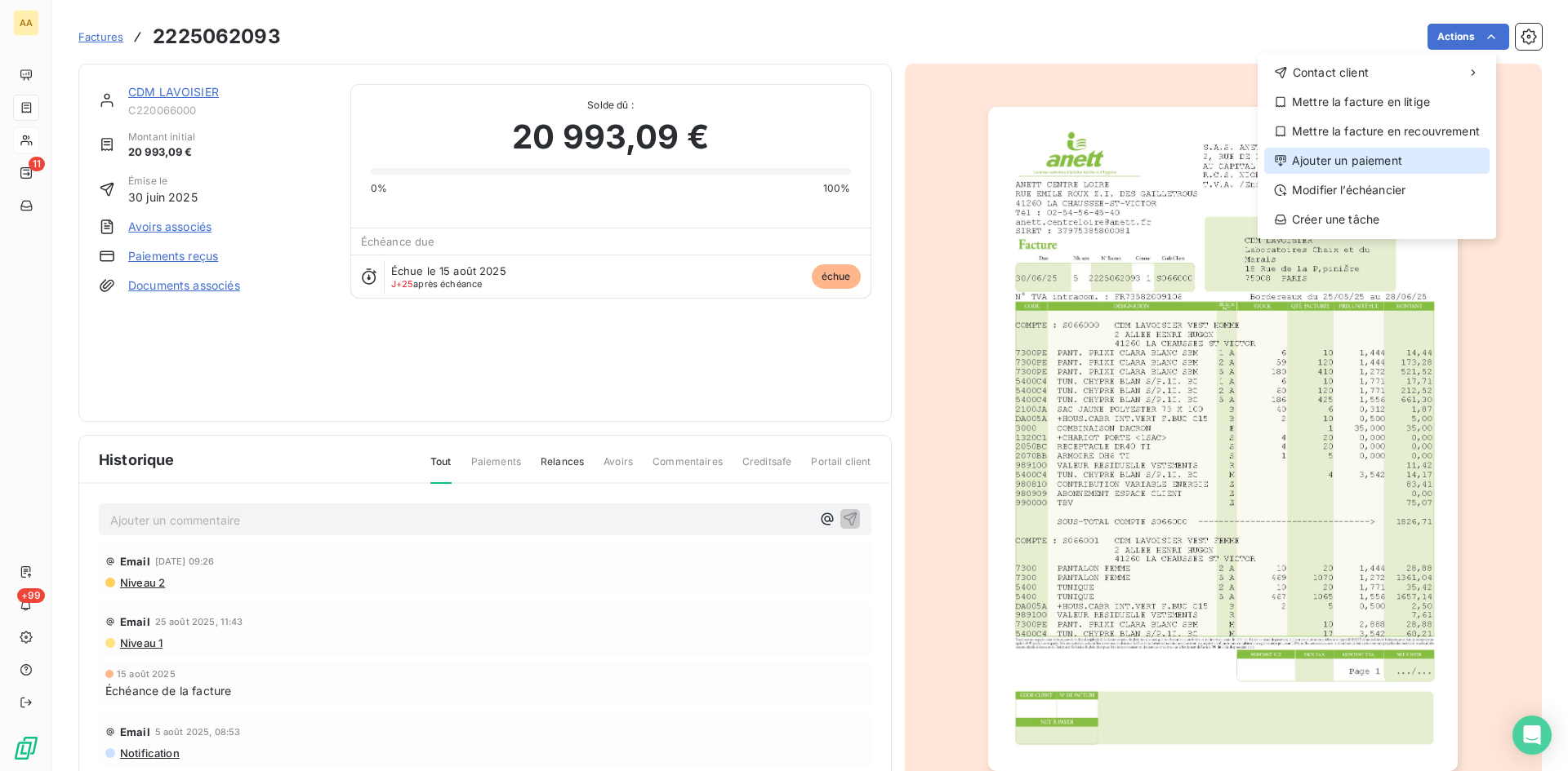
click at [1405, 159] on div "Ajouter un paiement" at bounding box center [1377, 160] width 226 height 26
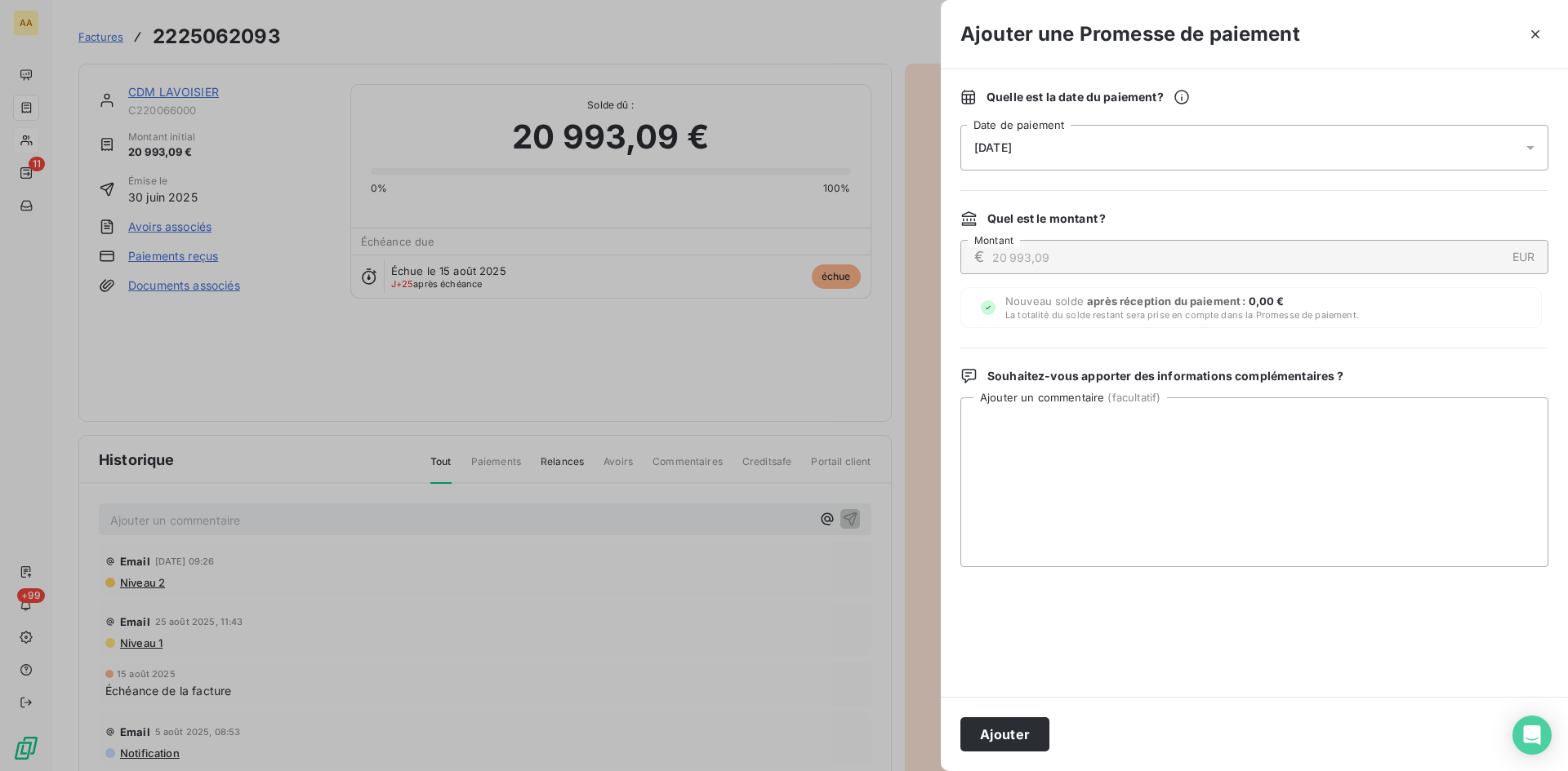
click at [1092, 137] on div "[DATE]" at bounding box center [1255, 148] width 588 height 46
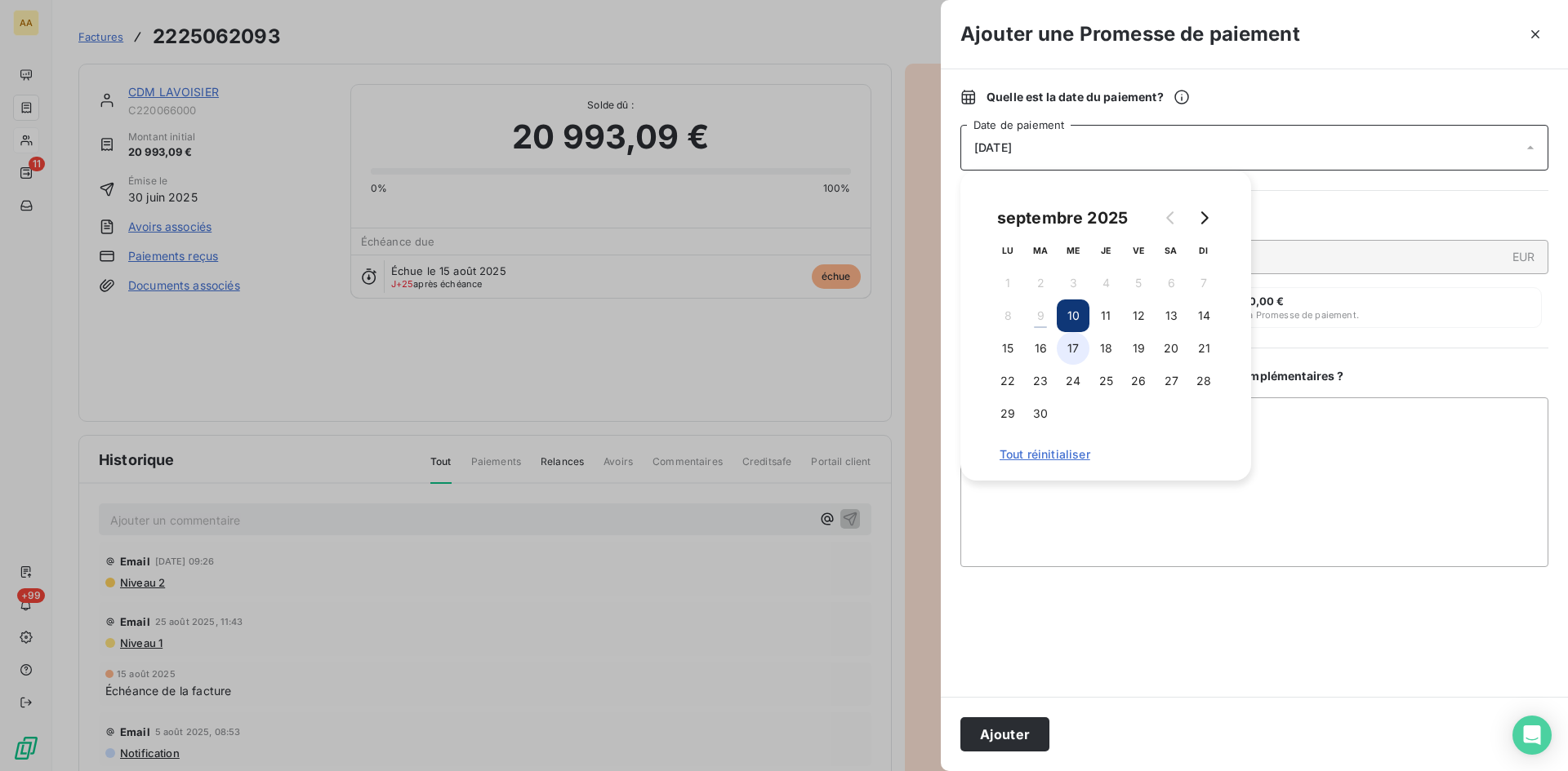
click at [1082, 348] on button "17" at bounding box center [1072, 348] width 33 height 33
click at [985, 736] on button "Ajouter" at bounding box center [1005, 734] width 89 height 34
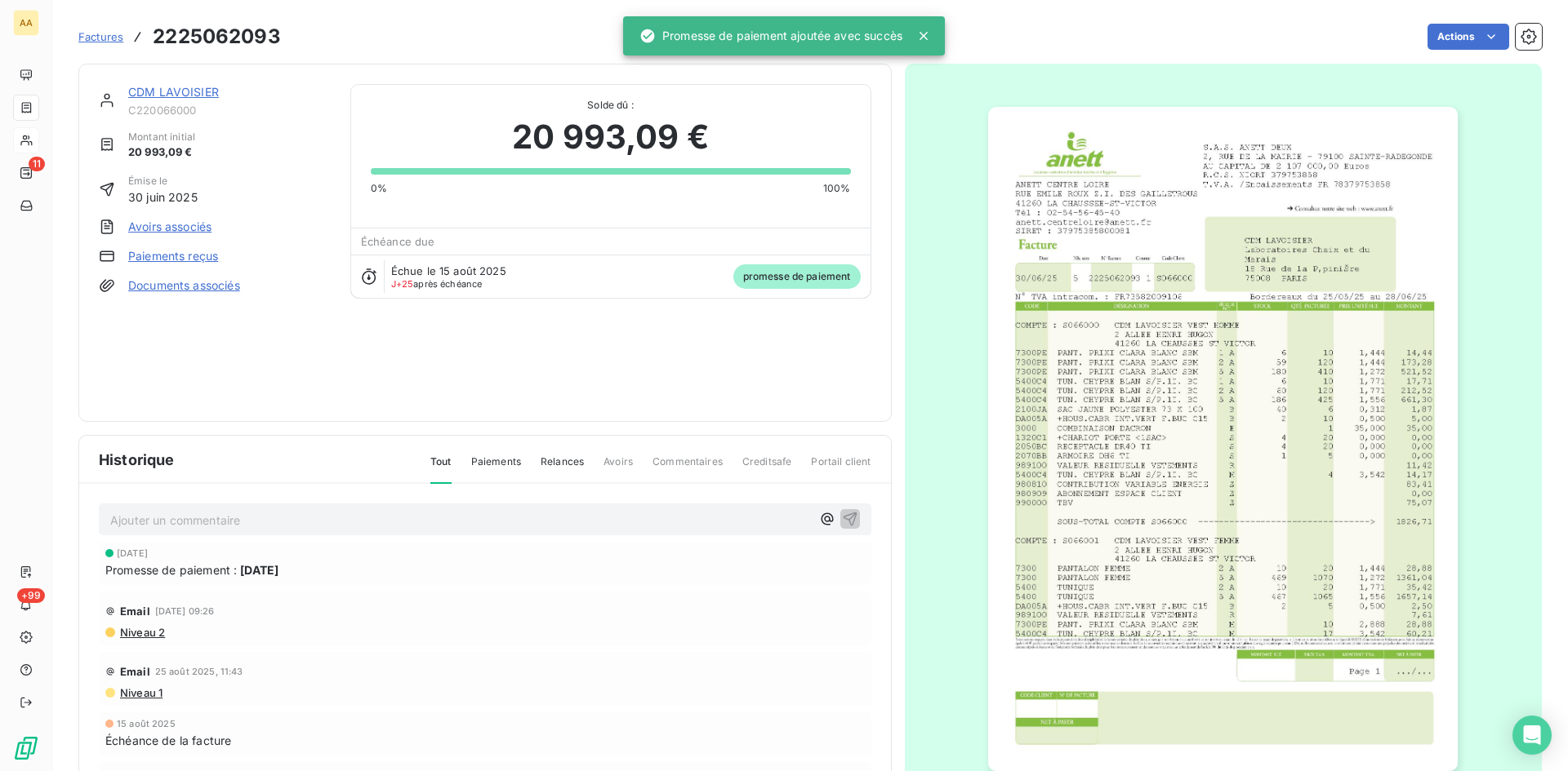
click at [420, 520] on p "Ajouter un commentaire ﻿" at bounding box center [461, 520] width 700 height 20
click at [842, 520] on icon "button" at bounding box center [850, 519] width 17 height 17
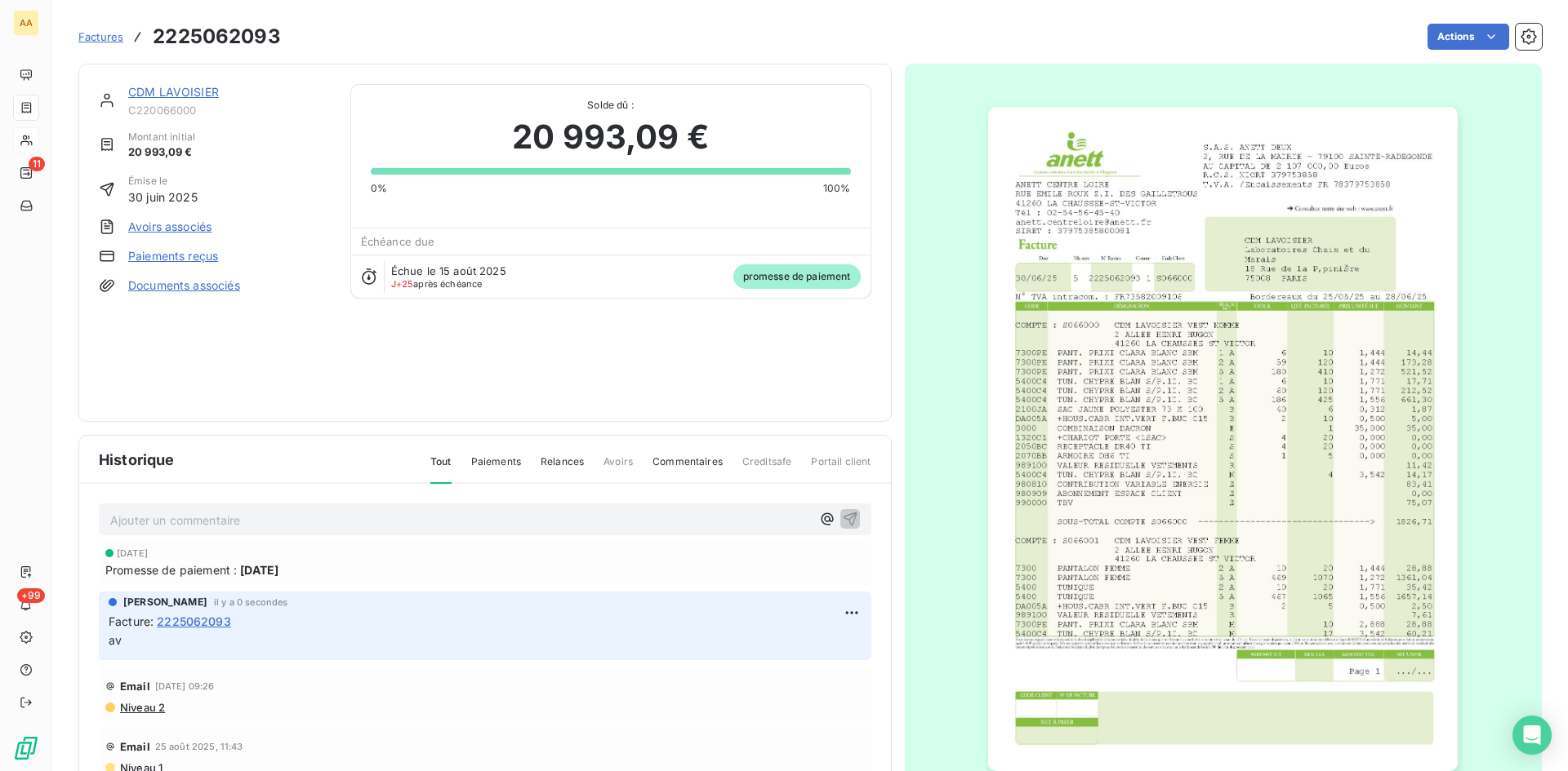
click at [190, 89] on link "CDM LAVOISIER" at bounding box center [173, 92] width 90 height 14
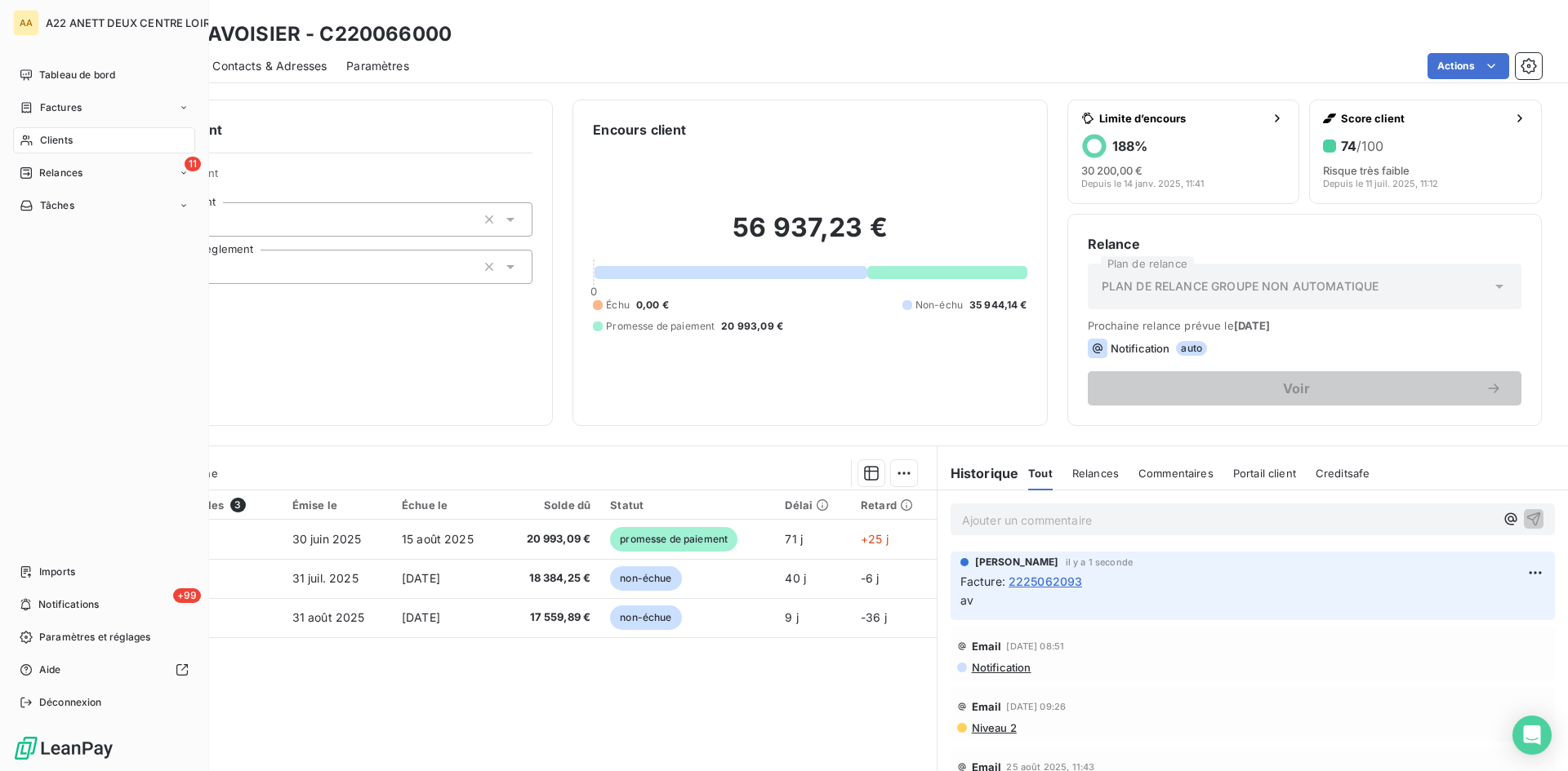
click at [47, 138] on span "Clients" at bounding box center [56, 140] width 33 height 15
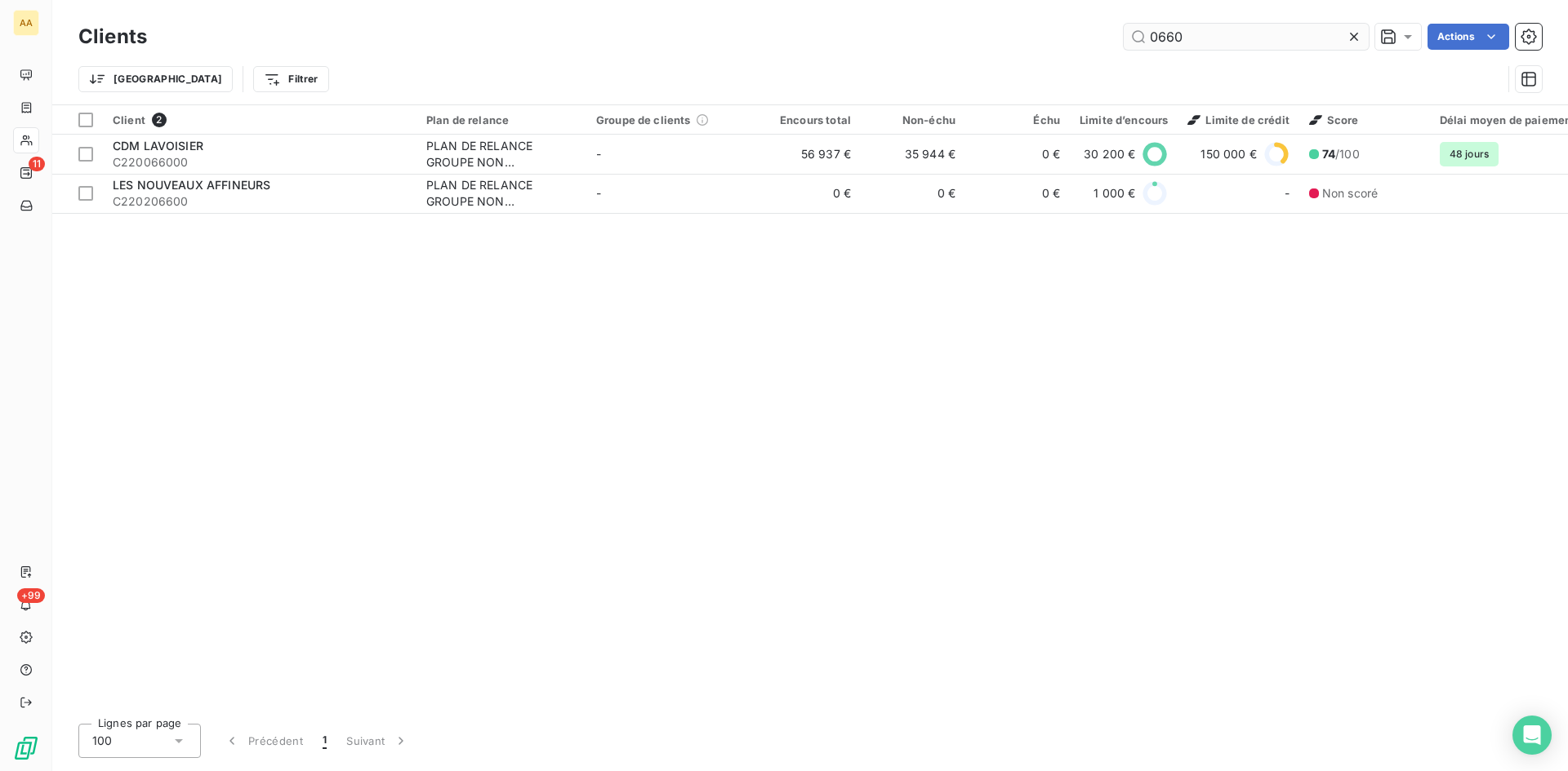
drag, startPoint x: 1193, startPoint y: 38, endPoint x: 1128, endPoint y: 25, distance: 66.3
click at [1128, 25] on input "0660" at bounding box center [1246, 36] width 245 height 26
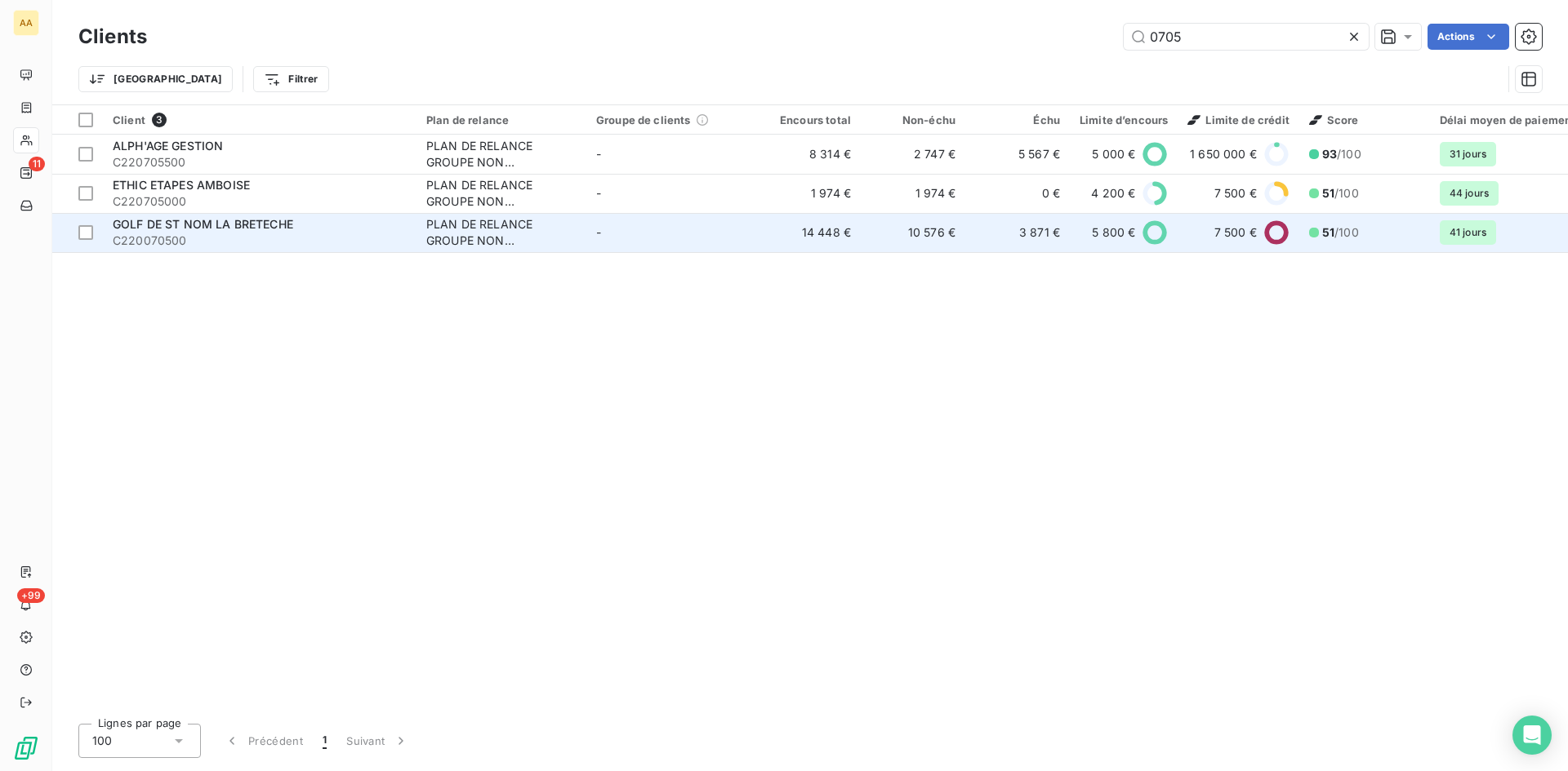
type input "0705"
click at [486, 235] on div "PLAN DE RELANCE GROUPE NON AUTOMATIQUE" at bounding box center [501, 232] width 150 height 33
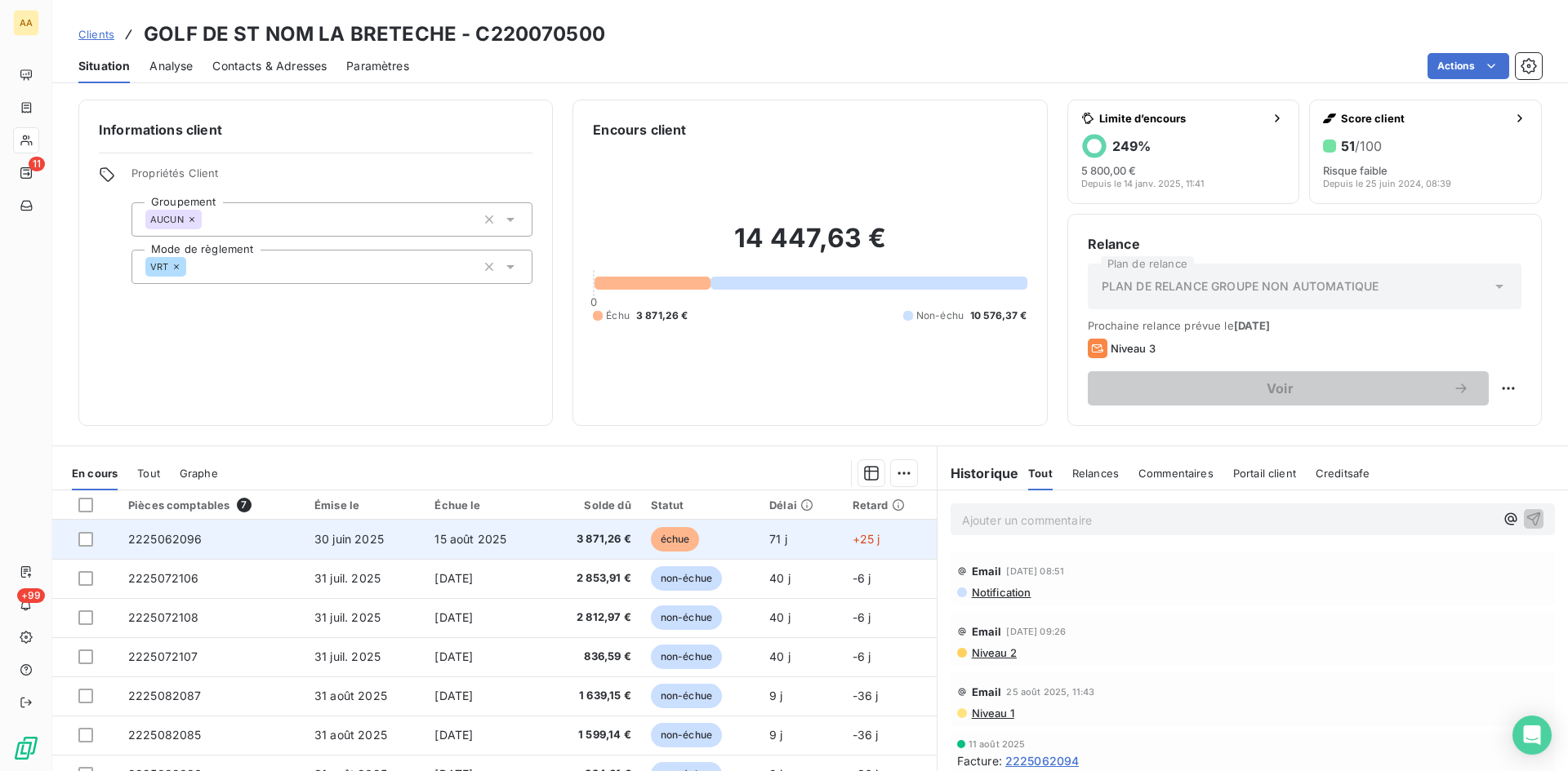
click at [187, 540] on span "2225062096" at bounding box center [165, 539] width 74 height 14
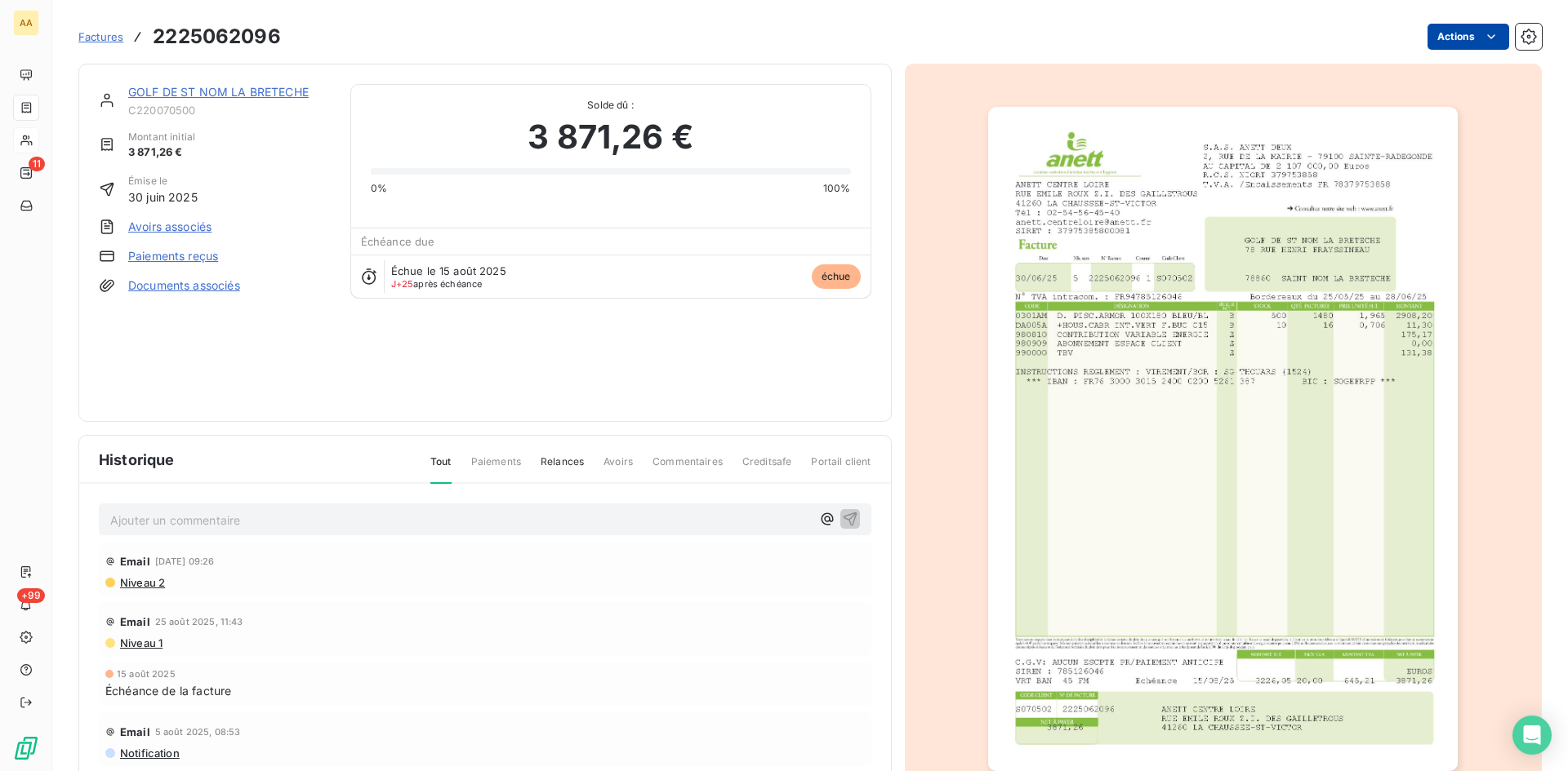
click at [1455, 42] on html "AA 11 +99 Factures 2225062096 Actions GOLF DE ST NOM LA BRETECHE C220070500 Mon…" at bounding box center [784, 385] width 1568 height 771
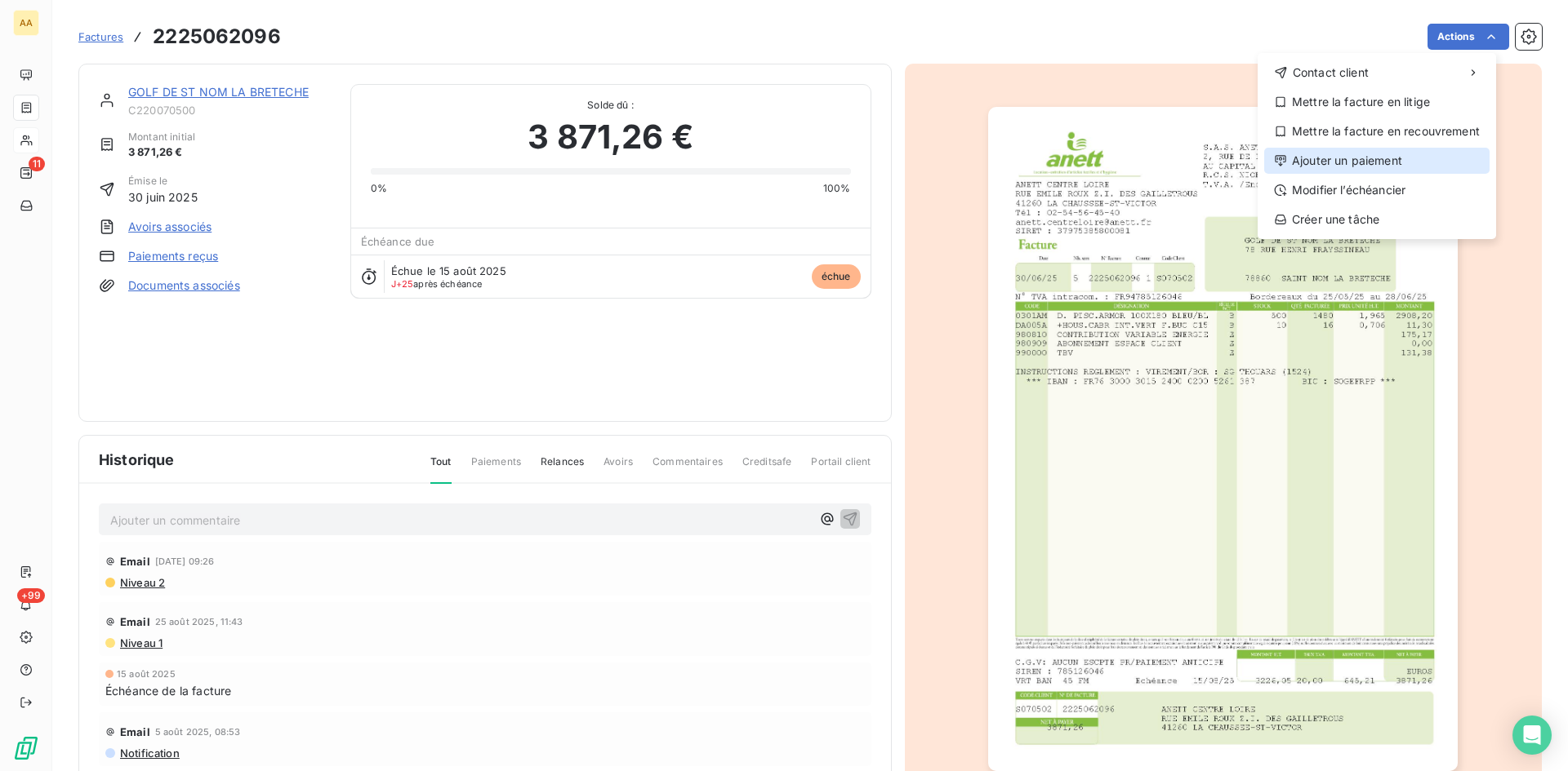
click at [1374, 161] on div "Ajouter un paiement" at bounding box center [1377, 160] width 226 height 26
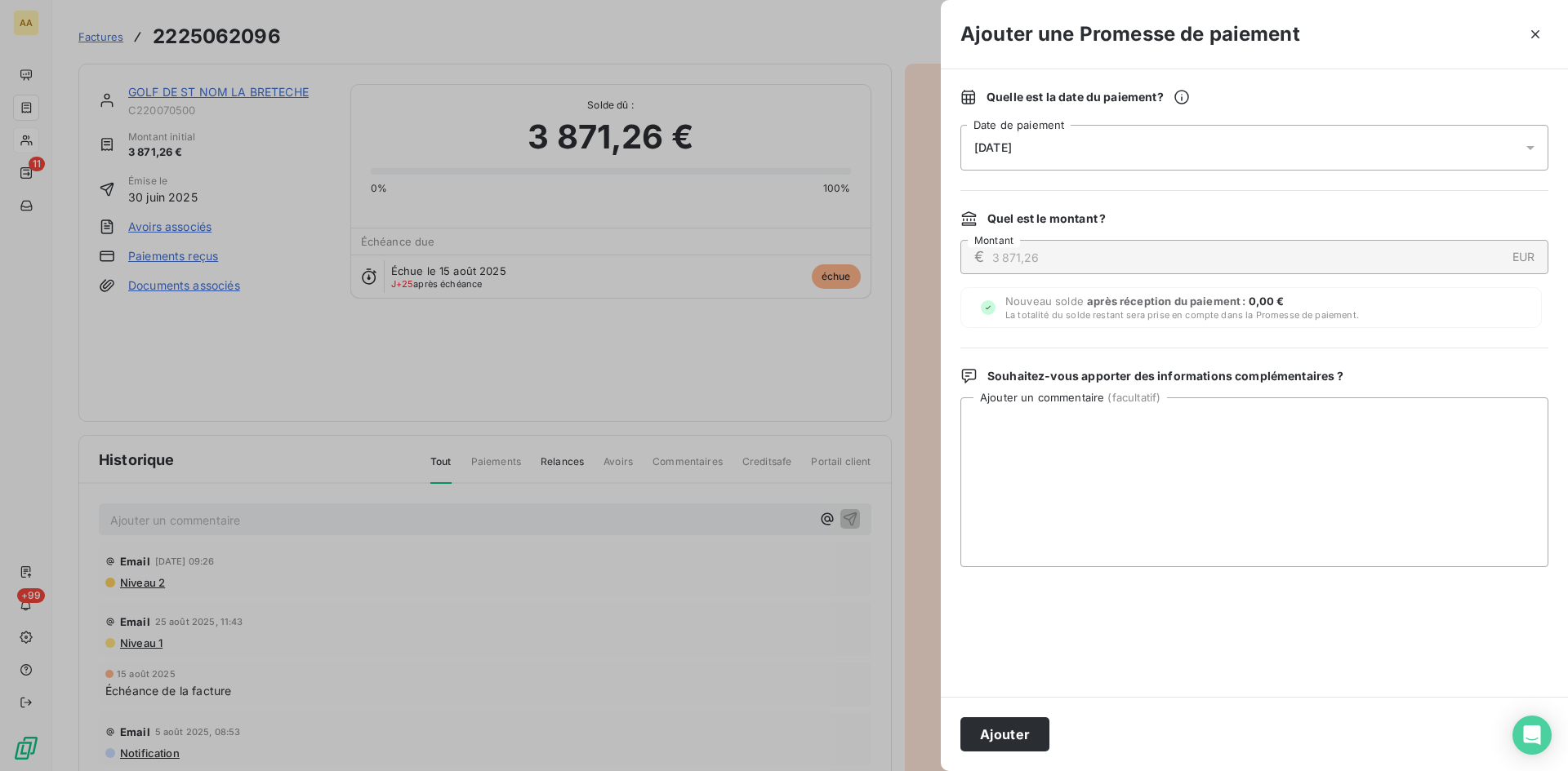
click at [1012, 145] on span "[DATE]" at bounding box center [993, 148] width 38 height 13
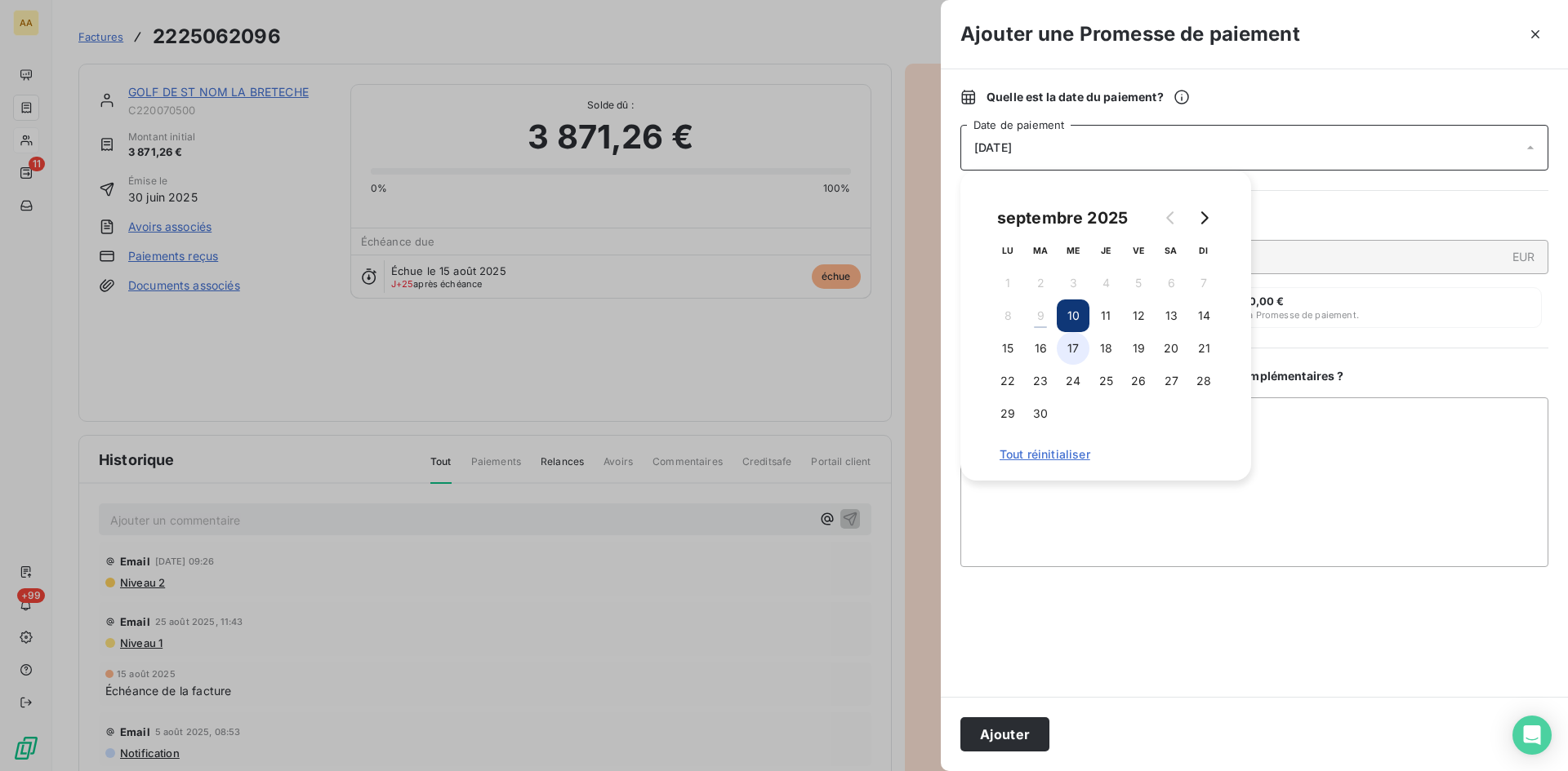
click at [1078, 355] on button "17" at bounding box center [1072, 348] width 33 height 33
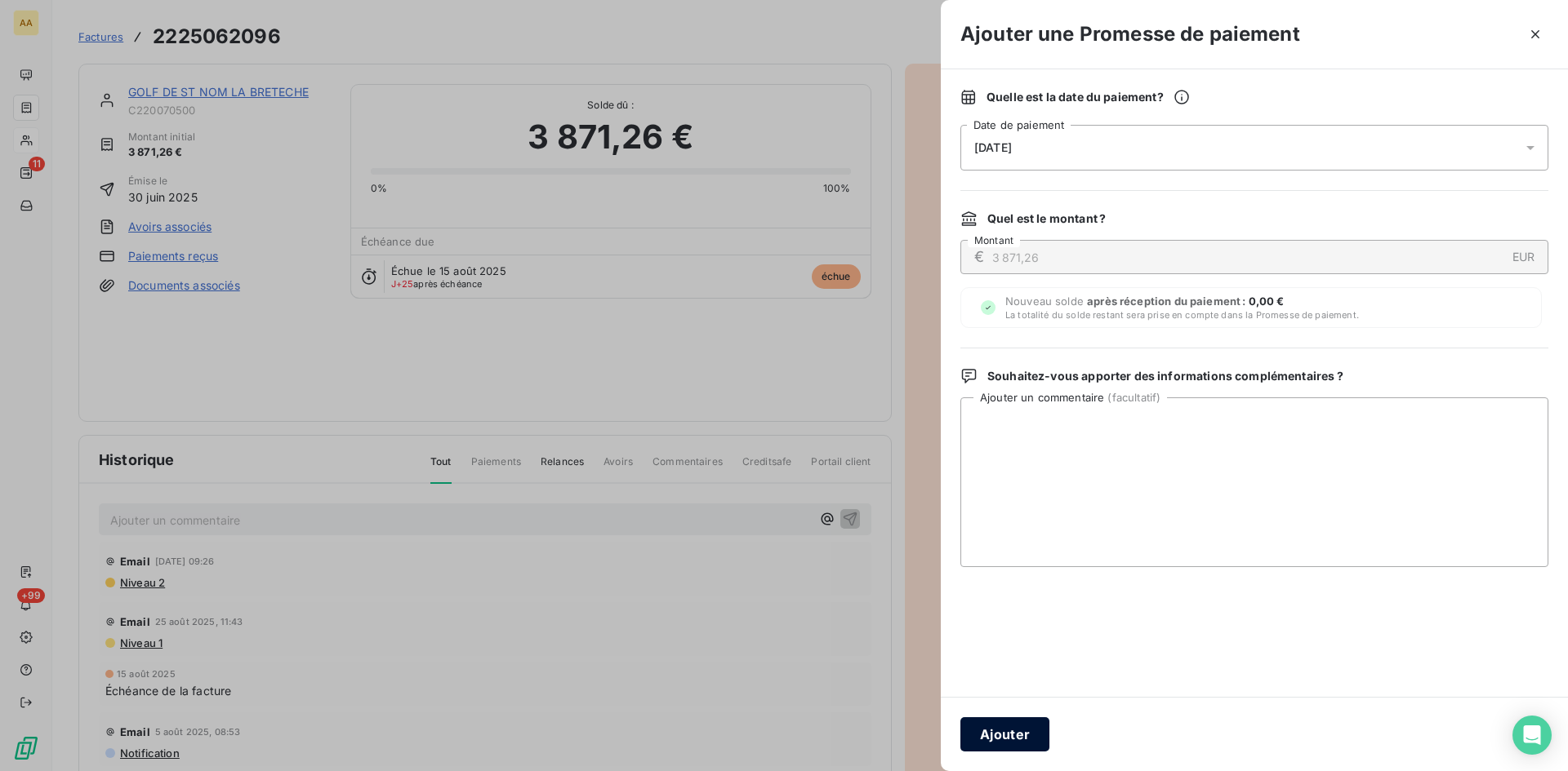
drag, startPoint x: 1036, startPoint y: 725, endPoint x: 745, endPoint y: 504, distance: 365.4
click at [1034, 726] on button "Ajouter" at bounding box center [1005, 734] width 89 height 34
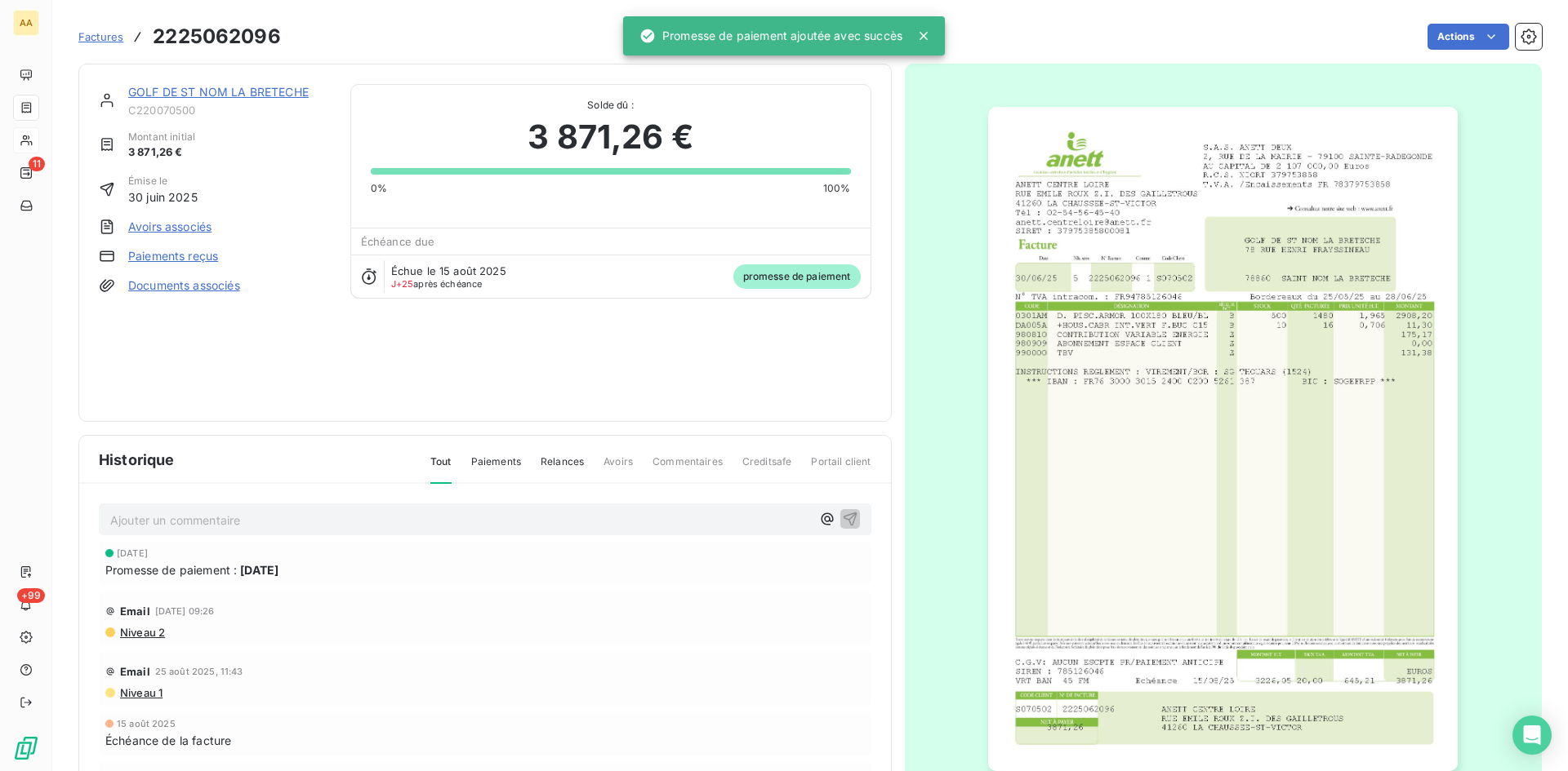
click at [513, 529] on div "Ajouter un commentaire ﻿" at bounding box center [485, 520] width 772 height 32
click at [506, 517] on p "Ajouter un commentaire ﻿" at bounding box center [461, 520] width 700 height 20
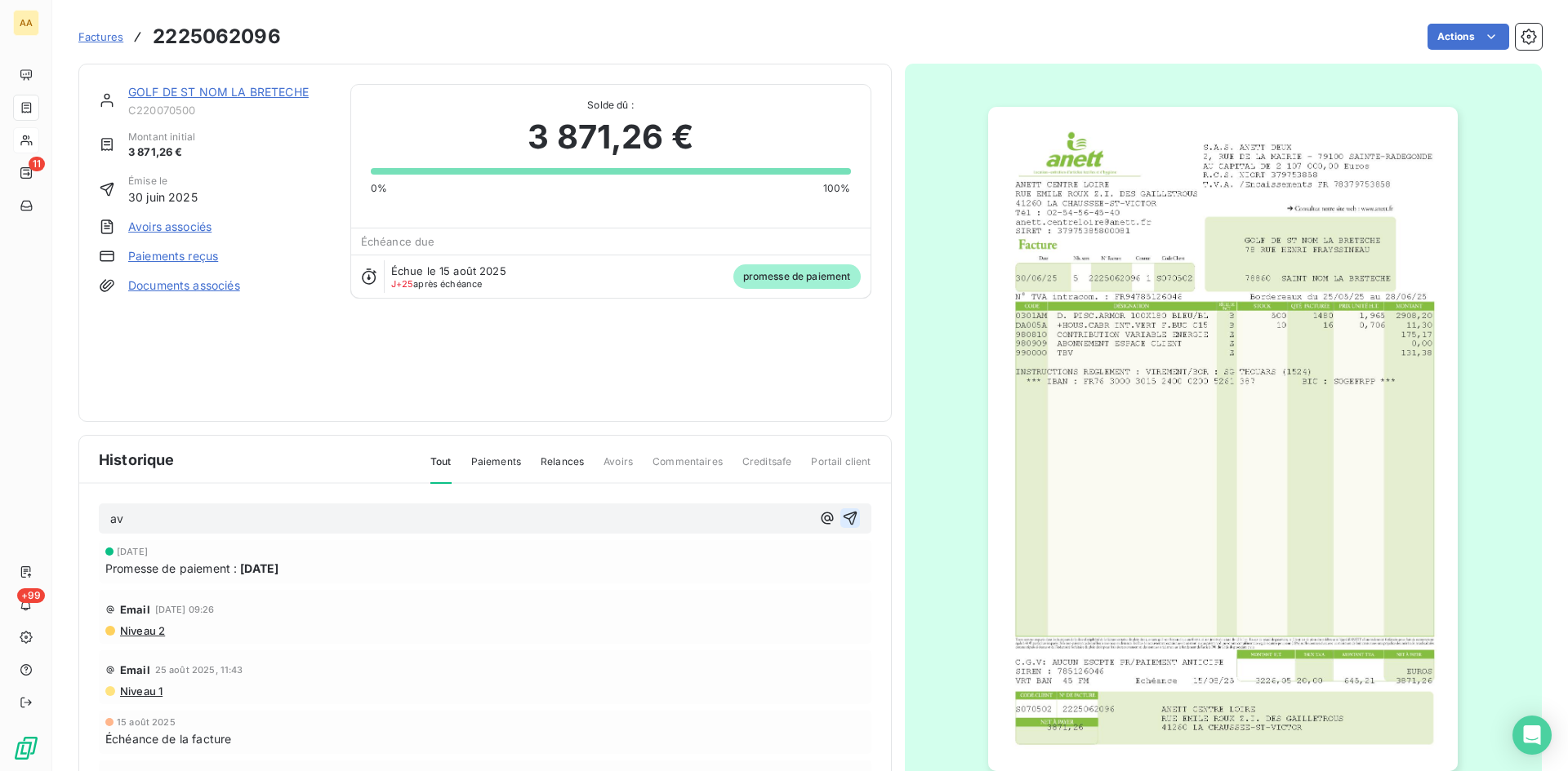
click at [842, 520] on icon "button" at bounding box center [850, 519] width 17 height 17
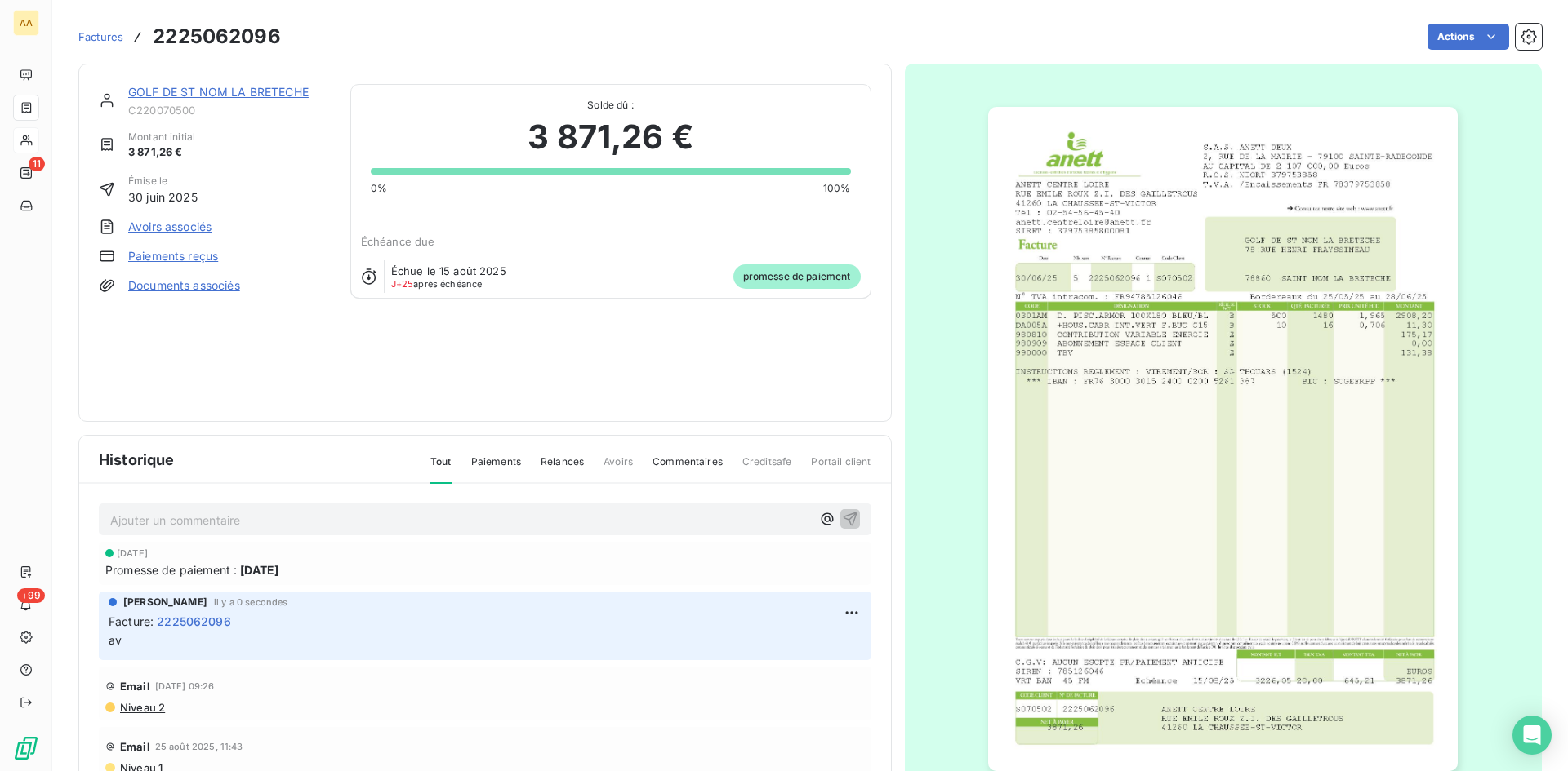
click at [239, 89] on link "GOLF DE ST NOM LA BRETECHE" at bounding box center [218, 92] width 181 height 14
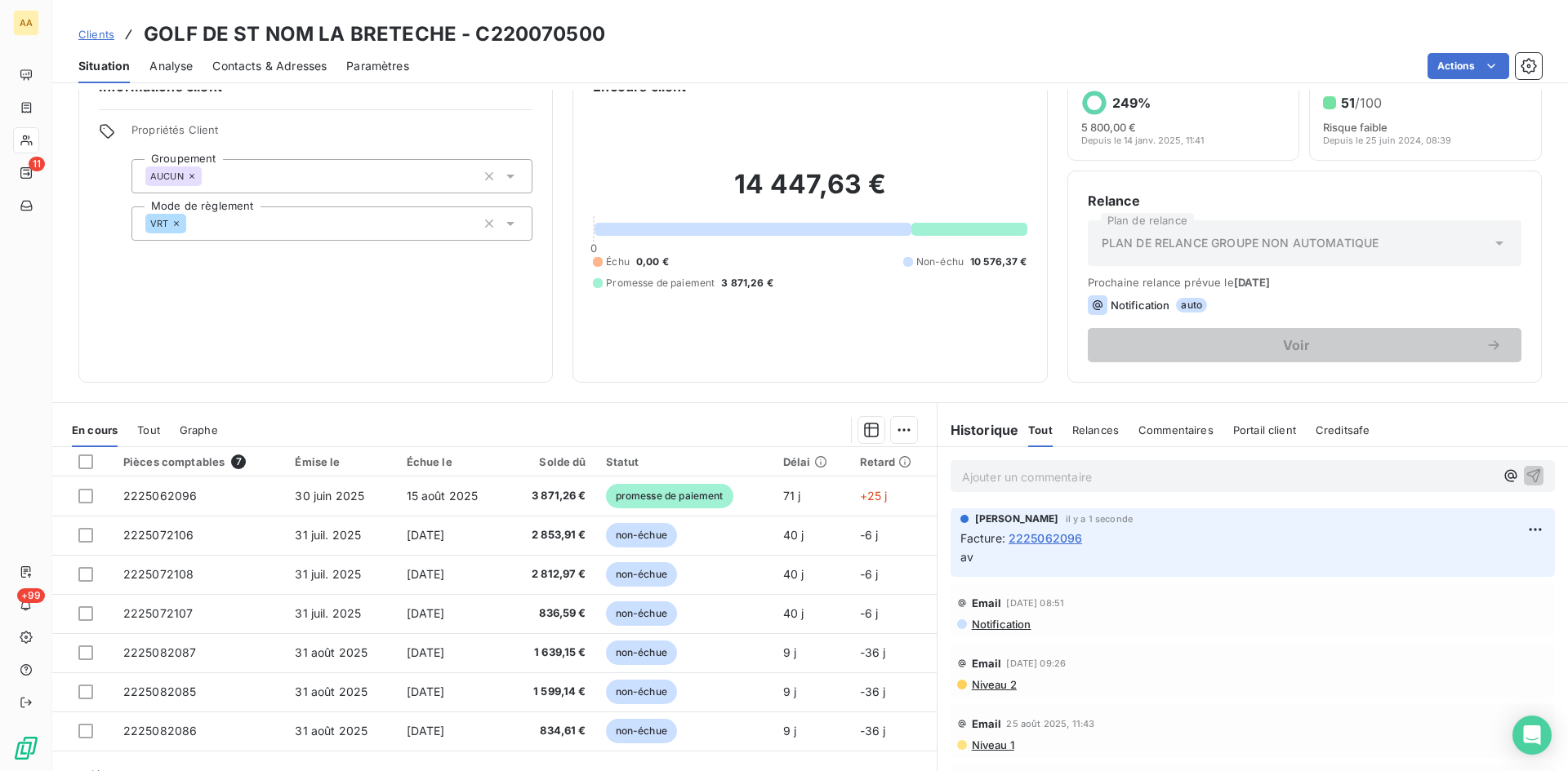
scroll to position [83, 0]
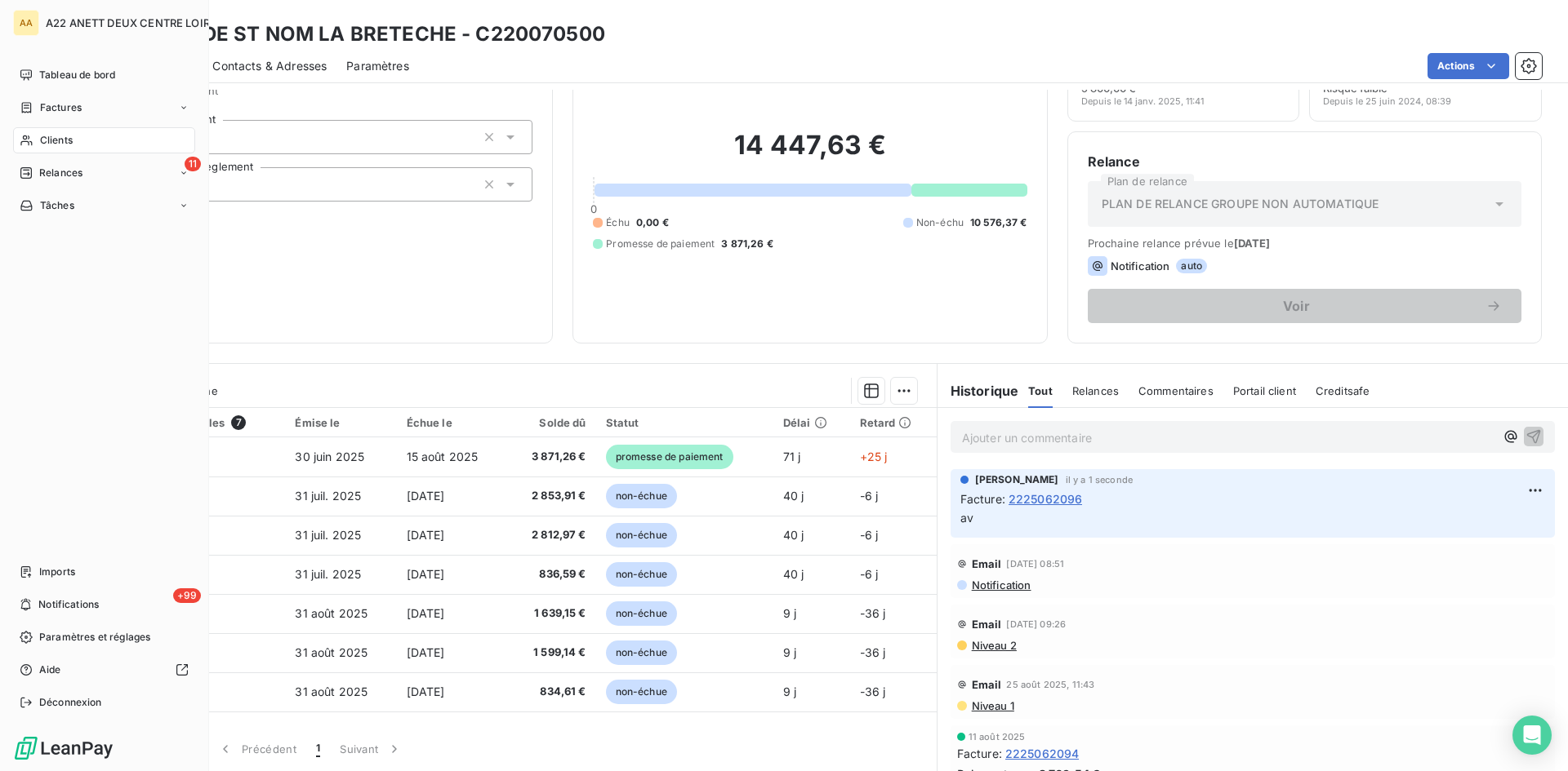
click at [61, 139] on span "Clients" at bounding box center [56, 140] width 33 height 15
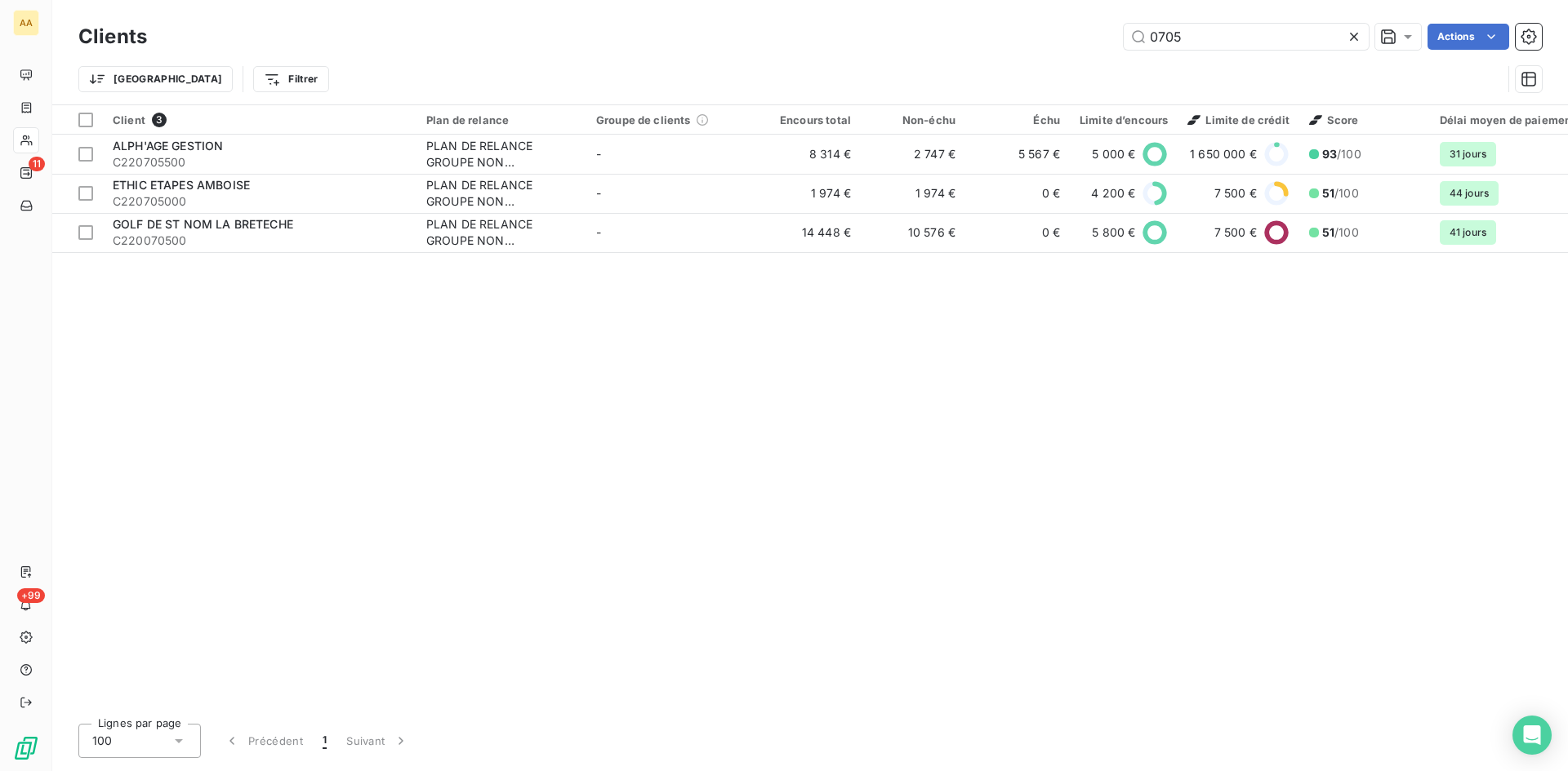
drag, startPoint x: 1190, startPoint y: 30, endPoint x: 971, endPoint y: 35, distance: 219.1
click at [973, 33] on div "0705 Actions" at bounding box center [854, 36] width 1376 height 26
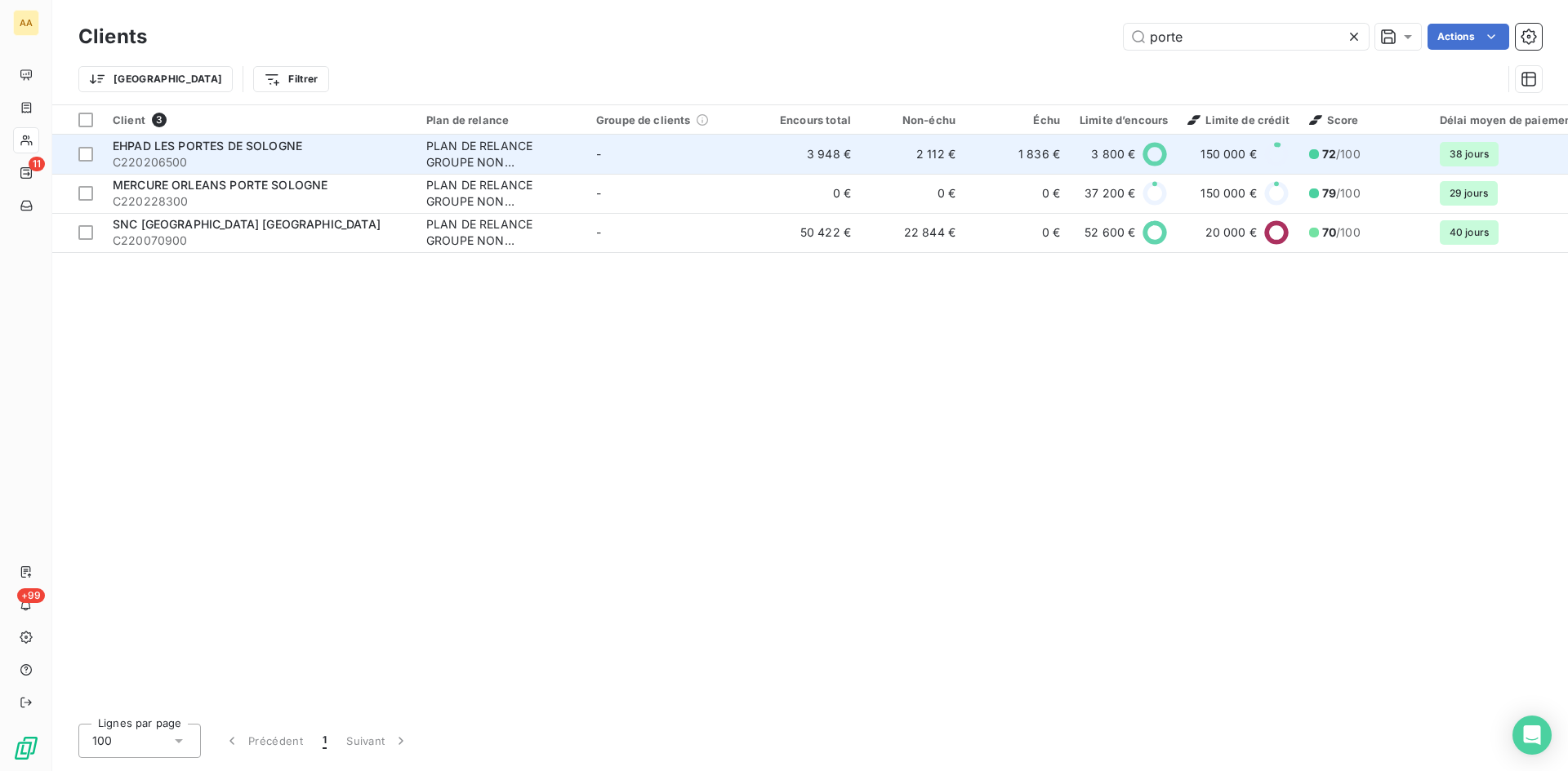
type input "porte"
click at [462, 158] on div "PLAN DE RELANCE GROUPE NON AUTOMATIQUE" at bounding box center [501, 154] width 150 height 33
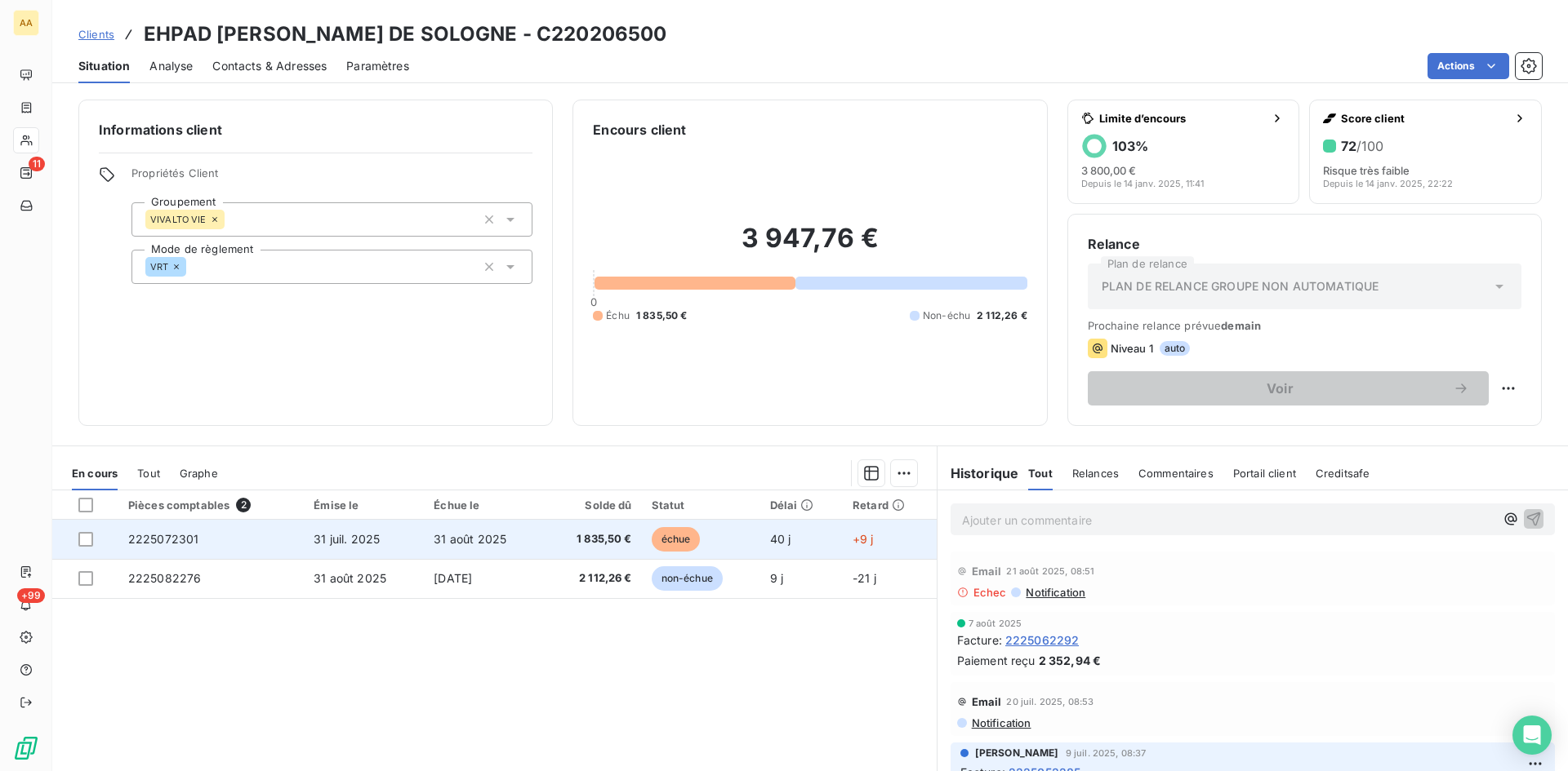
click at [165, 541] on span "2225072301" at bounding box center [163, 539] width 71 height 14
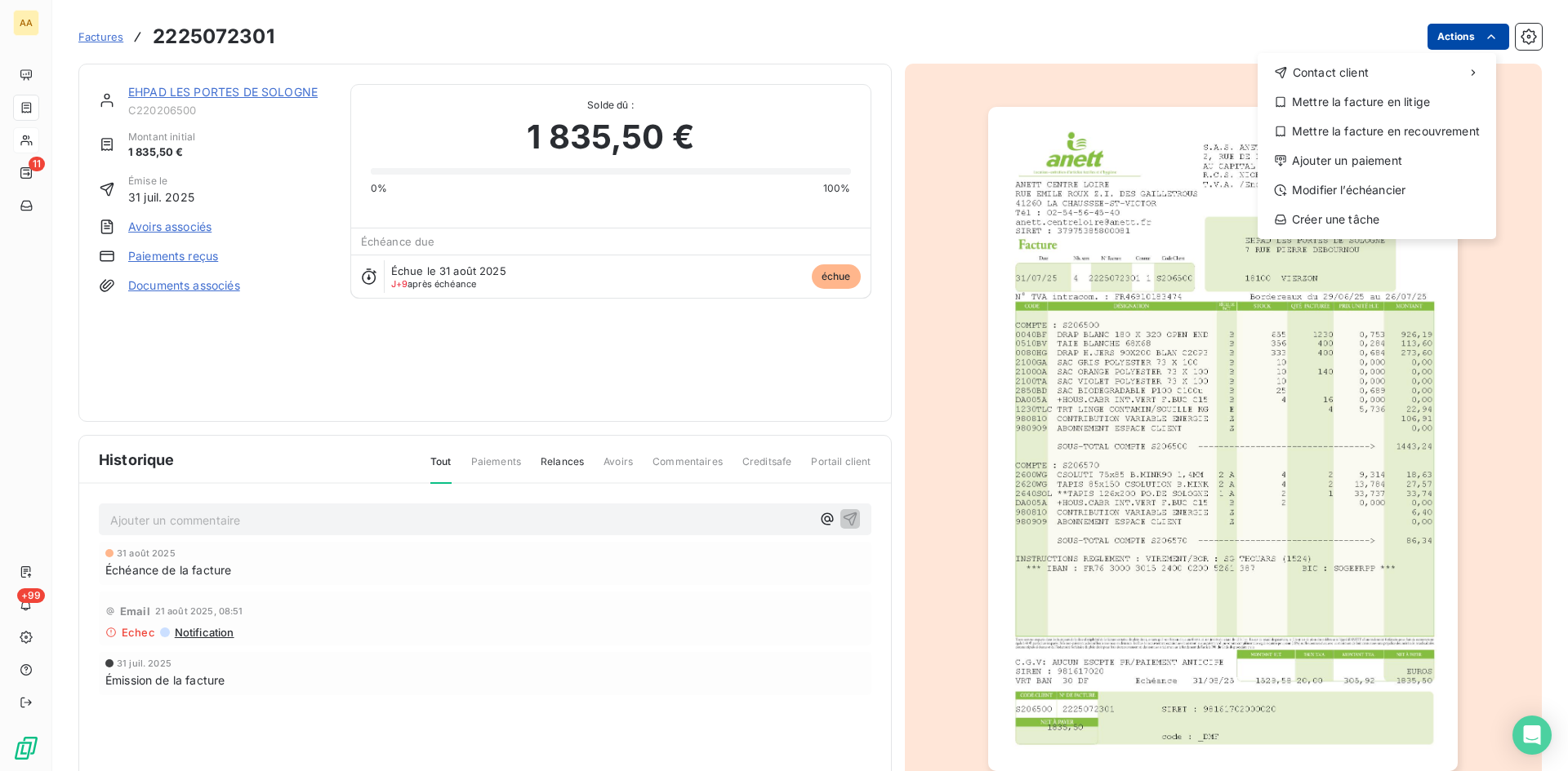
click at [1435, 32] on html "AA 11 +99 Factures [PHONE_NUMBER] Actions Contact client Mettre la facture en l…" at bounding box center [784, 385] width 1568 height 771
click at [1376, 155] on div "Ajouter un paiement" at bounding box center [1377, 160] width 226 height 26
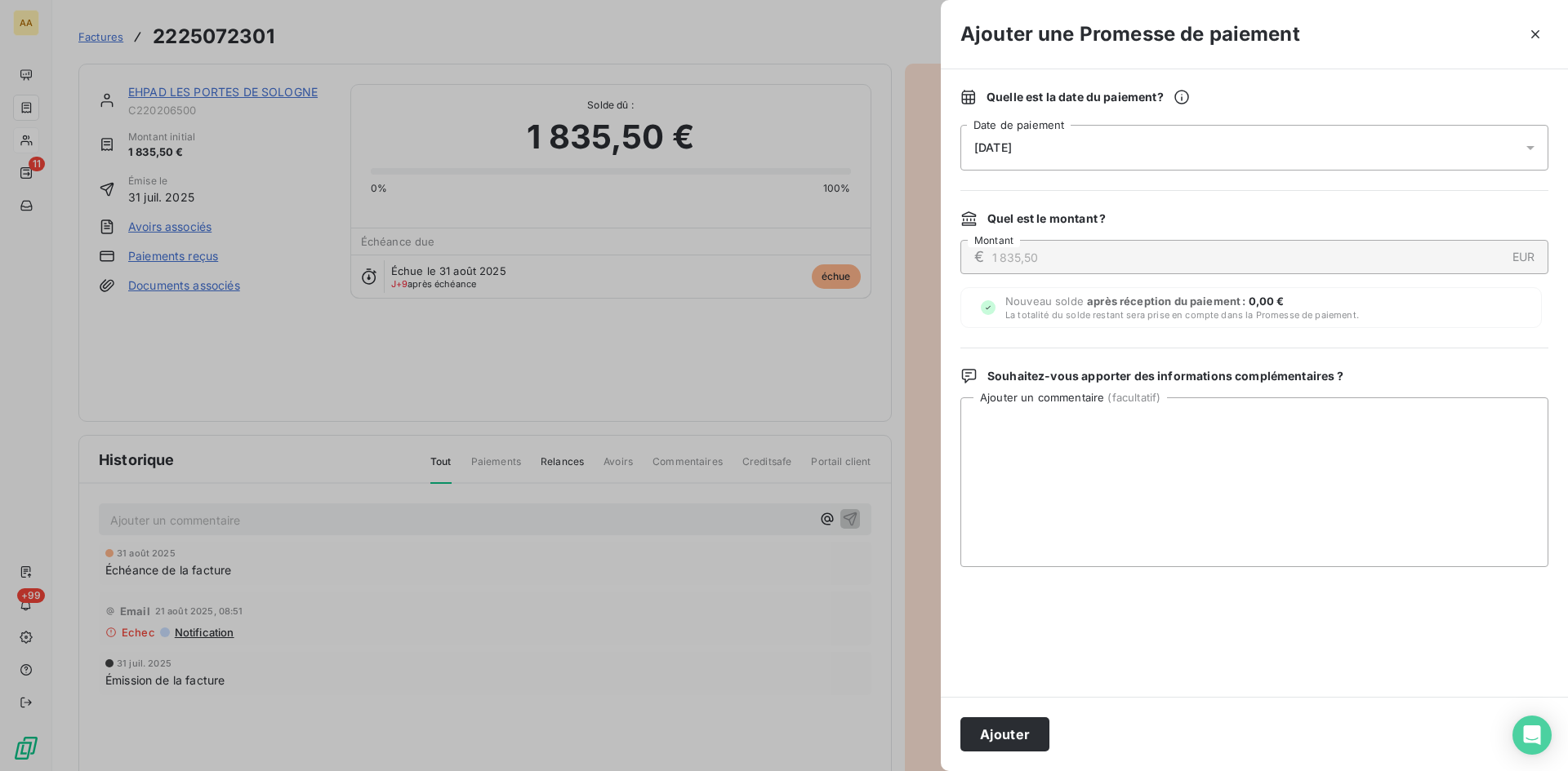
click at [1031, 138] on div "[DATE]" at bounding box center [1255, 148] width 588 height 46
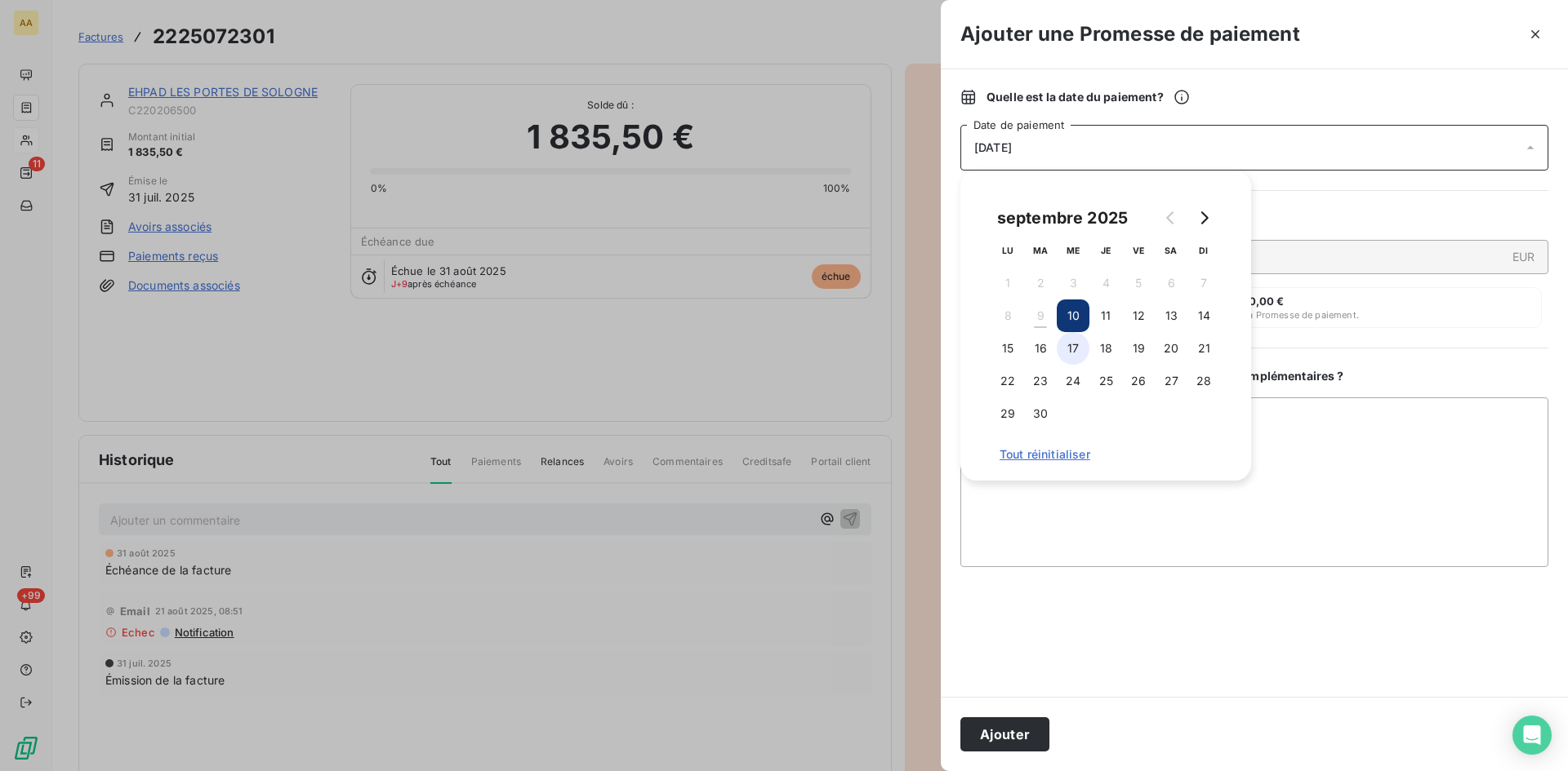
click at [1072, 354] on button "17" at bounding box center [1072, 348] width 33 height 33
click at [1025, 733] on button "Ajouter" at bounding box center [1005, 734] width 89 height 34
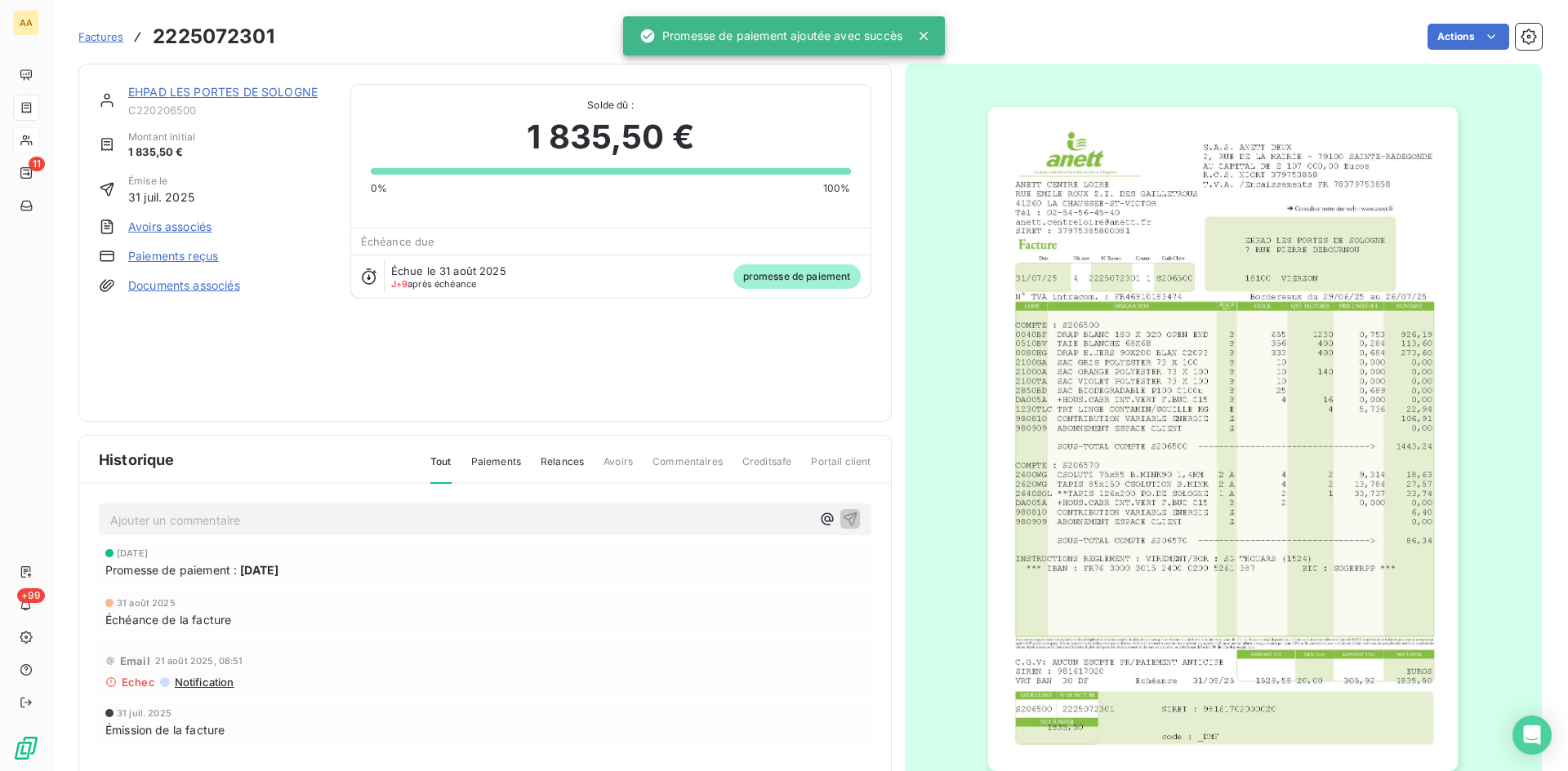
click at [369, 514] on p "Ajouter un commentaire ﻿" at bounding box center [461, 520] width 700 height 20
click at [845, 519] on icon "button" at bounding box center [850, 519] width 17 height 17
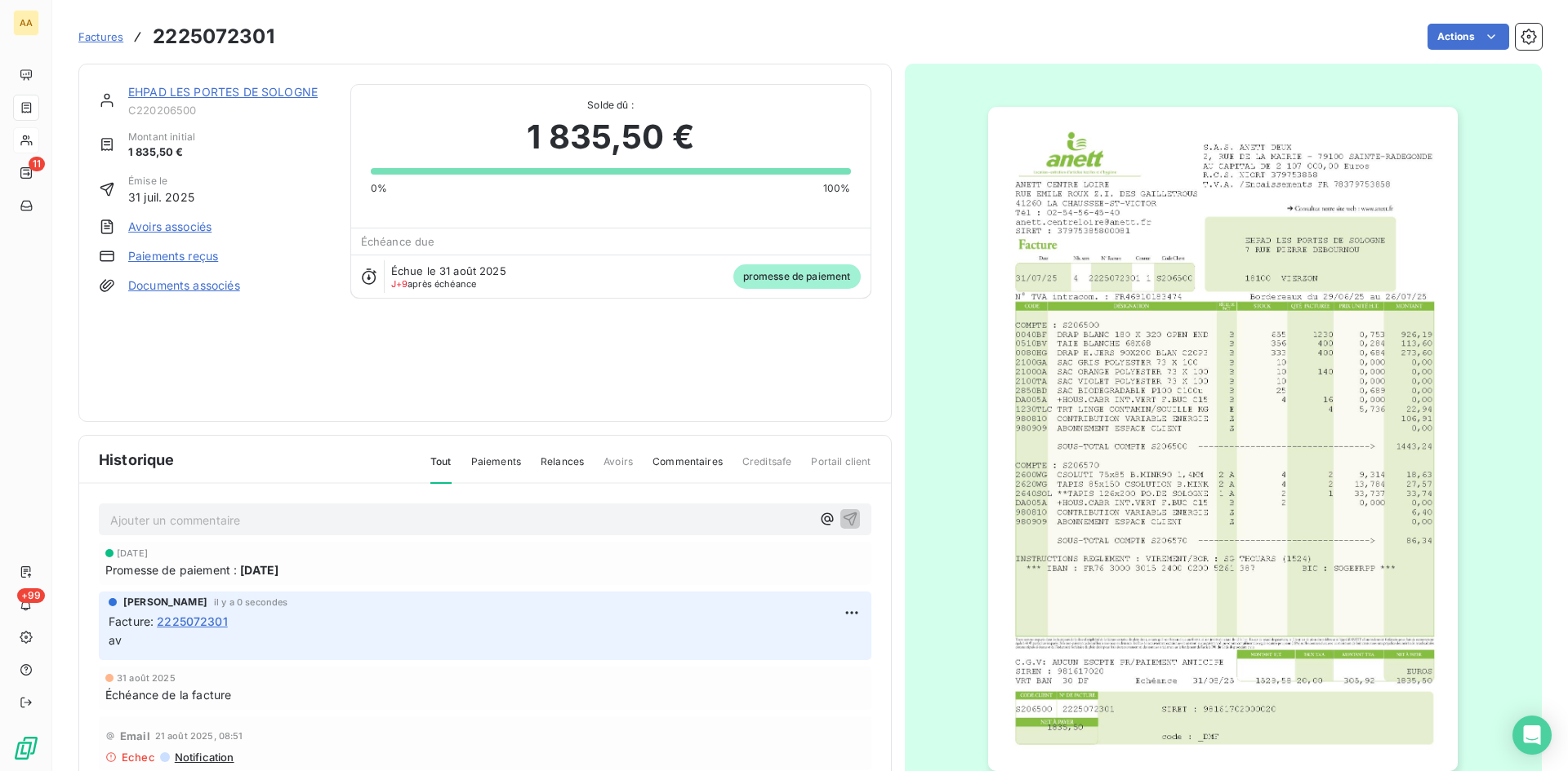
click at [255, 89] on link "EHPAD LES PORTES DE SOLOGNE" at bounding box center [222, 92] width 190 height 14
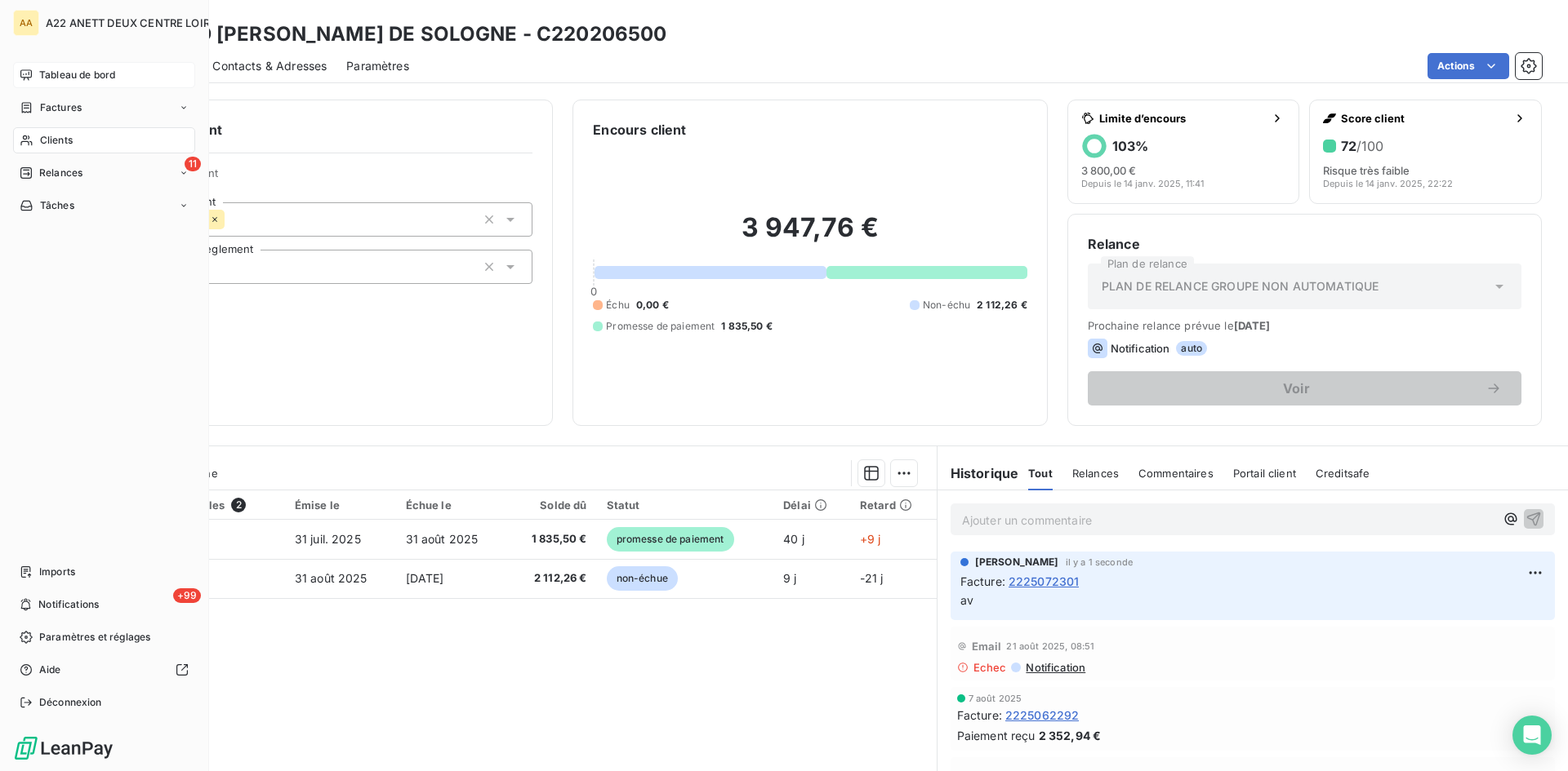
click at [54, 74] on span "Tableau de bord" at bounding box center [77, 75] width 76 height 15
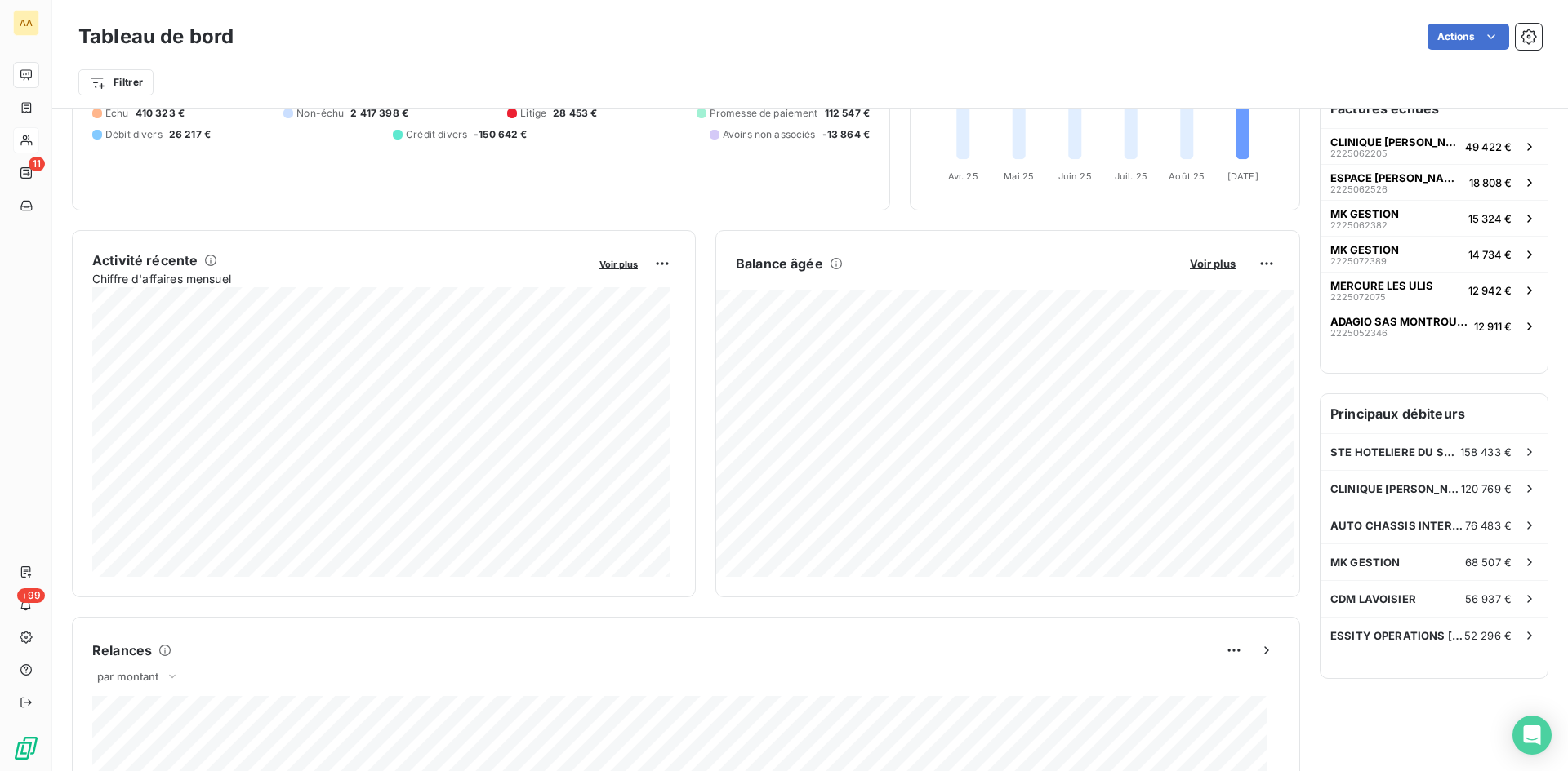
scroll to position [164, 0]
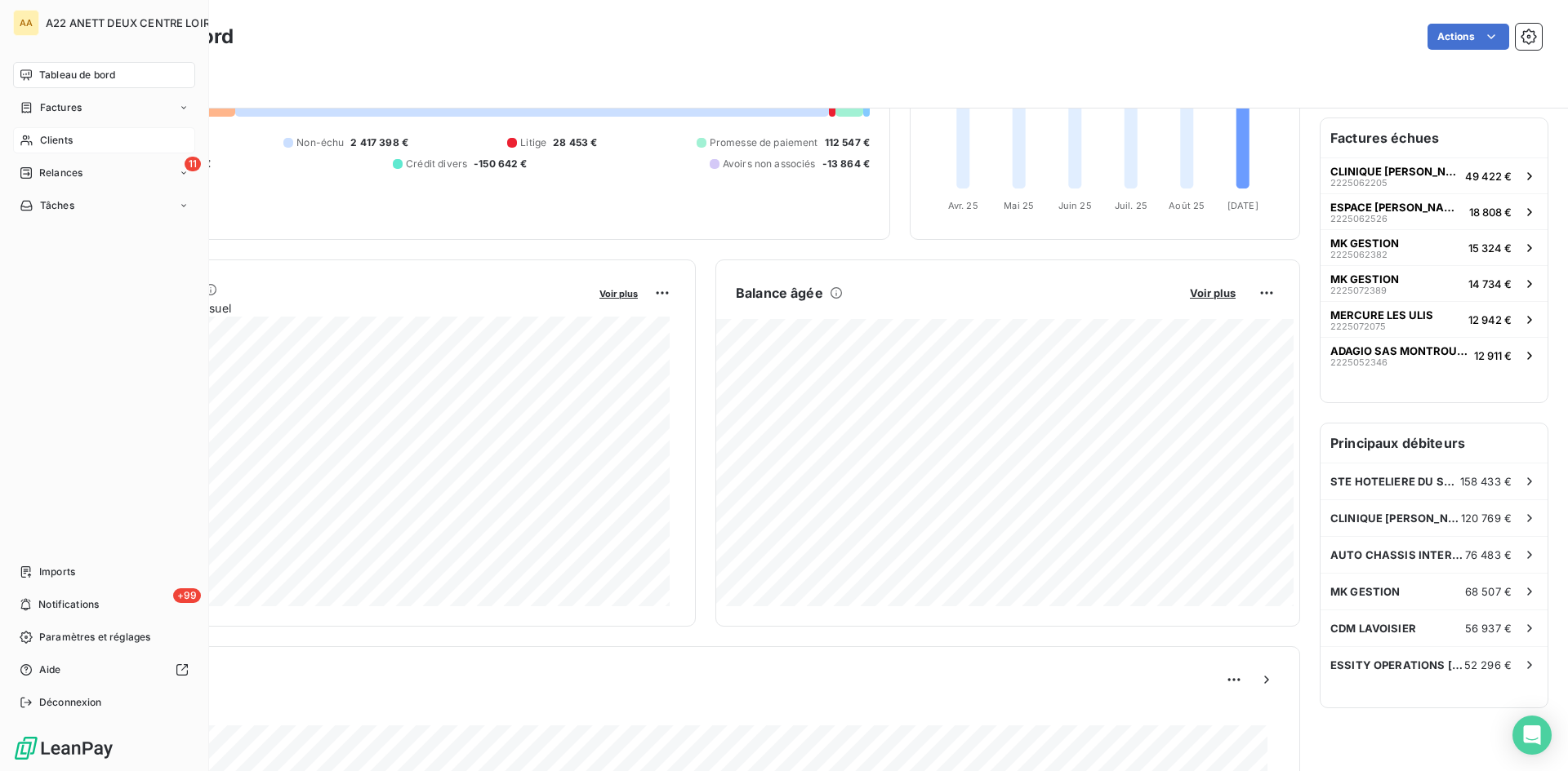
click at [43, 145] on span "Clients" at bounding box center [56, 140] width 33 height 15
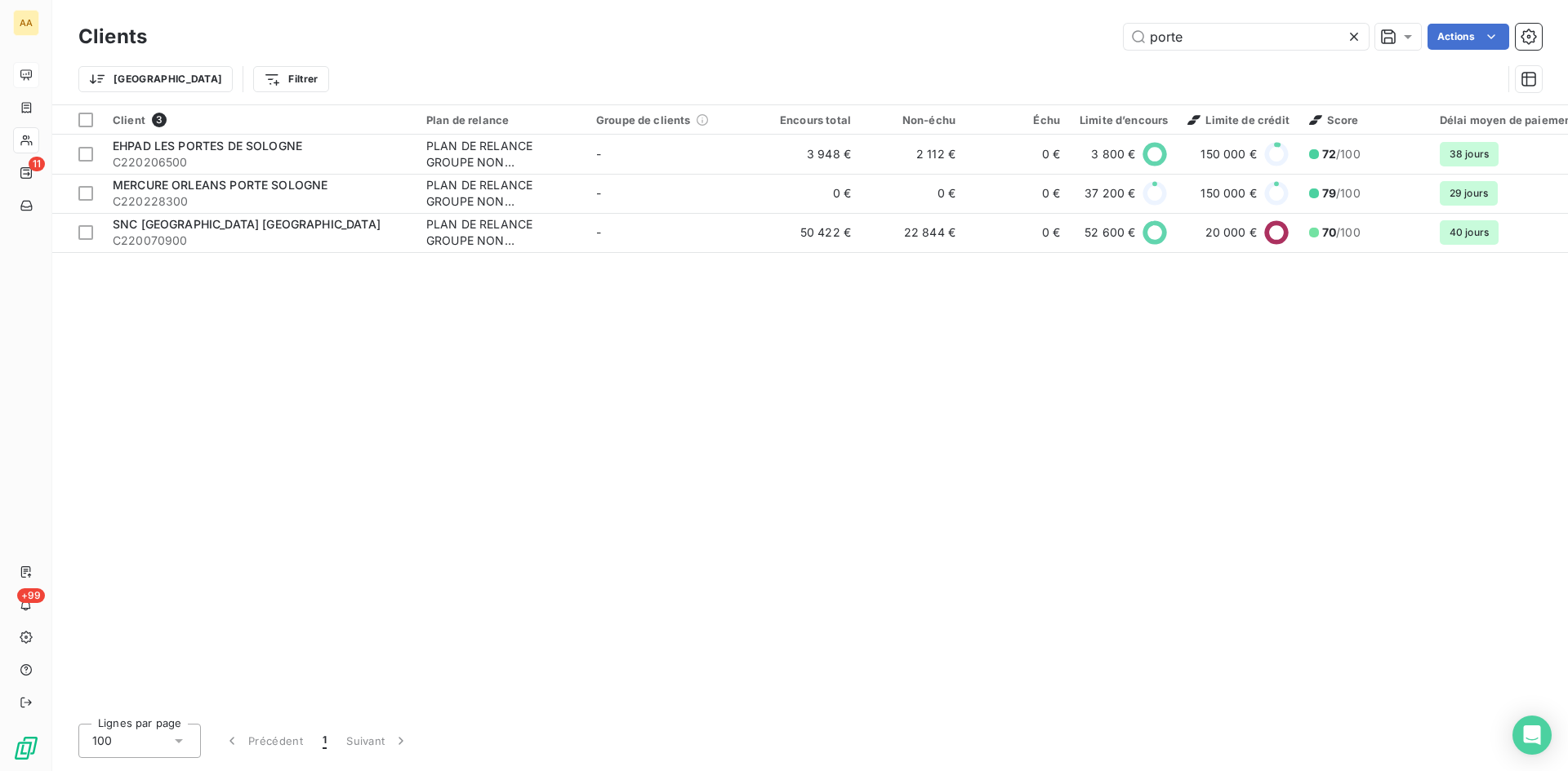
drag, startPoint x: 1190, startPoint y: 33, endPoint x: 1078, endPoint y: 37, distance: 112.1
click at [1078, 37] on div "porte Actions" at bounding box center [854, 36] width 1376 height 26
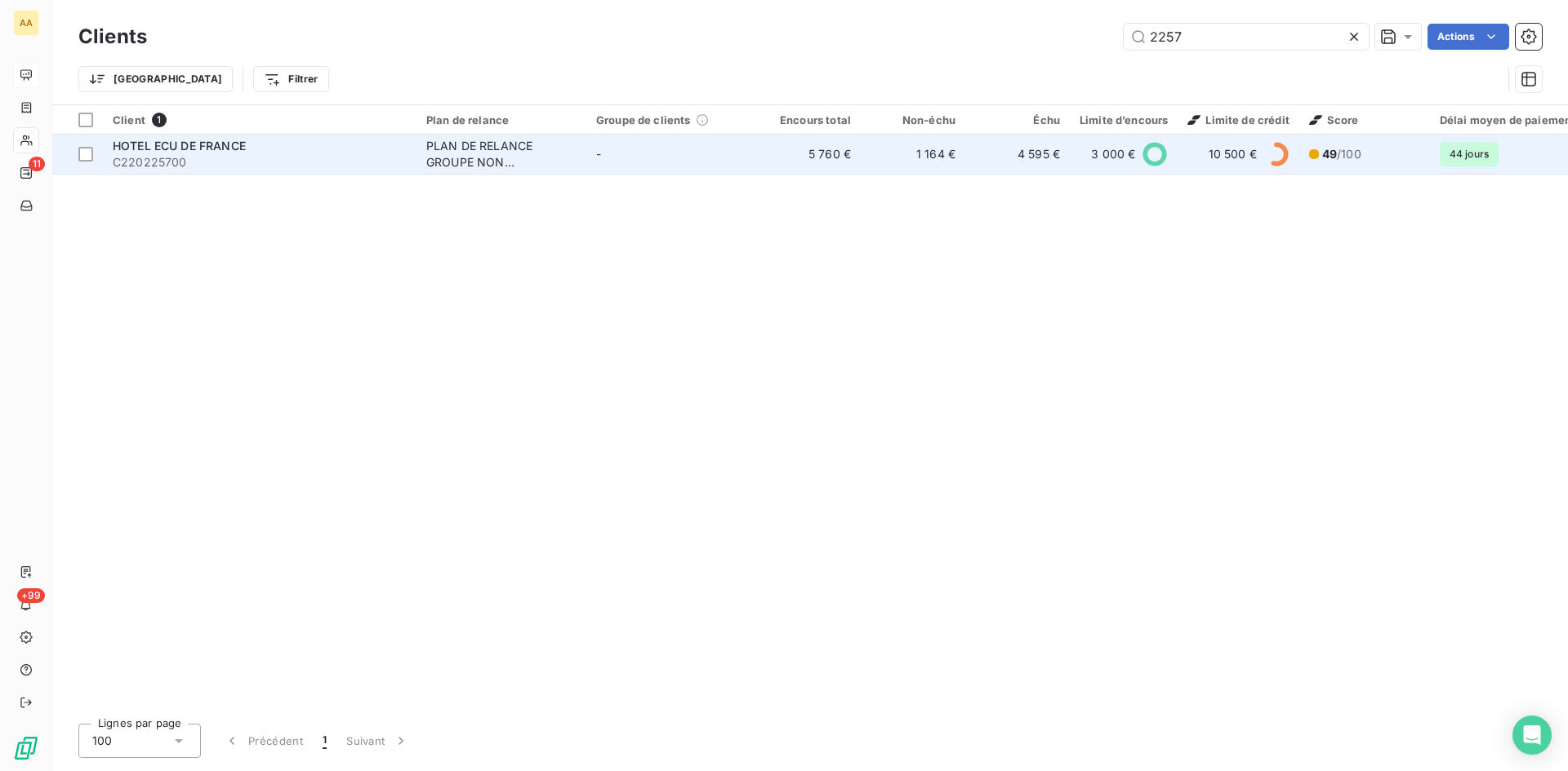
type input "2257"
click at [472, 153] on div "PLAN DE RELANCE GROUPE NON AUTOMATIQUE" at bounding box center [501, 154] width 150 height 33
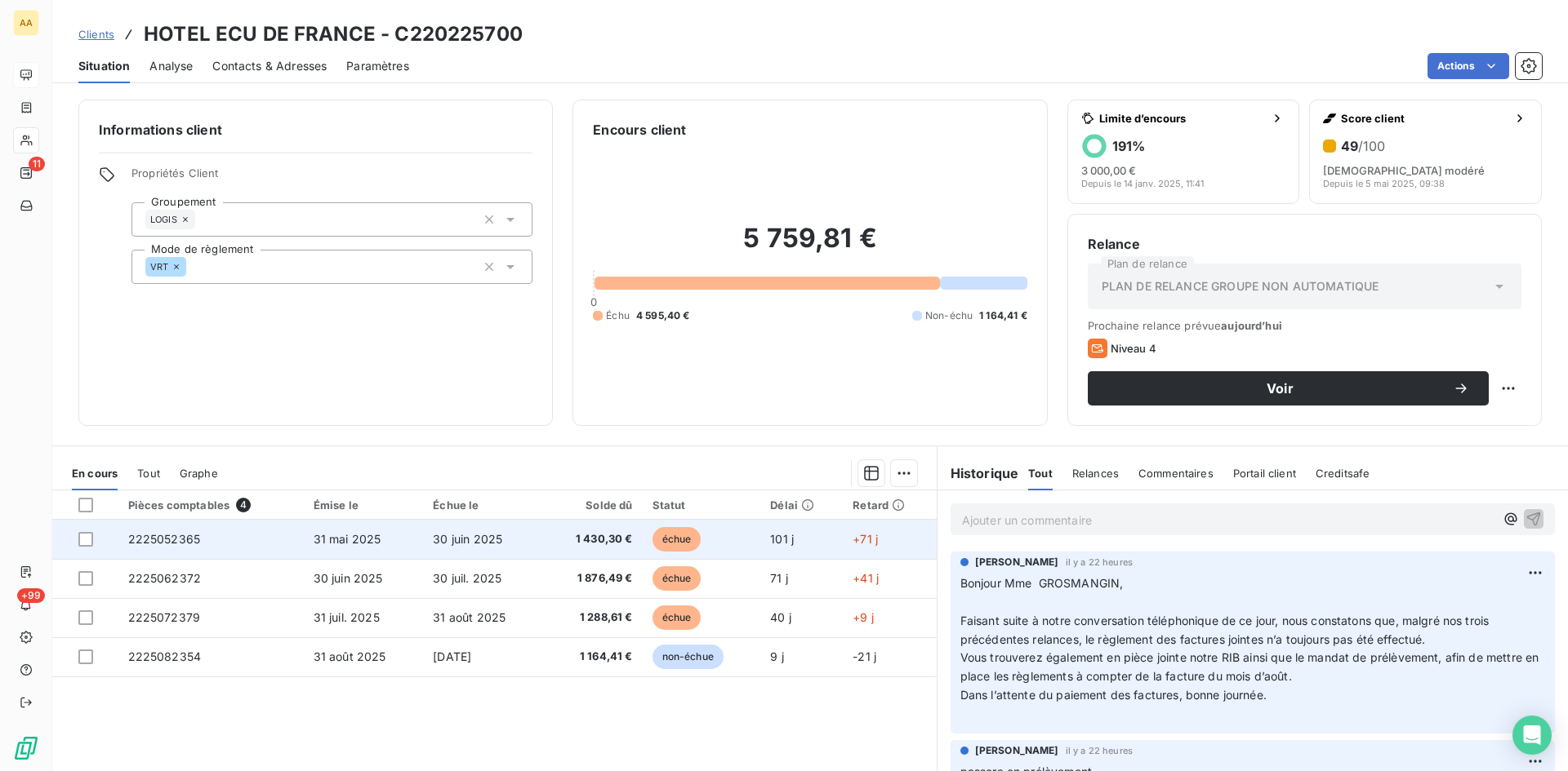
click at [171, 542] on span "2225052365" at bounding box center [164, 539] width 73 height 14
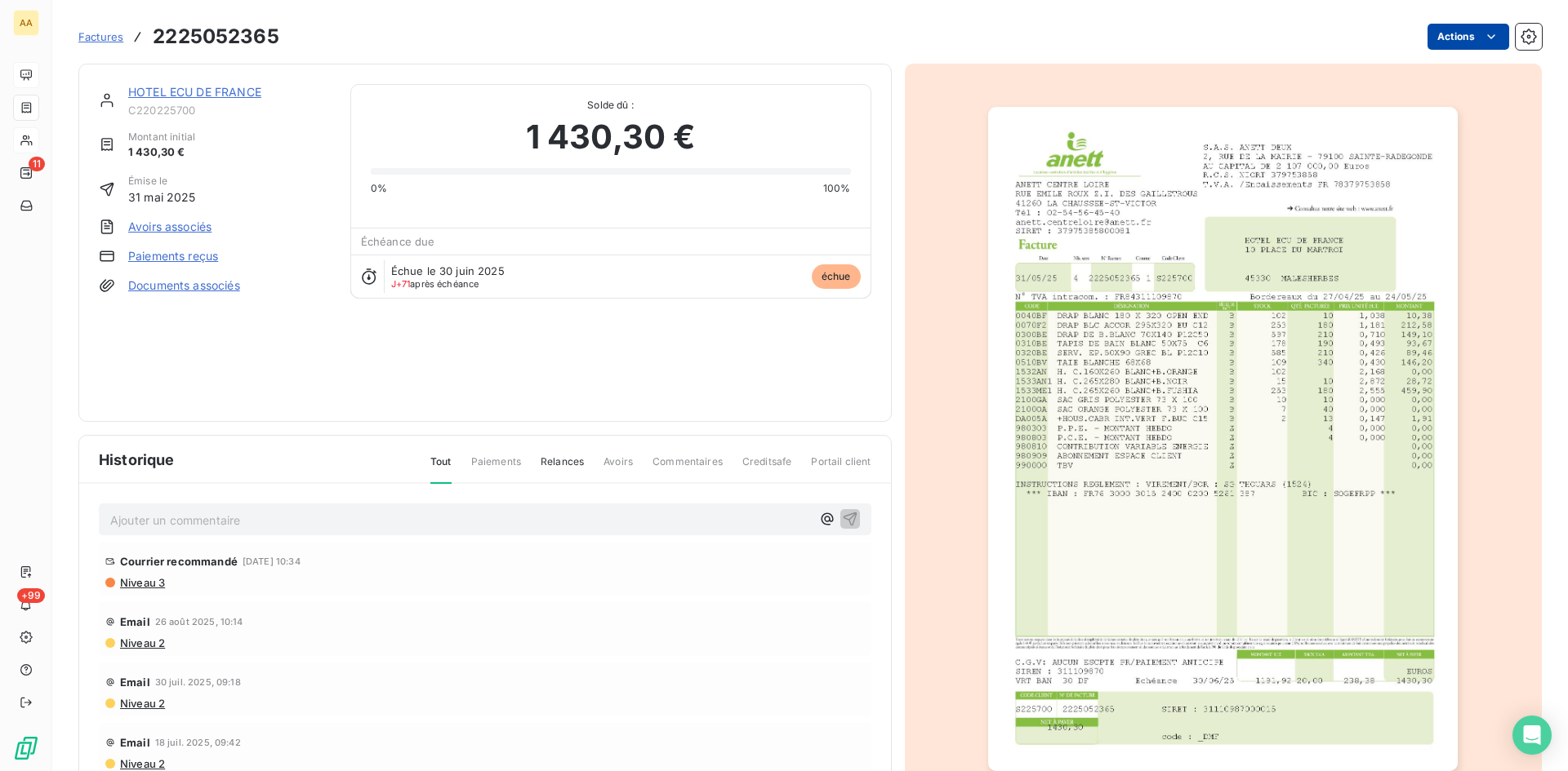
click at [1425, 46] on html "AA 11 +99 Factures 2225052365 Actions HOTEL ECU DE FRANCE C220225700 Montant in…" at bounding box center [784, 385] width 1568 height 771
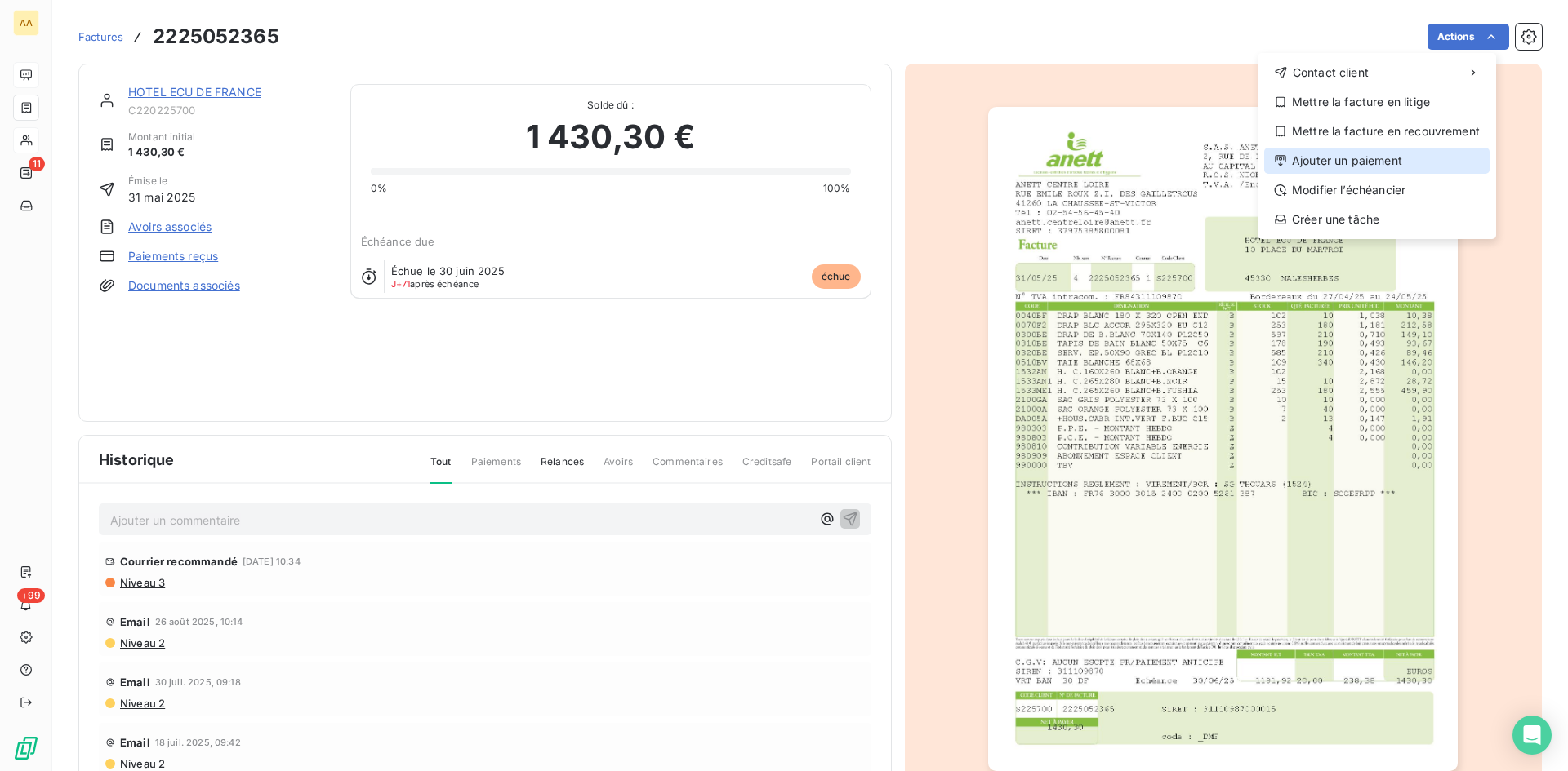
click at [1311, 165] on div "Ajouter un paiement" at bounding box center [1377, 160] width 226 height 26
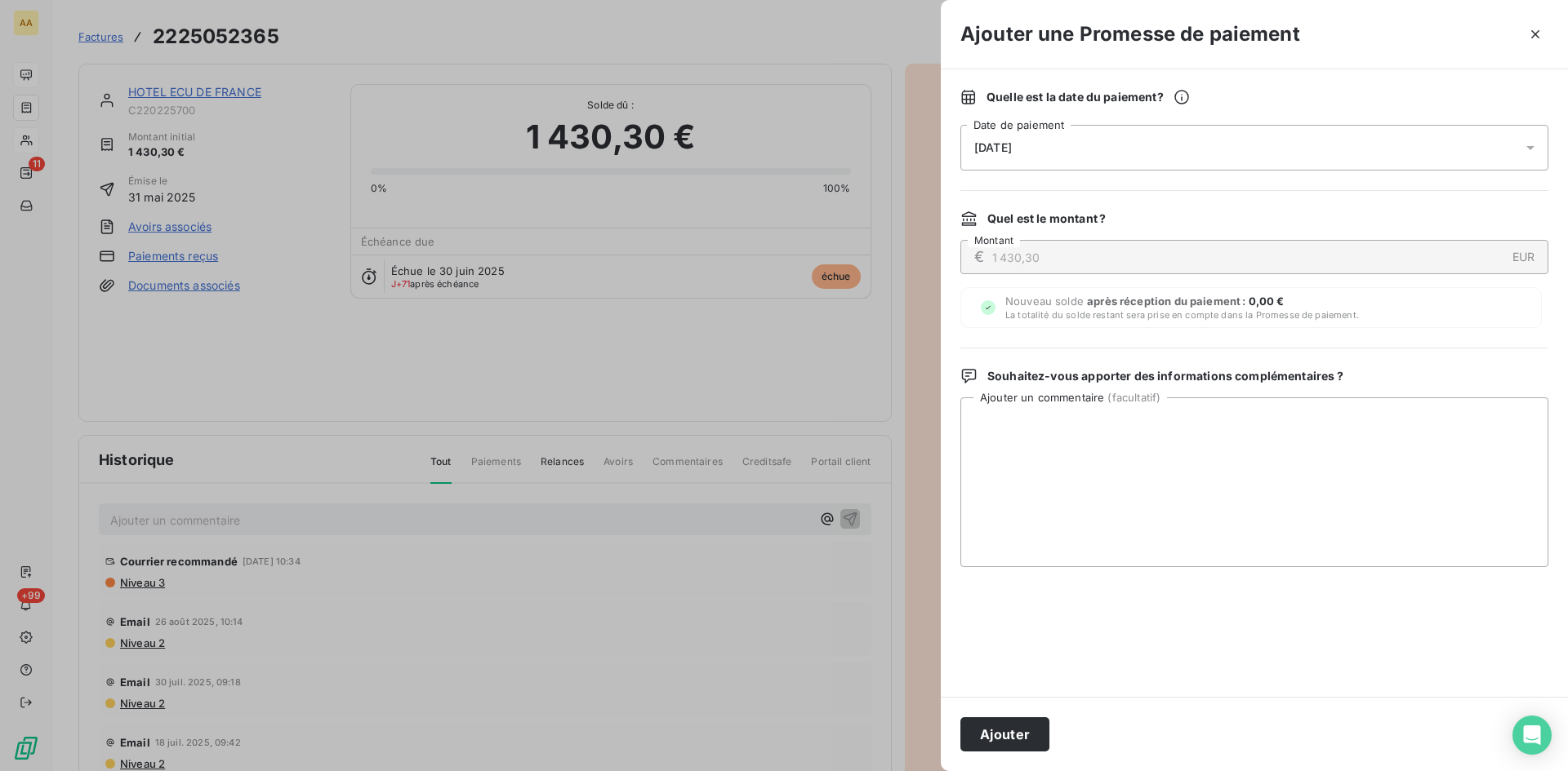
click at [1050, 153] on div "[DATE]" at bounding box center [1255, 148] width 588 height 46
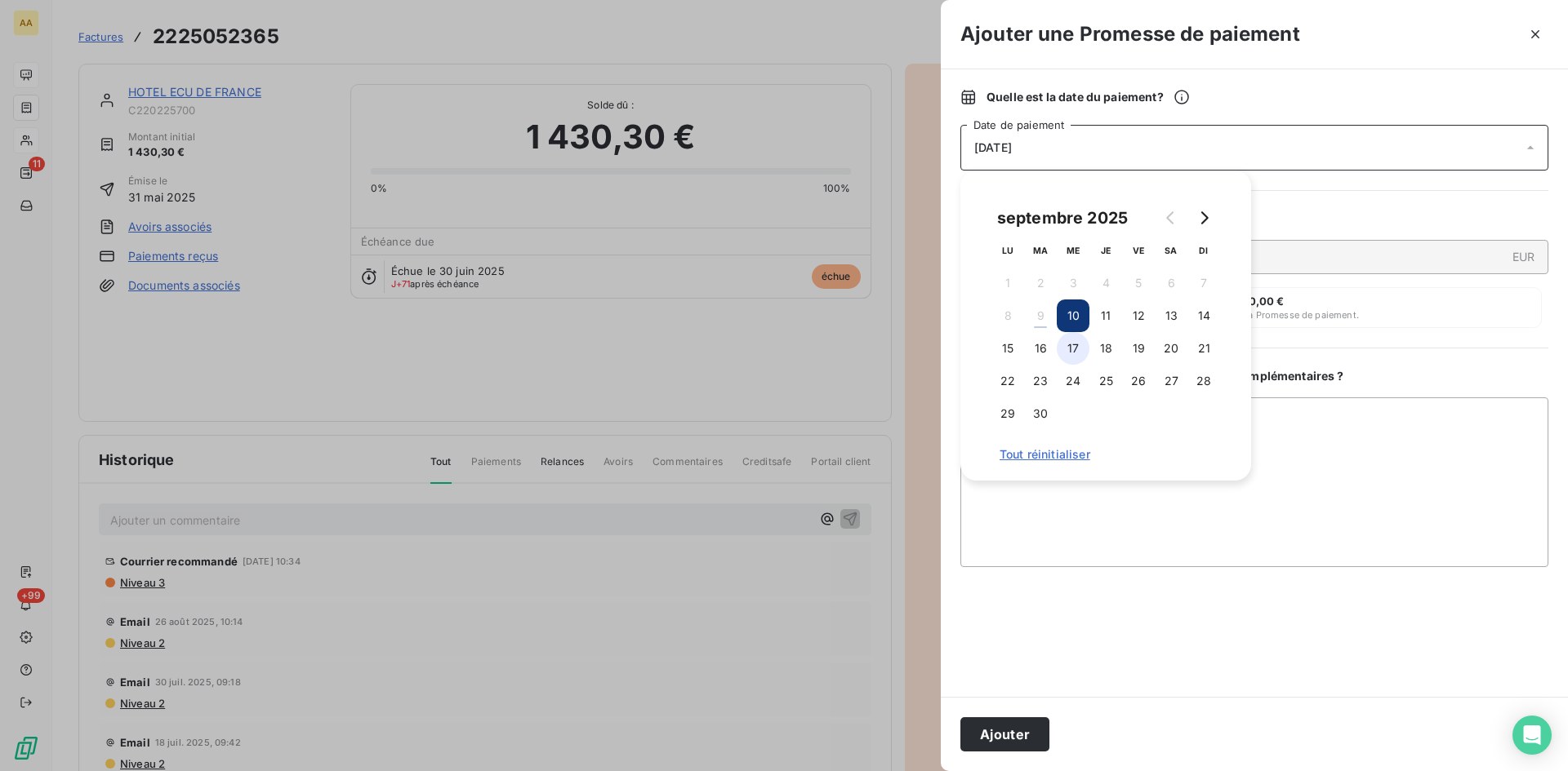
click at [1086, 341] on button "17" at bounding box center [1072, 348] width 33 height 33
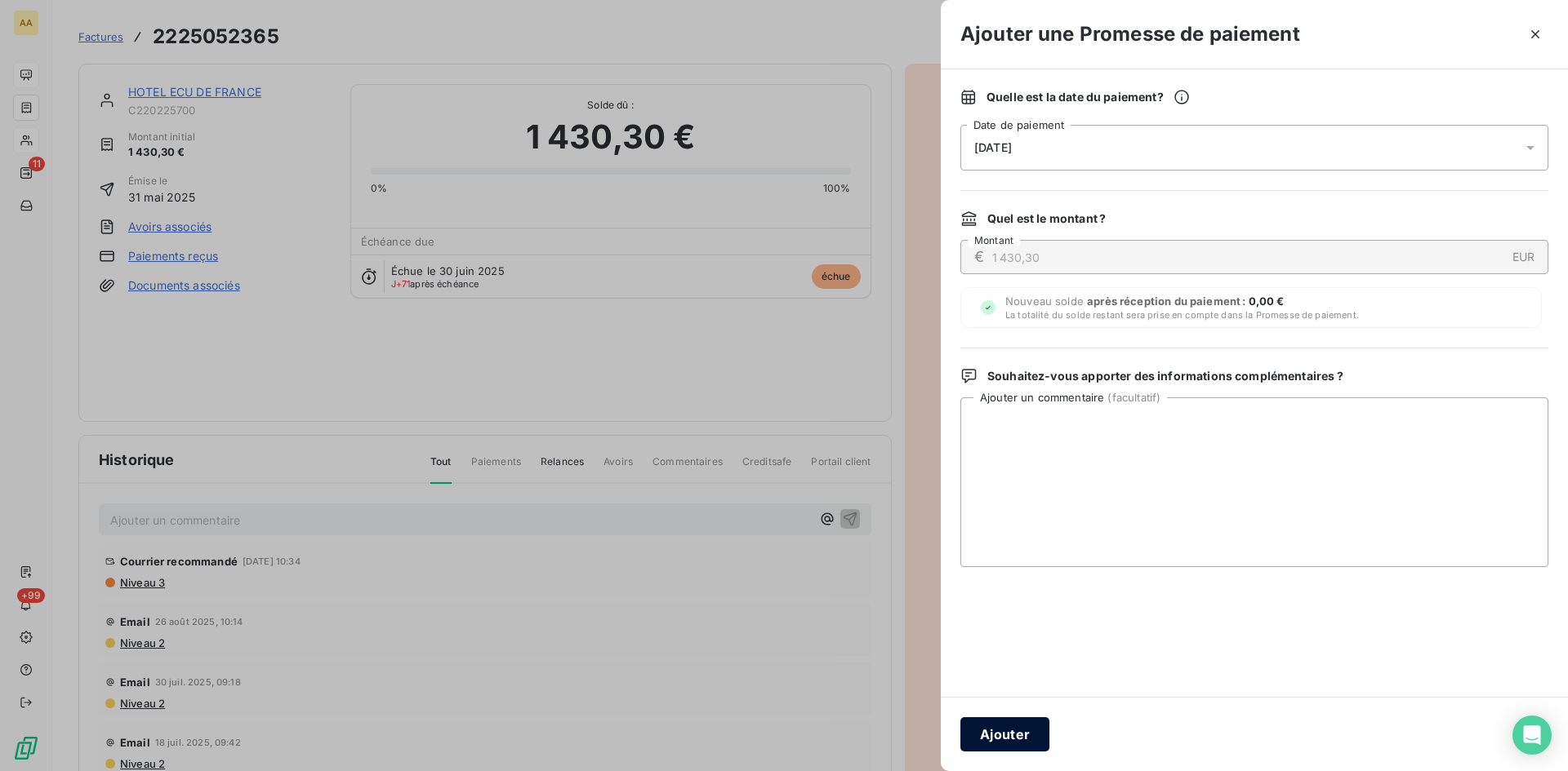
click at [1024, 726] on button "Ajouter" at bounding box center [1005, 734] width 89 height 34
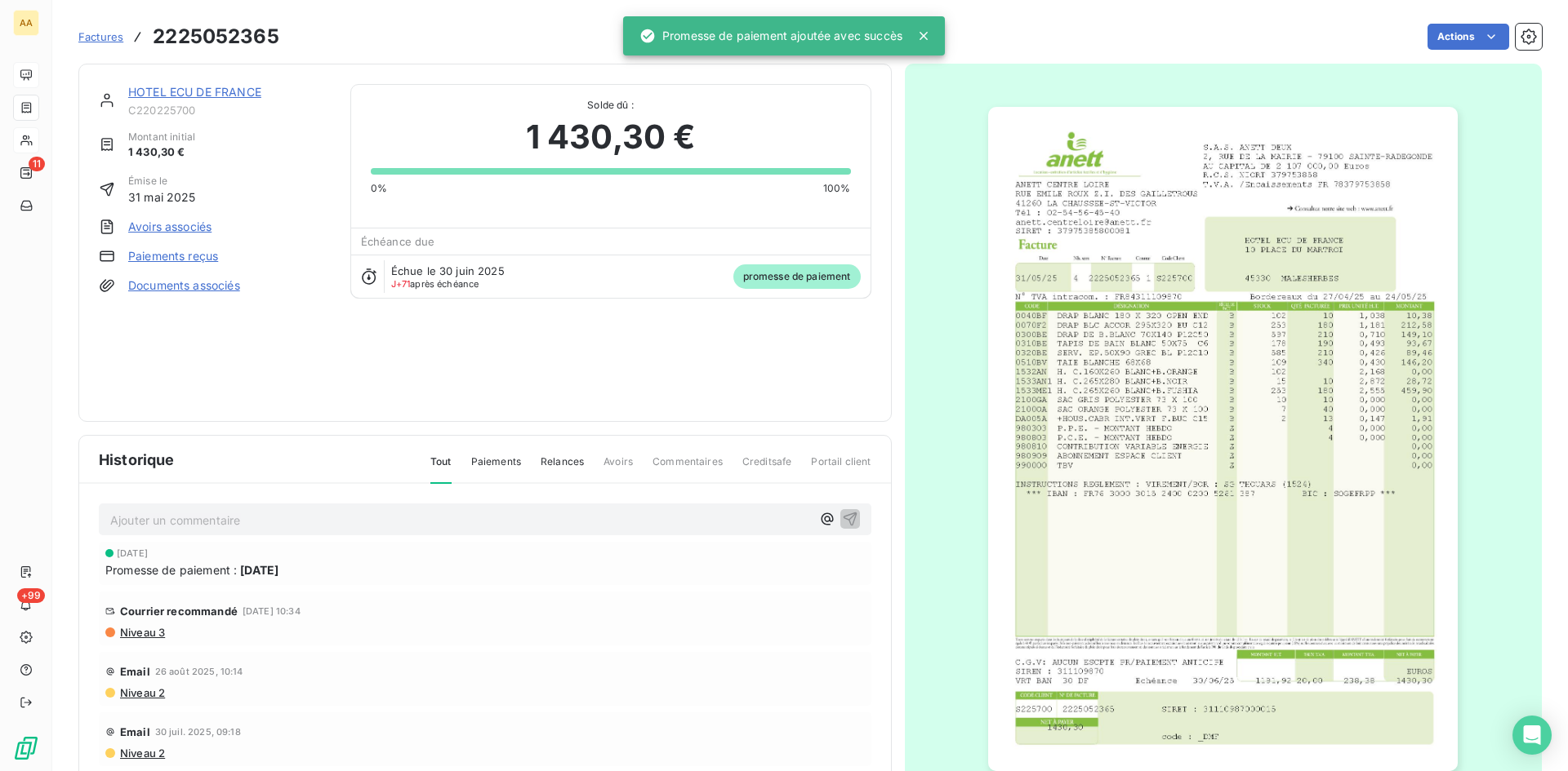
click at [259, 525] on p "Ajouter un commentaire ﻿" at bounding box center [461, 520] width 700 height 20
click at [843, 516] on icon "button" at bounding box center [849, 519] width 14 height 14
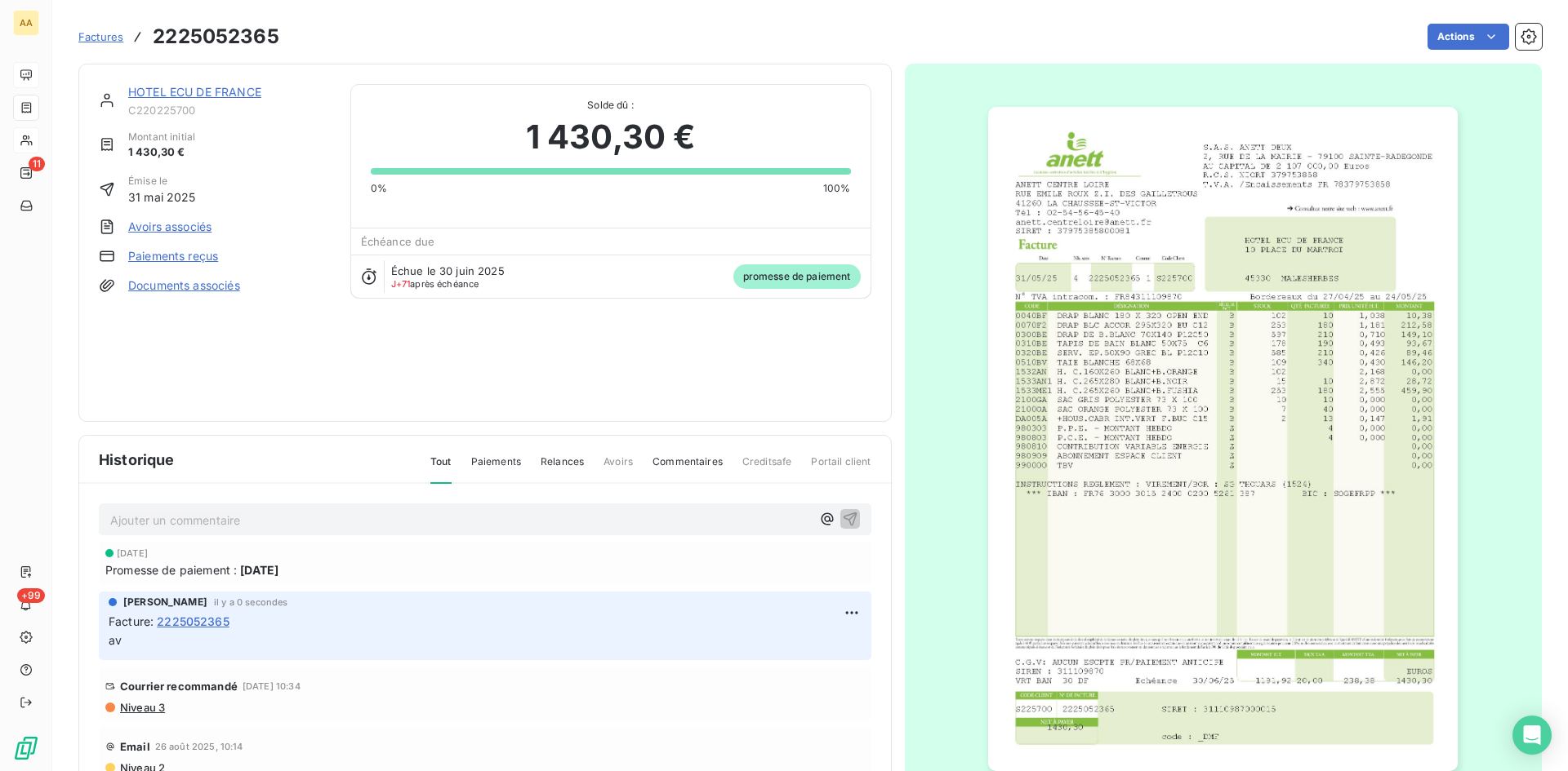
click at [197, 88] on link "HOTEL ECU DE FRANCE" at bounding box center [194, 92] width 133 height 14
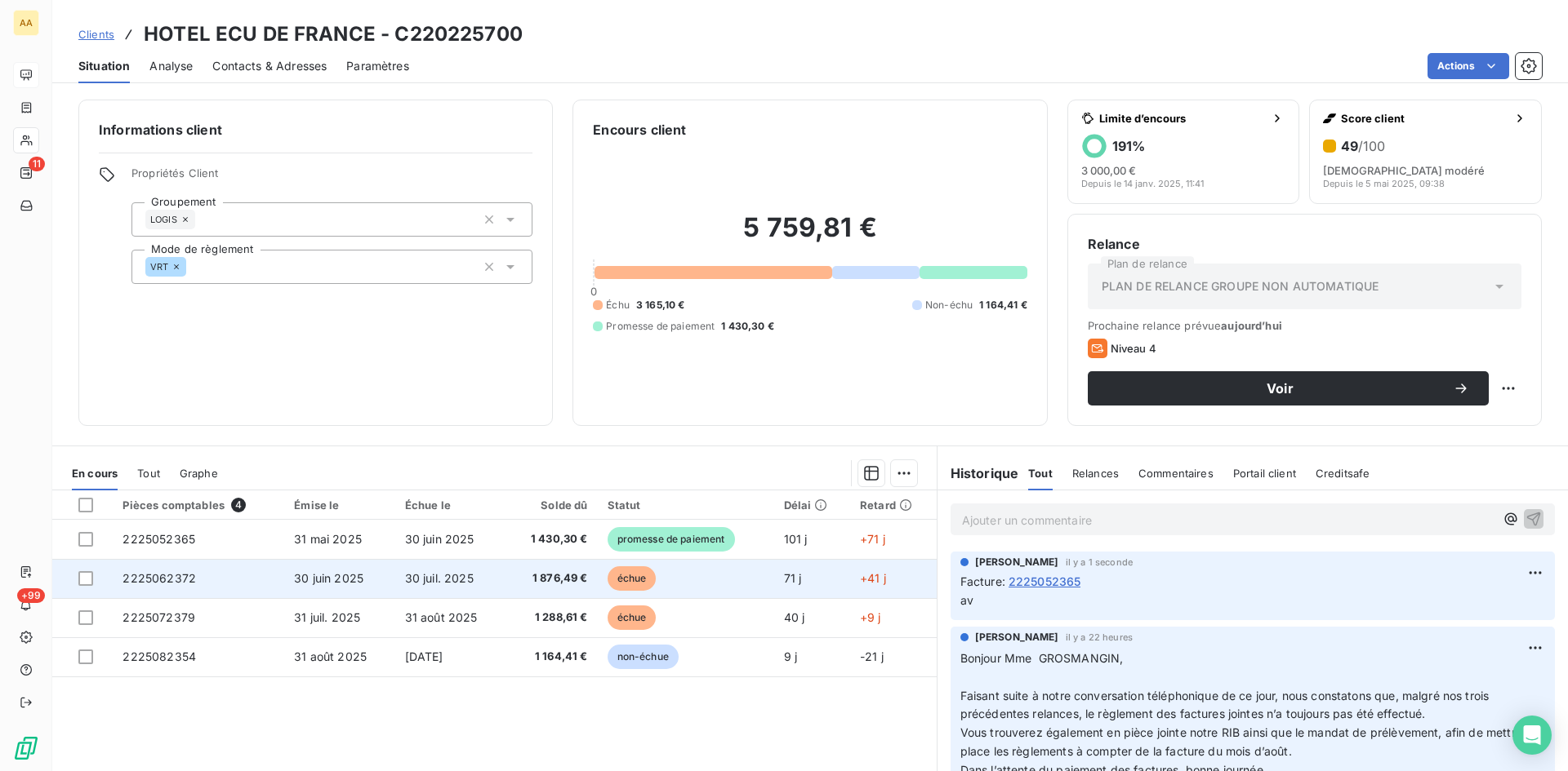
click at [167, 576] on span "2225062372" at bounding box center [160, 578] width 74 height 14
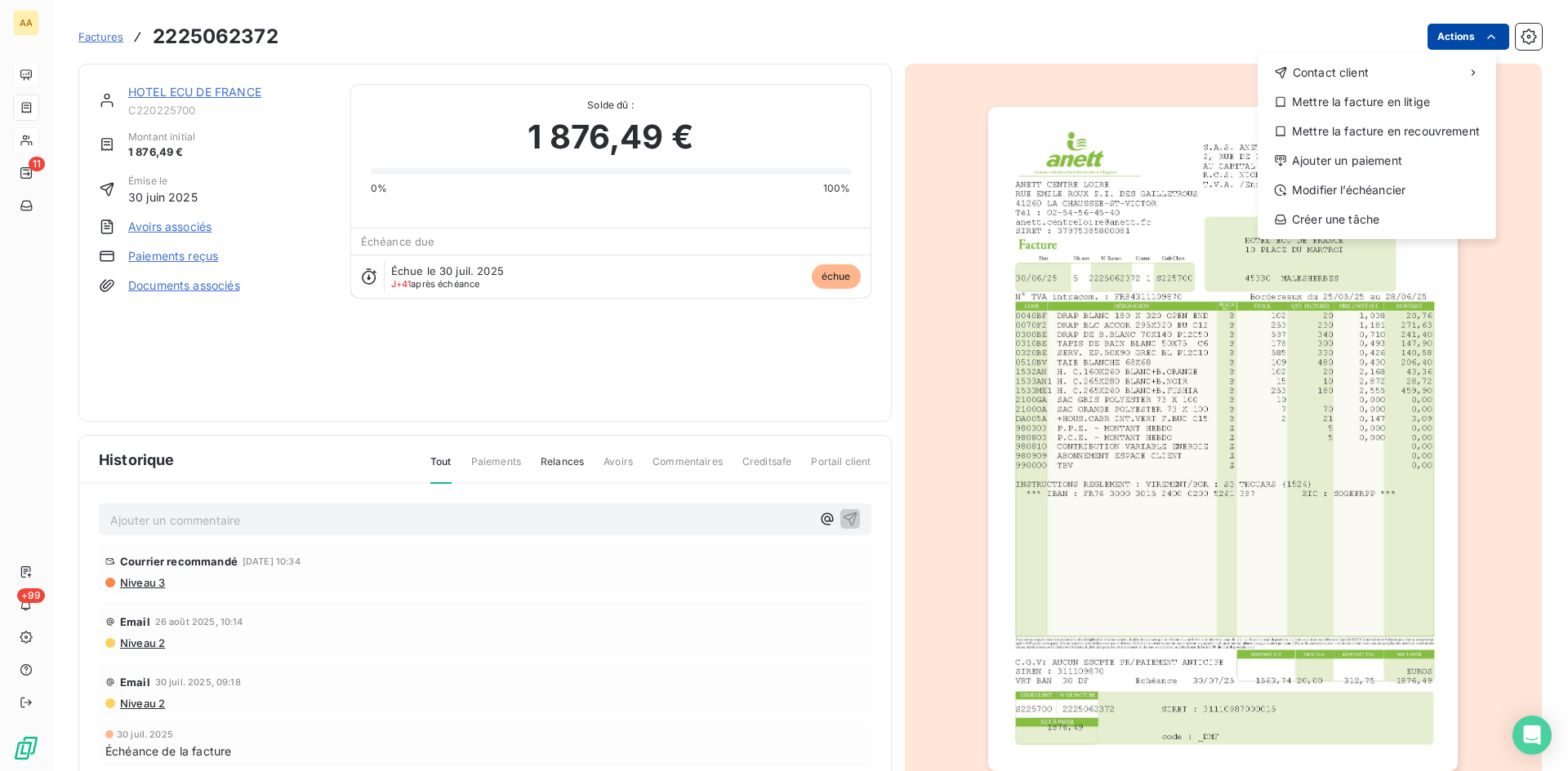
click at [1446, 33] on html "AA 11 +99 Factures [PHONE_NUMBER] Actions Contact client Mettre la facture en l…" at bounding box center [784, 385] width 1568 height 771
click at [1386, 155] on div "Ajouter un paiement" at bounding box center [1377, 160] width 226 height 26
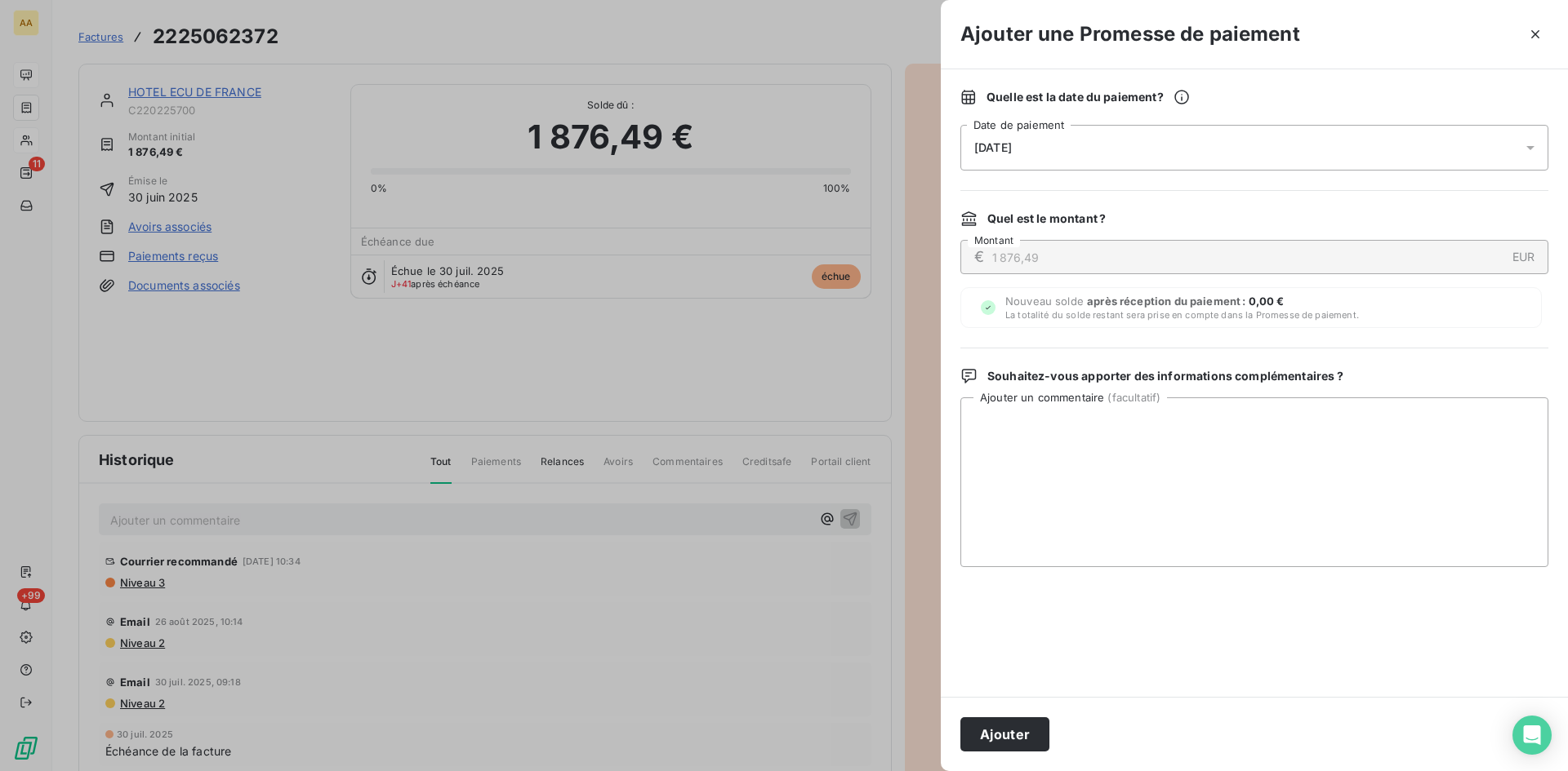
click at [994, 146] on span "[DATE]" at bounding box center [993, 148] width 38 height 13
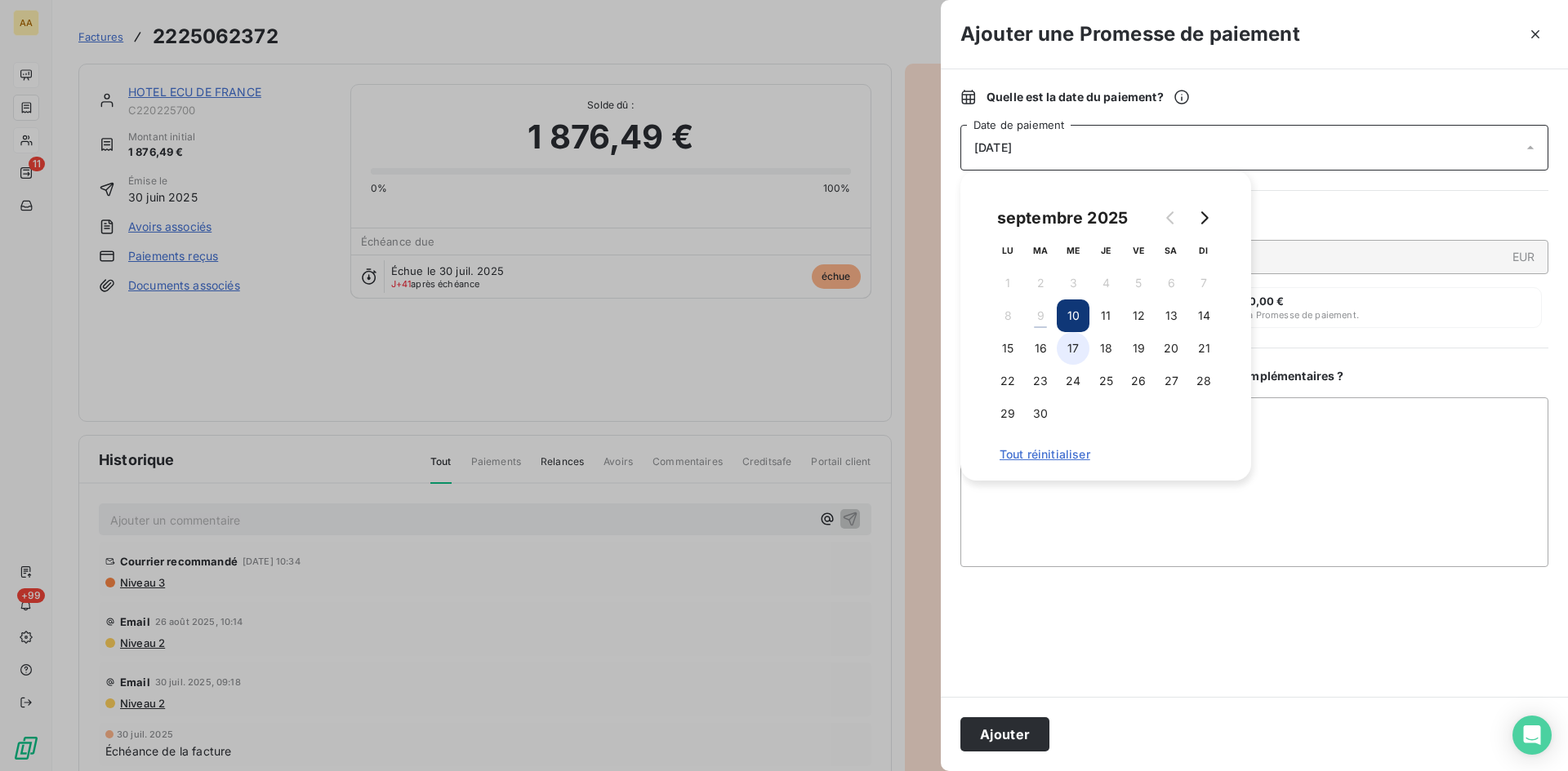
click at [1074, 354] on button "17" at bounding box center [1072, 348] width 33 height 33
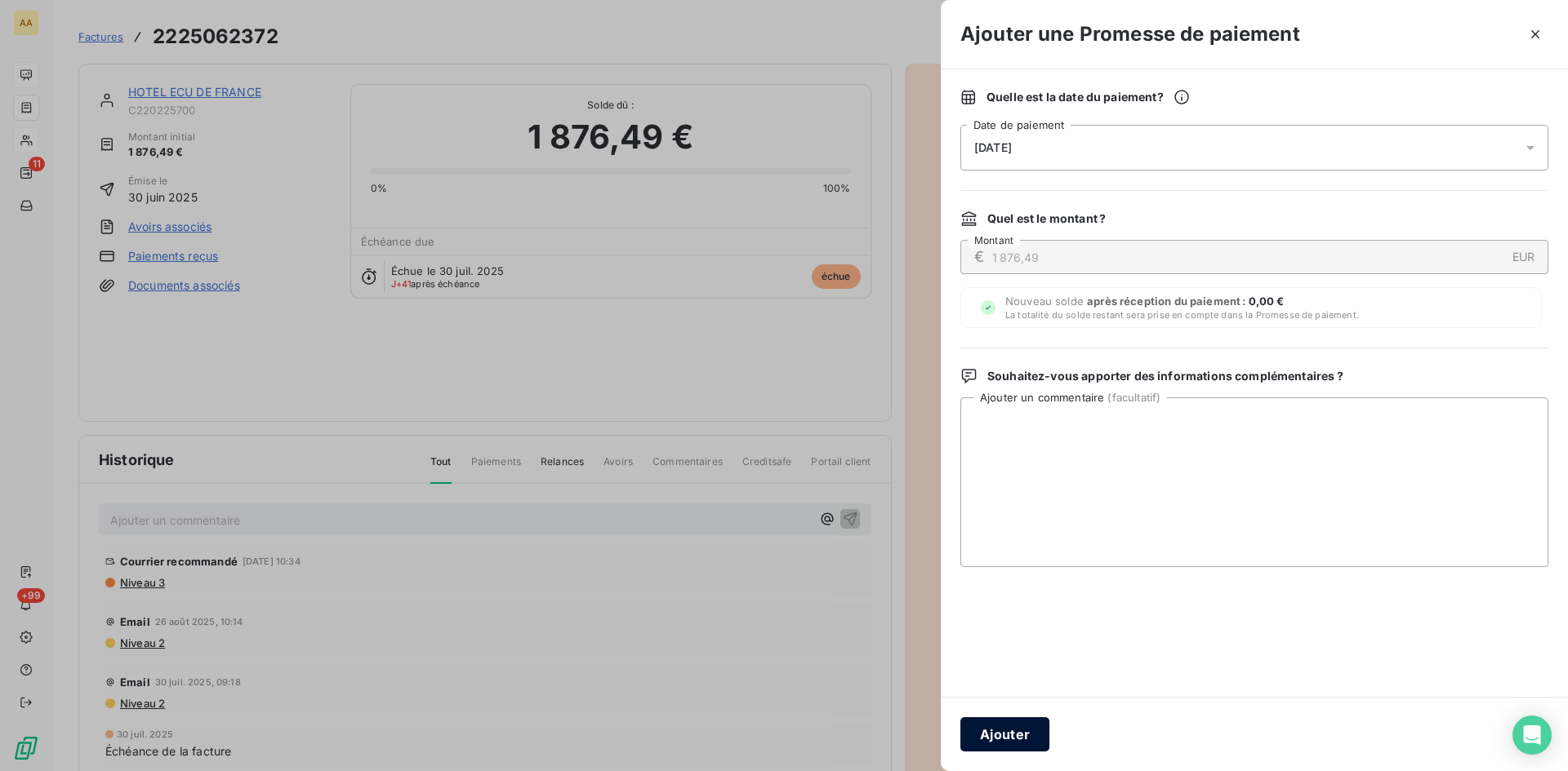
click at [999, 737] on button "Ajouter" at bounding box center [1005, 734] width 89 height 34
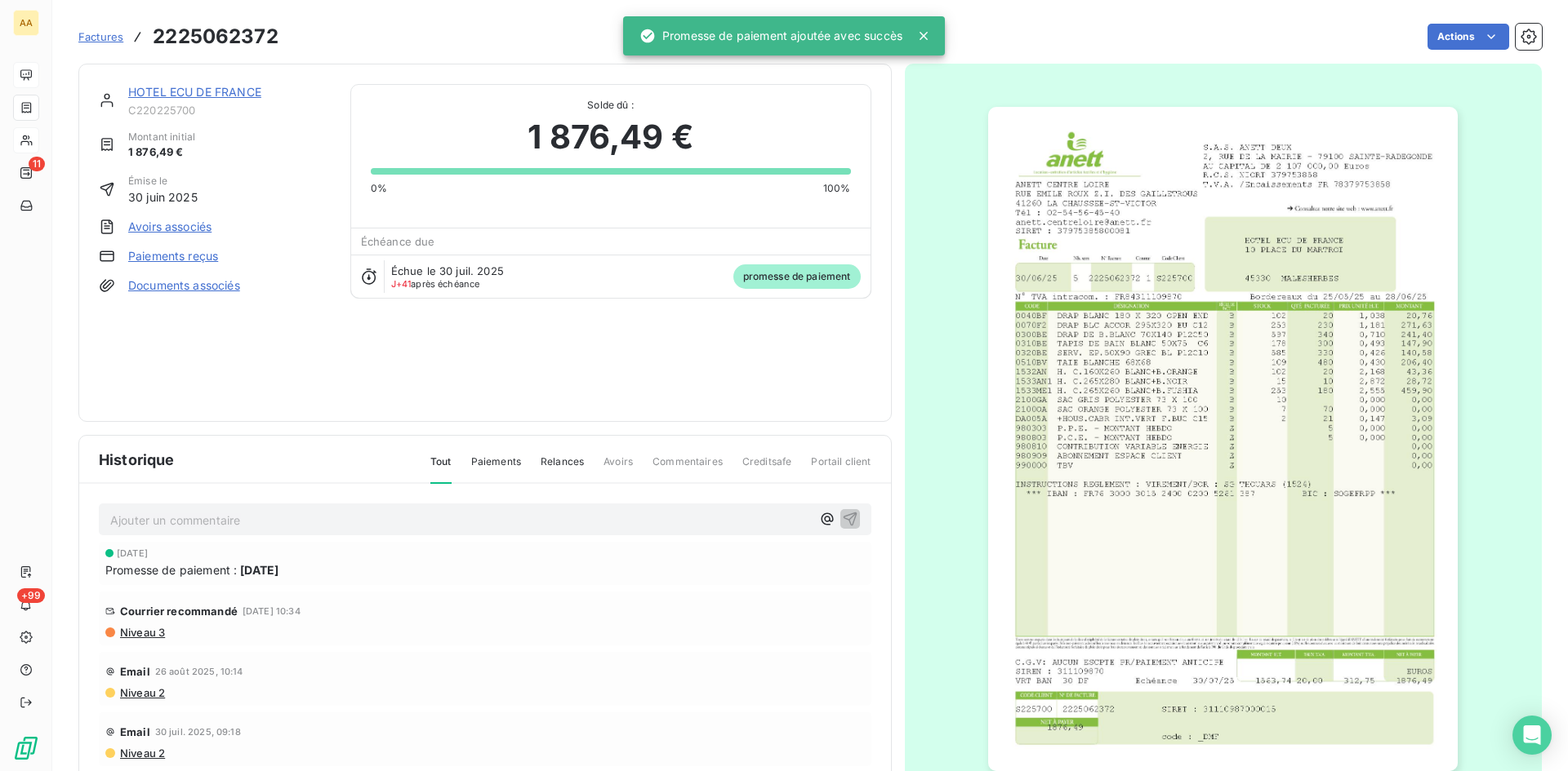
click at [337, 527] on p "Ajouter un commentaire ﻿" at bounding box center [461, 520] width 700 height 20
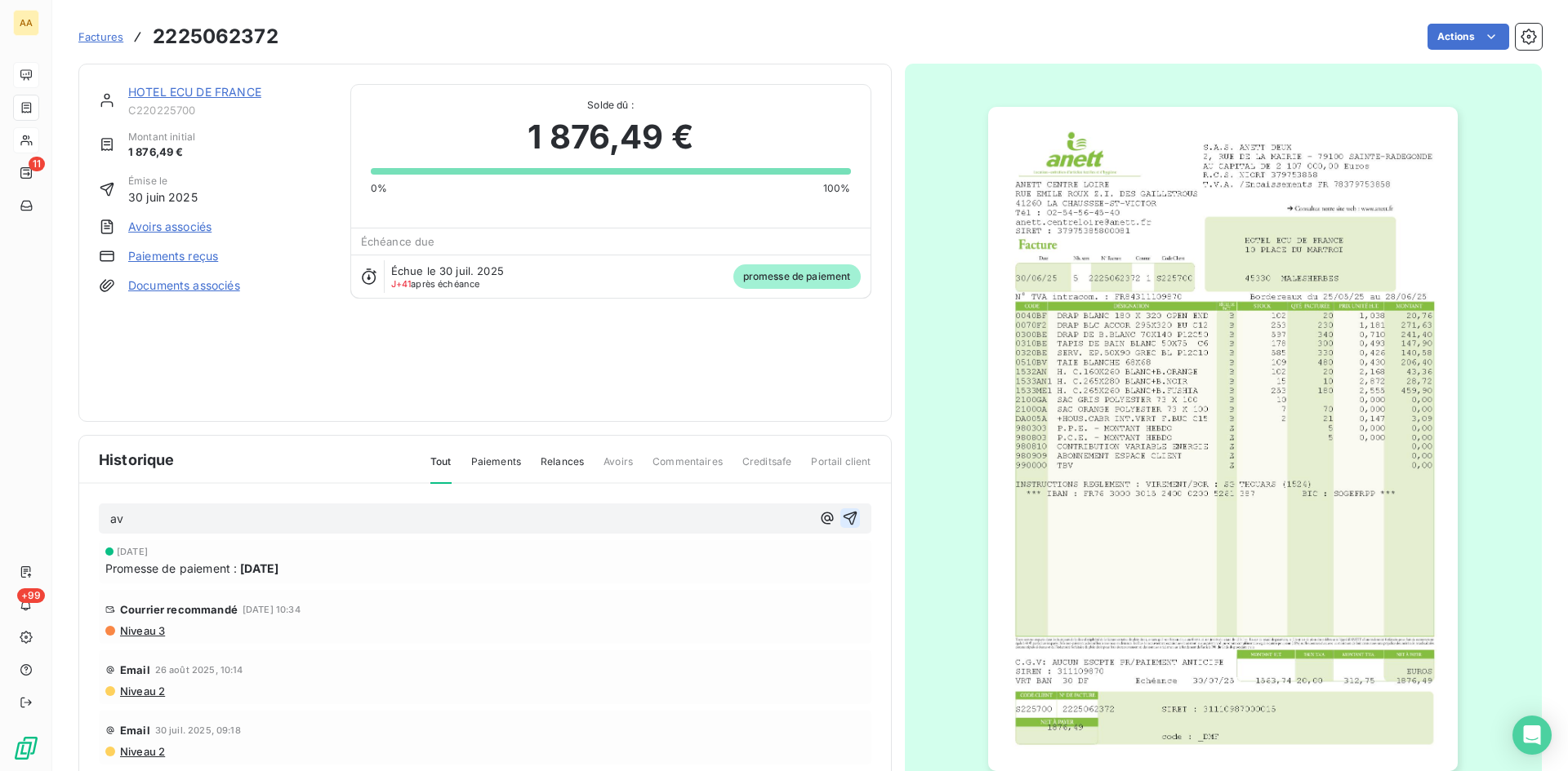
click at [842, 515] on icon "button" at bounding box center [850, 519] width 17 height 17
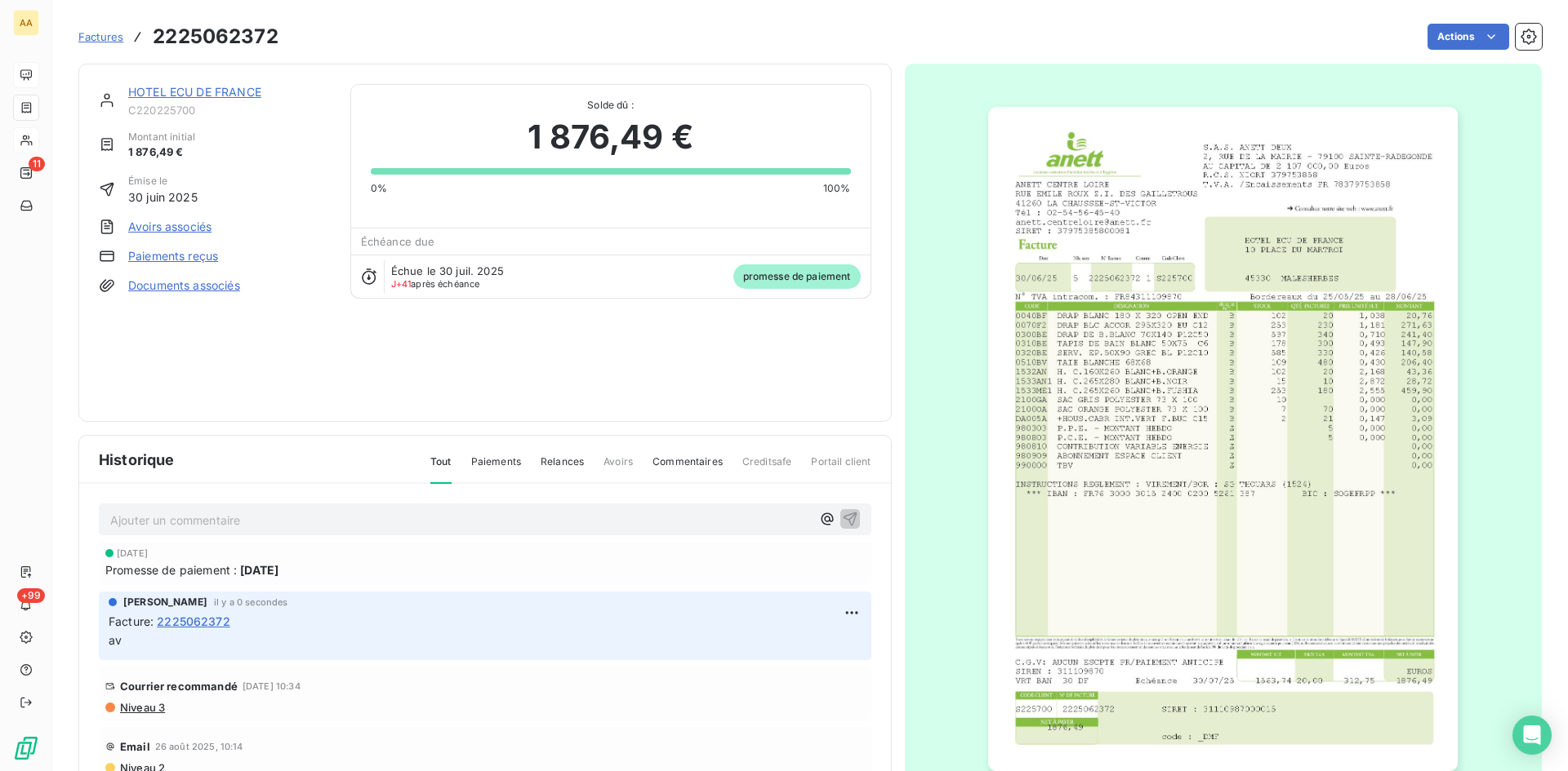
click at [198, 90] on link "HOTEL ECU DE FRANCE" at bounding box center [194, 92] width 133 height 14
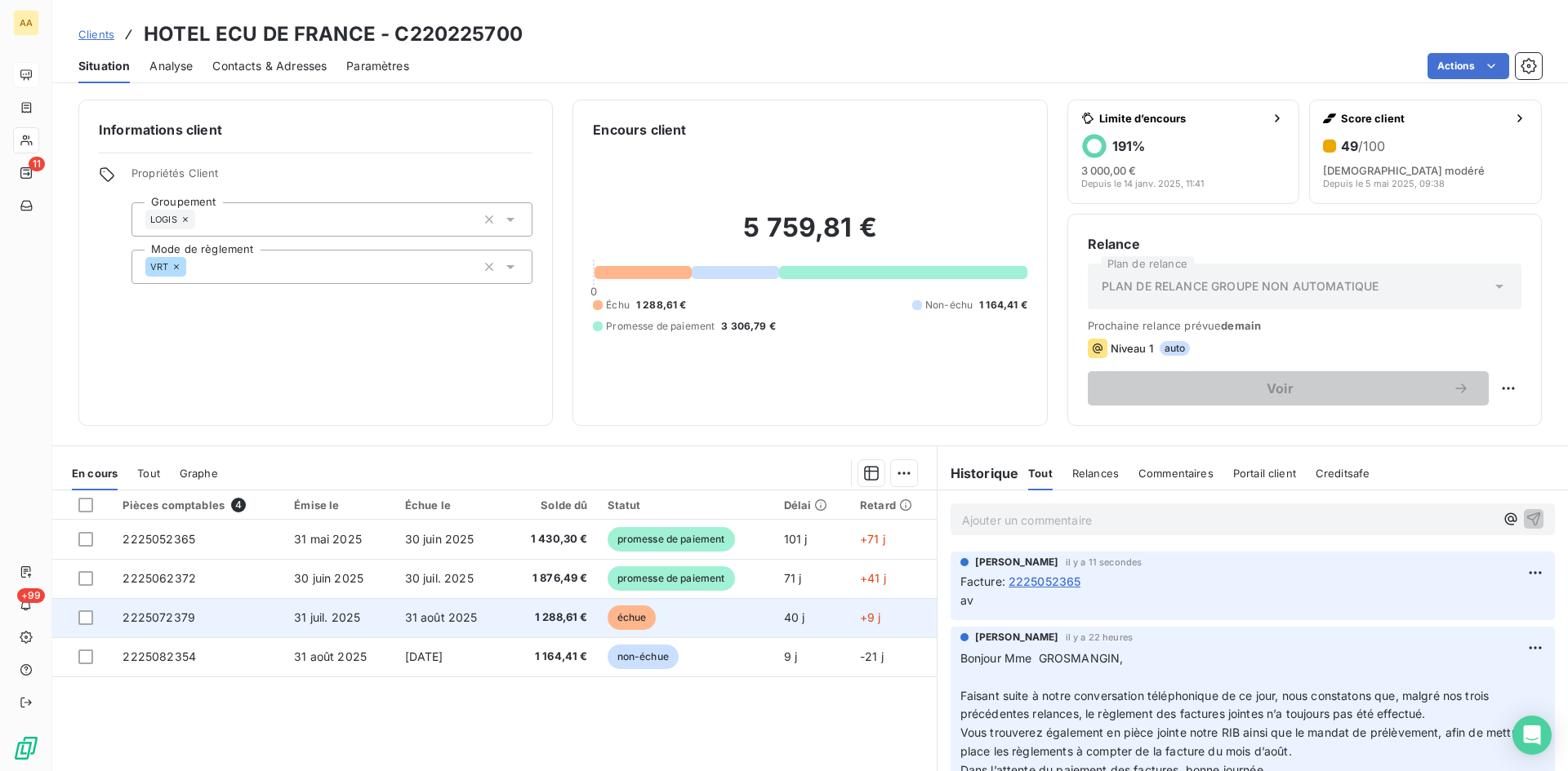
click at [170, 616] on span "2225072379" at bounding box center [159, 617] width 73 height 14
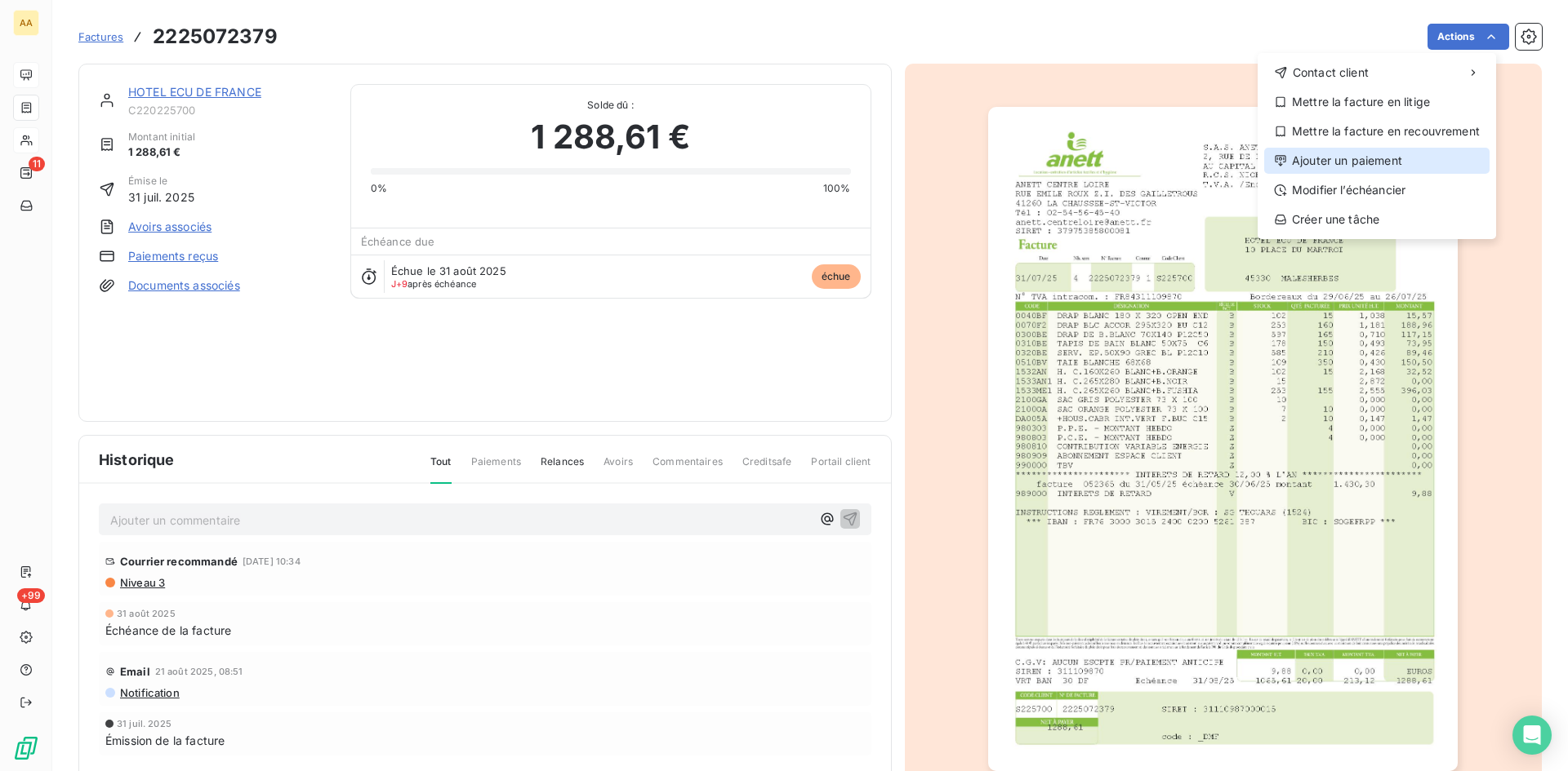
click at [1388, 157] on div "Ajouter un paiement" at bounding box center [1377, 160] width 226 height 26
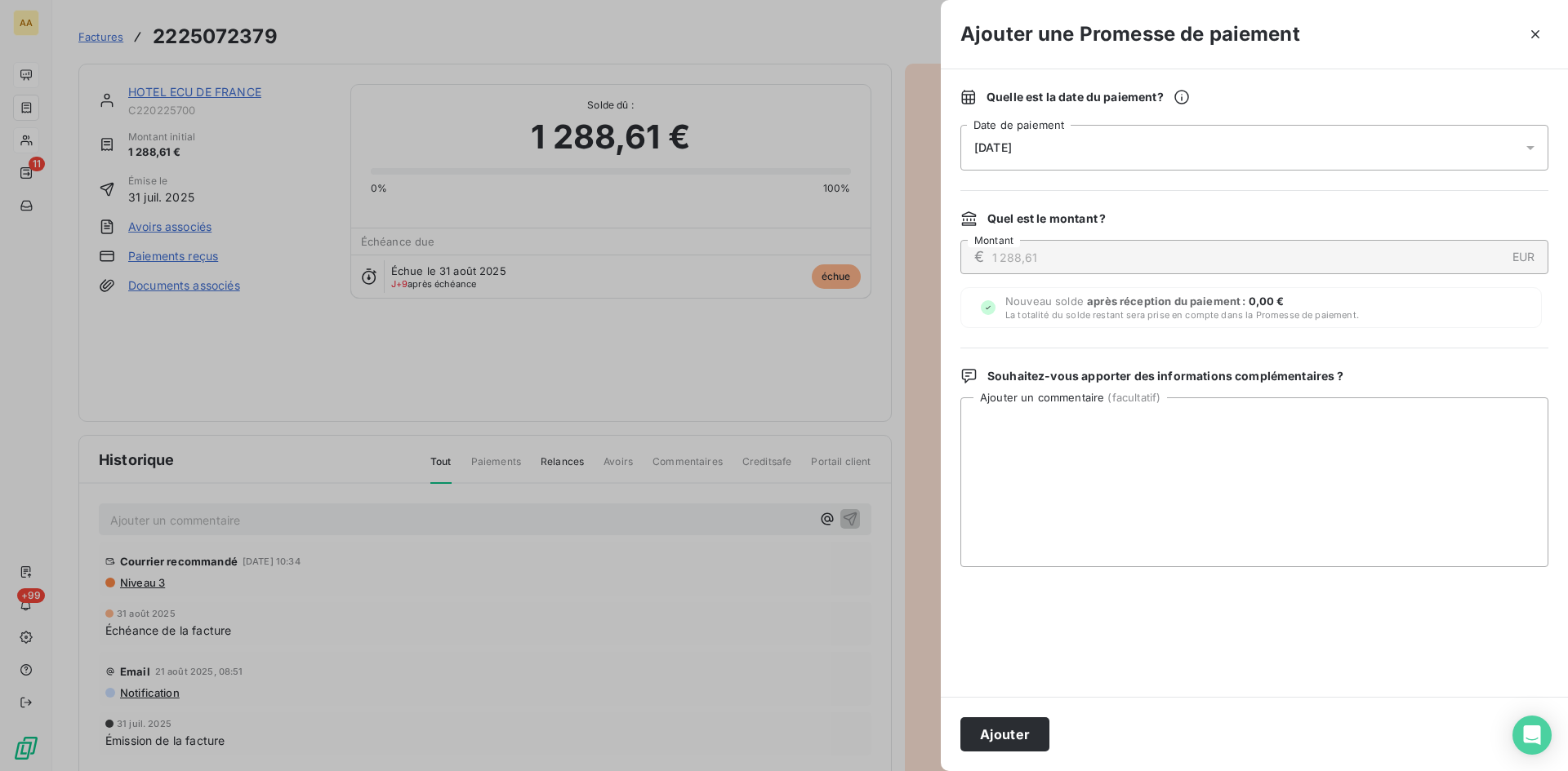
click at [1021, 155] on div "[DATE]" at bounding box center [1255, 148] width 588 height 46
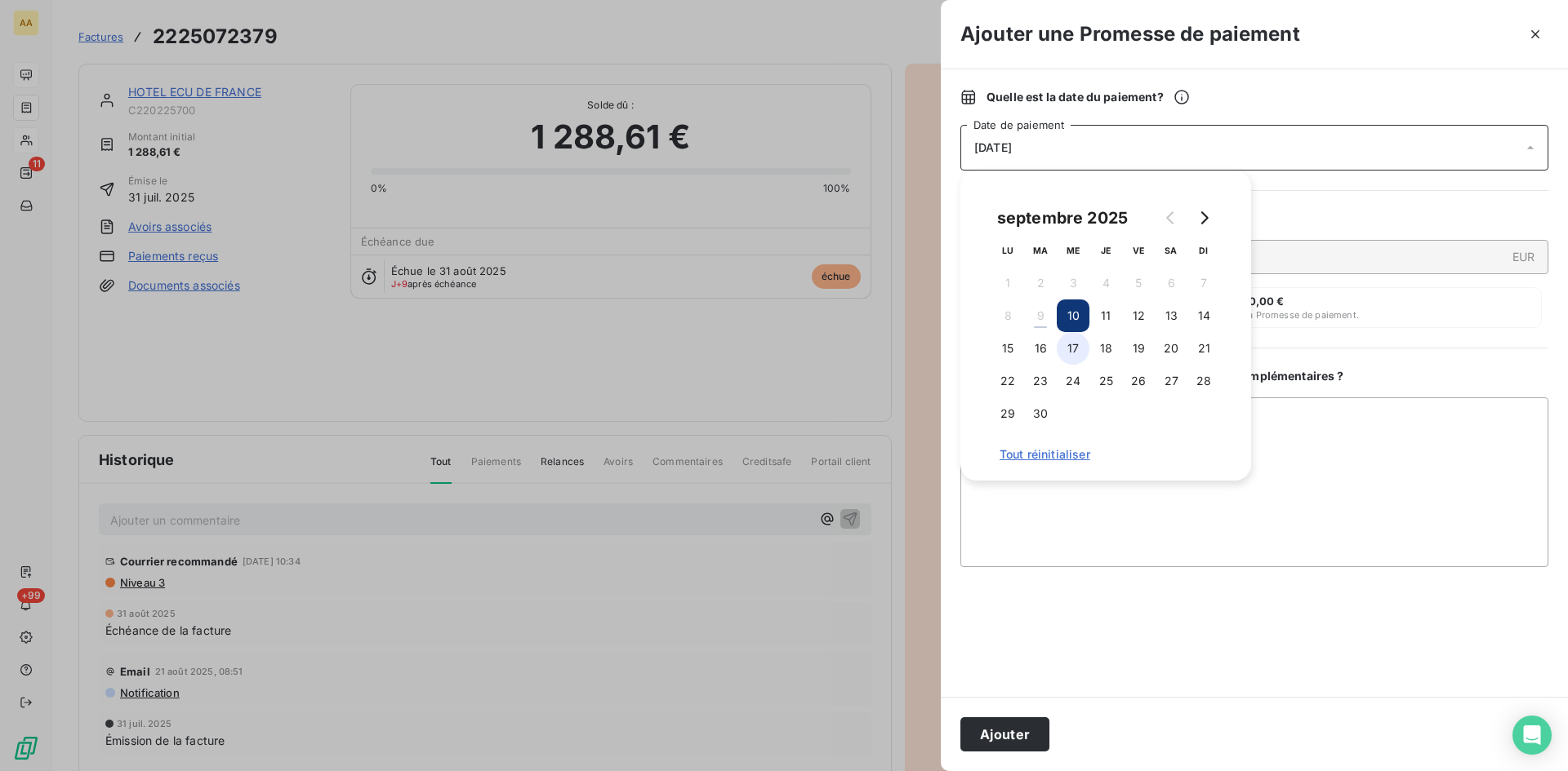
click at [1074, 351] on button "17" at bounding box center [1072, 348] width 33 height 33
click at [1002, 733] on button "Ajouter" at bounding box center [1005, 734] width 89 height 34
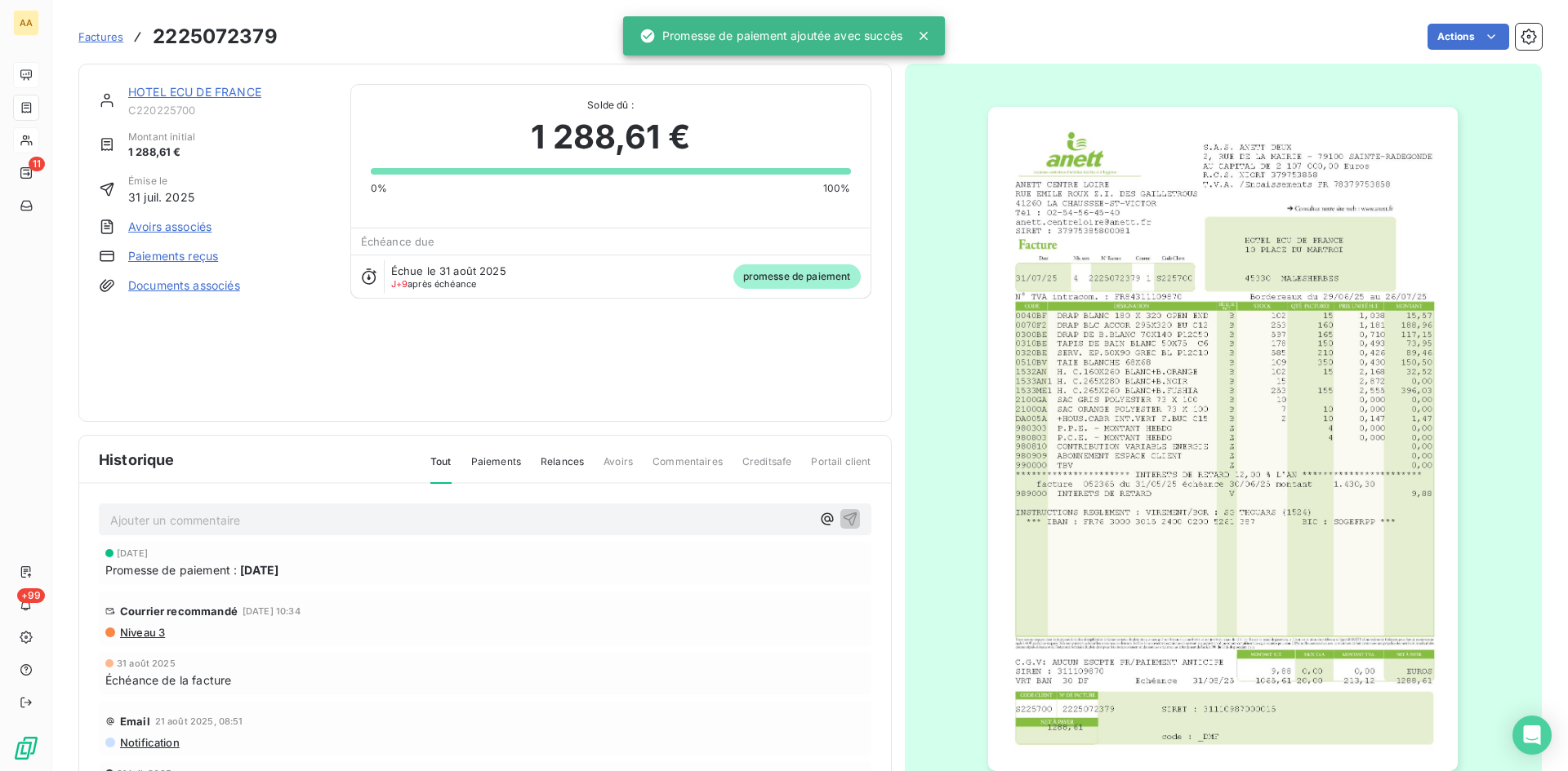
click at [233, 515] on p "Ajouter un commentaire ﻿" at bounding box center [461, 520] width 700 height 20
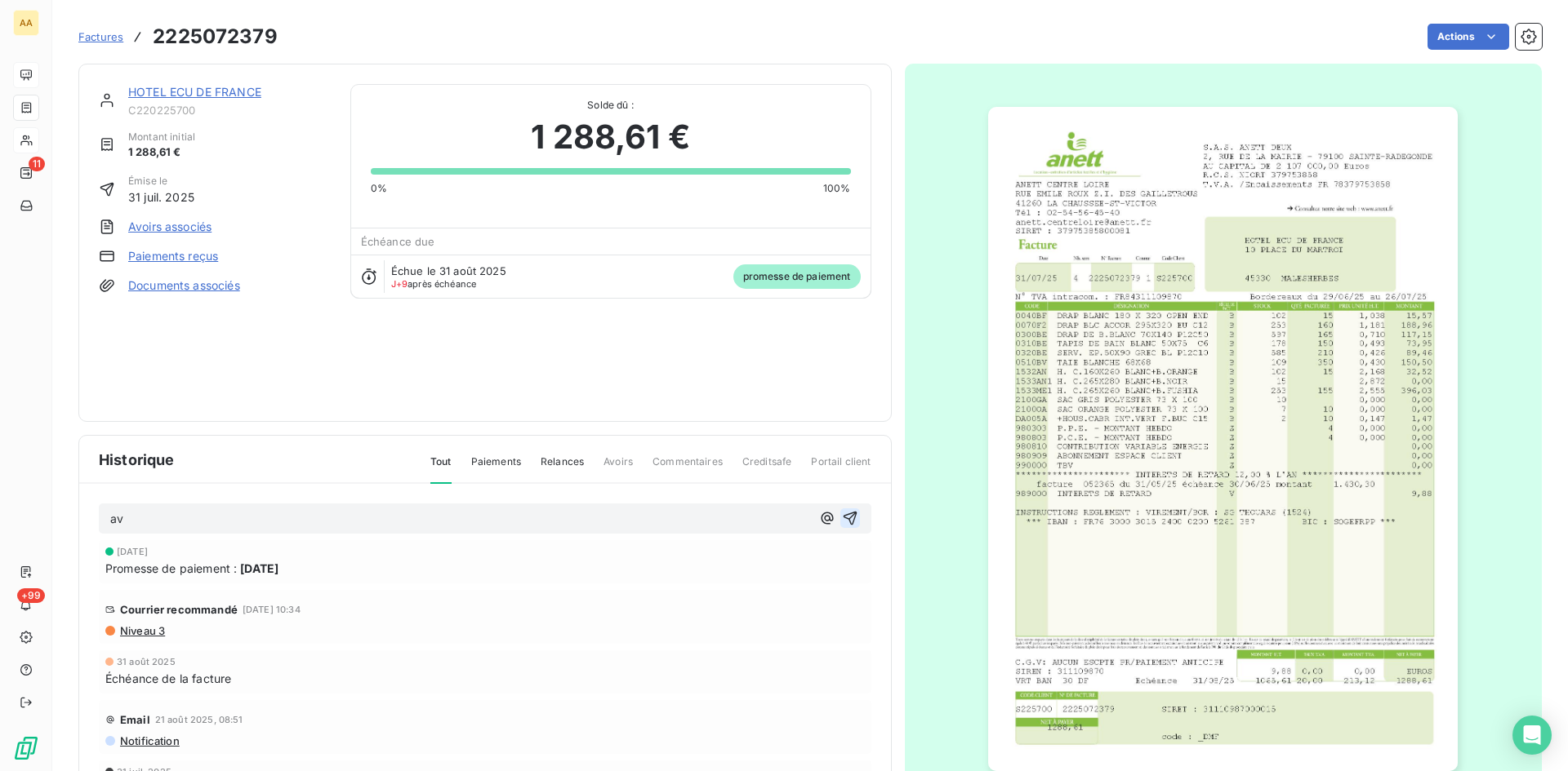
click at [843, 517] on icon "button" at bounding box center [849, 519] width 14 height 14
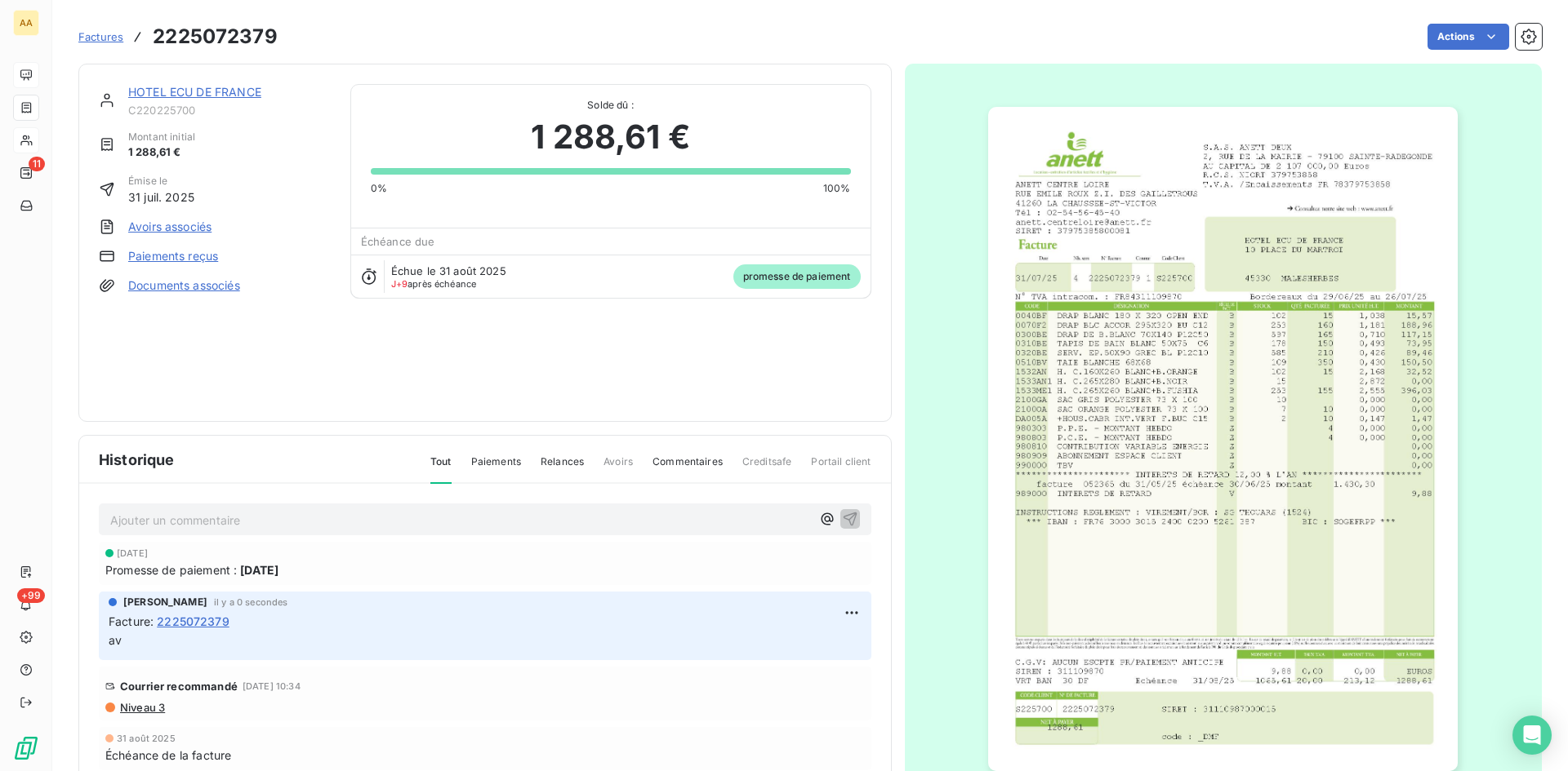
click at [221, 93] on link "HOTEL ECU DE FRANCE" at bounding box center [194, 92] width 133 height 14
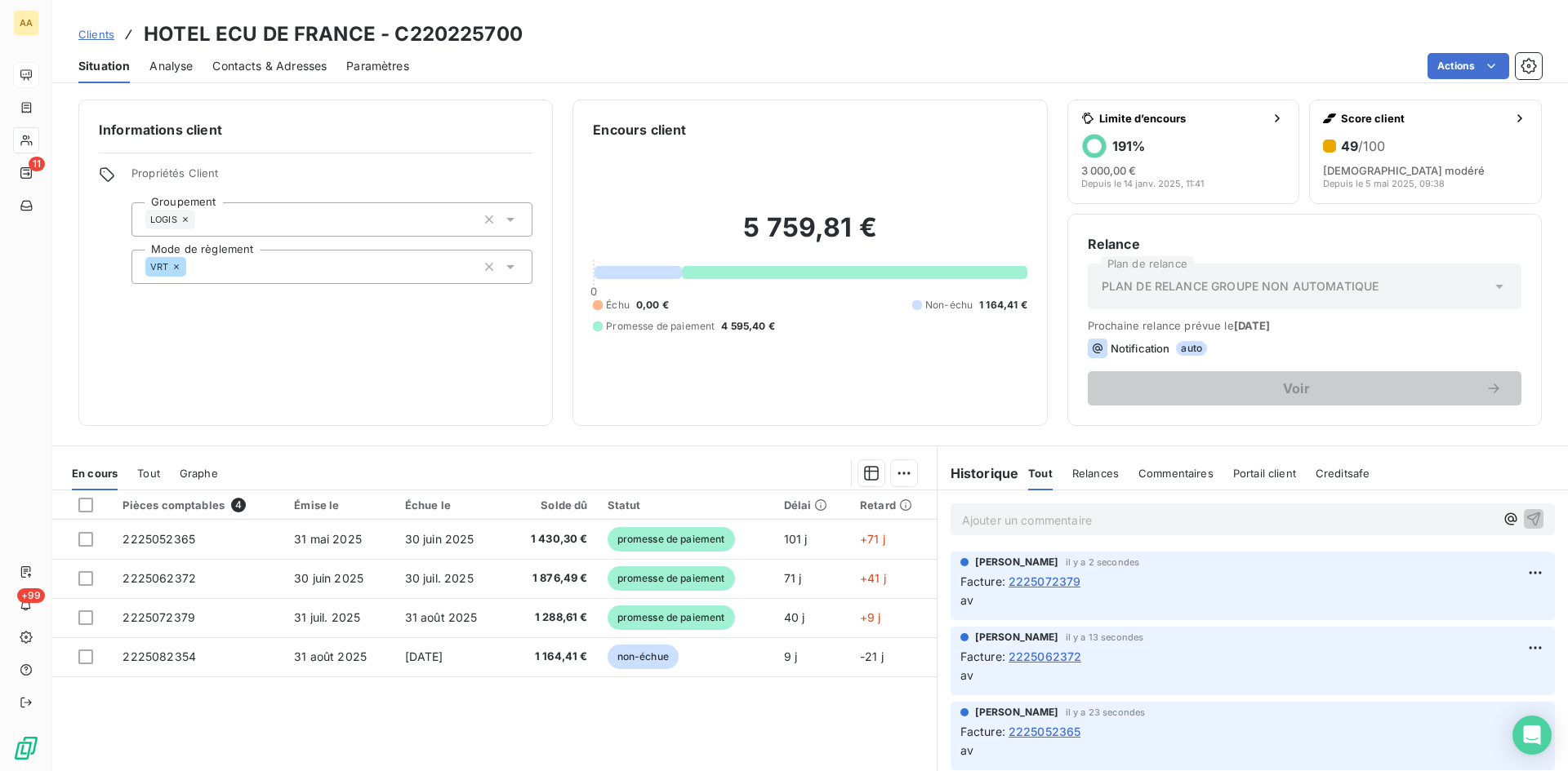
click at [995, 520] on p "Ajouter un commentaire ﻿" at bounding box center [1228, 520] width 532 height 20
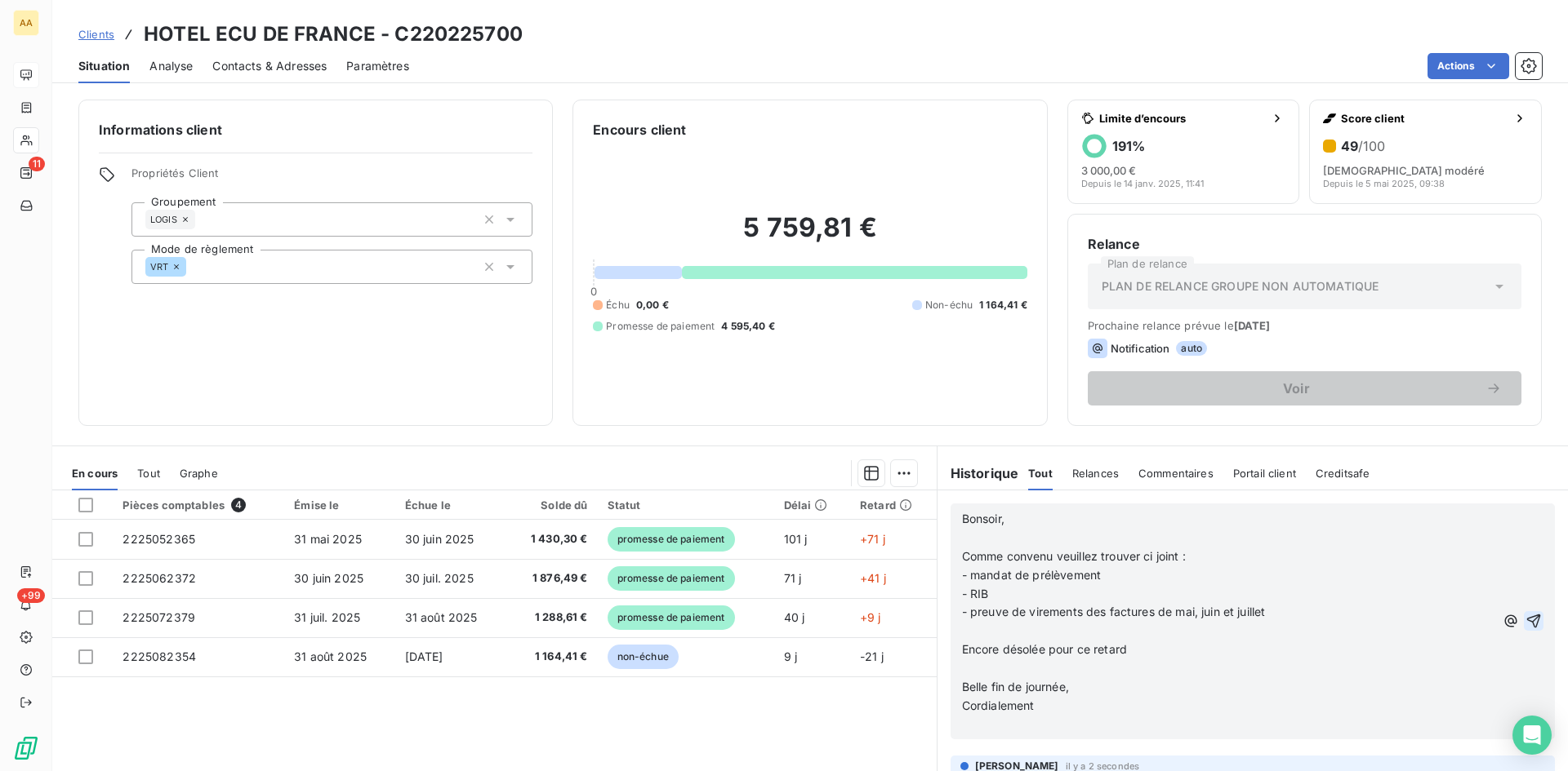
click at [1525, 616] on icon "button" at bounding box center [1534, 621] width 17 height 17
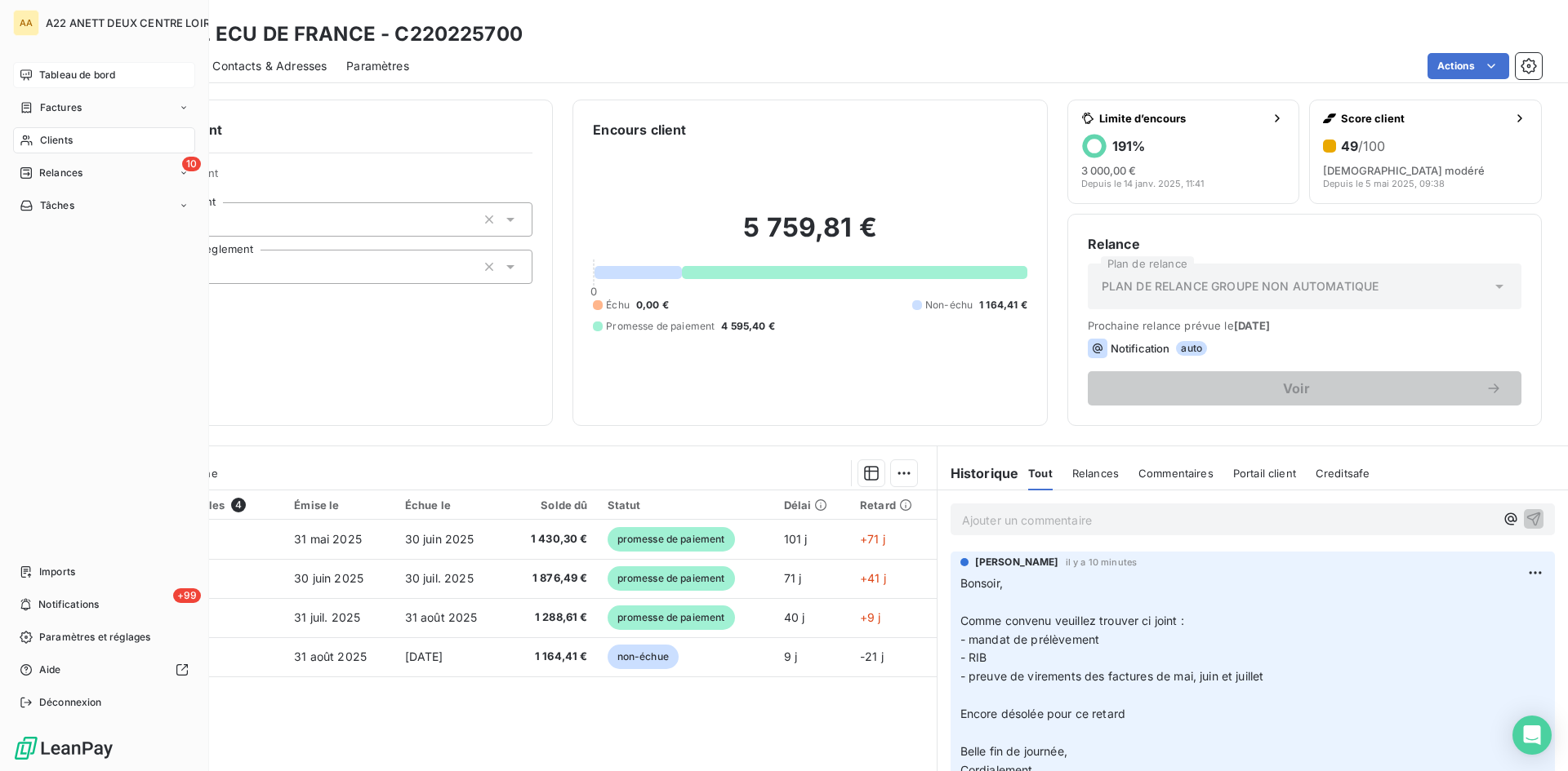
click at [44, 145] on span "Clients" at bounding box center [56, 140] width 33 height 15
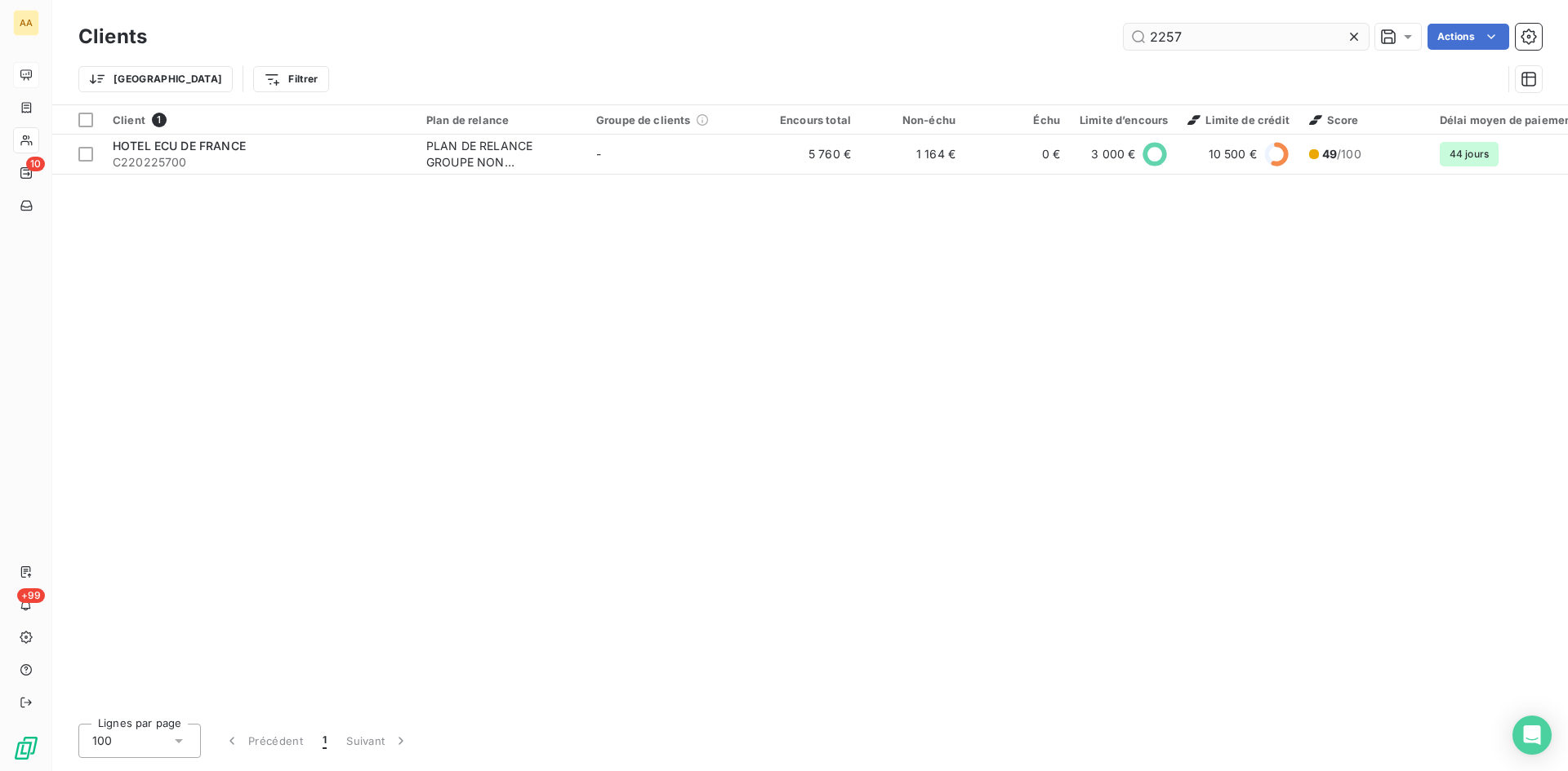
drag, startPoint x: 1184, startPoint y: 33, endPoint x: 1168, endPoint y: 33, distance: 16.0
click at [1168, 33] on input "2257" at bounding box center [1246, 36] width 245 height 26
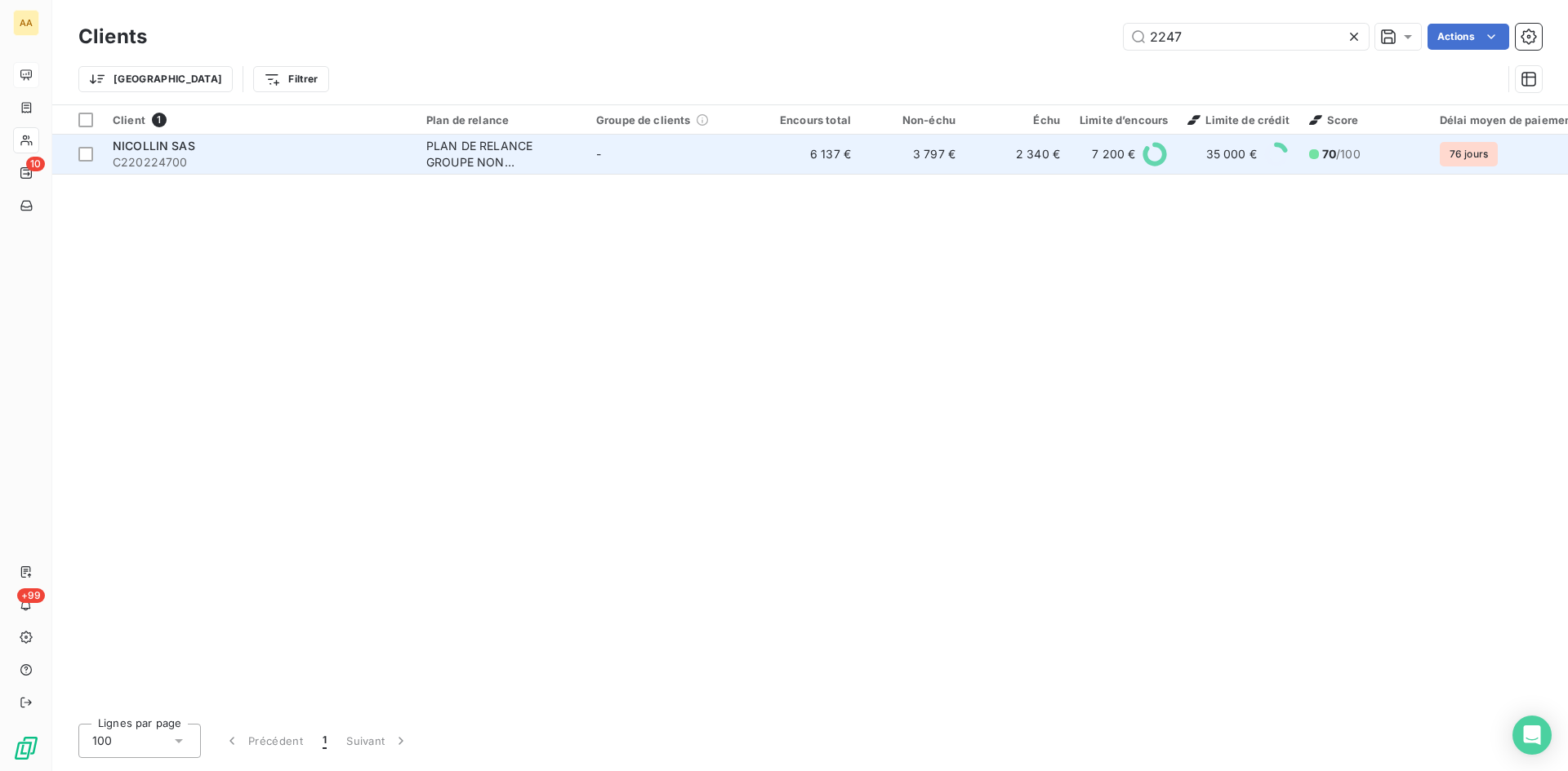
type input "2247"
click at [475, 163] on div "PLAN DE RELANCE GROUPE NON AUTOMATIQUE" at bounding box center [501, 154] width 150 height 33
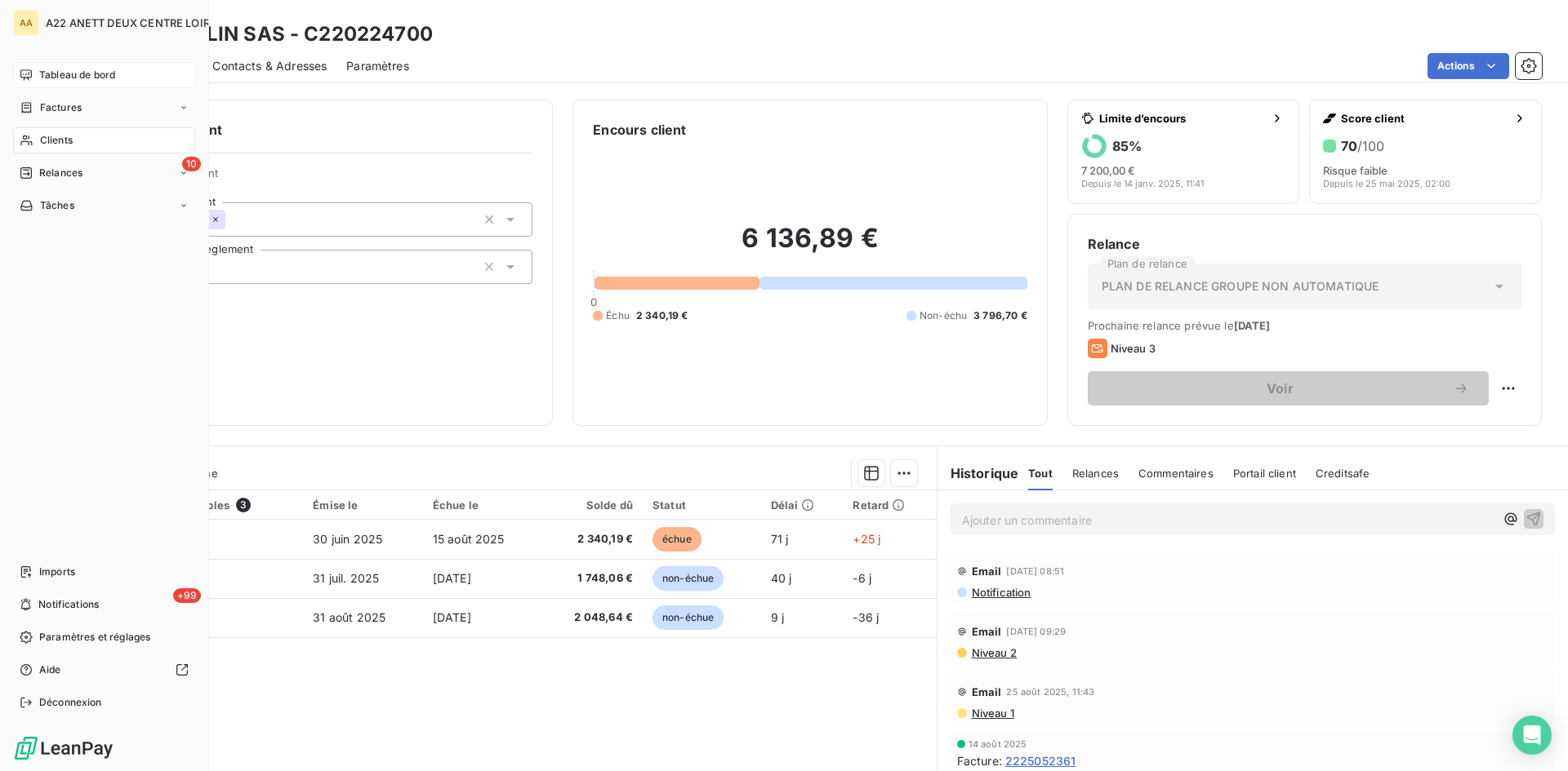
click at [48, 143] on span "Clients" at bounding box center [56, 140] width 33 height 15
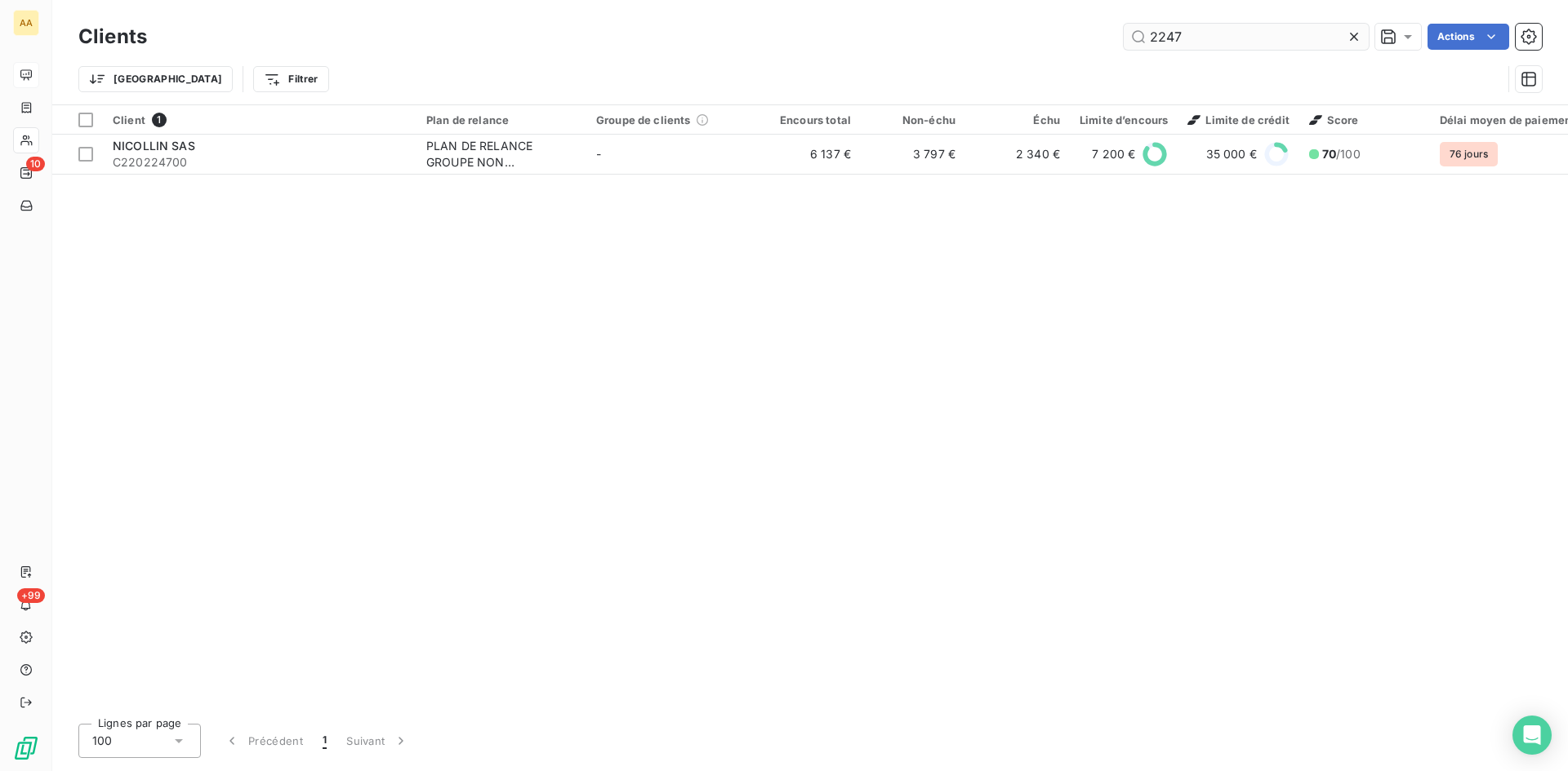
click at [1134, 43] on input "2247" at bounding box center [1246, 36] width 245 height 26
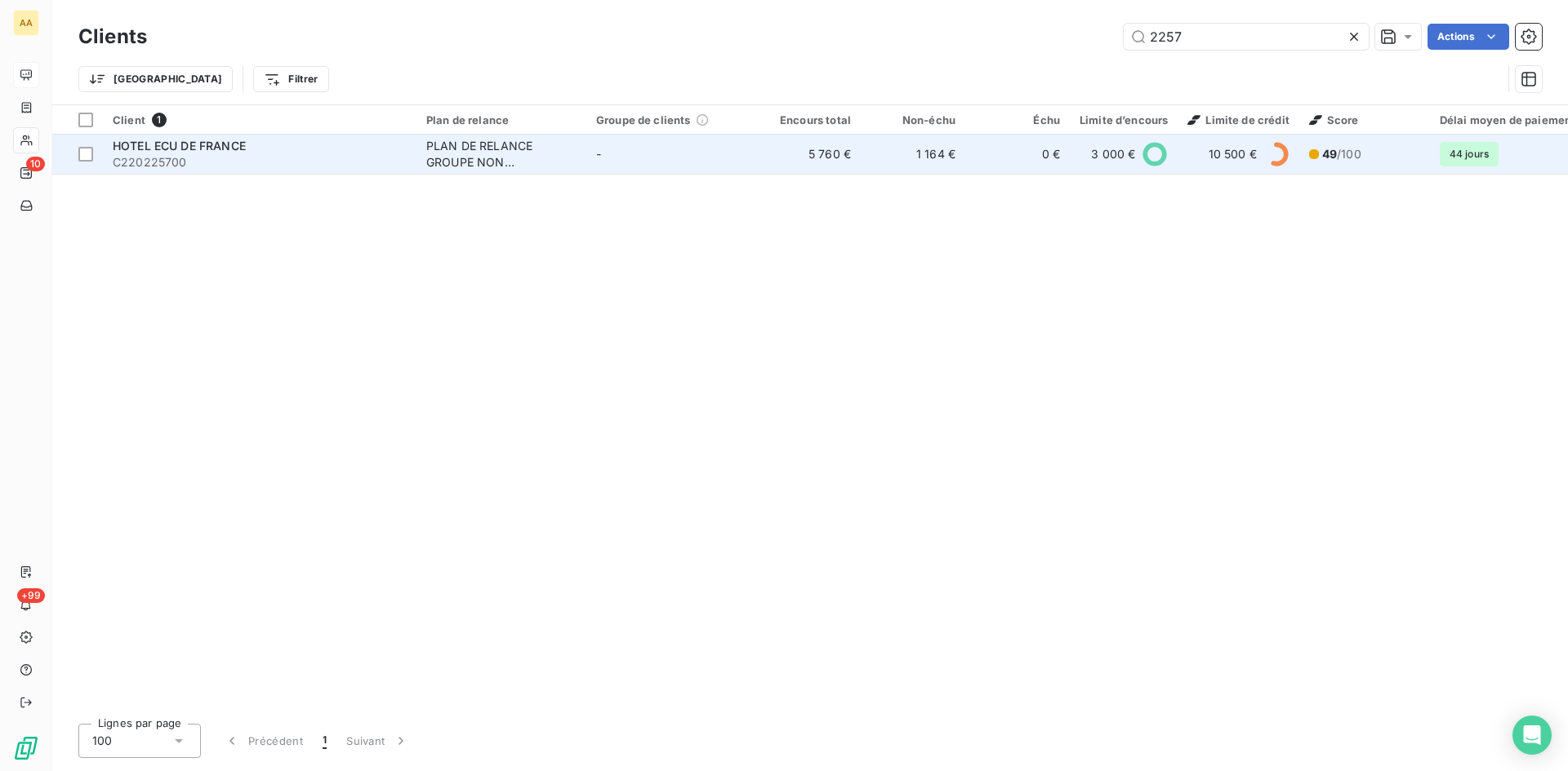
type input "2257"
click at [451, 151] on div "PLAN DE RELANCE GROUPE NON AUTOMATIQUE" at bounding box center [501, 154] width 150 height 33
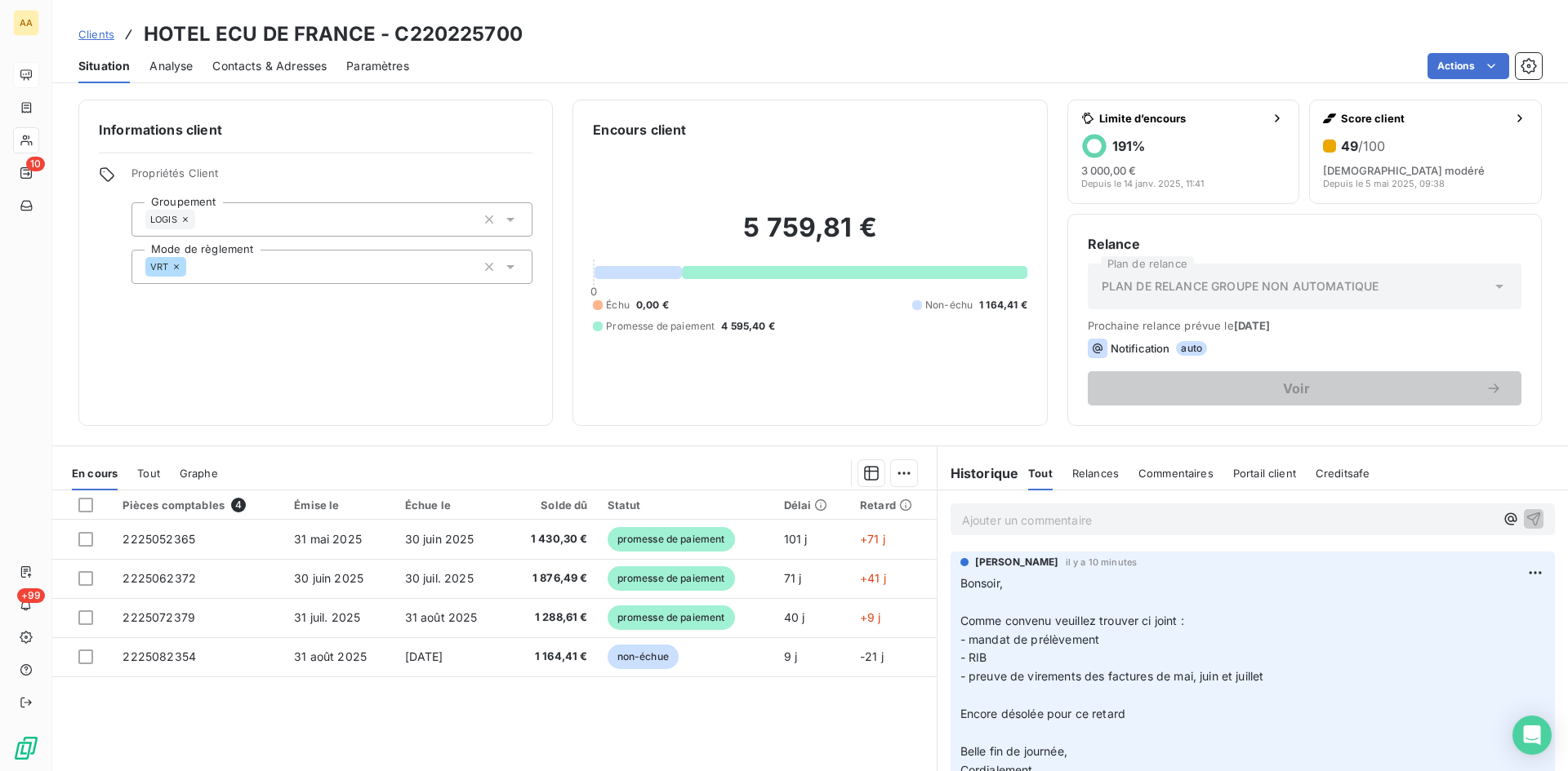
click at [503, 267] on icon at bounding box center [511, 267] width 17 height 17
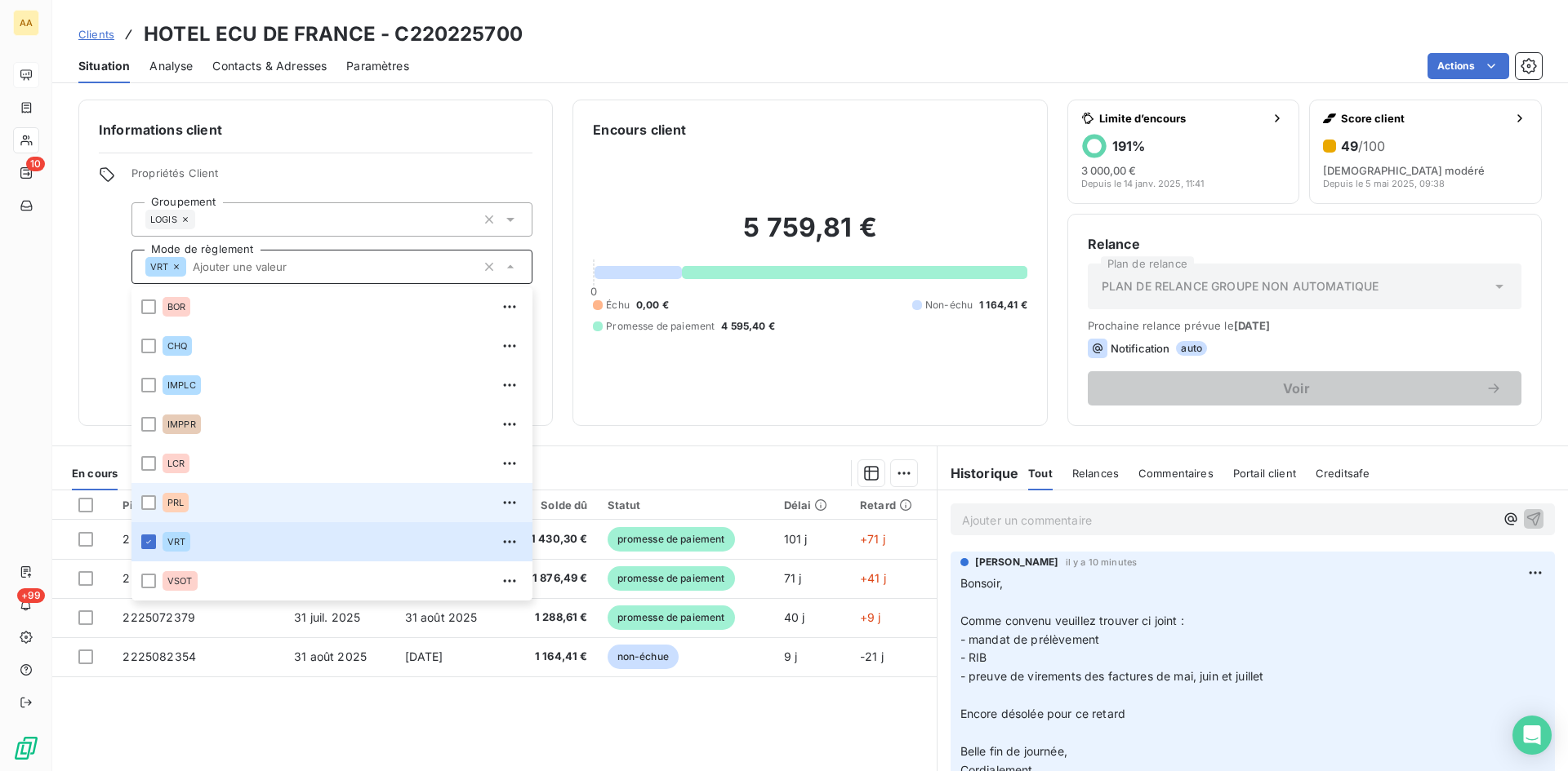
click at [167, 504] on span "PRL" at bounding box center [176, 503] width 17 height 10
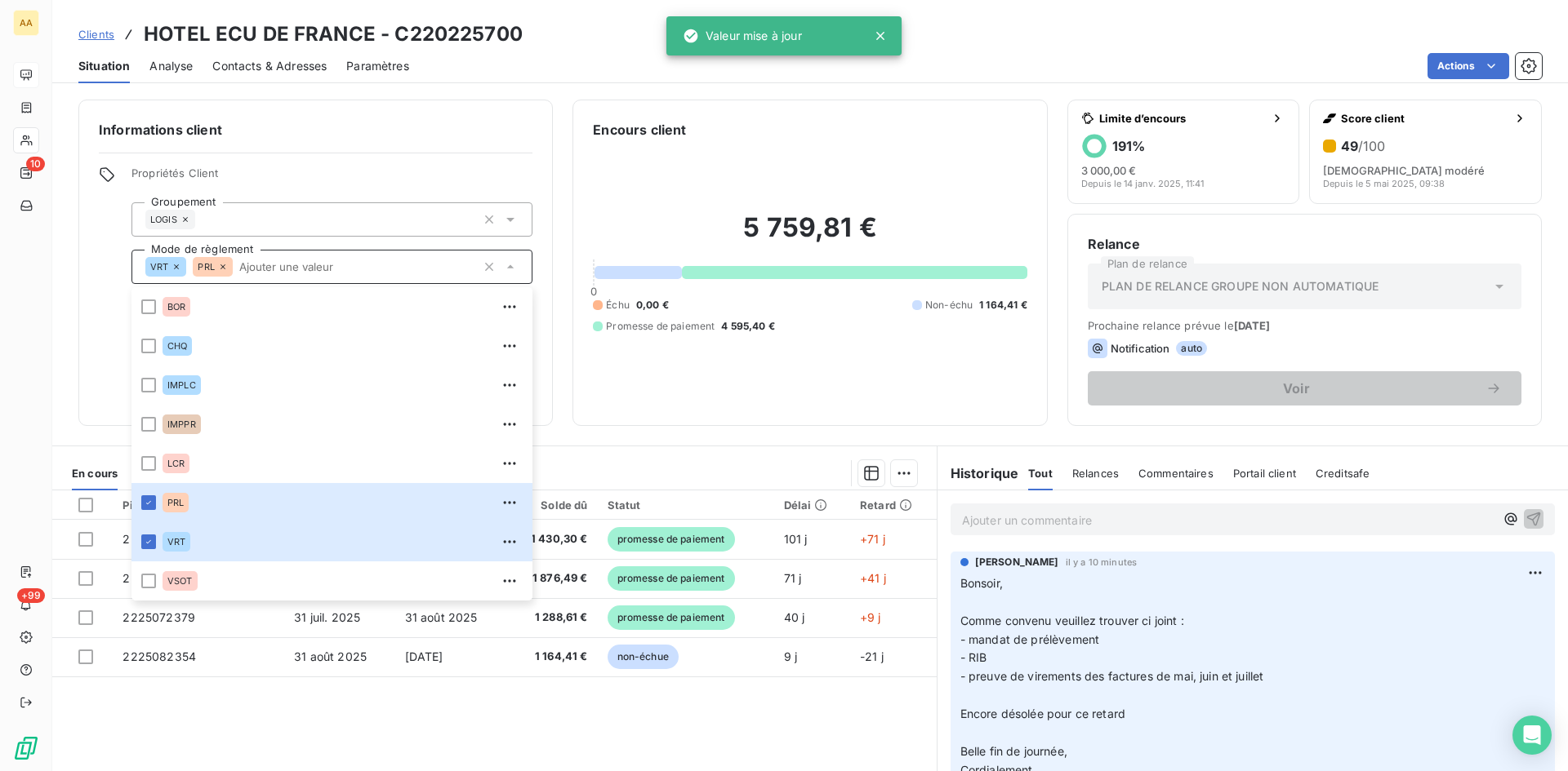
click at [178, 261] on div "VRT" at bounding box center [165, 266] width 41 height 19
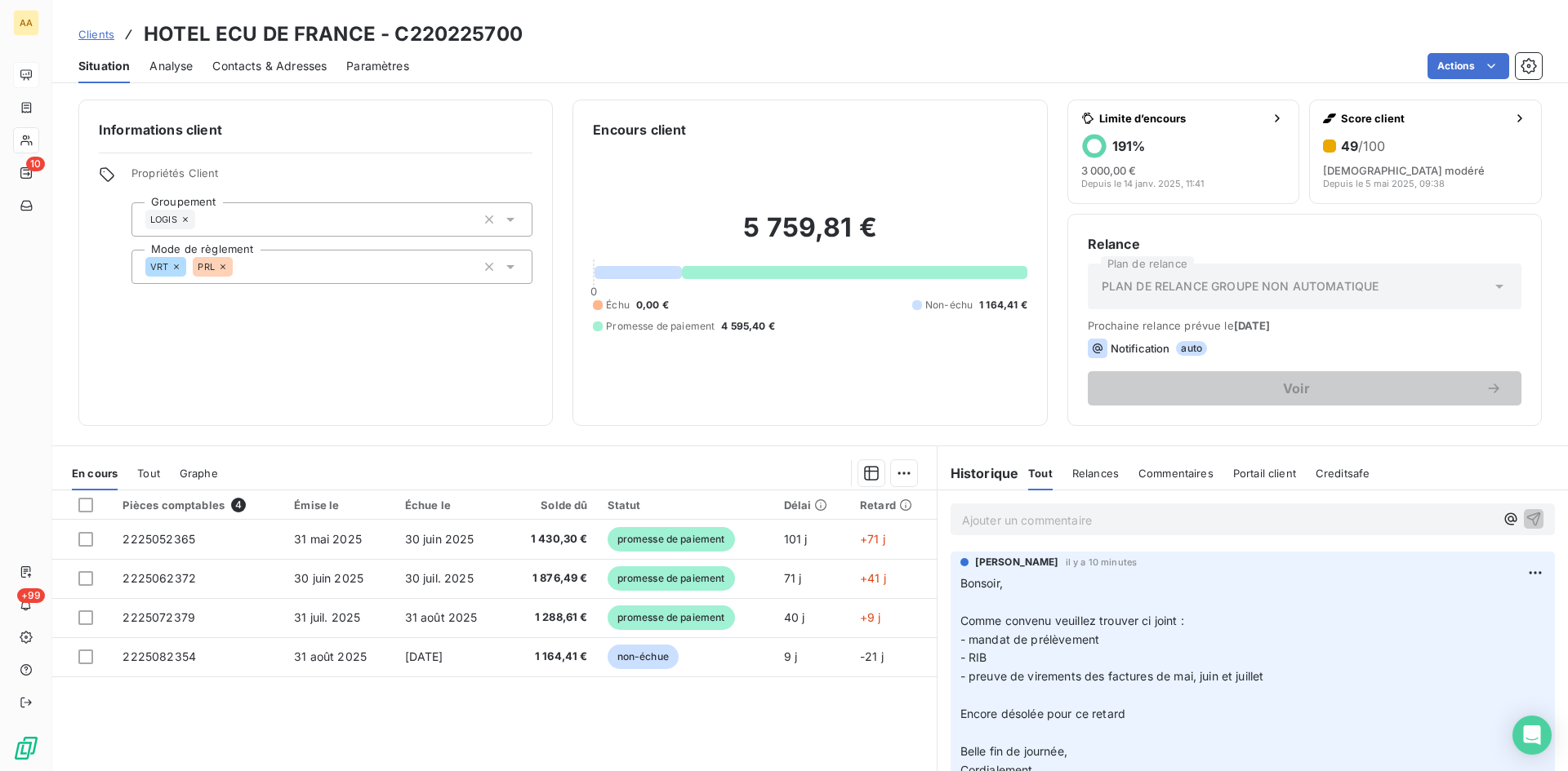
click at [175, 265] on icon at bounding box center [176, 267] width 10 height 10
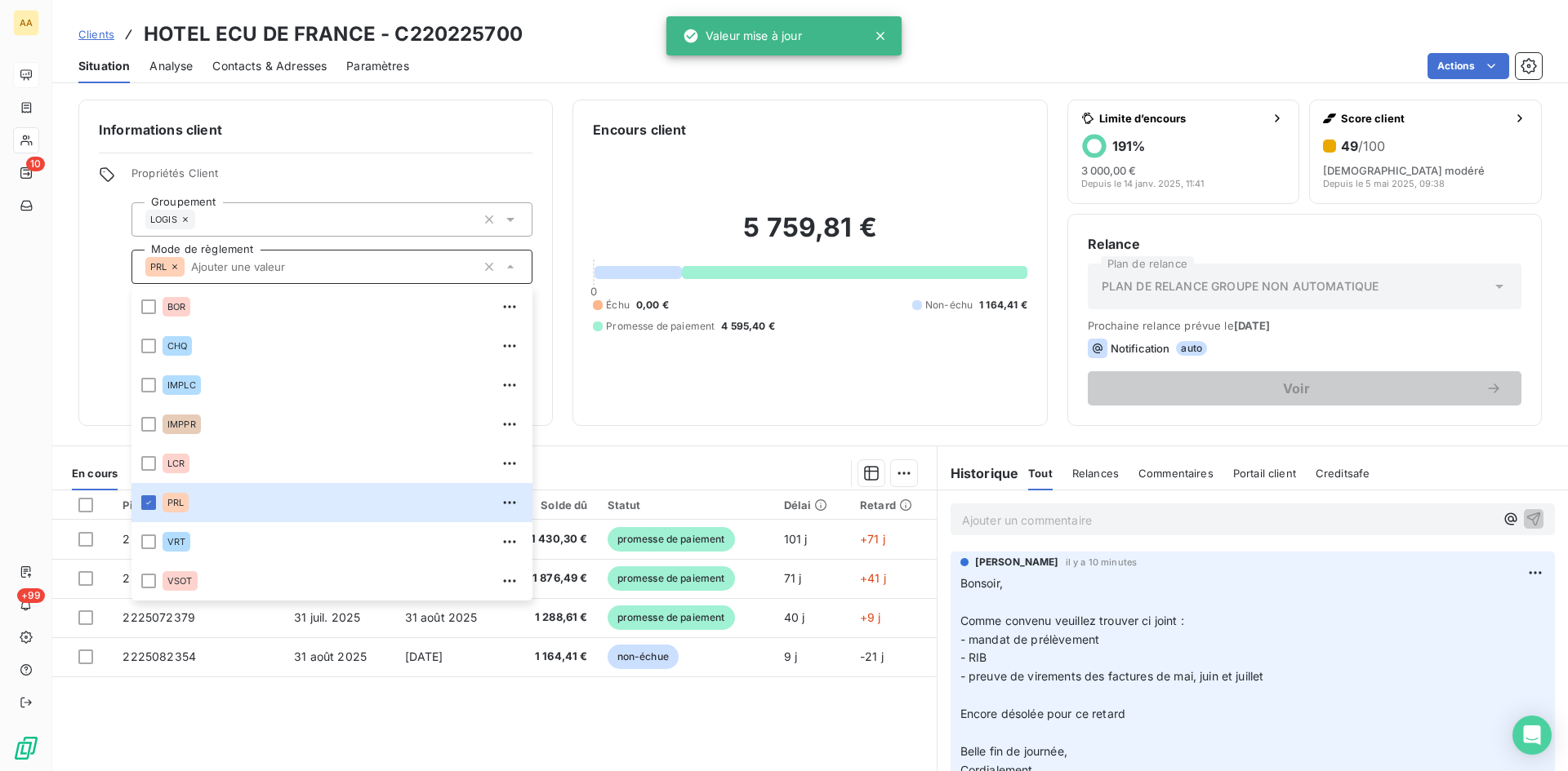
click at [554, 447] on section "En cours Tout Graphe Pièces comptables 4 Émise le Échue le Solde dû Statut Déla…" at bounding box center [495, 651] width 884 height 408
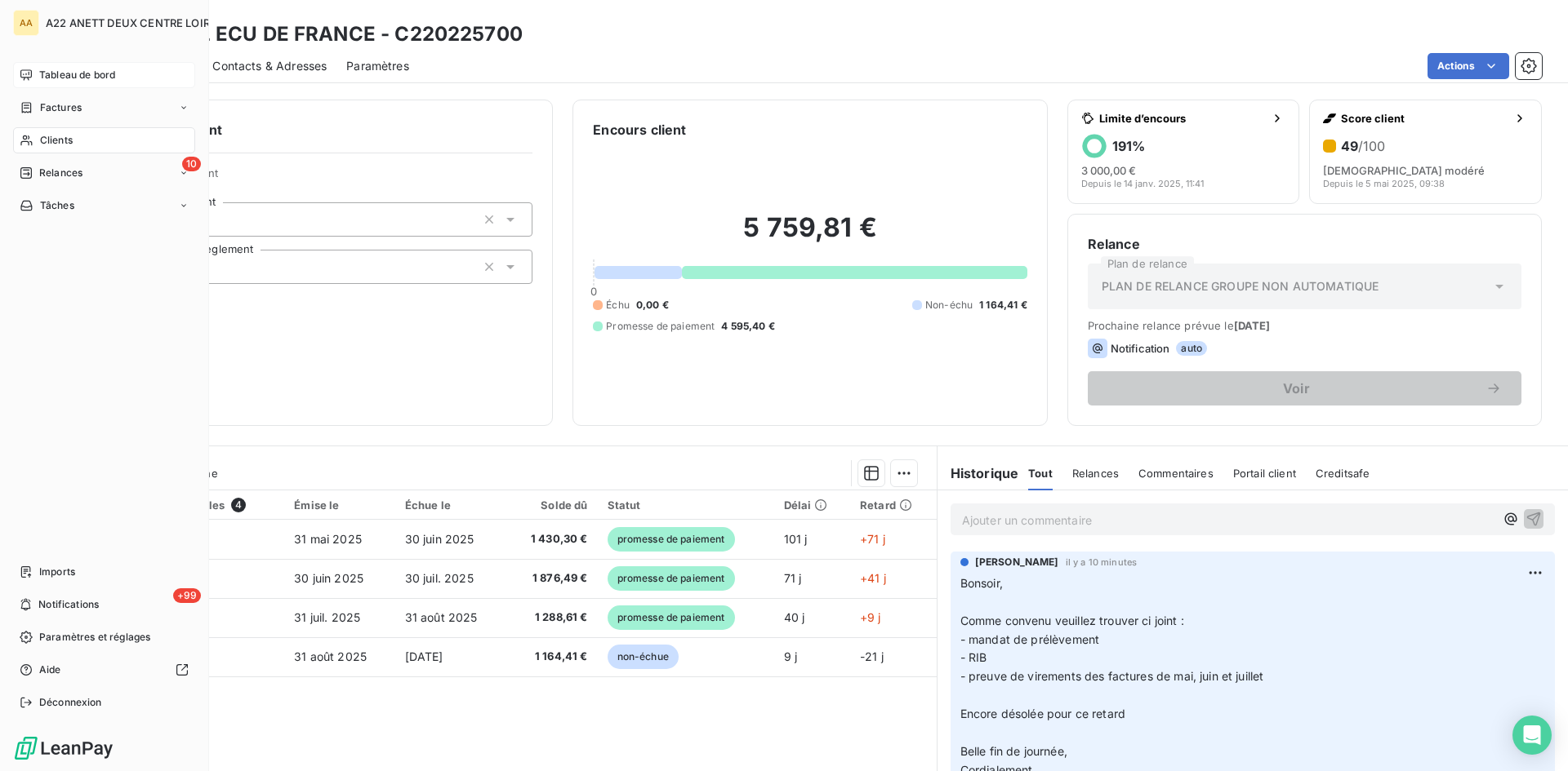
click at [73, 72] on span "Tableau de bord" at bounding box center [77, 75] width 76 height 15
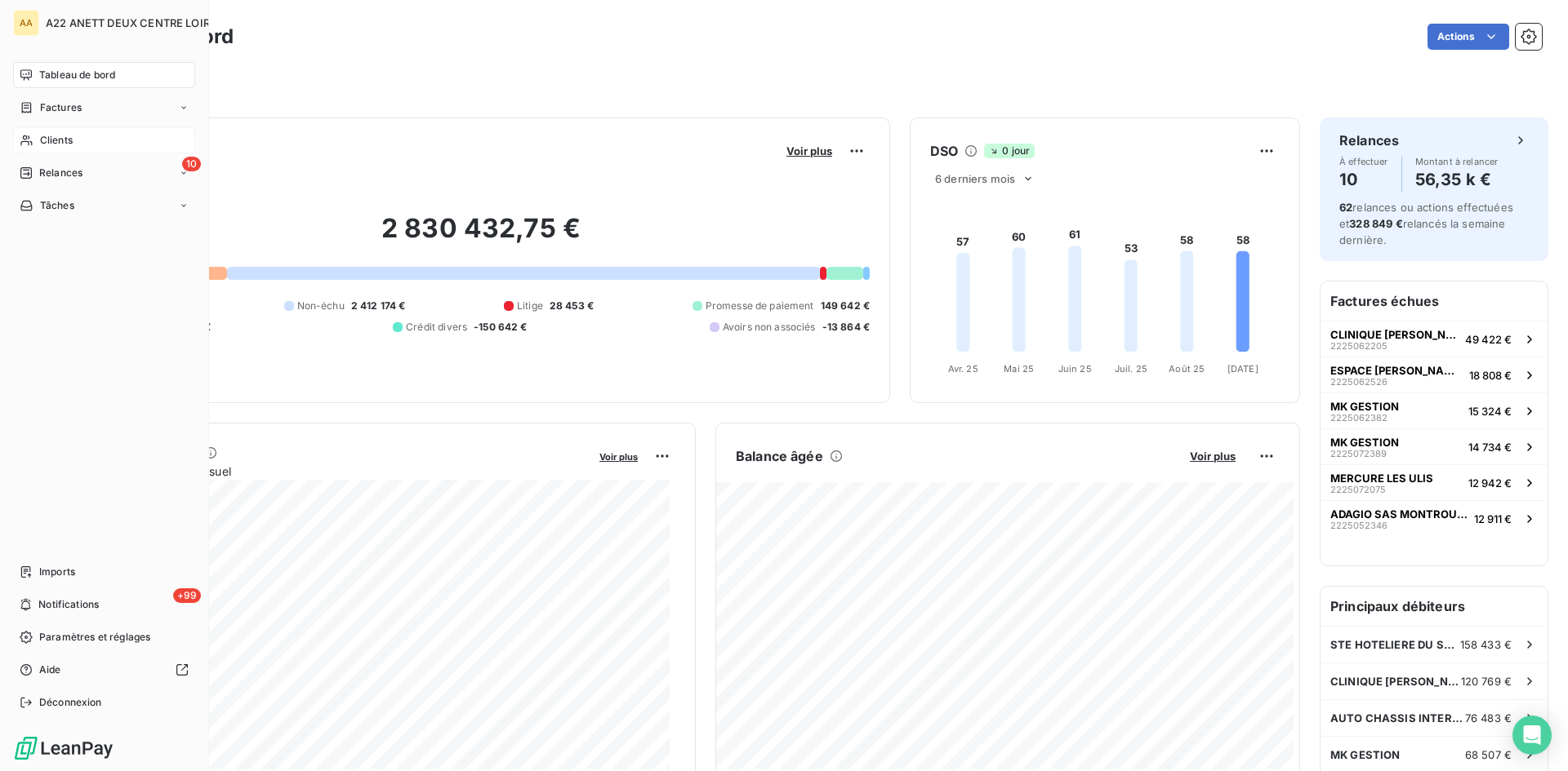
click at [53, 137] on span "Clients" at bounding box center [56, 140] width 33 height 15
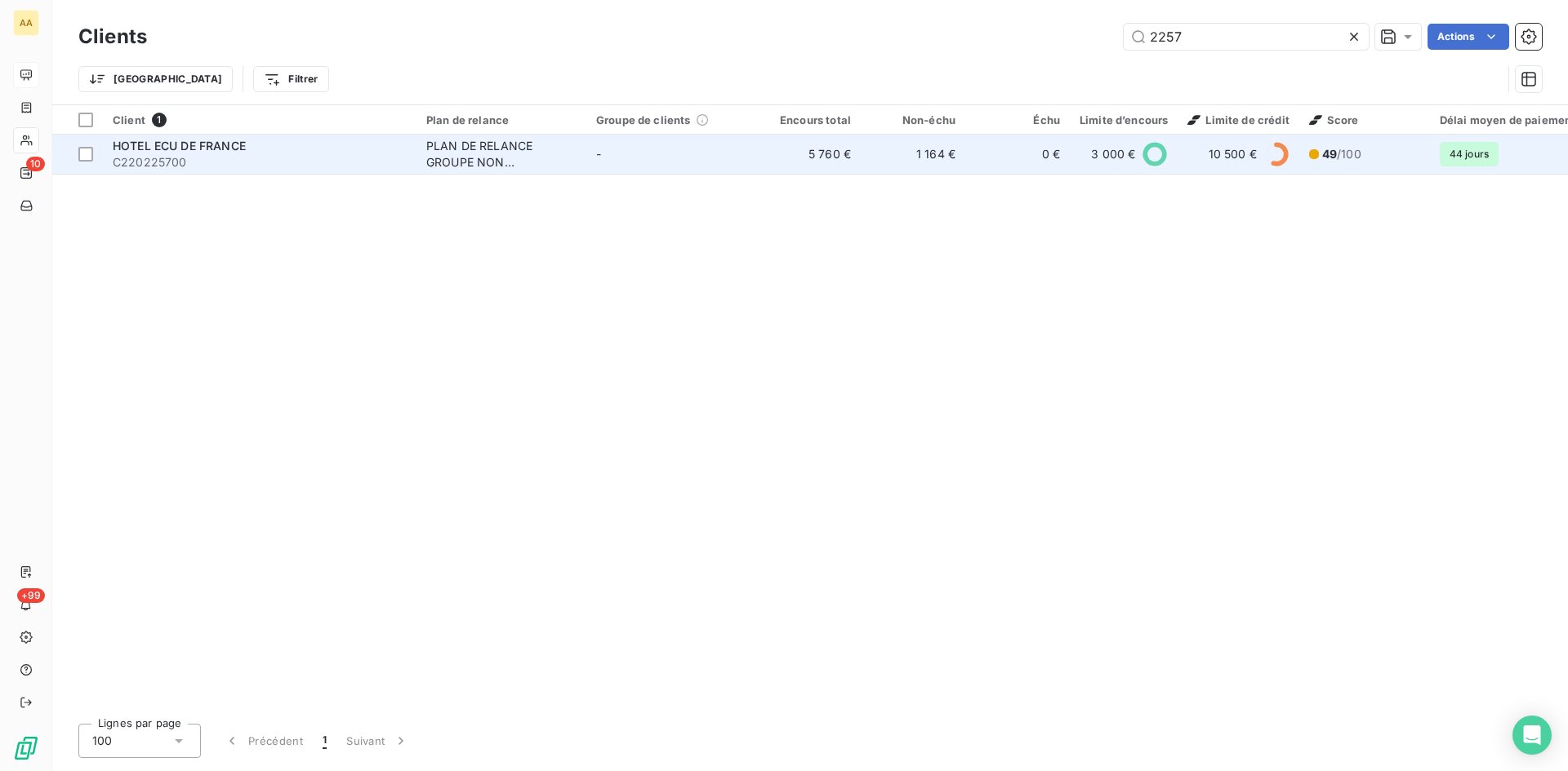
click at [160, 145] on span "HOTEL ECU DE FRANCE" at bounding box center [179, 145] width 133 height 14
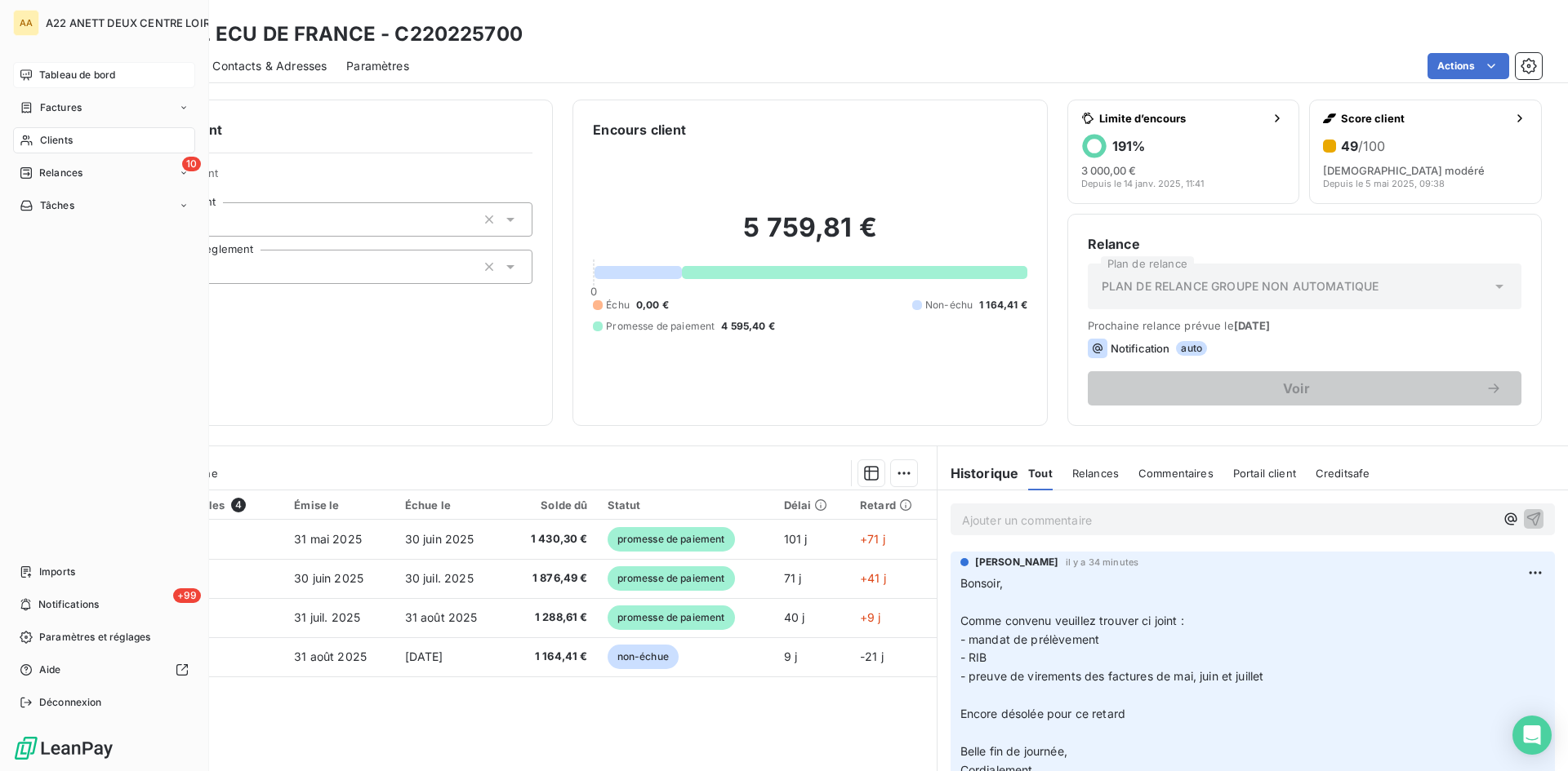
click at [43, 73] on span "Tableau de bord" at bounding box center [77, 75] width 76 height 15
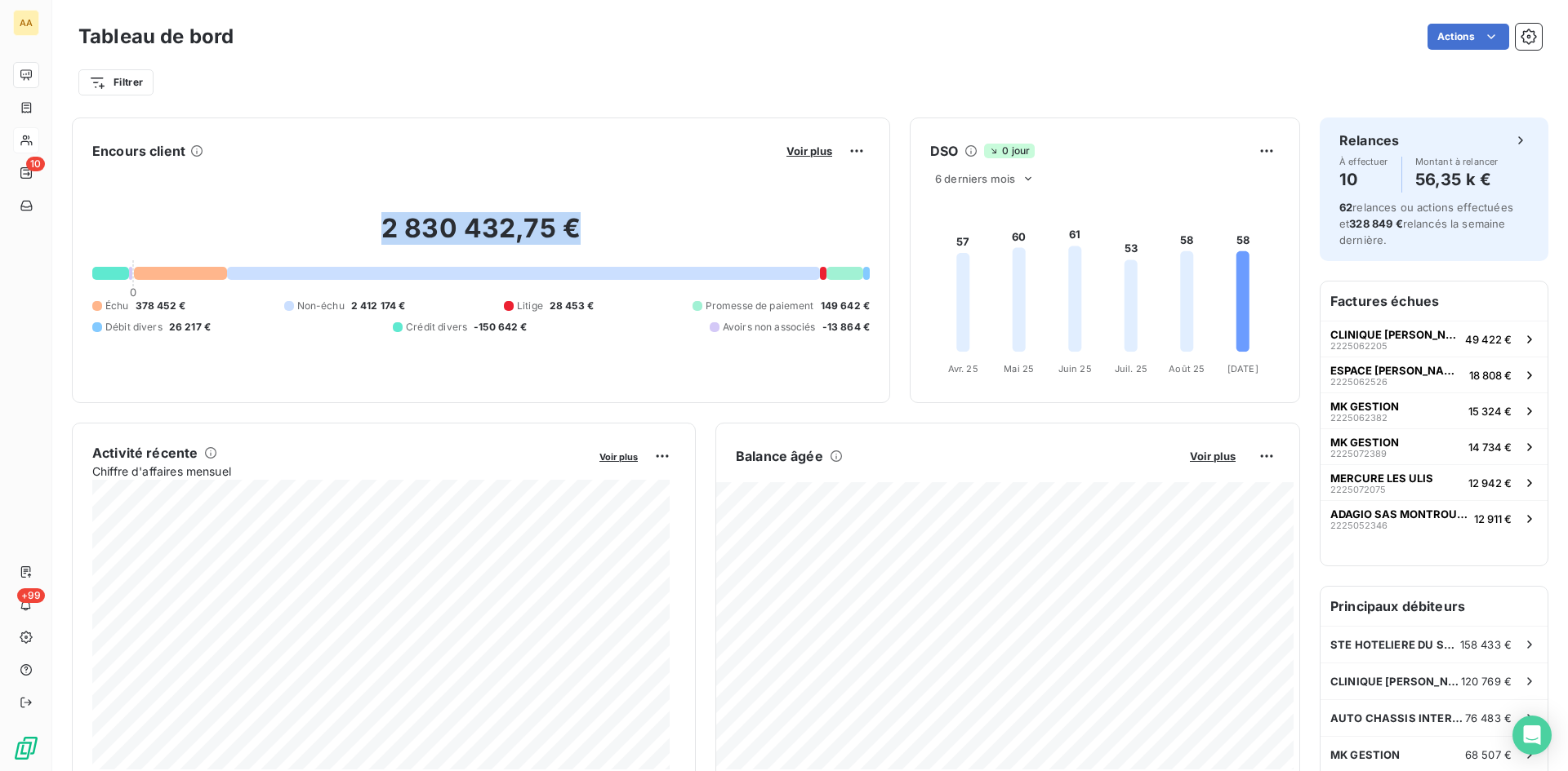
drag, startPoint x: 588, startPoint y: 234, endPoint x: 417, endPoint y: 222, distance: 171.4
click at [371, 231] on h2 "2 830 432,75 €" at bounding box center [481, 236] width 777 height 49
copy h2 "2 830 432,75 €"
drag, startPoint x: 191, startPoint y: 304, endPoint x: 106, endPoint y: 302, distance: 85.0
click at [106, 302] on div "Échu 378 452 € Non-échu 2 412 174 € Litige 28 453 € Promesse de paiement 149 64…" at bounding box center [481, 317] width 777 height 36
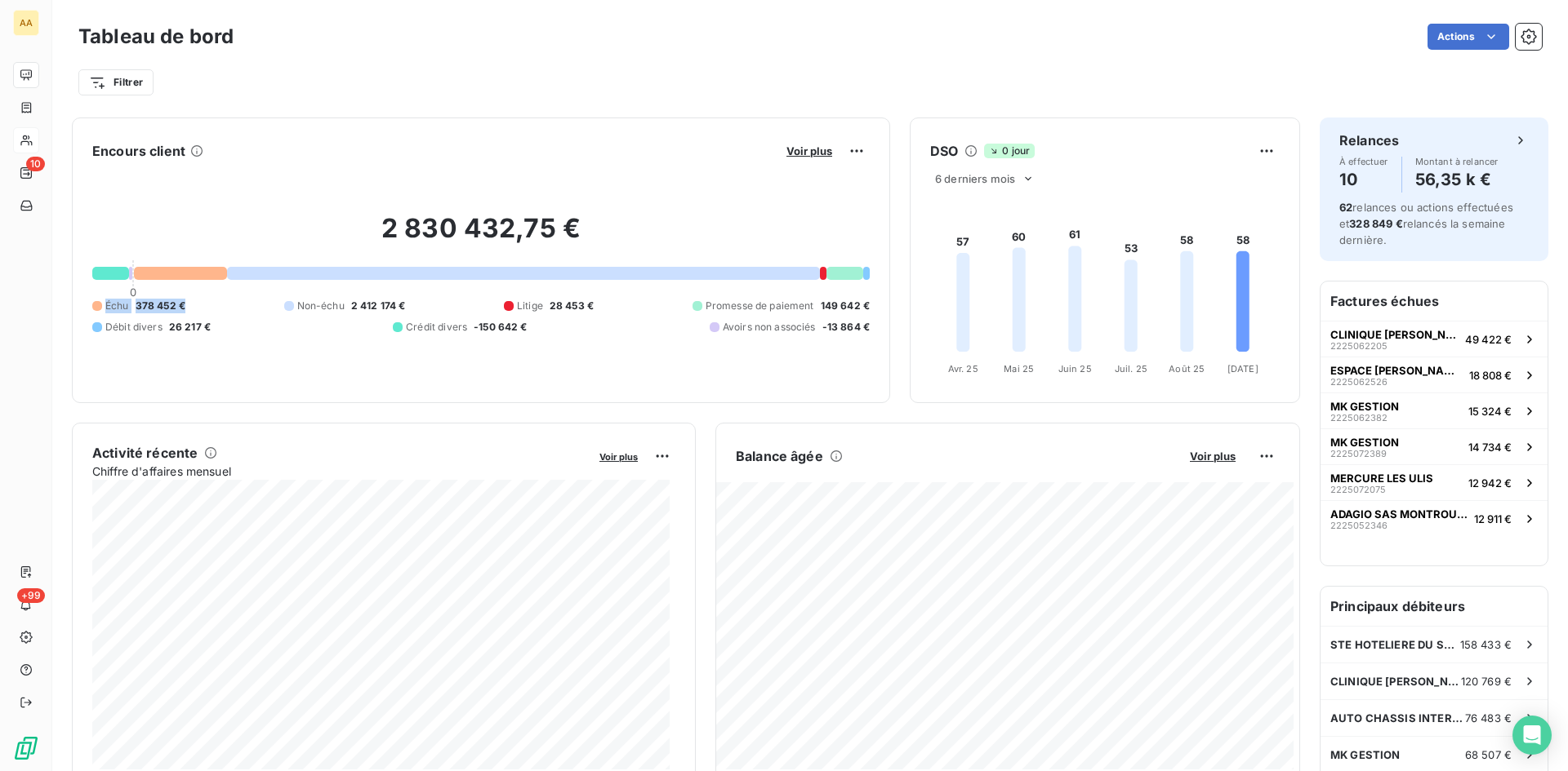
copy div "Échu 378 452 €"
